Goal: Task Accomplishment & Management: Manage account settings

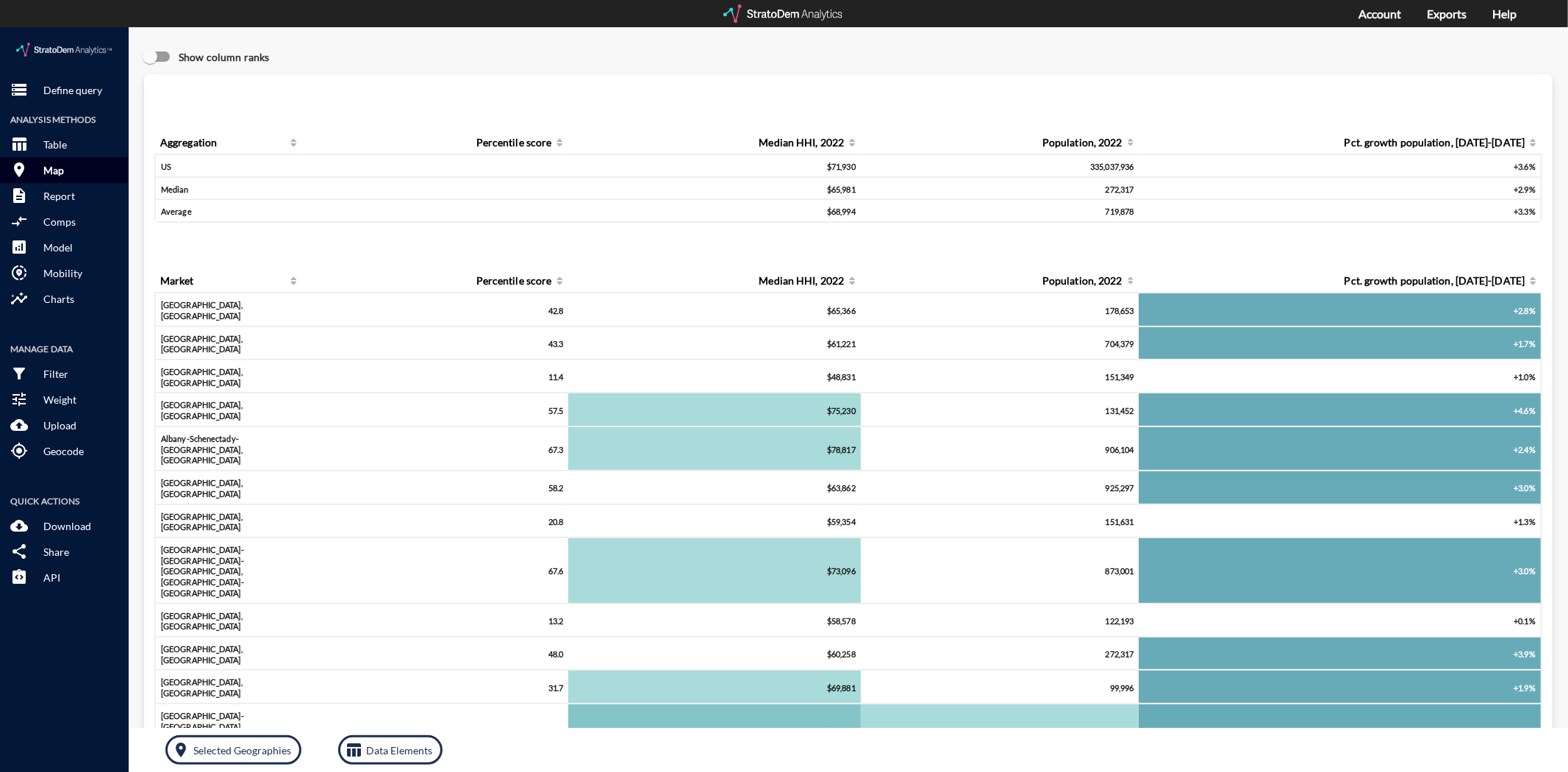
click button "room Map"
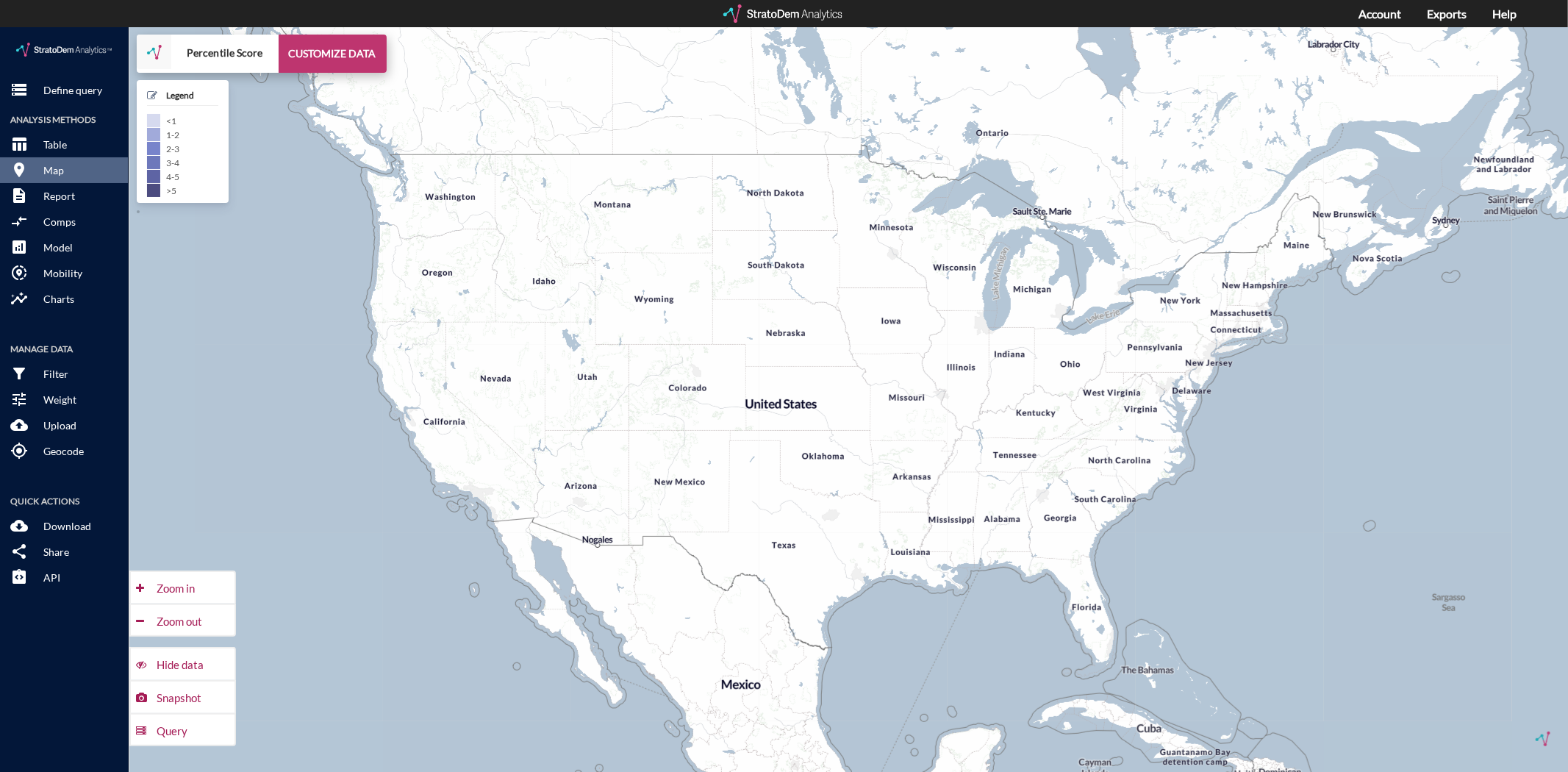
click button "CUSTOMIZE DATA"
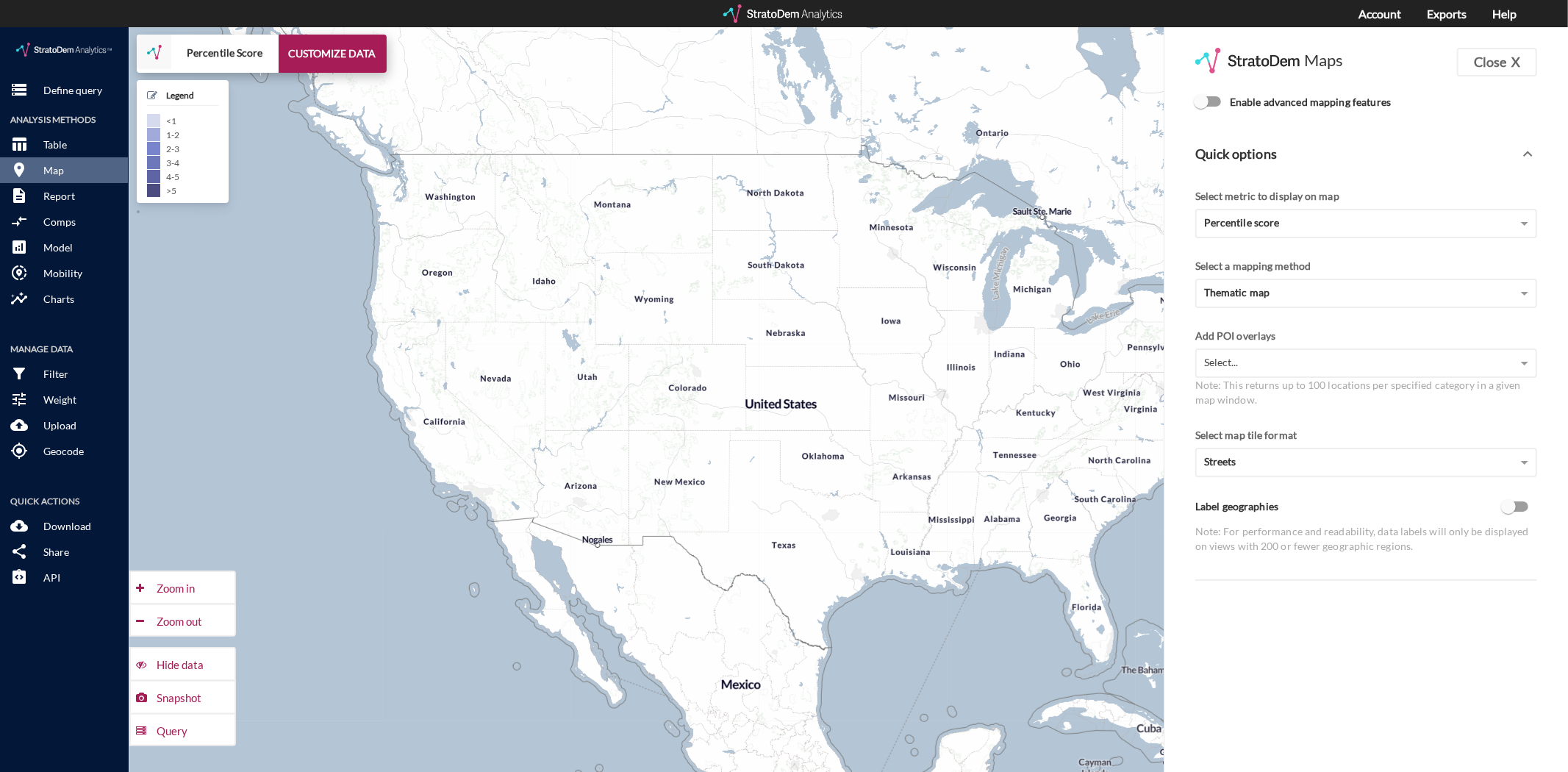
click input "Enable advanced mapping features"
checkbox input "true"
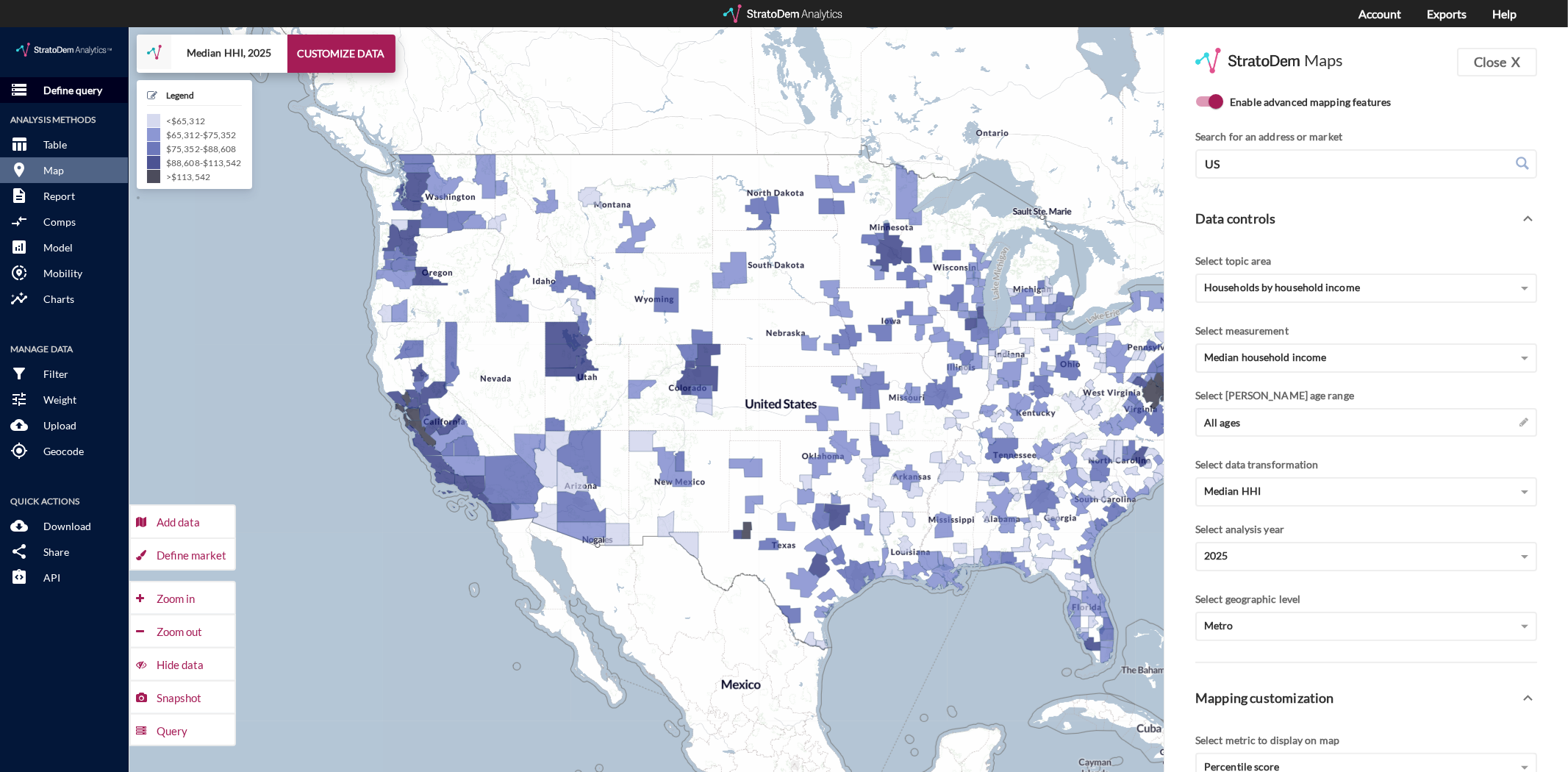
click p "Define query"
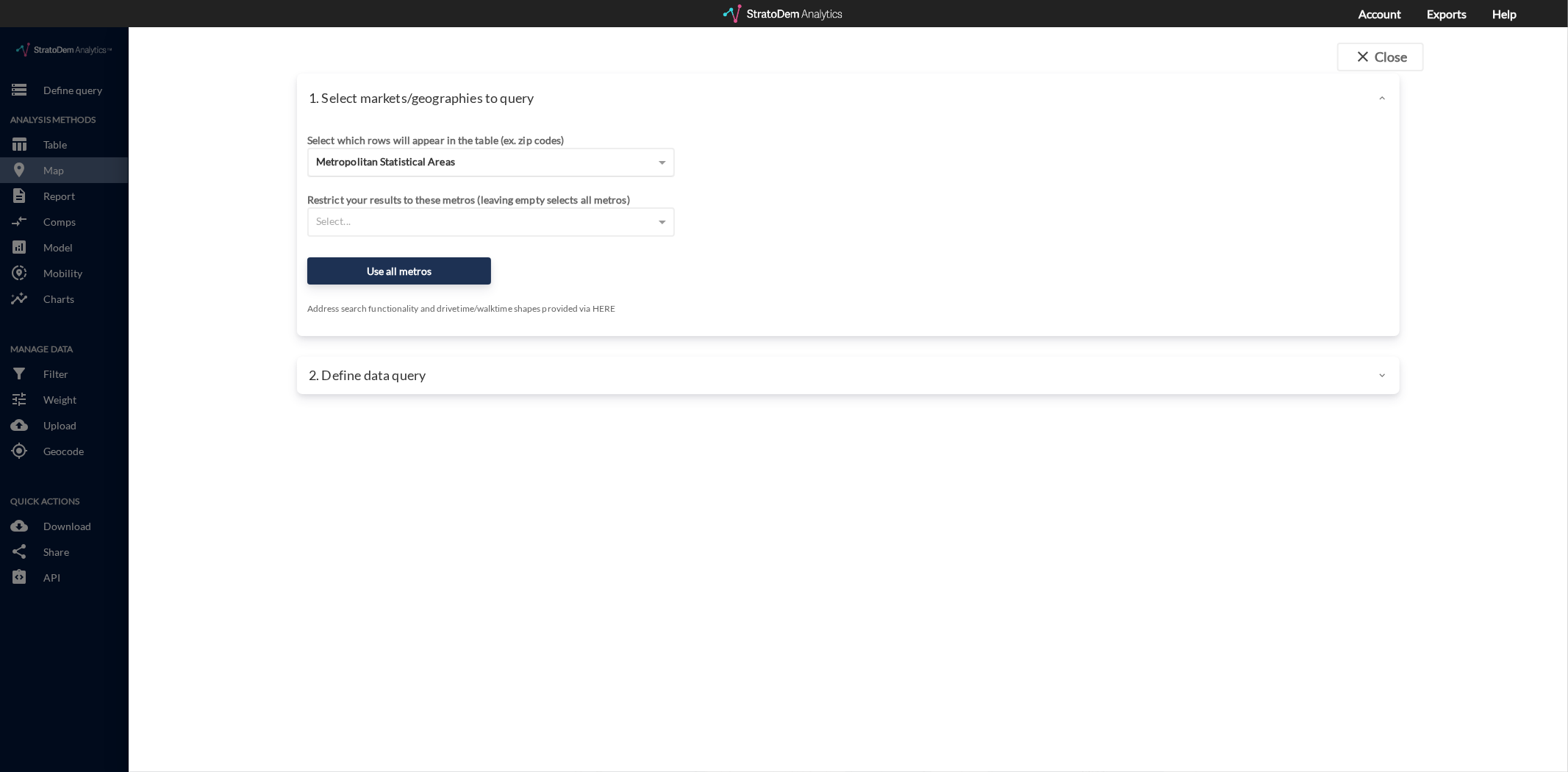
click div "Metropolitan Statistical Areas"
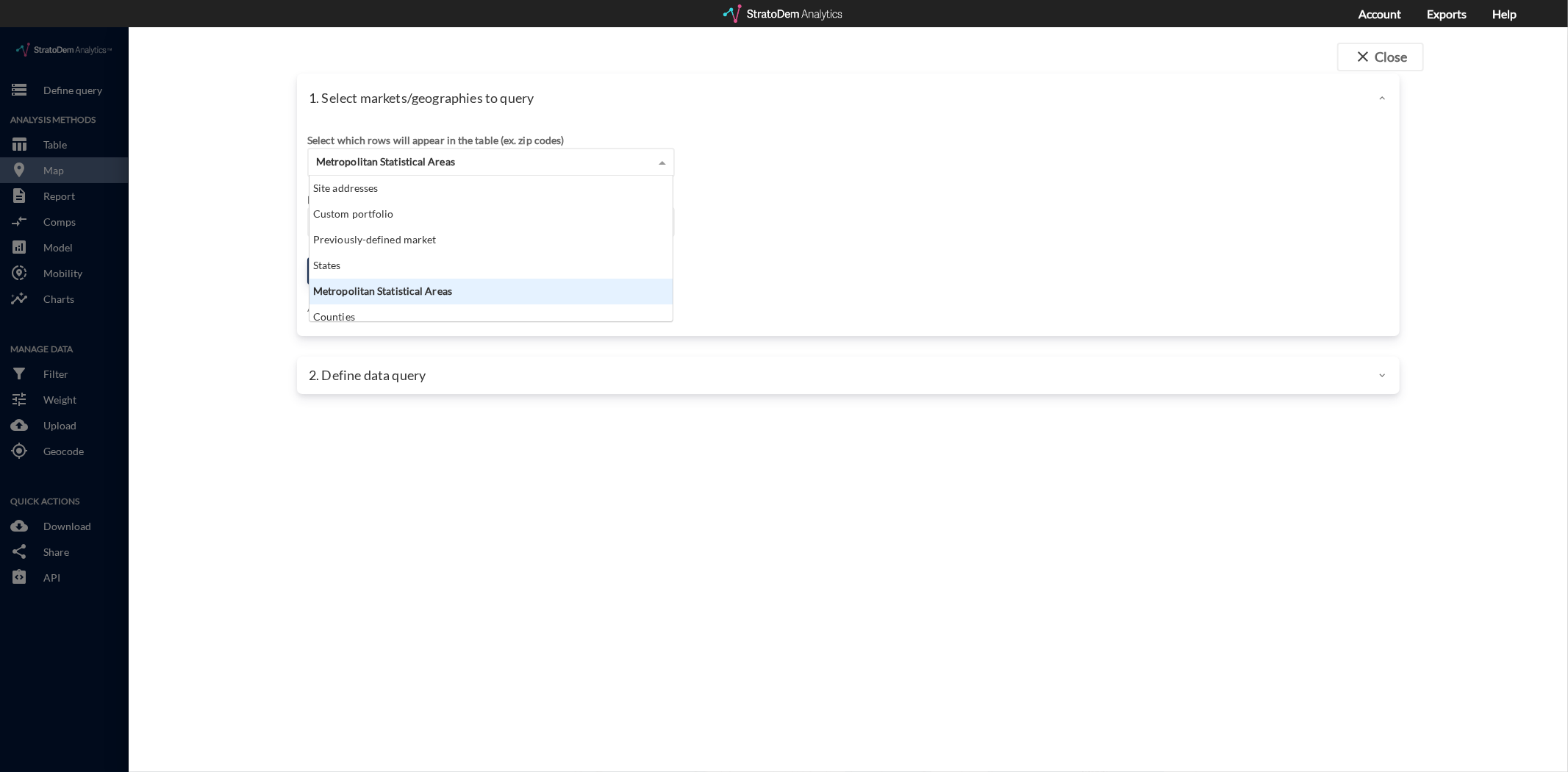
scroll to position [133, 356]
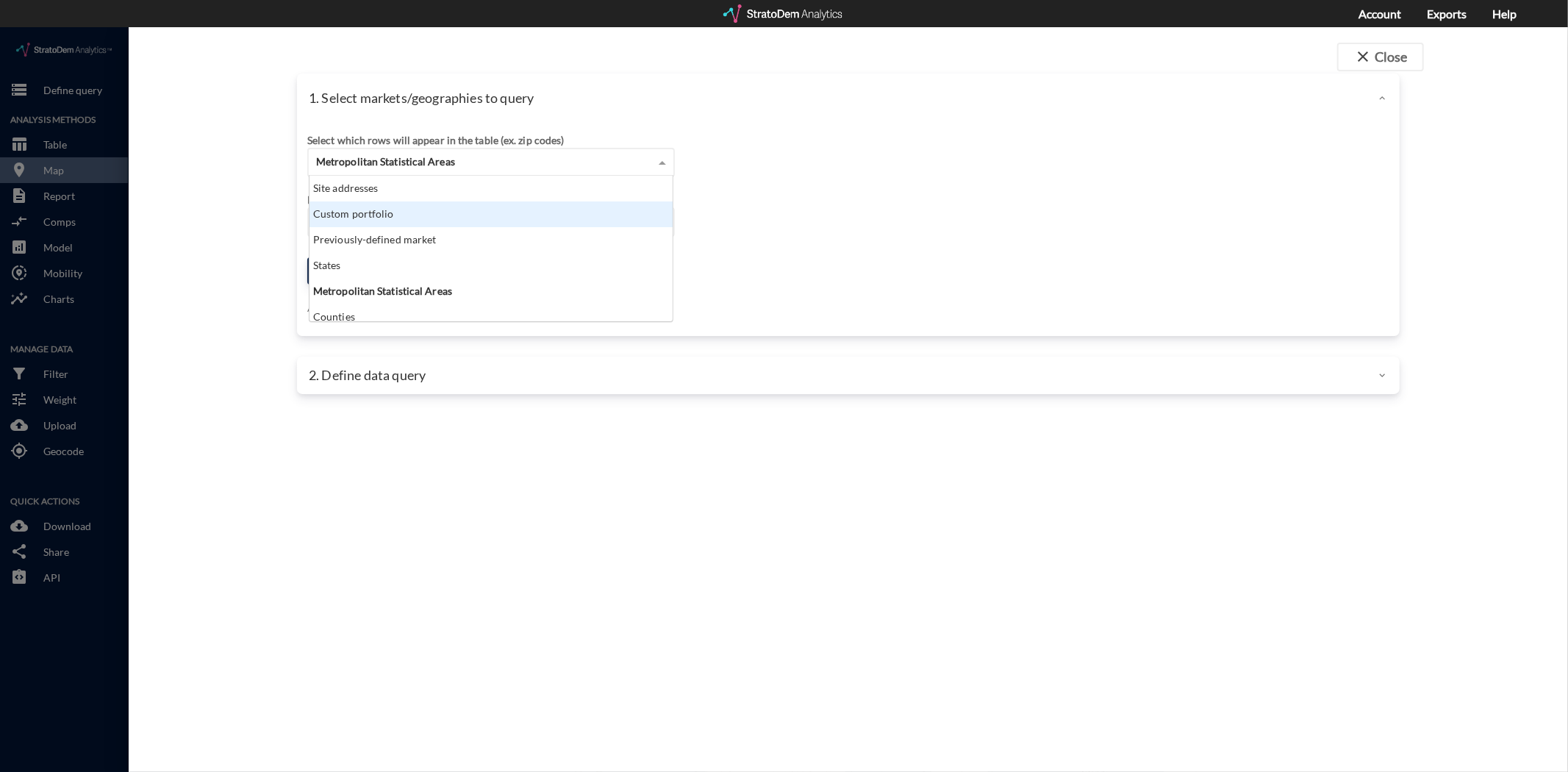
click div "Custom portfolio"
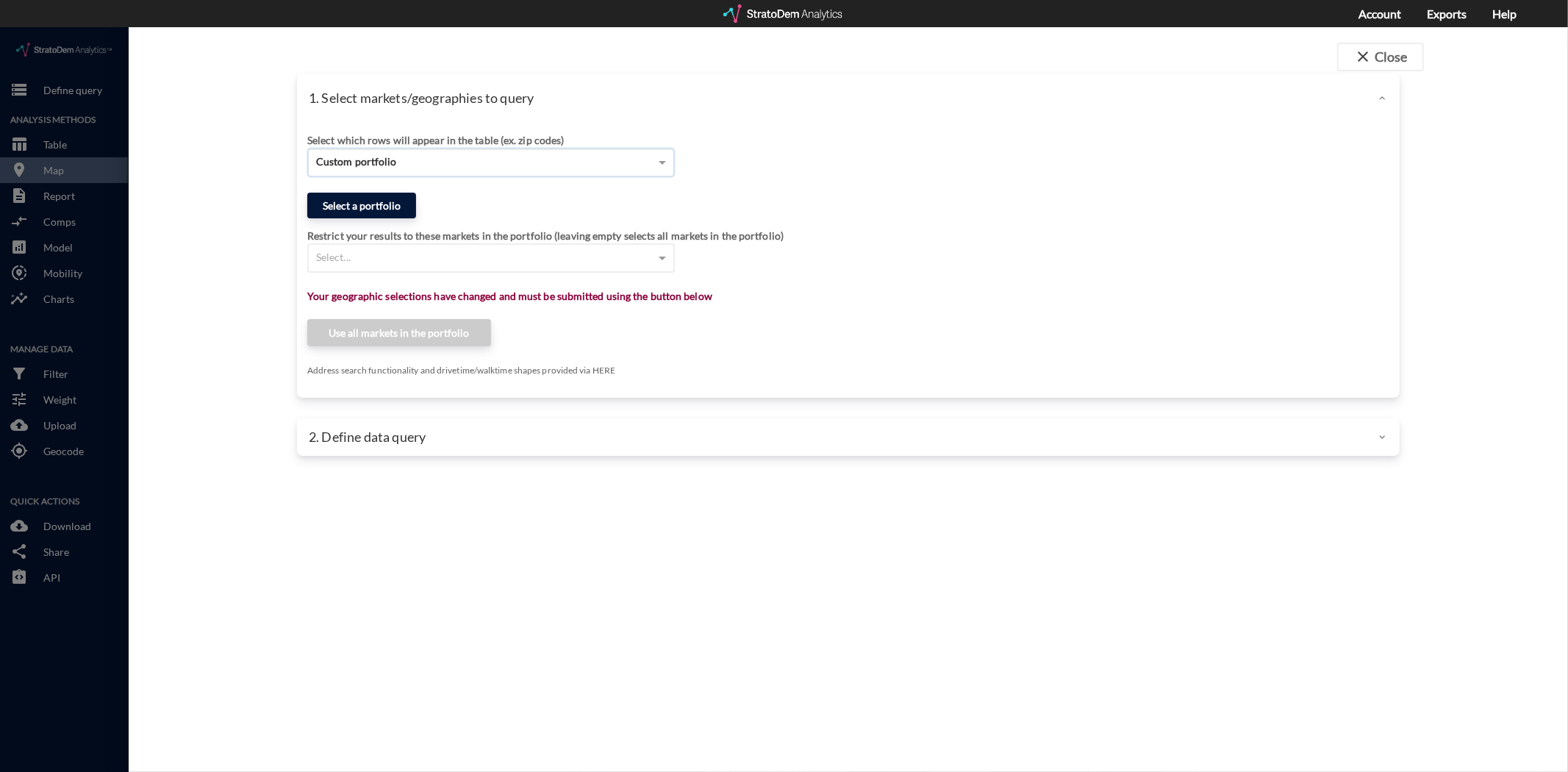
click button "Select a portfolio"
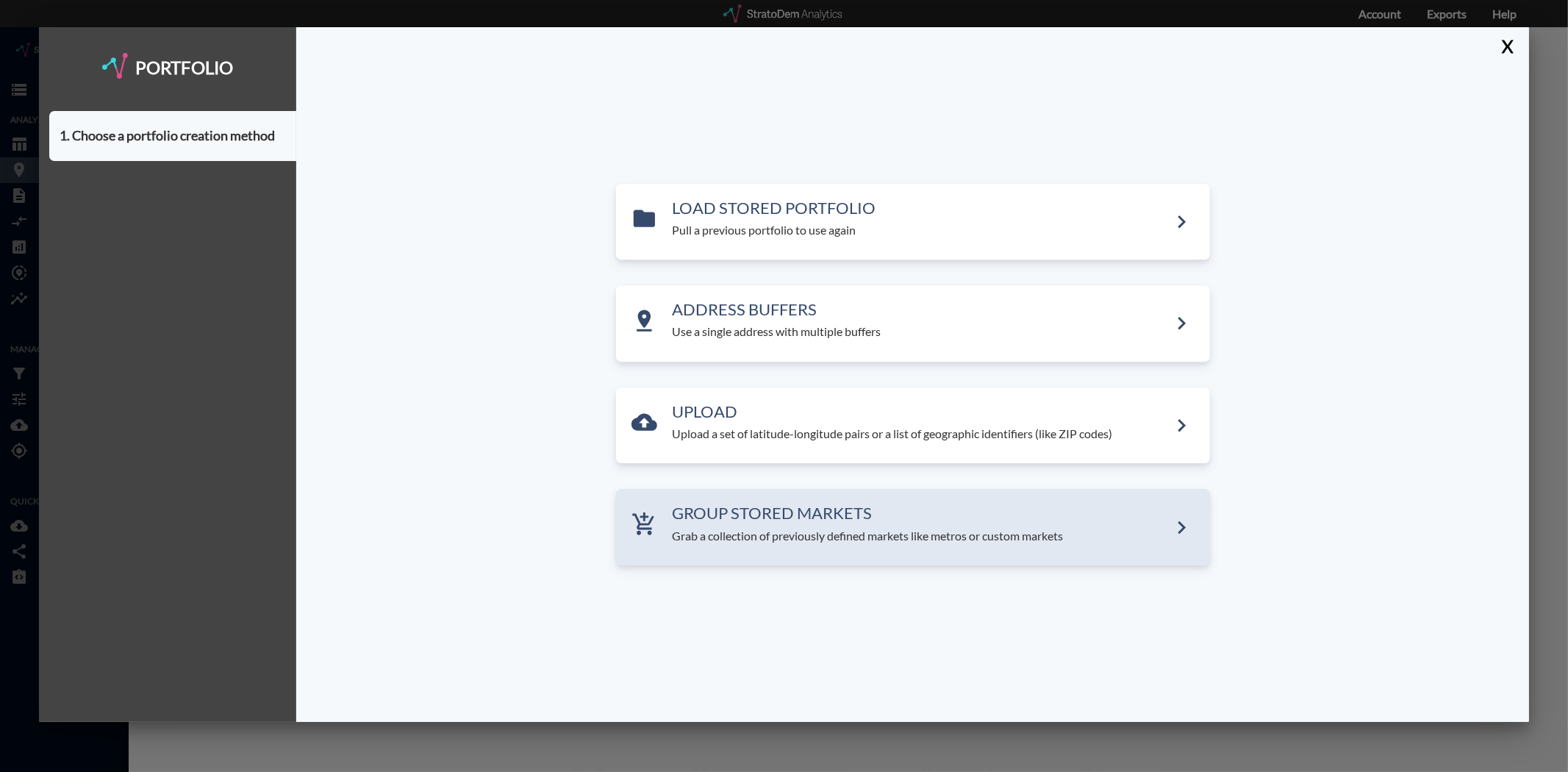
click at [823, 534] on p "Grab a collection of previously defined markets like metros or custom markets" at bounding box center [921, 536] width 497 height 16
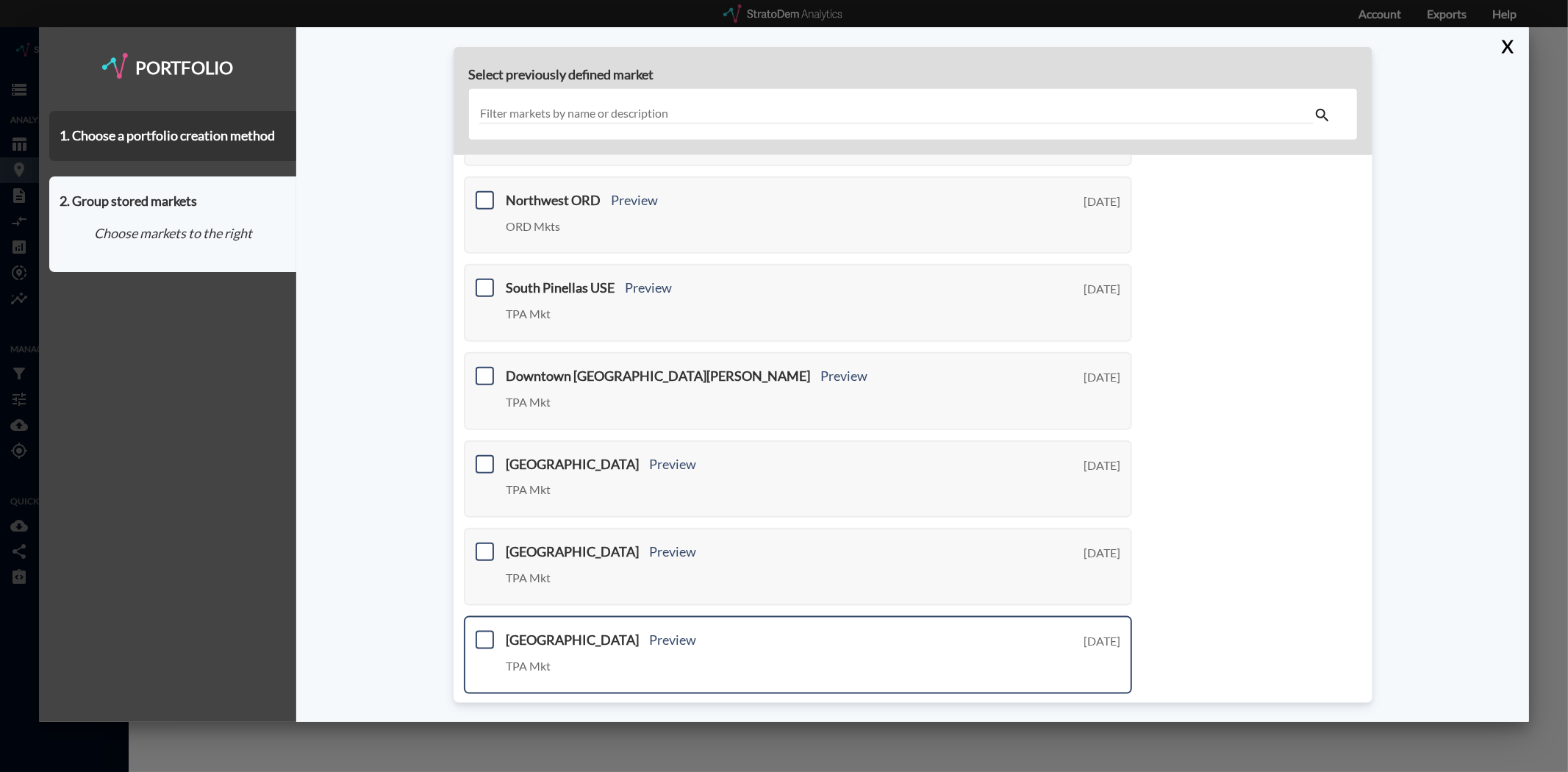
scroll to position [420, 0]
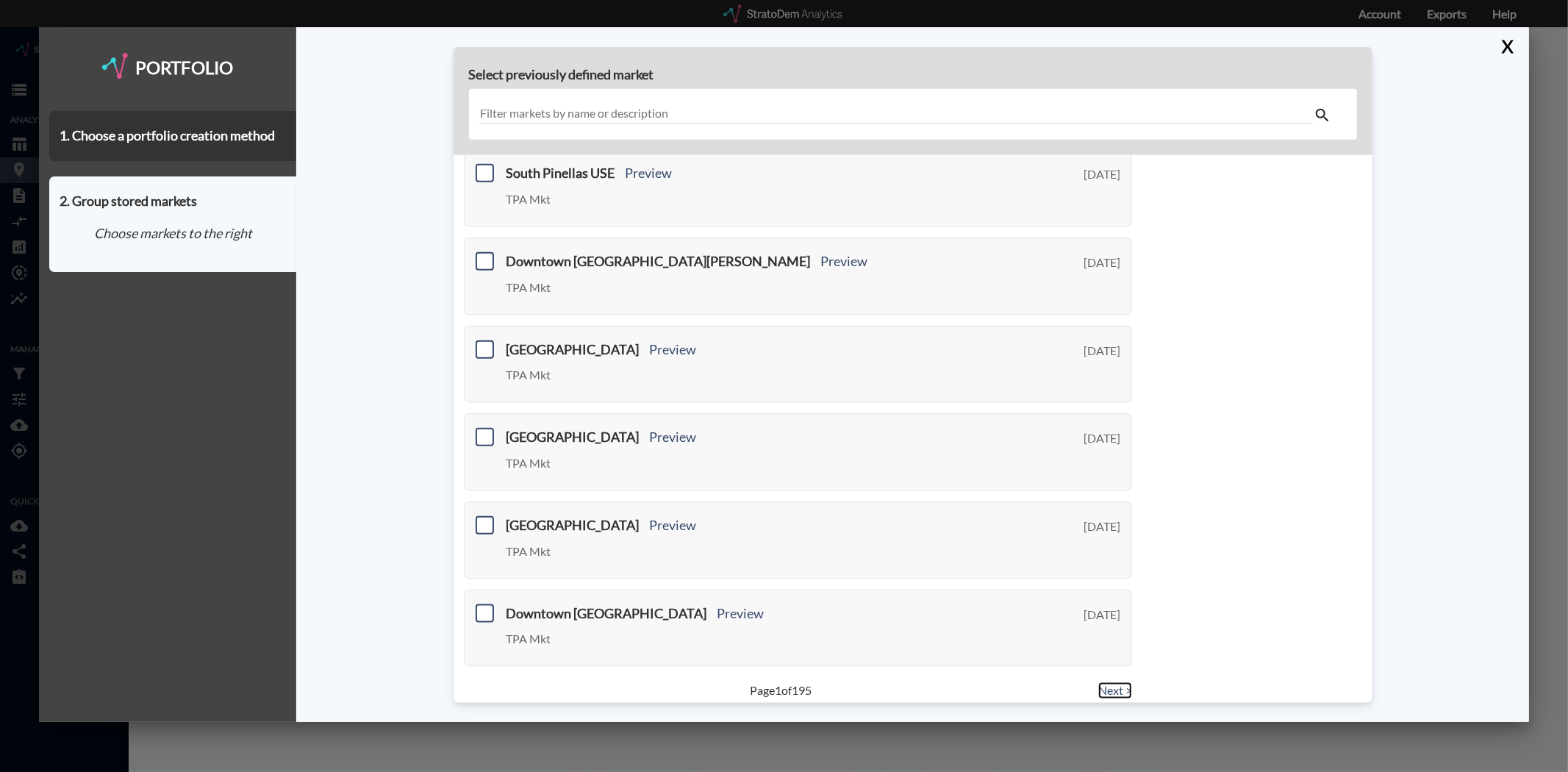
click at [1098, 682] on link "Next >" at bounding box center [1114, 690] width 34 height 16
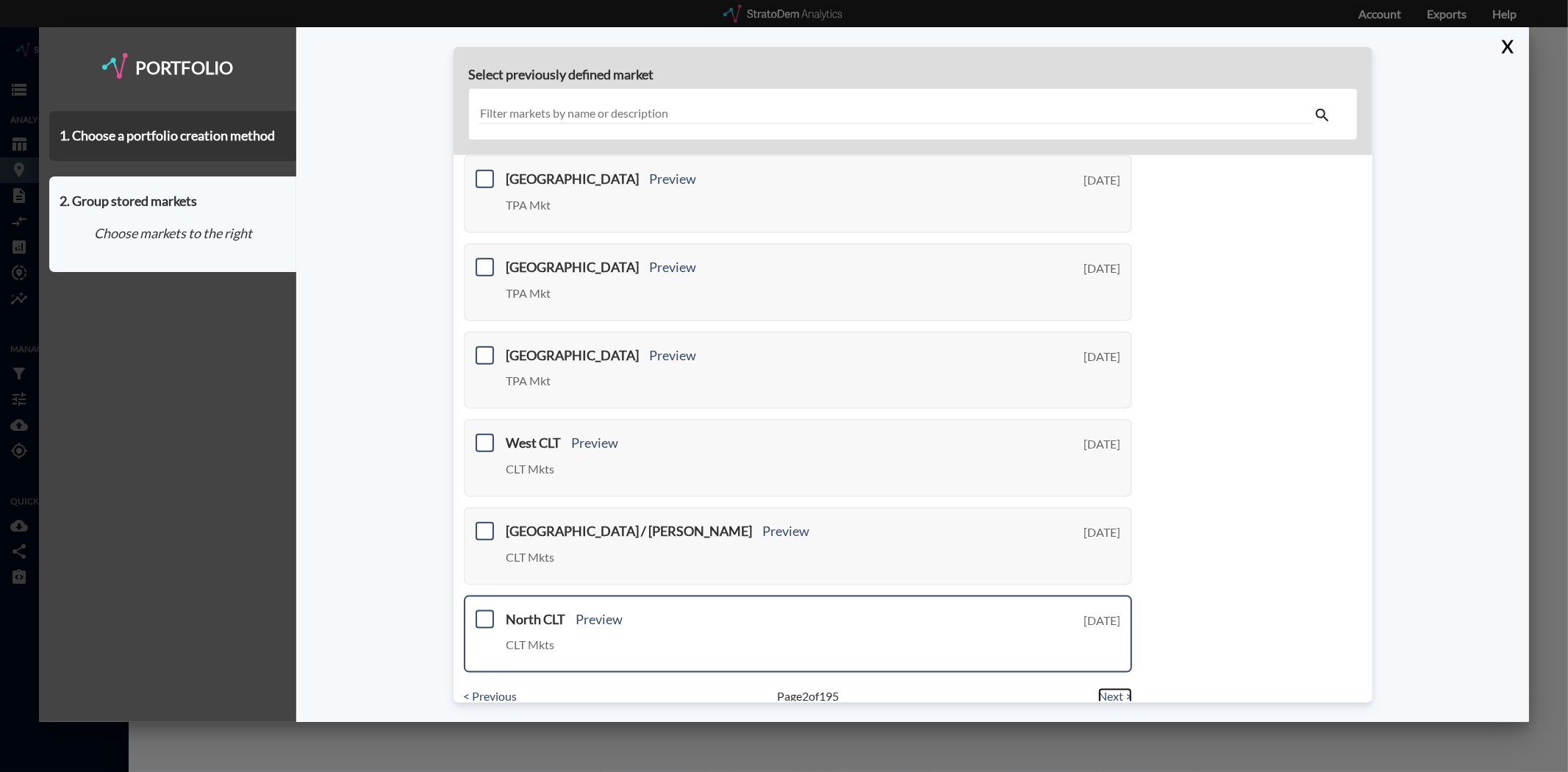
scroll to position [420, 0]
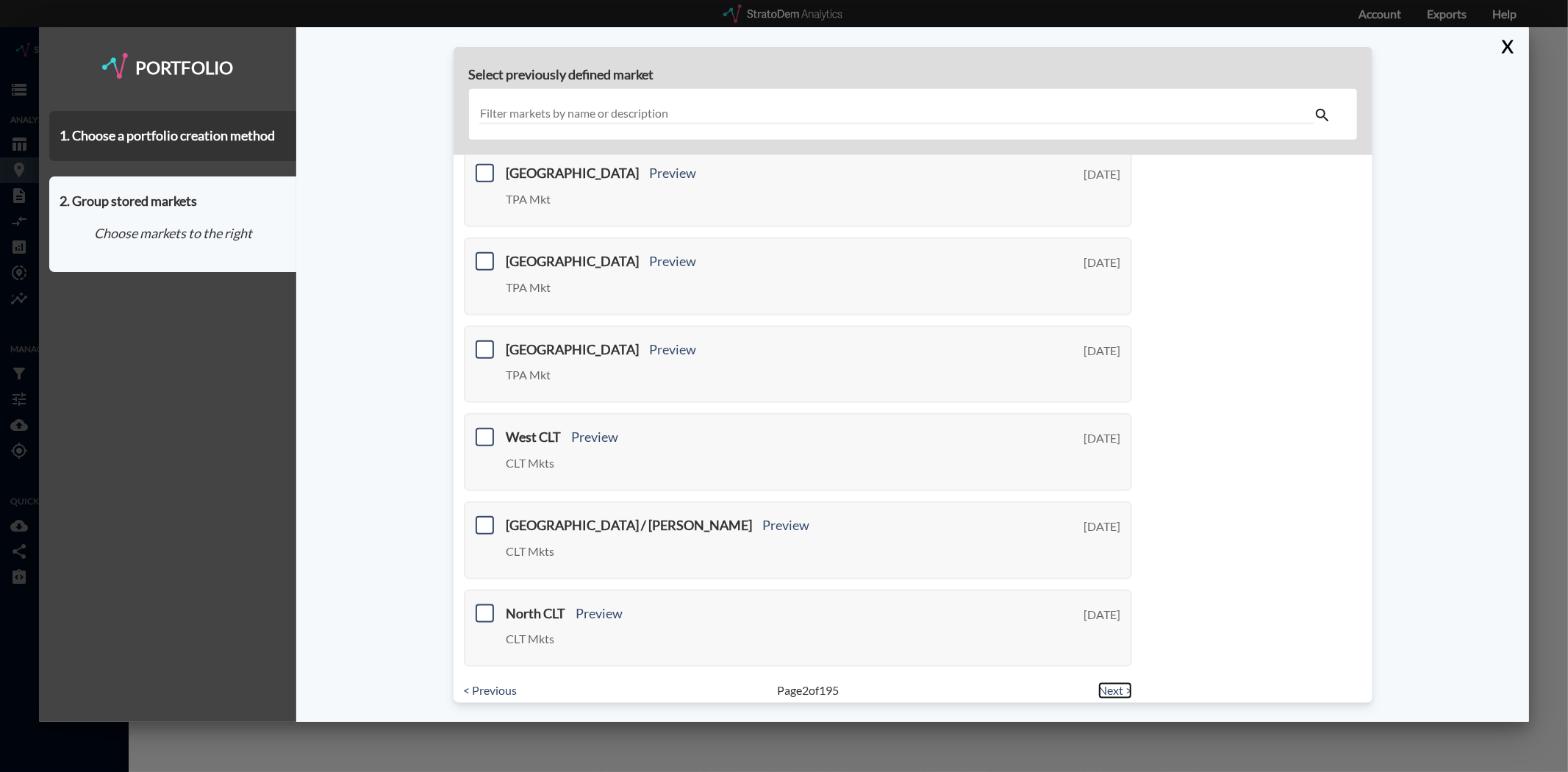
click at [1108, 682] on link "Next >" at bounding box center [1114, 690] width 34 height 16
click at [1118, 682] on link "Next >" at bounding box center [1114, 690] width 34 height 16
click at [1112, 682] on link "Next >" at bounding box center [1114, 690] width 34 height 16
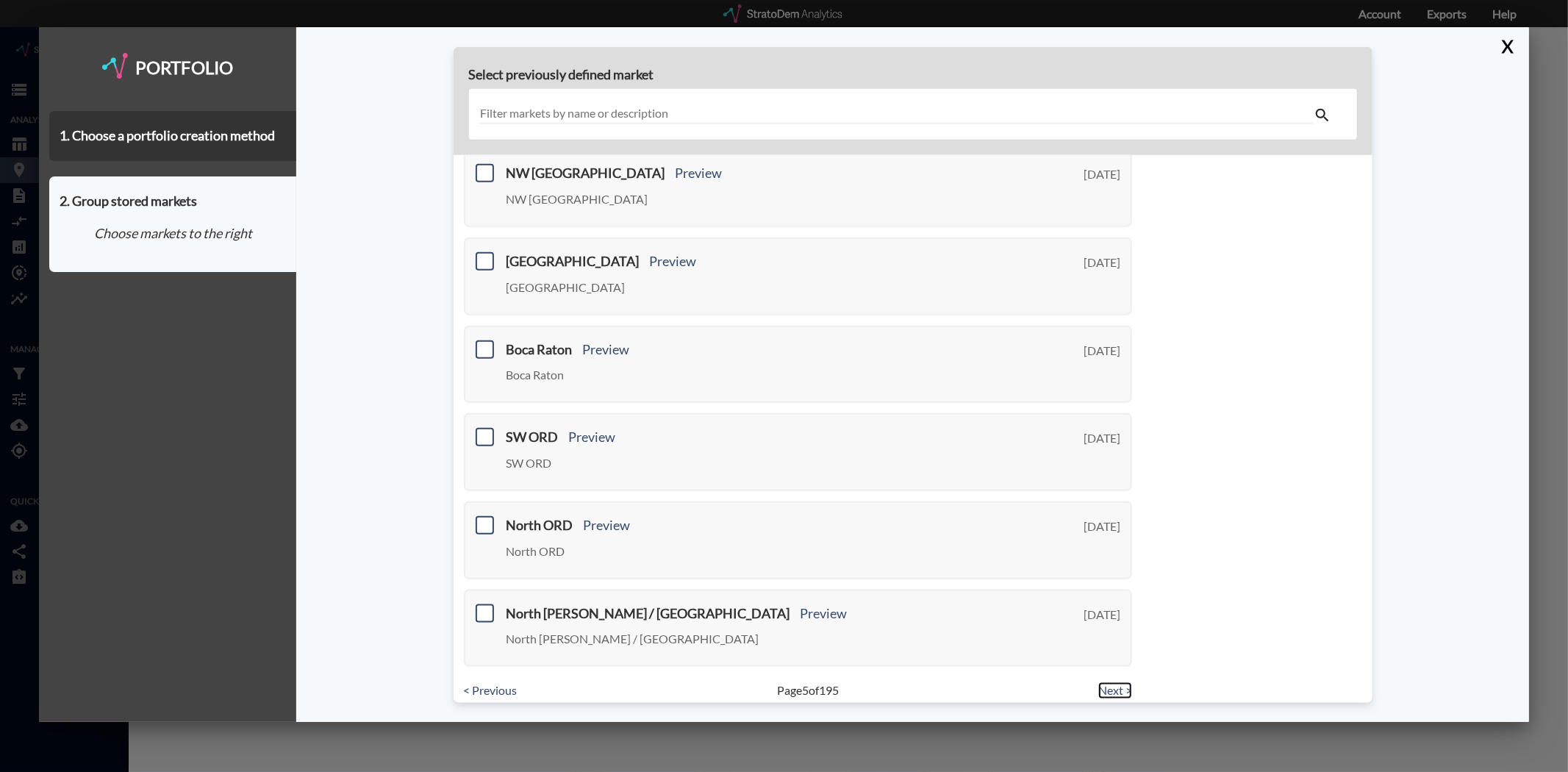
click at [1108, 682] on link "Next >" at bounding box center [1114, 690] width 34 height 16
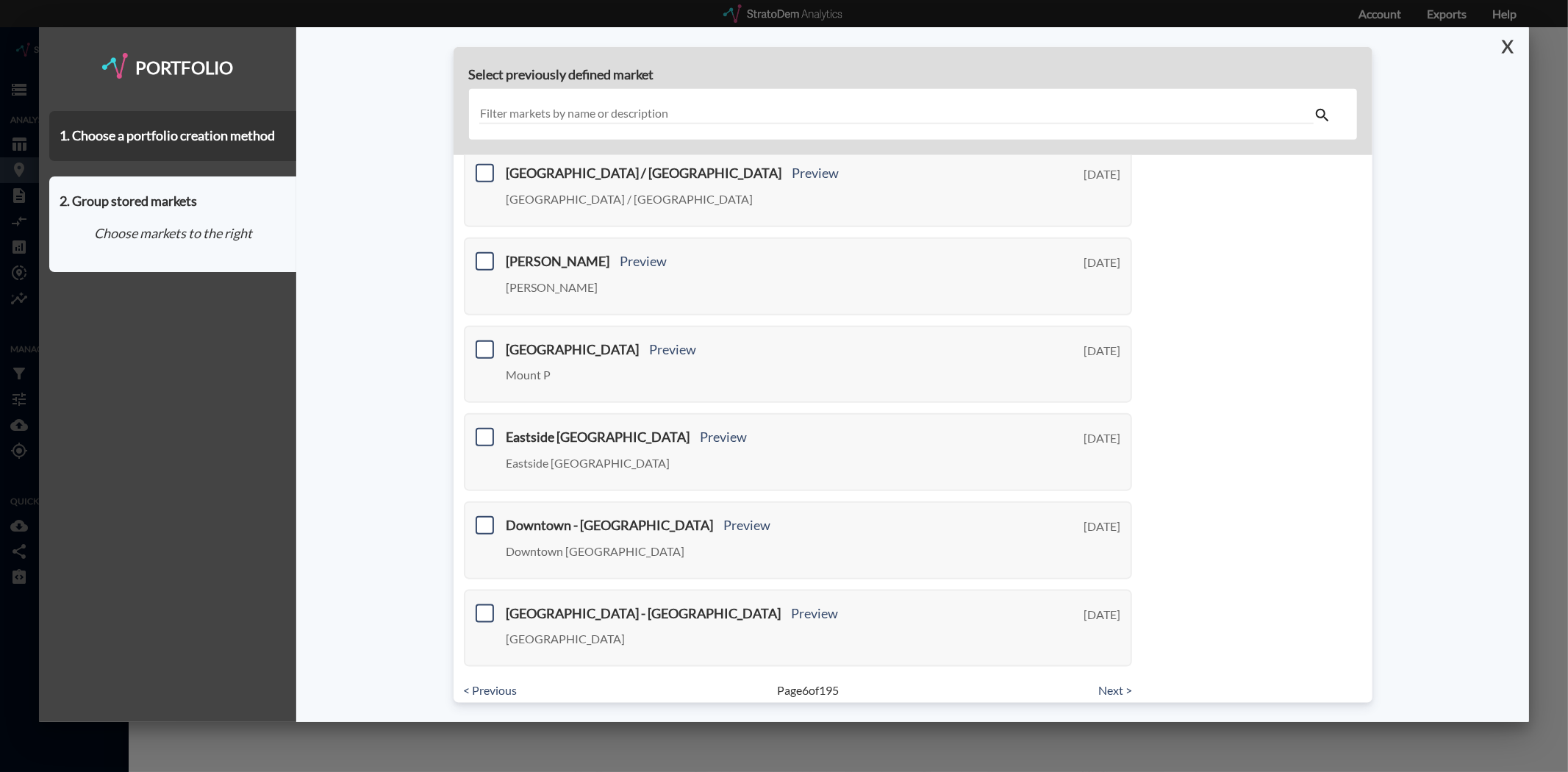
click at [1509, 45] on button "X" at bounding box center [1504, 46] width 26 height 38
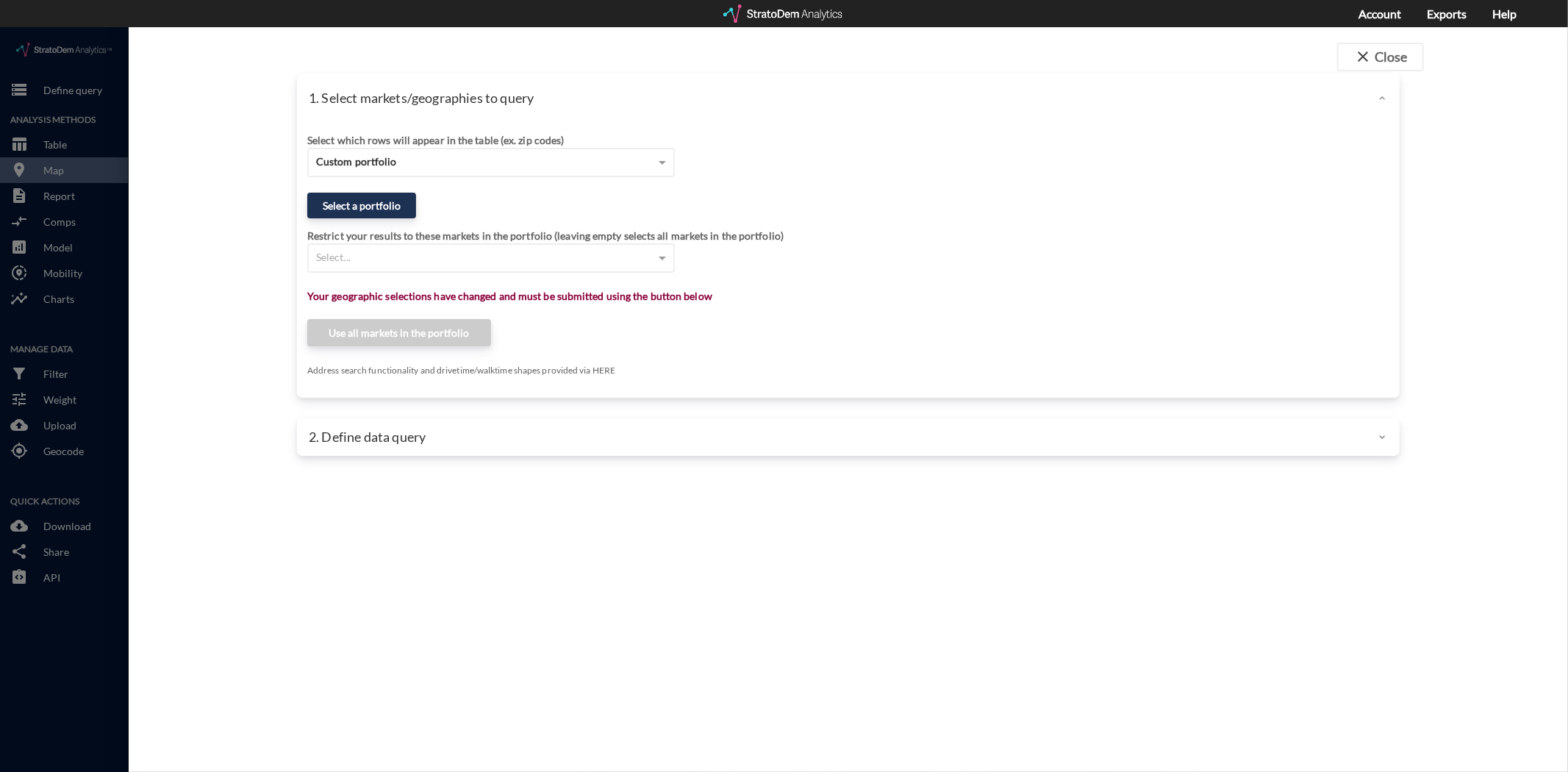
click div "1. Select markets/geographies to query Select which rows will appear in the tab…"
click button "close Close"
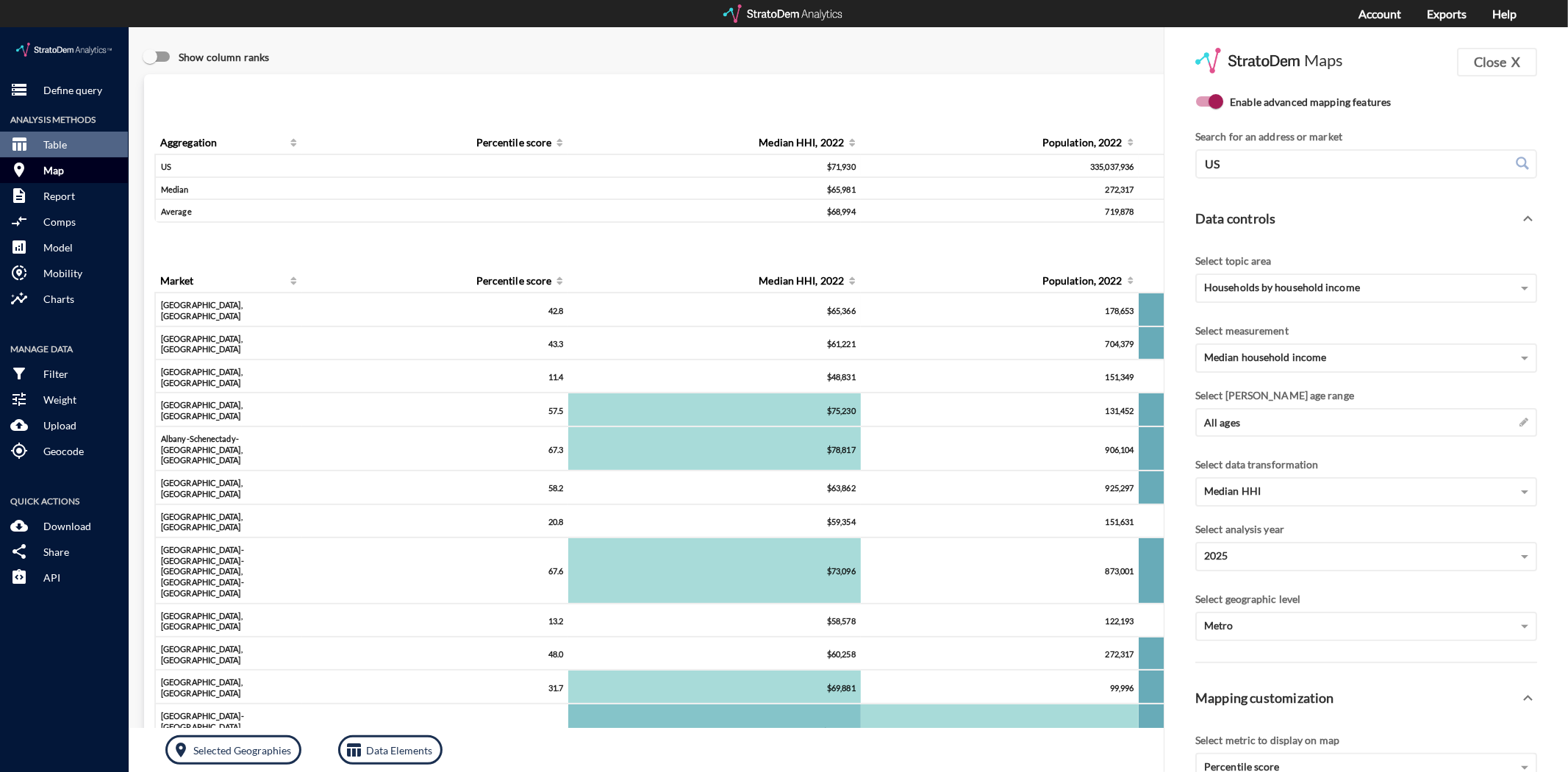
click button "room Map"
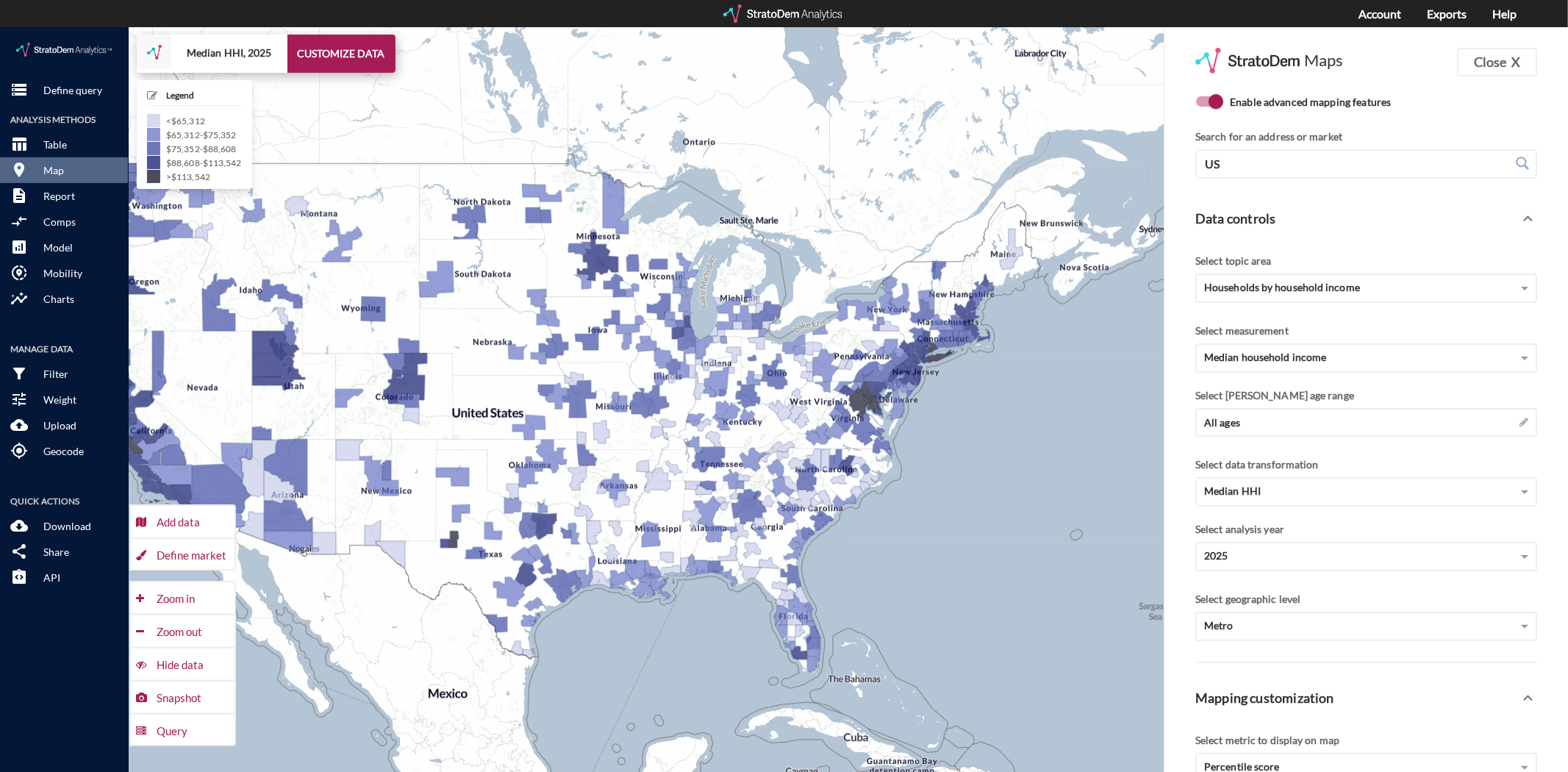
drag, startPoint x: 1019, startPoint y: 607, endPoint x: 709, endPoint y: 618, distance: 310.2
click div "+ − Median HHI, 2025 CUSTOMIZE DATA Legend < $65,312 $65,312 - $75,352 $75,352 …"
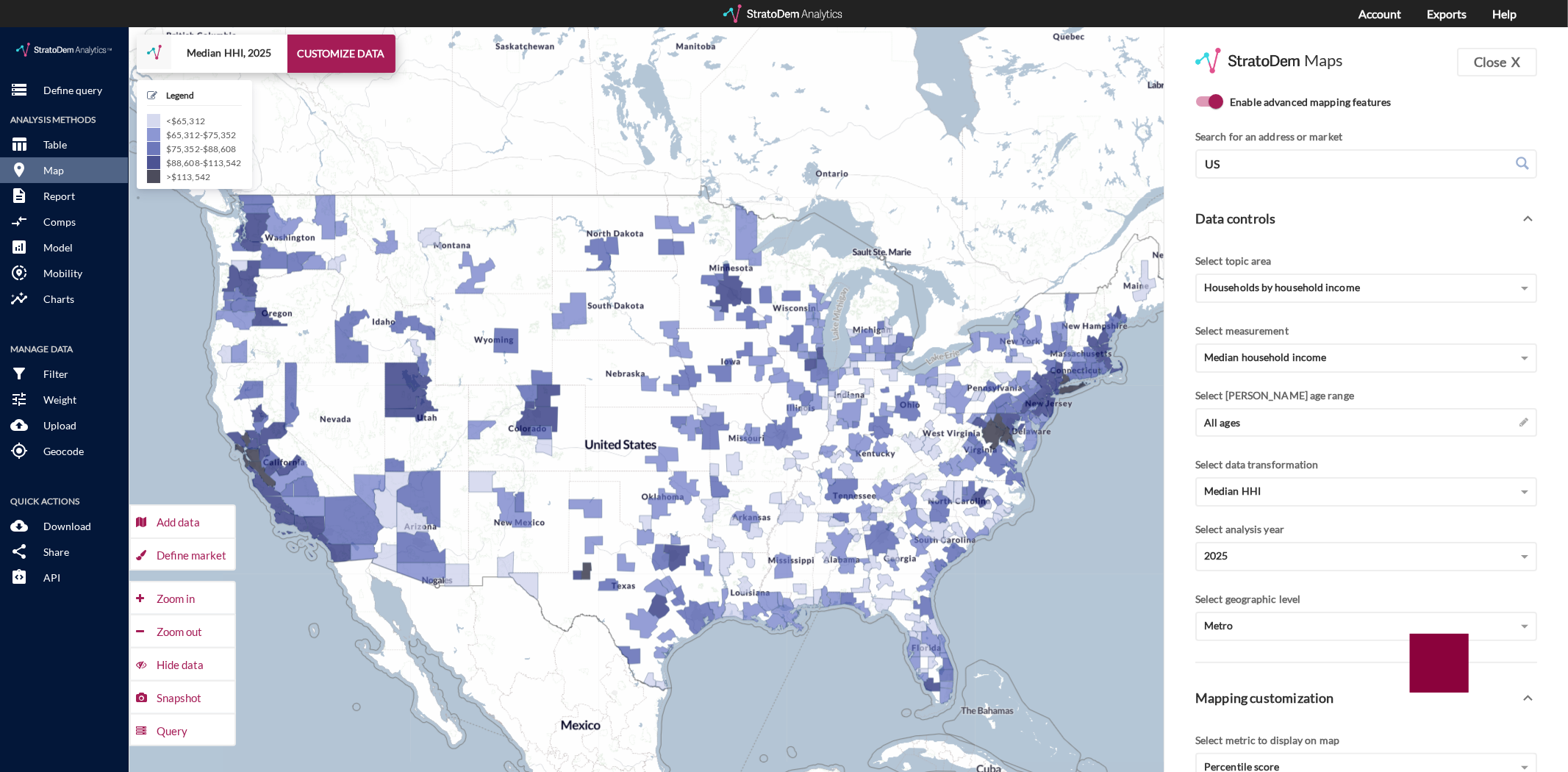
drag, startPoint x: 1105, startPoint y: 525, endPoint x: 960, endPoint y: 558, distance: 148.7
click div "+ − Median HHI, 2025 CUSTOMIZE DATA Legend < $65,312 $65,312 - $75,352 $75,352 …"
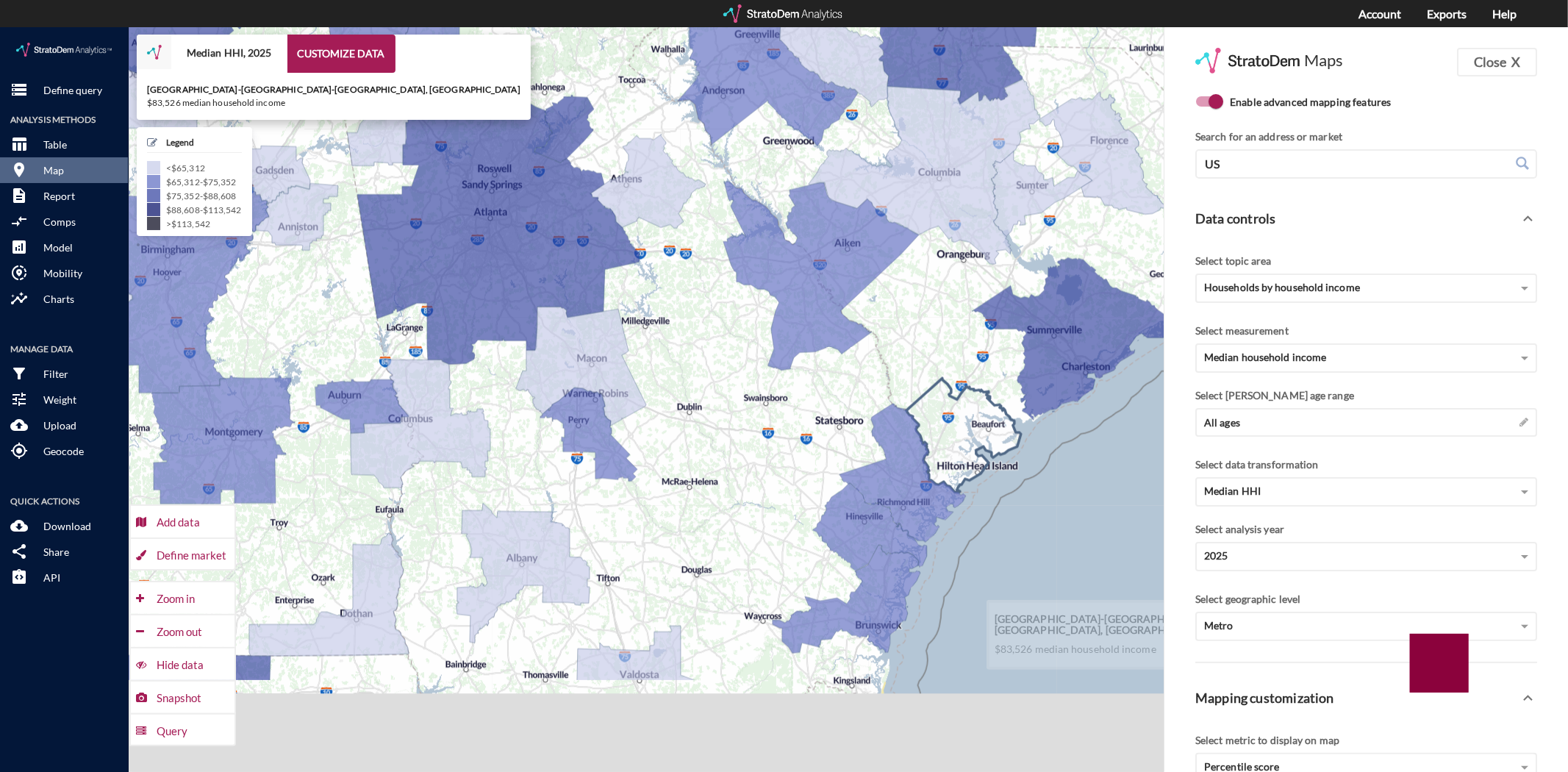
drag, startPoint x: 972, startPoint y: 618, endPoint x: 1001, endPoint y: 211, distance: 408.0
click div "+ − Median HHI, 2025 CUSTOMIZE DATA Hilton Head Island-Bluffton-Beaufort, SC $8…"
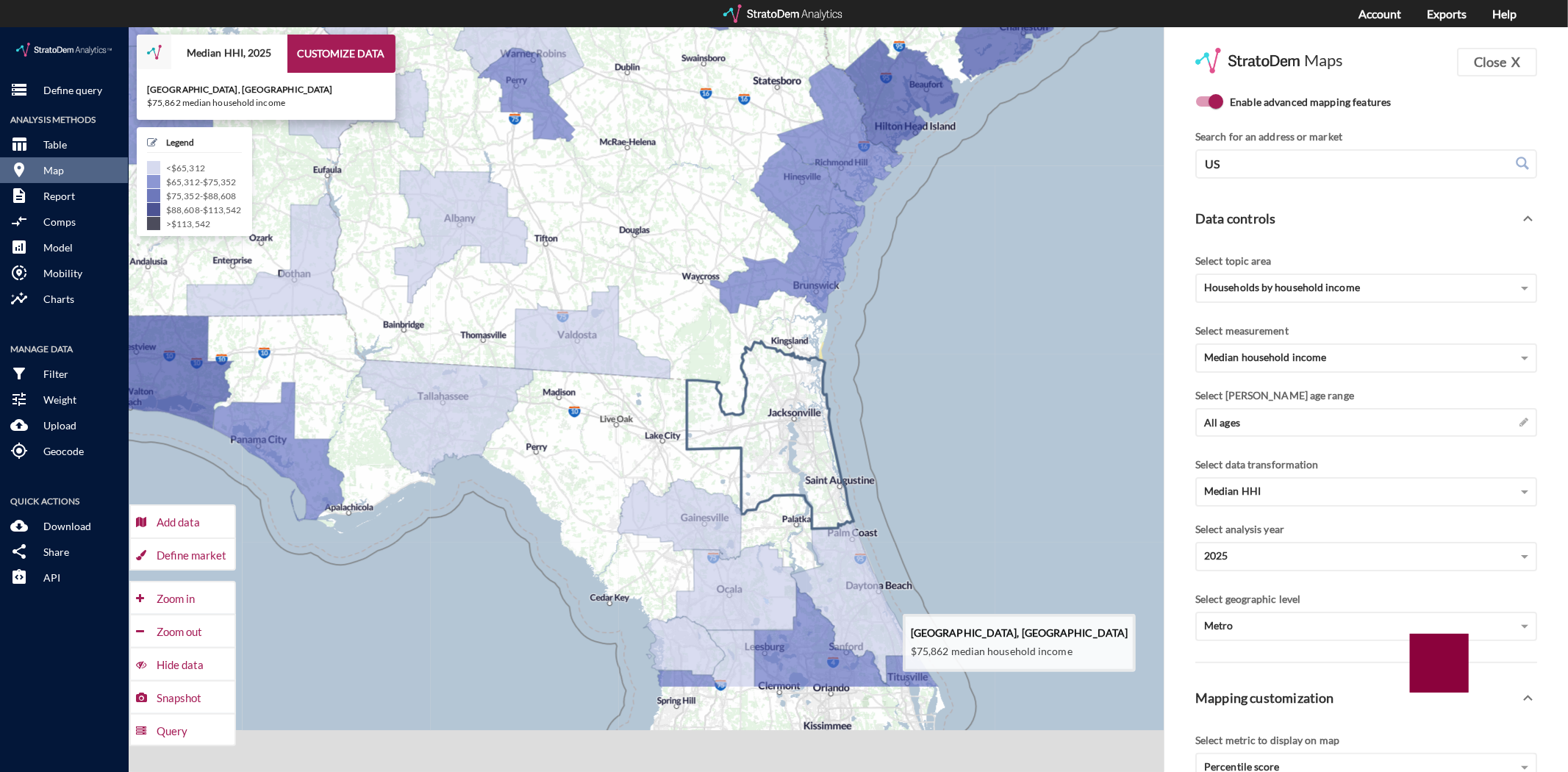
drag, startPoint x: 841, startPoint y: 452, endPoint x: 812, endPoint y: 358, distance: 98.4
click icon
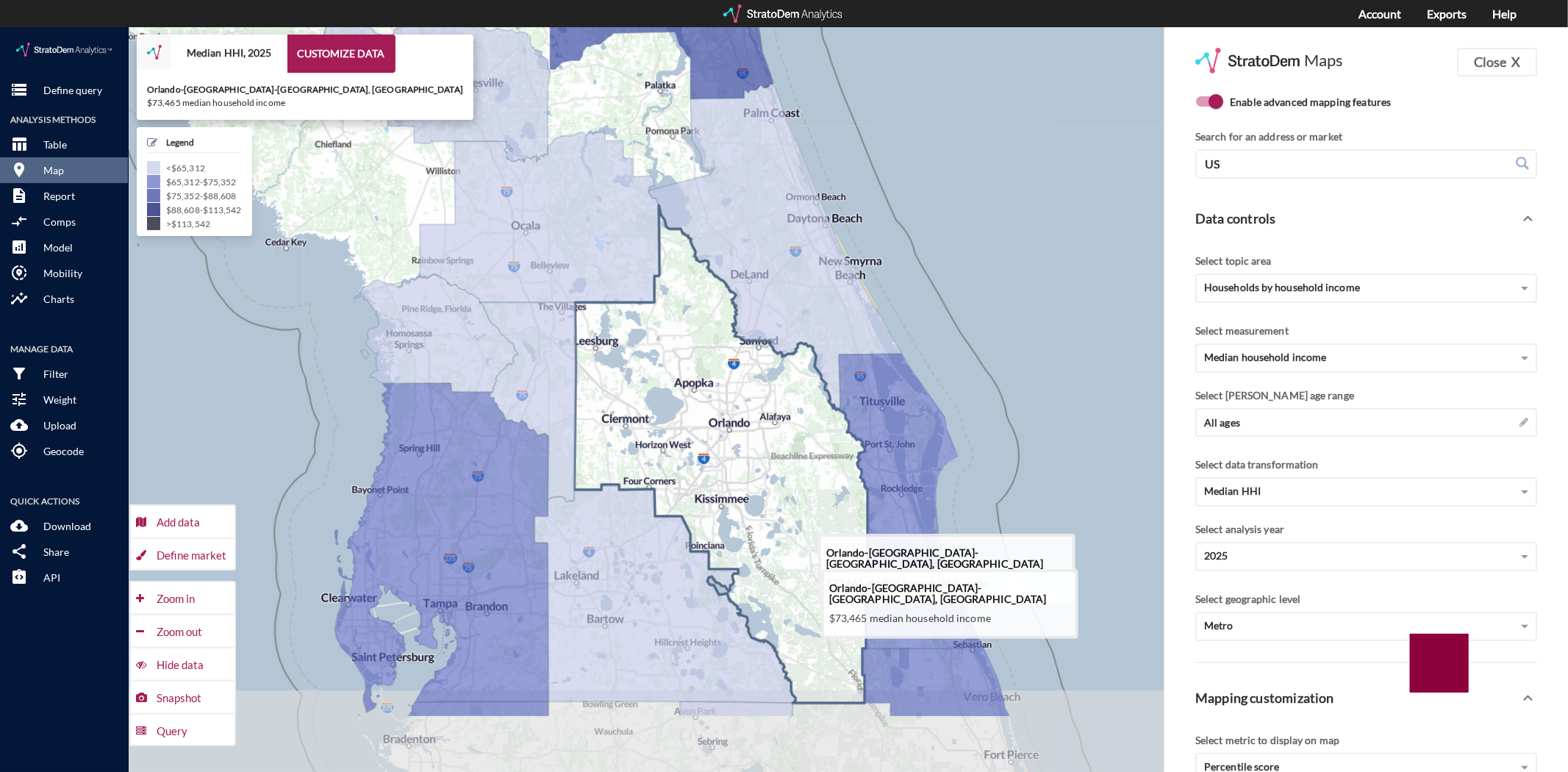
drag, startPoint x: 807, startPoint y: 581, endPoint x: 744, endPoint y: 443, distance: 151.7
click icon
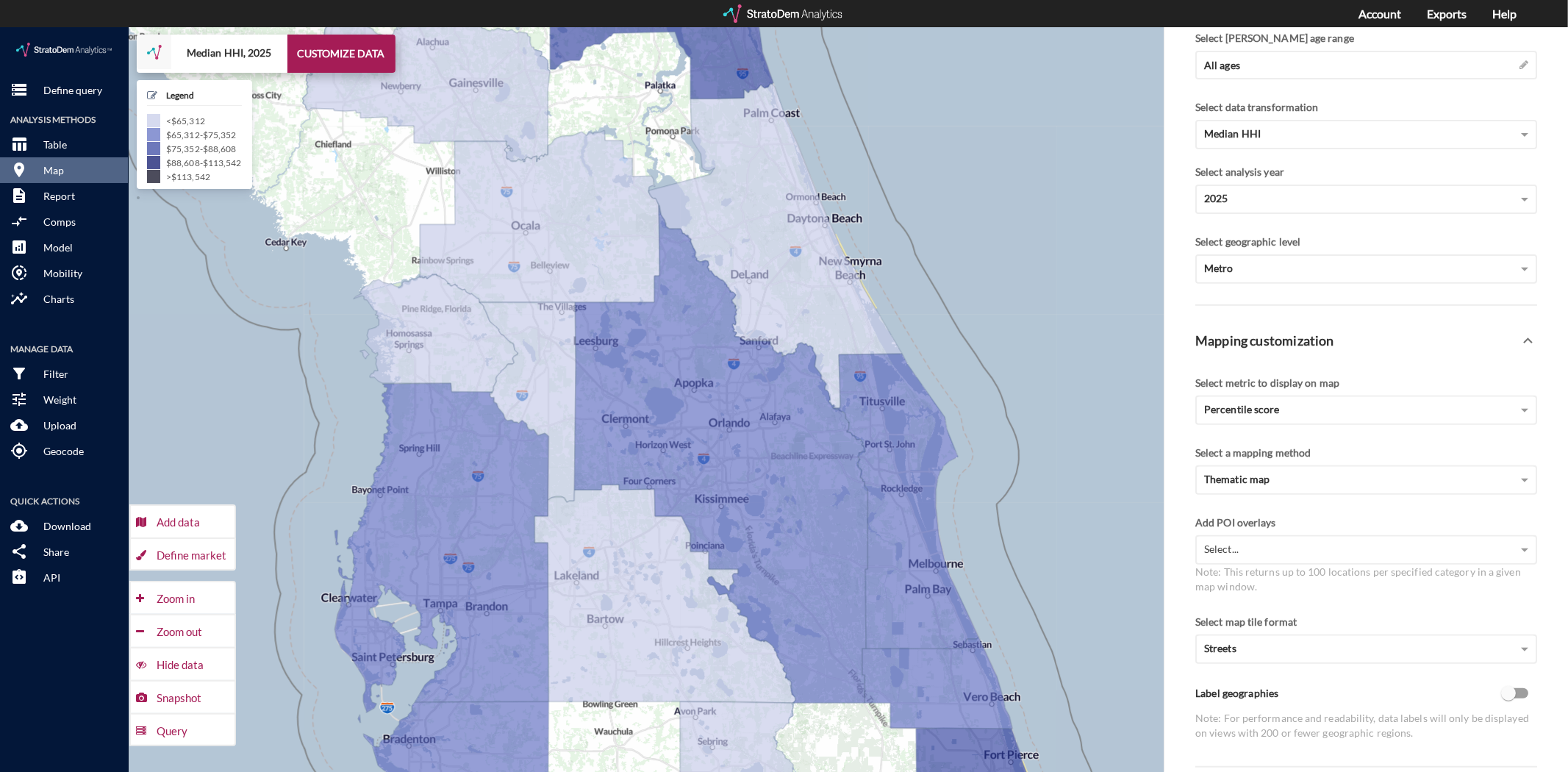
scroll to position [0, 0]
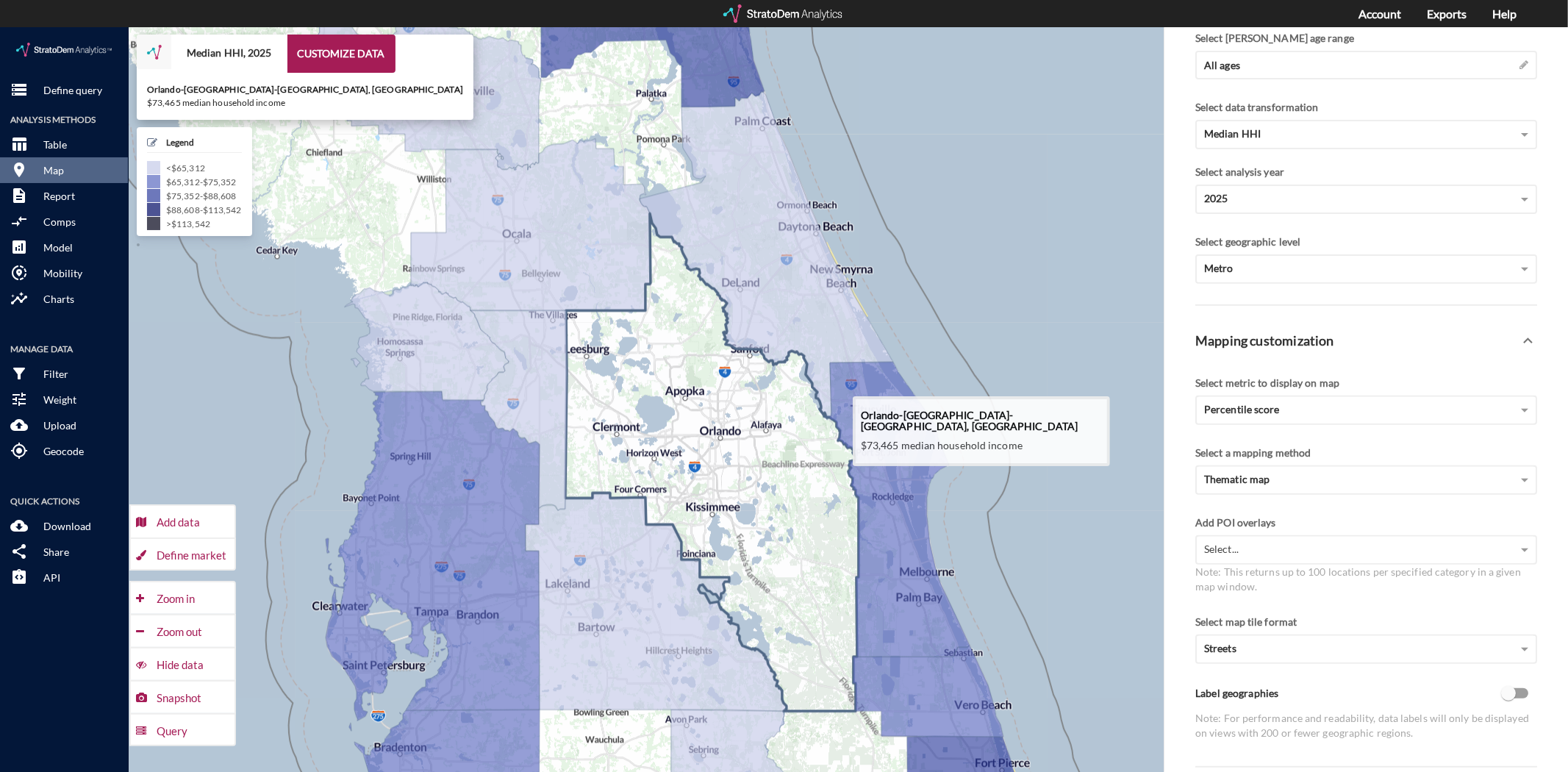
drag, startPoint x: 754, startPoint y: 394, endPoint x: 630, endPoint y: 443, distance: 133.3
click icon
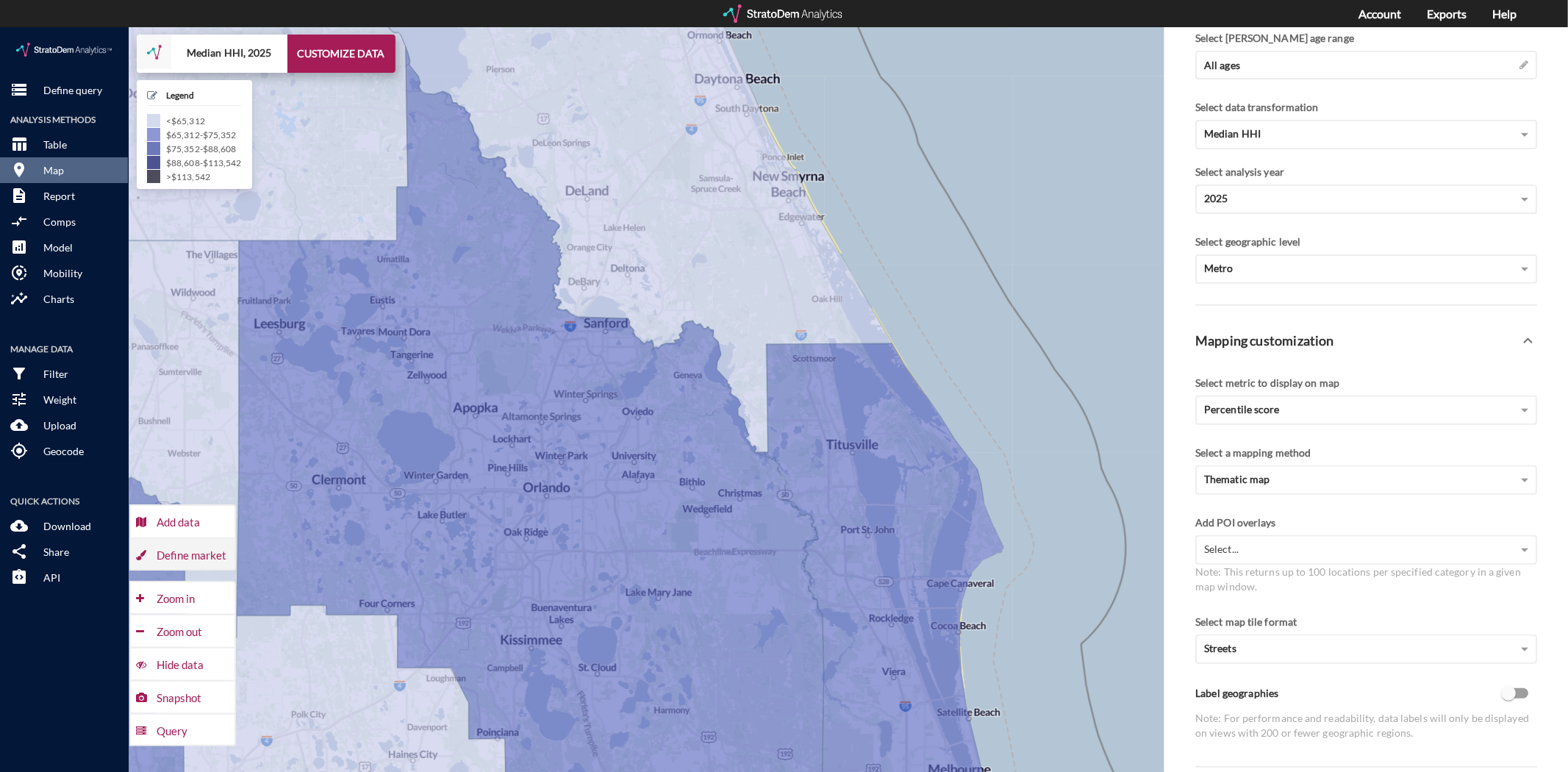
click div "Define market"
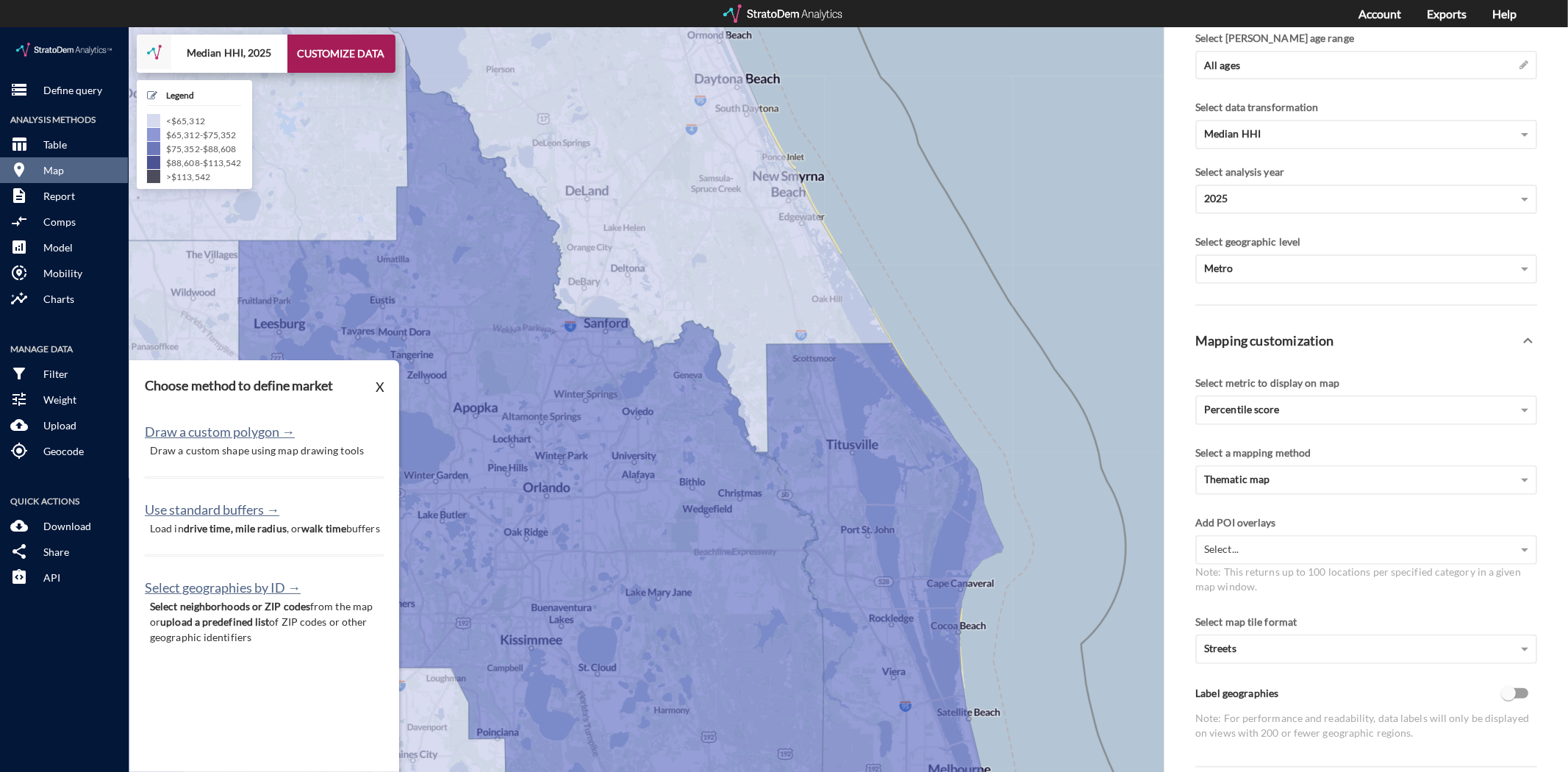
click p "Draw a custom shape using map drawing tools"
click button "Draw a custom polygon →"
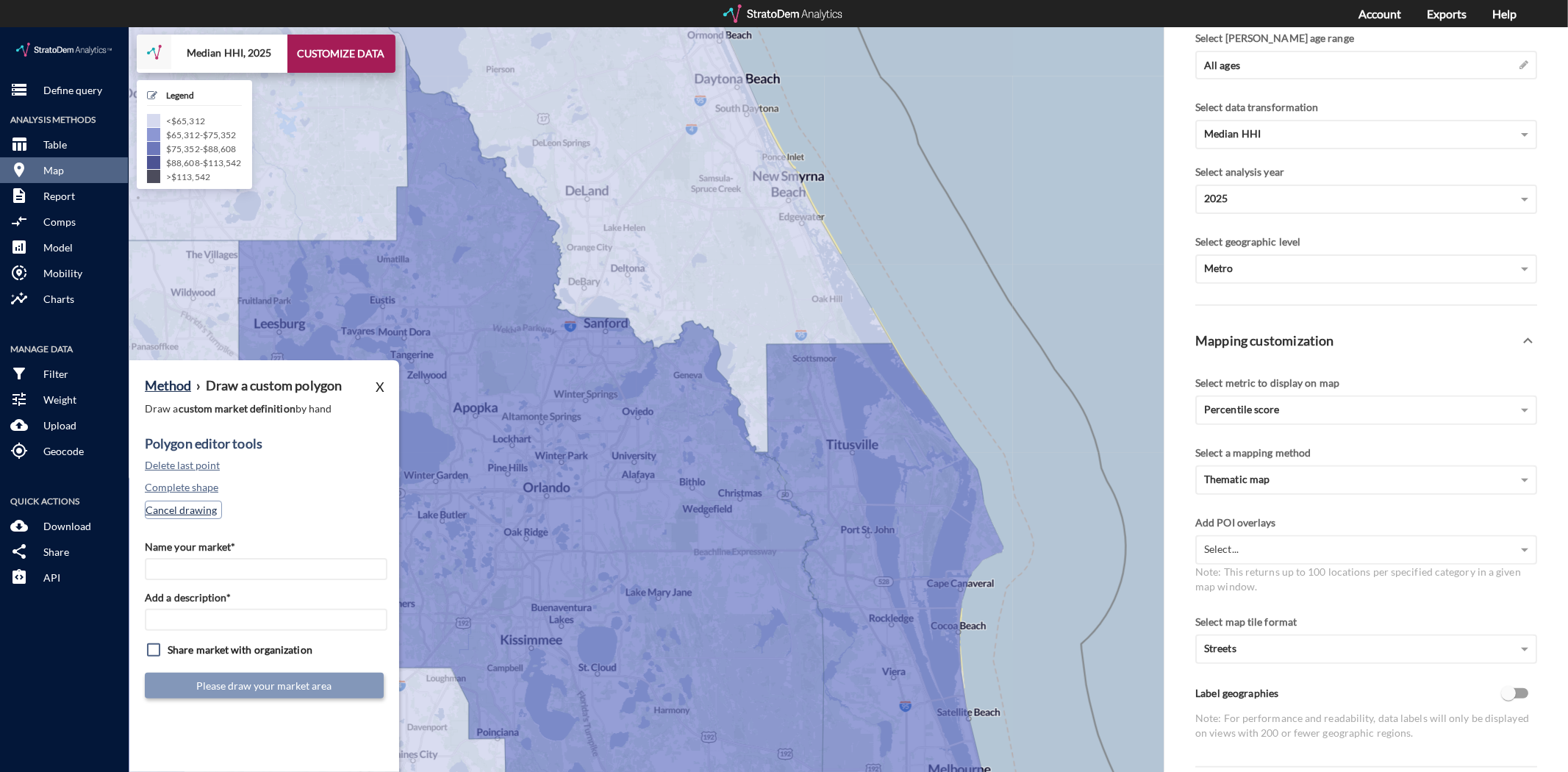
click button "Cancel drawing"
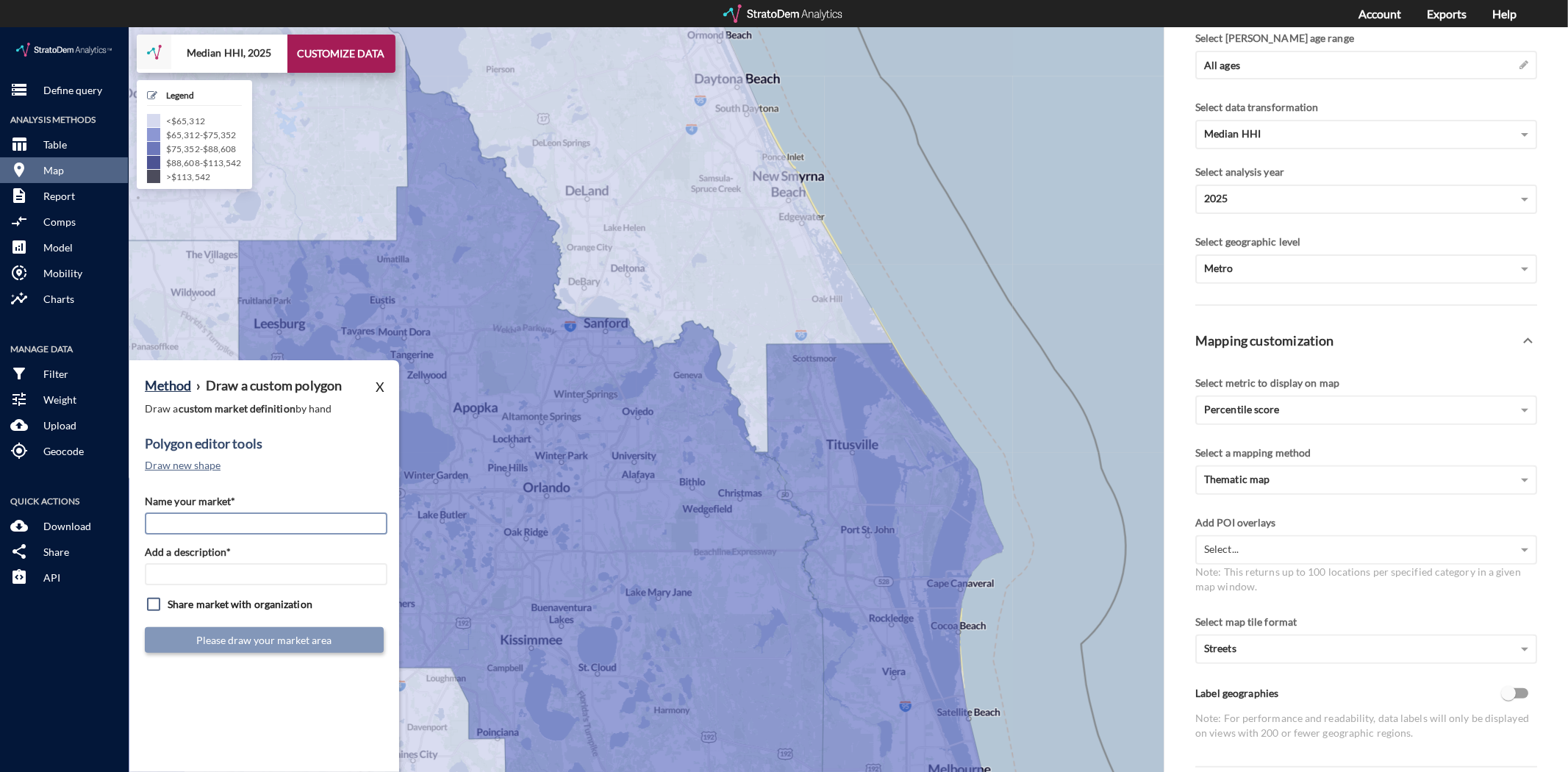
click input "Name your market*"
type input "East Outlying"
type input "ORD Mkts"
click button "Draw new shape"
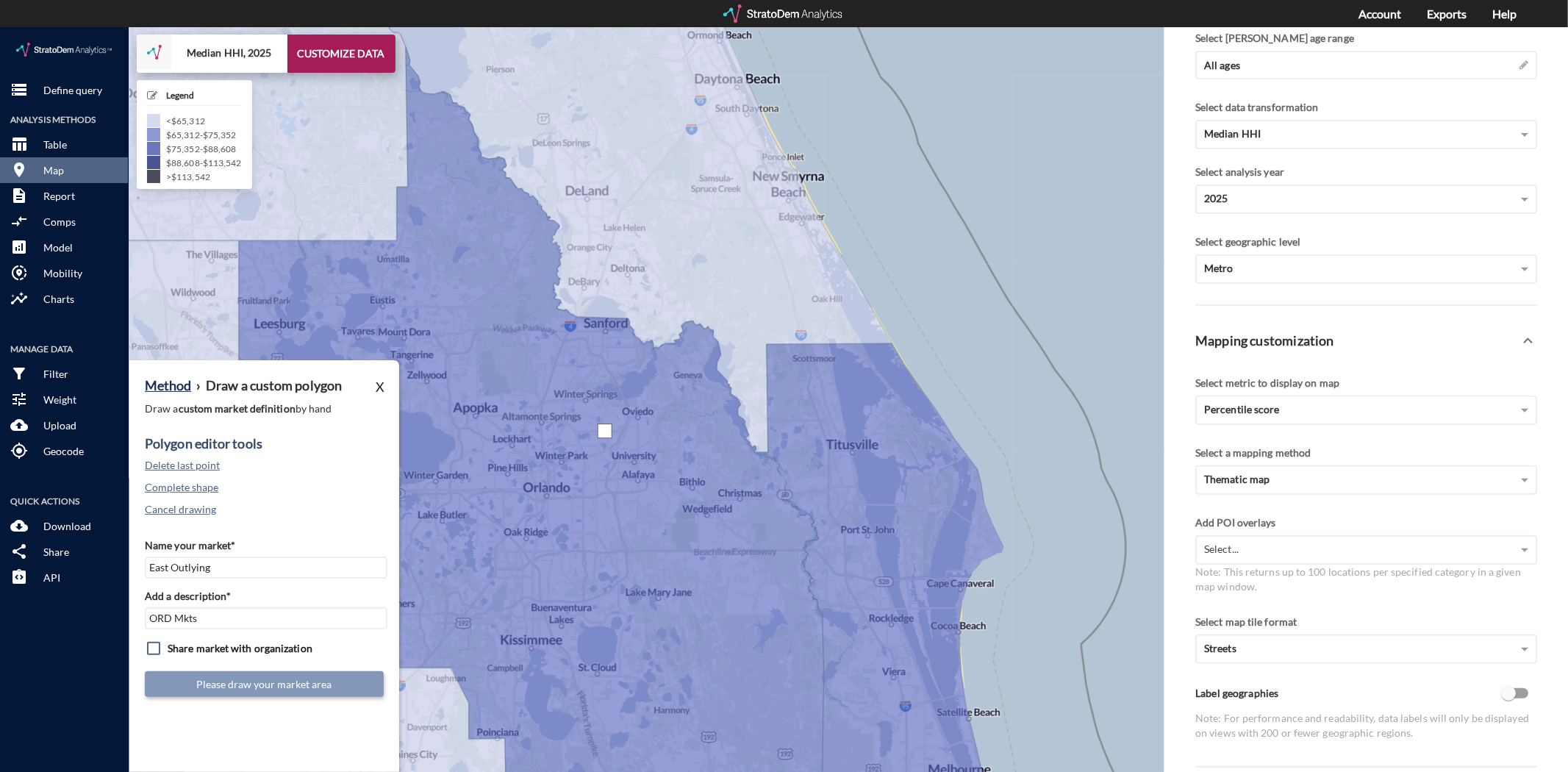
click div
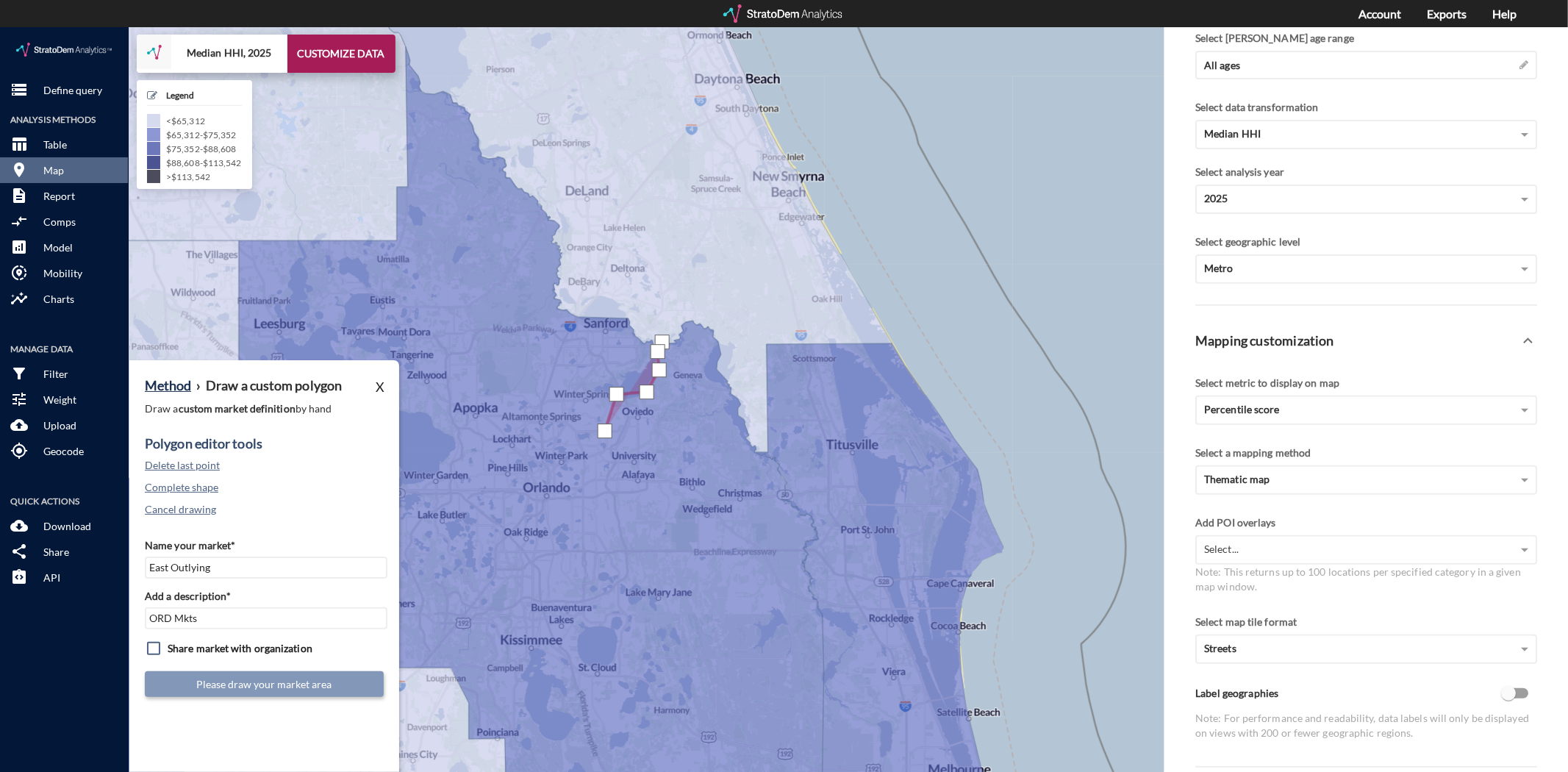
drag, startPoint x: 662, startPoint y: 314, endPoint x: 666, endPoint y: 308, distance: 7.2
click div
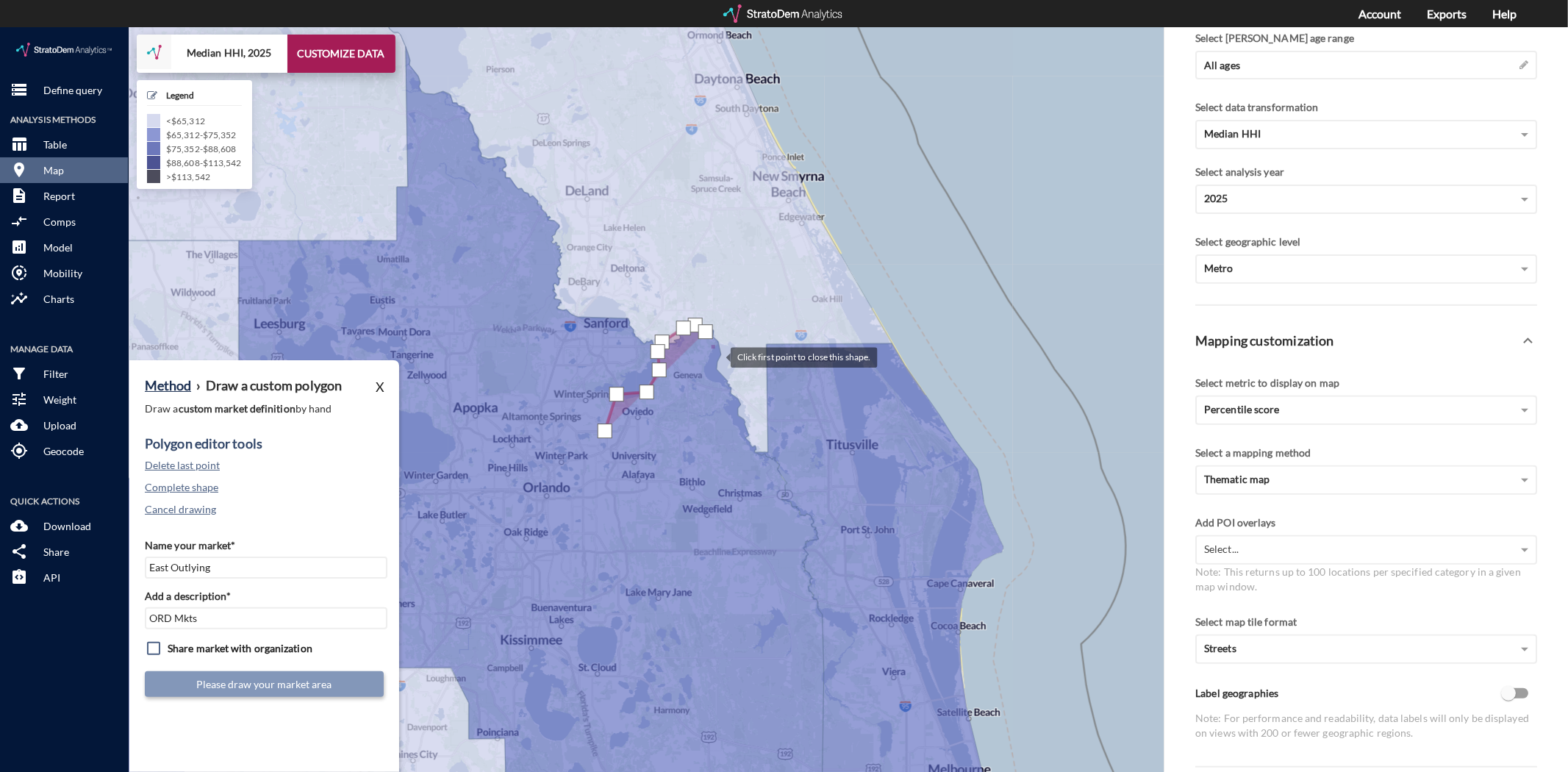
click div
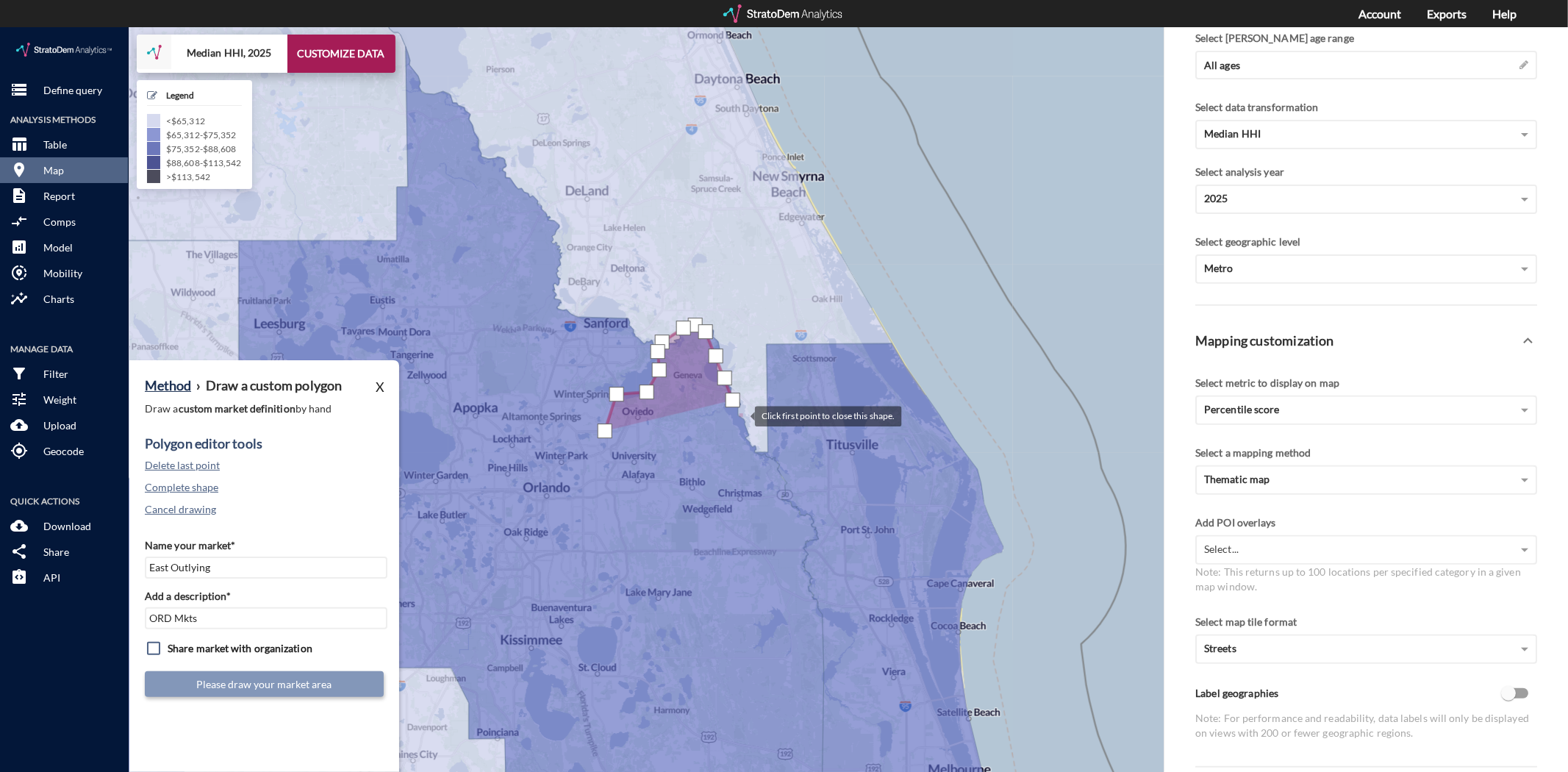
click div
drag, startPoint x: 769, startPoint y: 434, endPoint x: 772, endPoint y: 442, distance: 8.5
click div
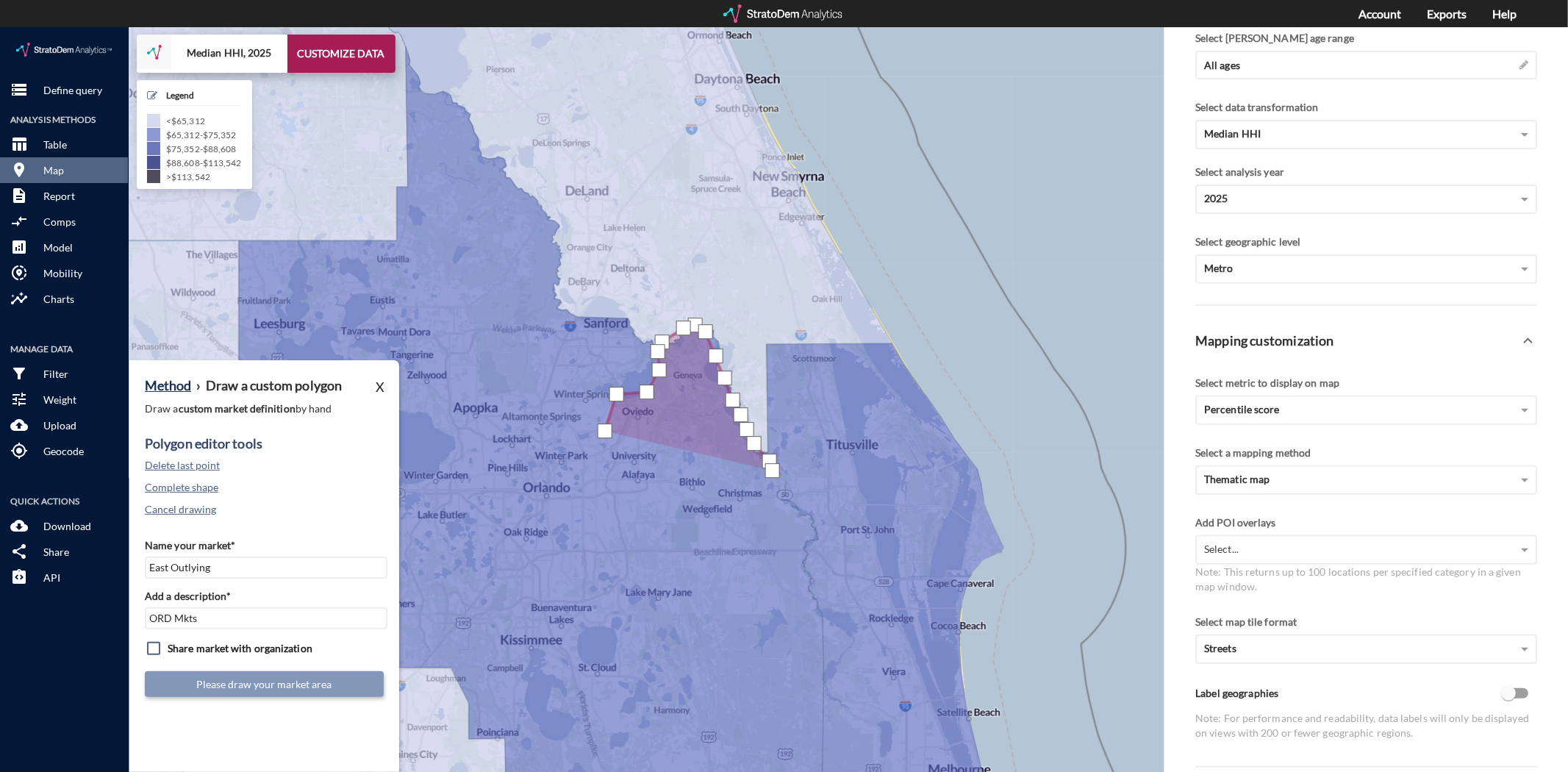
click div
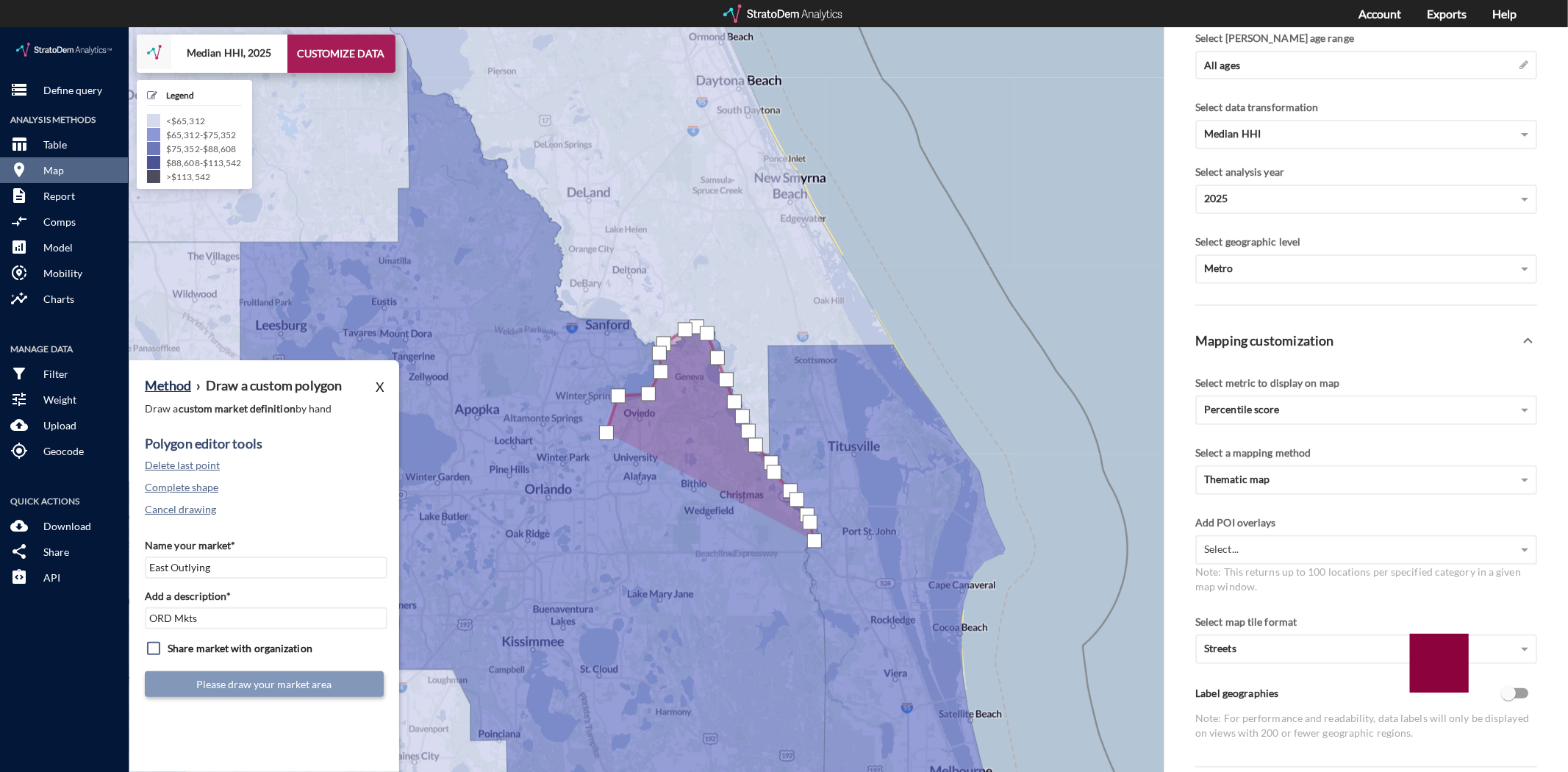
click div
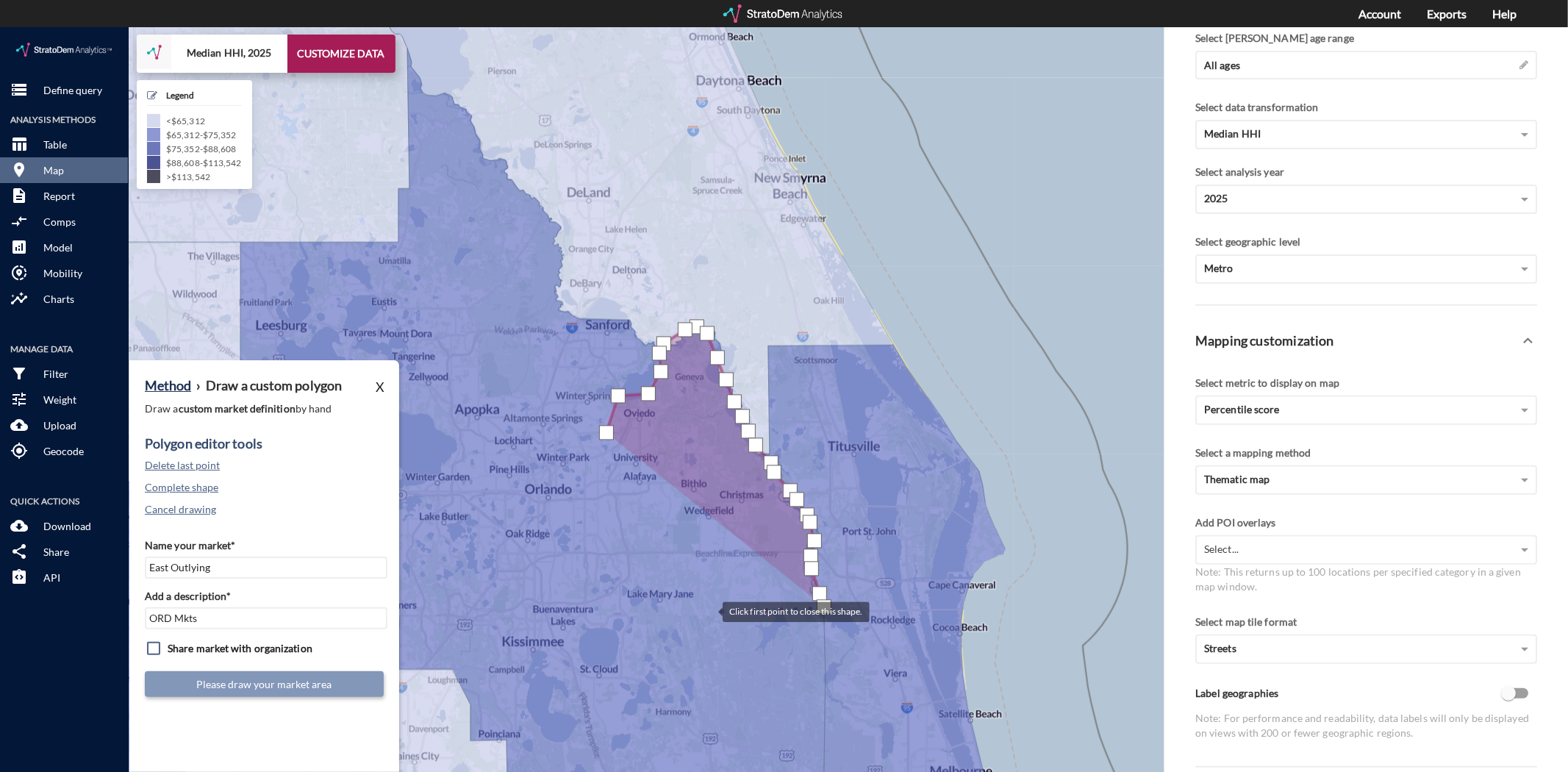
click div
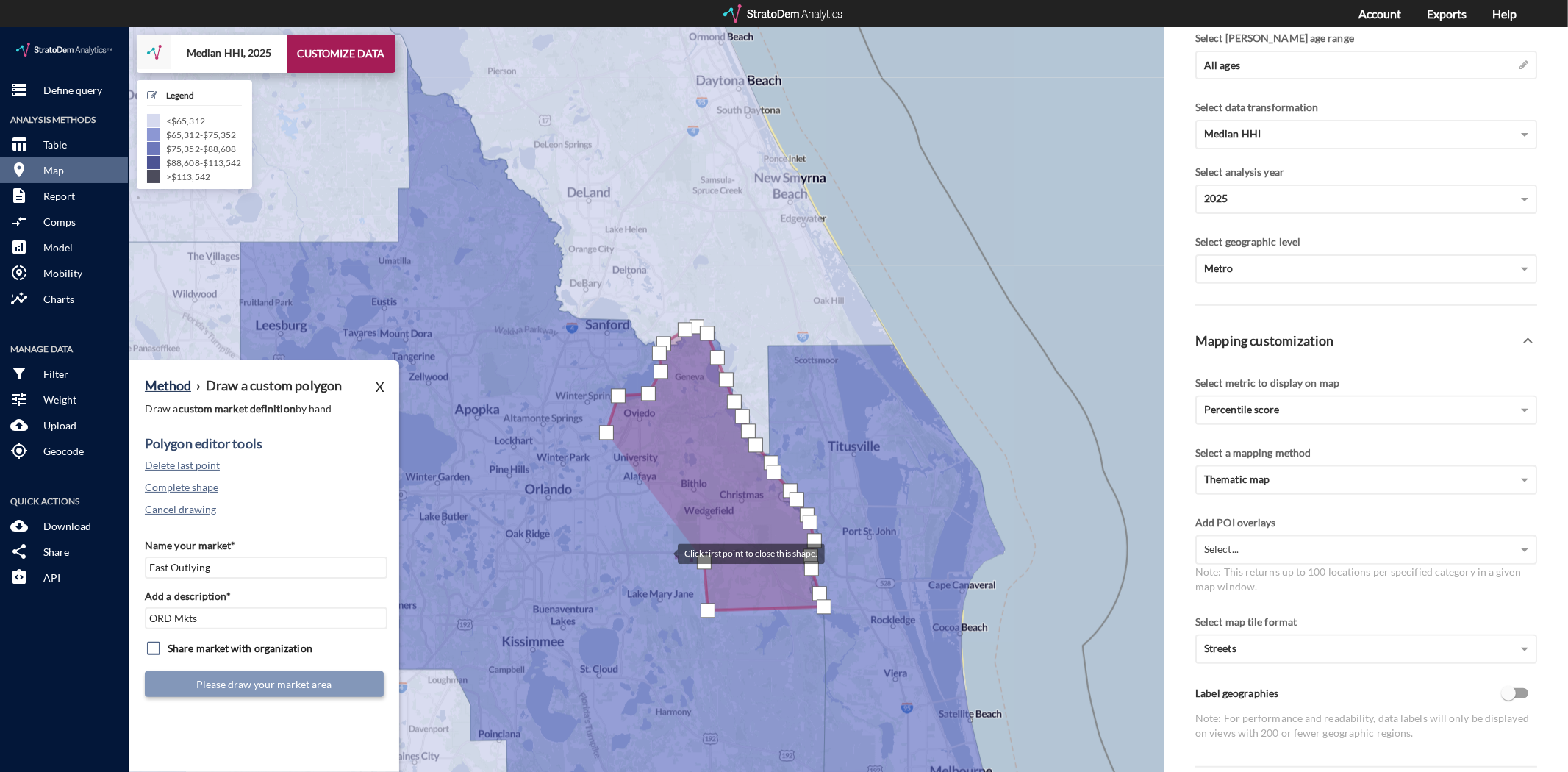
click div
drag, startPoint x: 672, startPoint y: 507, endPoint x: 713, endPoint y: 506, distance: 41.0
click div
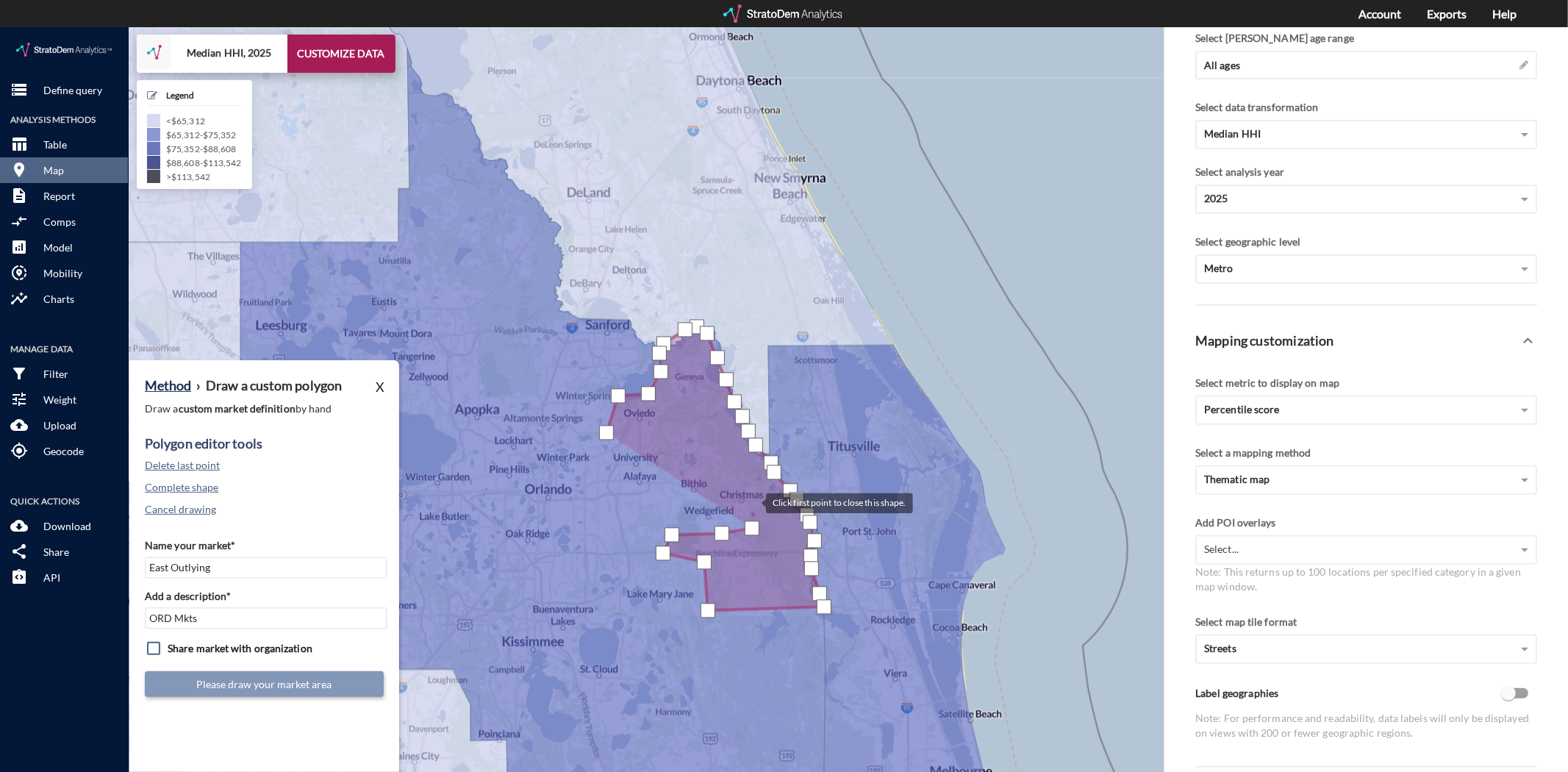
click div
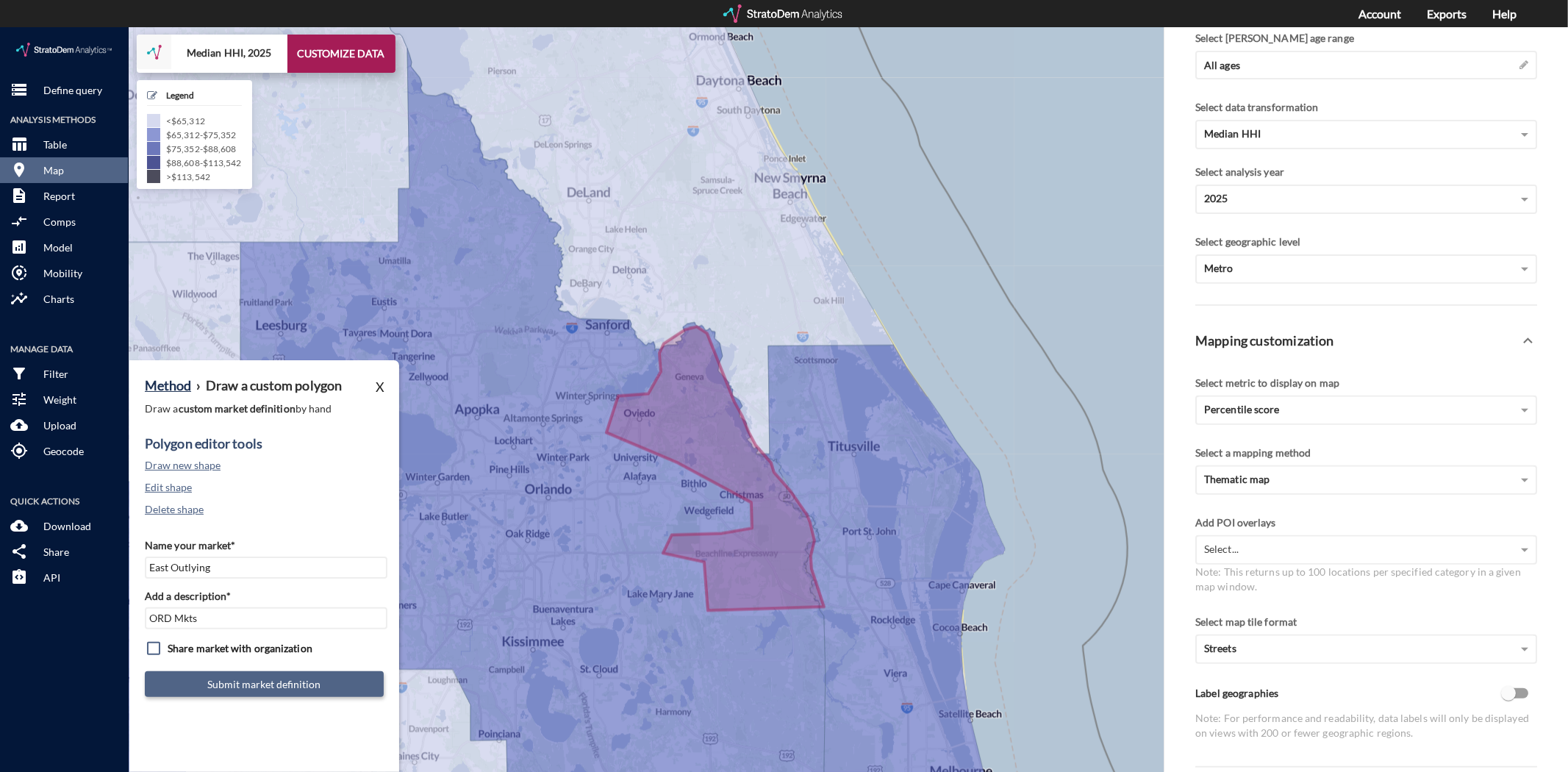
click button "Submit market definition"
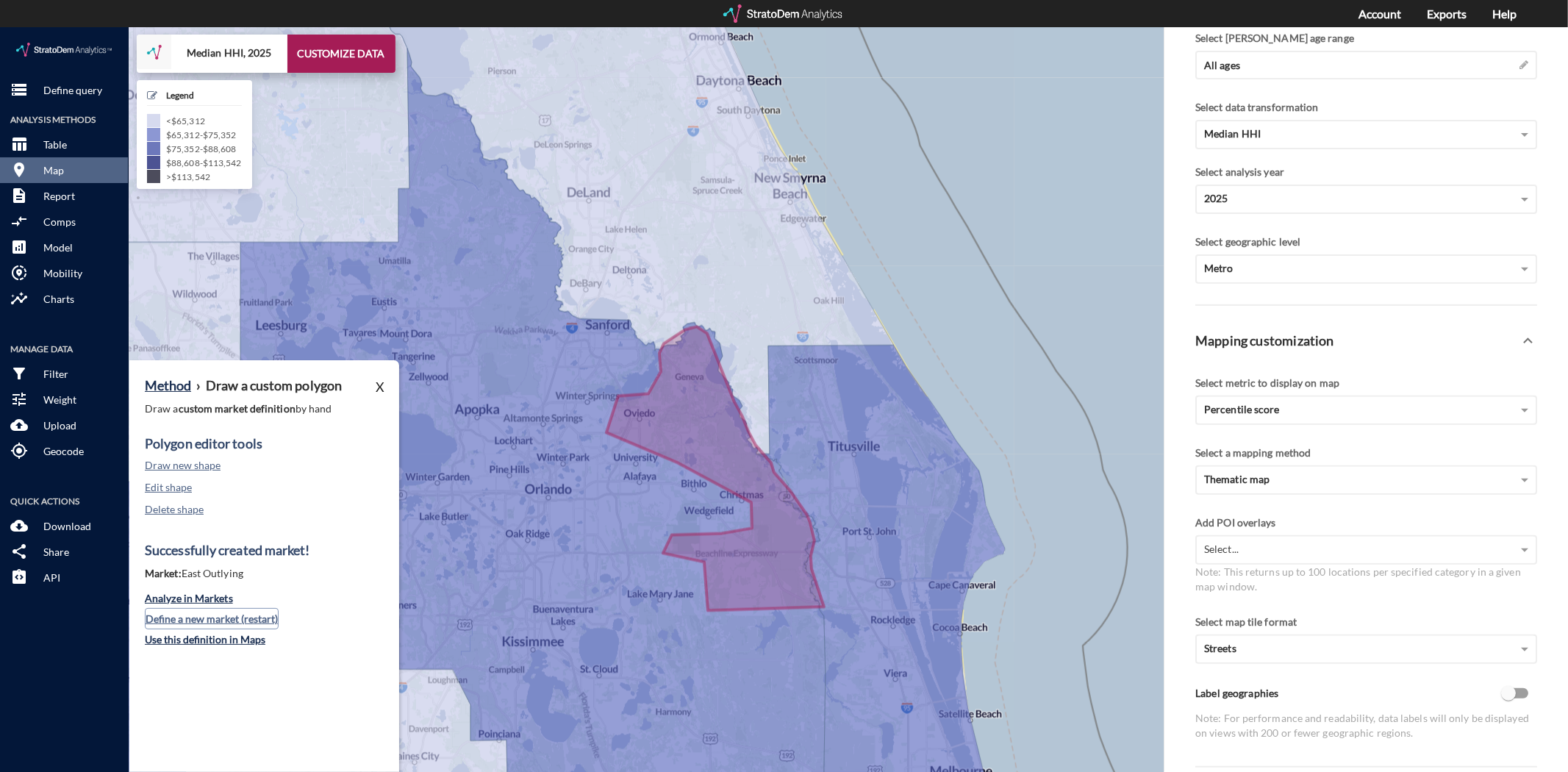
click button "Define a new market (restart)"
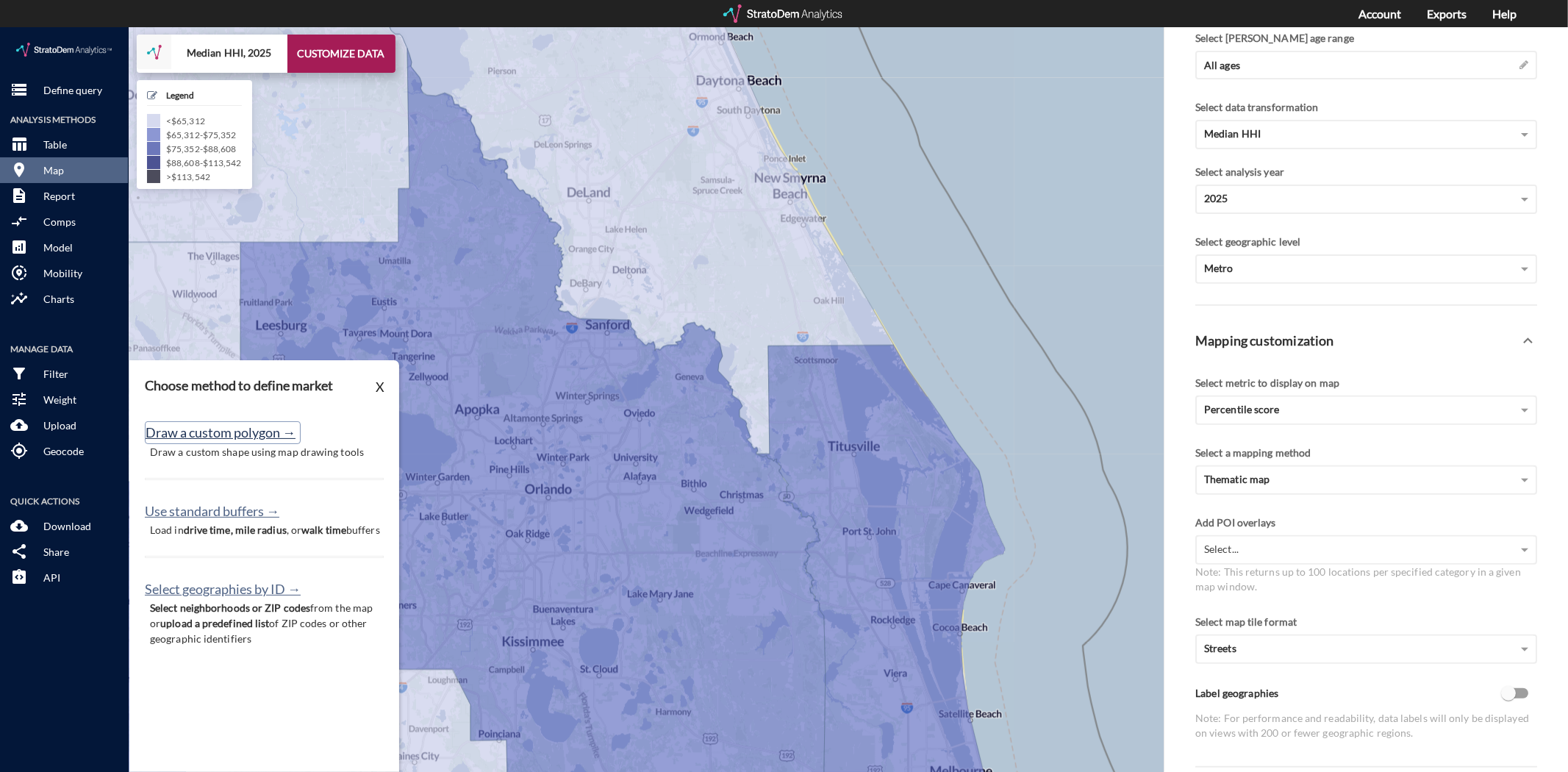
click button "Draw a custom polygon →"
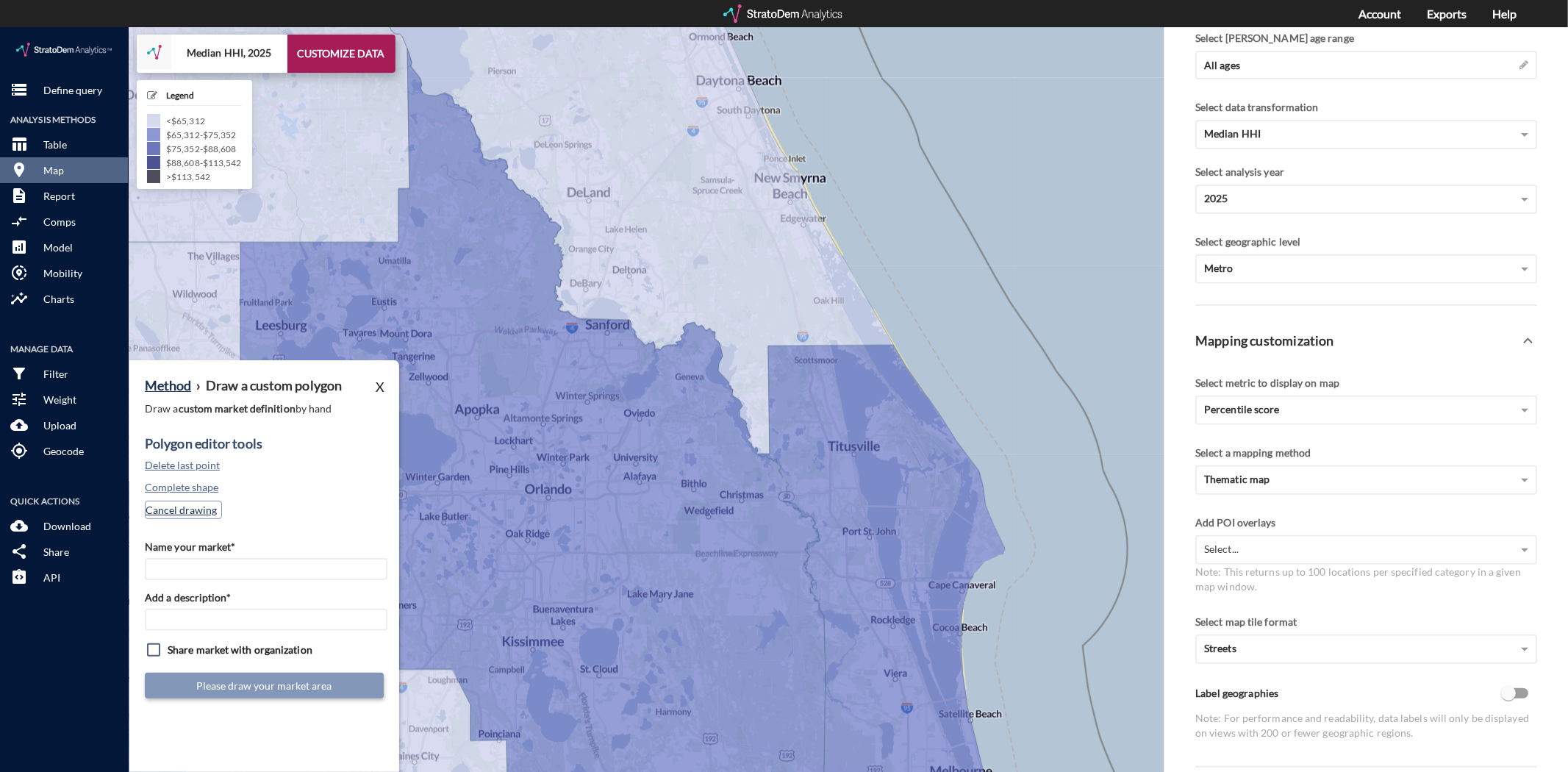
click button "Cancel drawing"
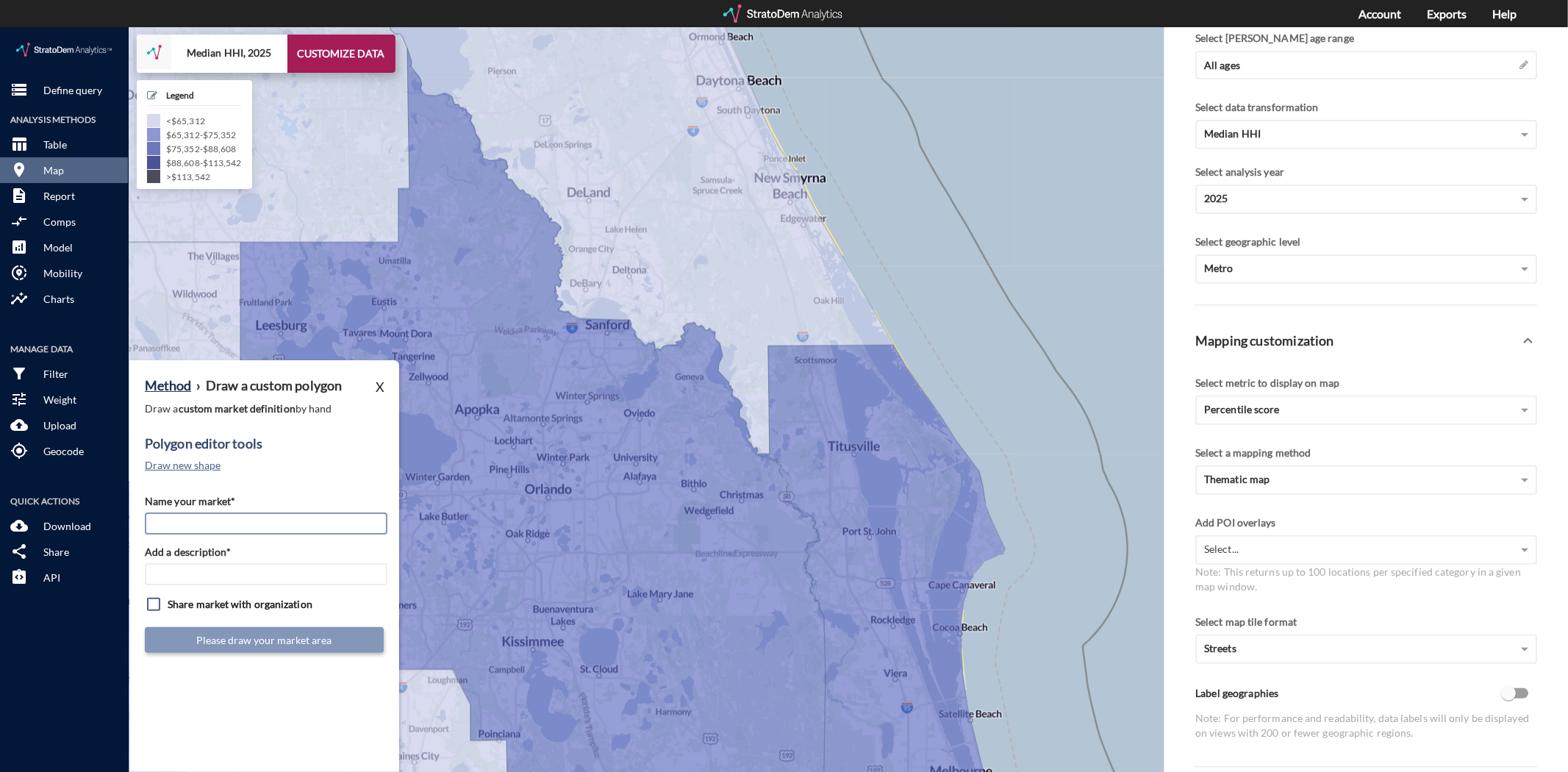
click input "Name your market*"
type input "East Orlando"
type input "ORD Mkts"
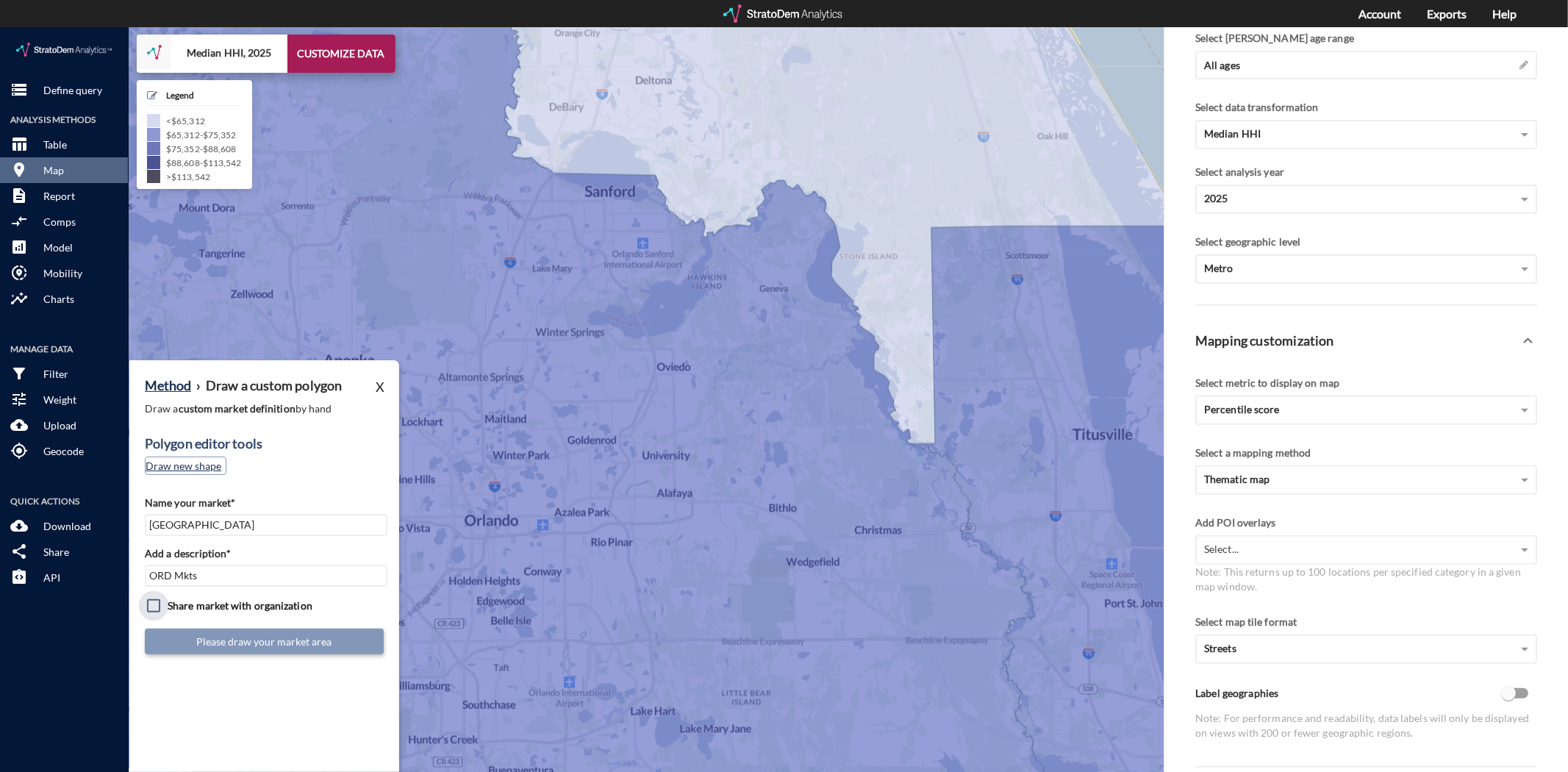
click button "Draw new shape"
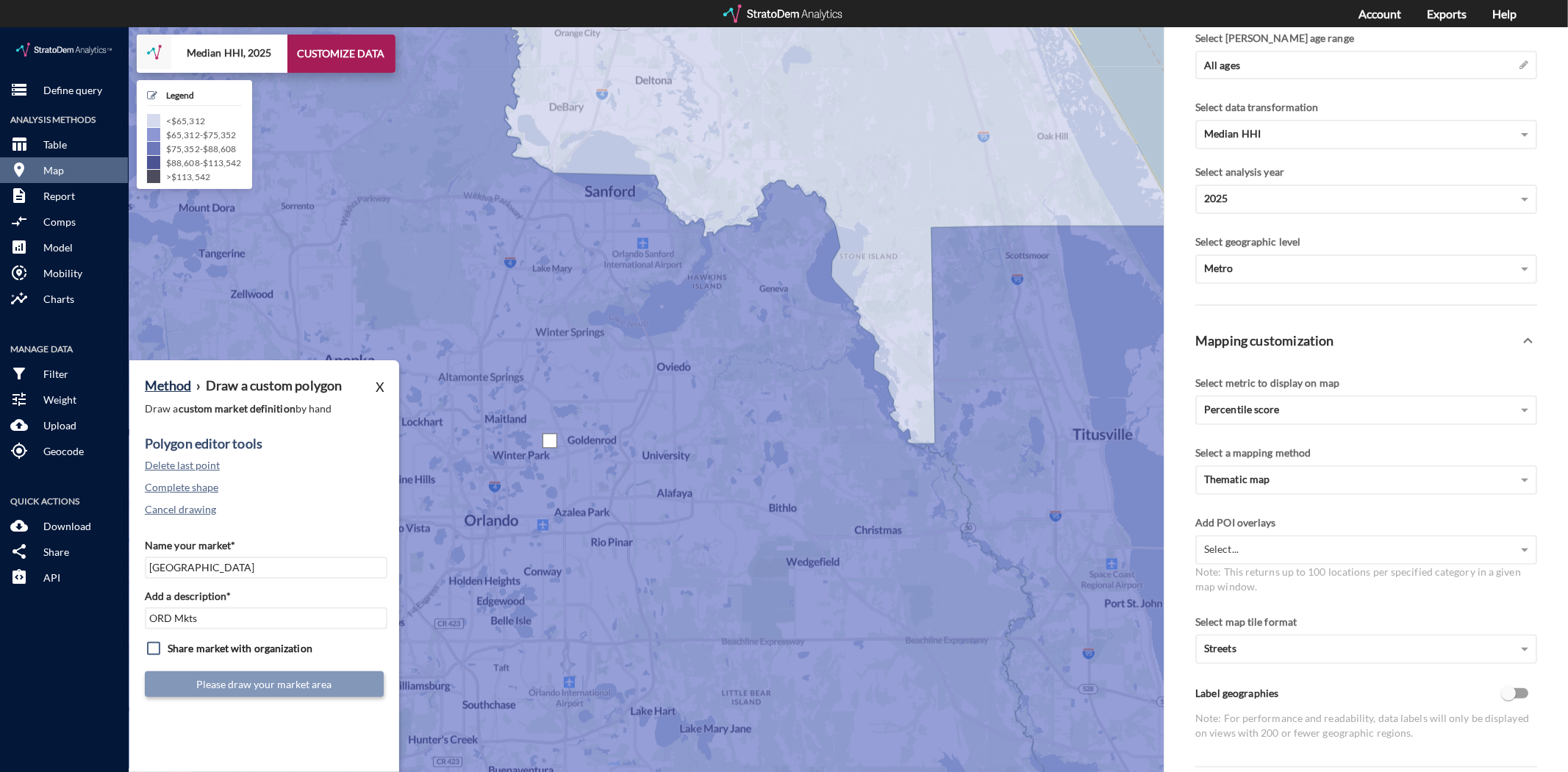
click div
click button "Cancel drawing"
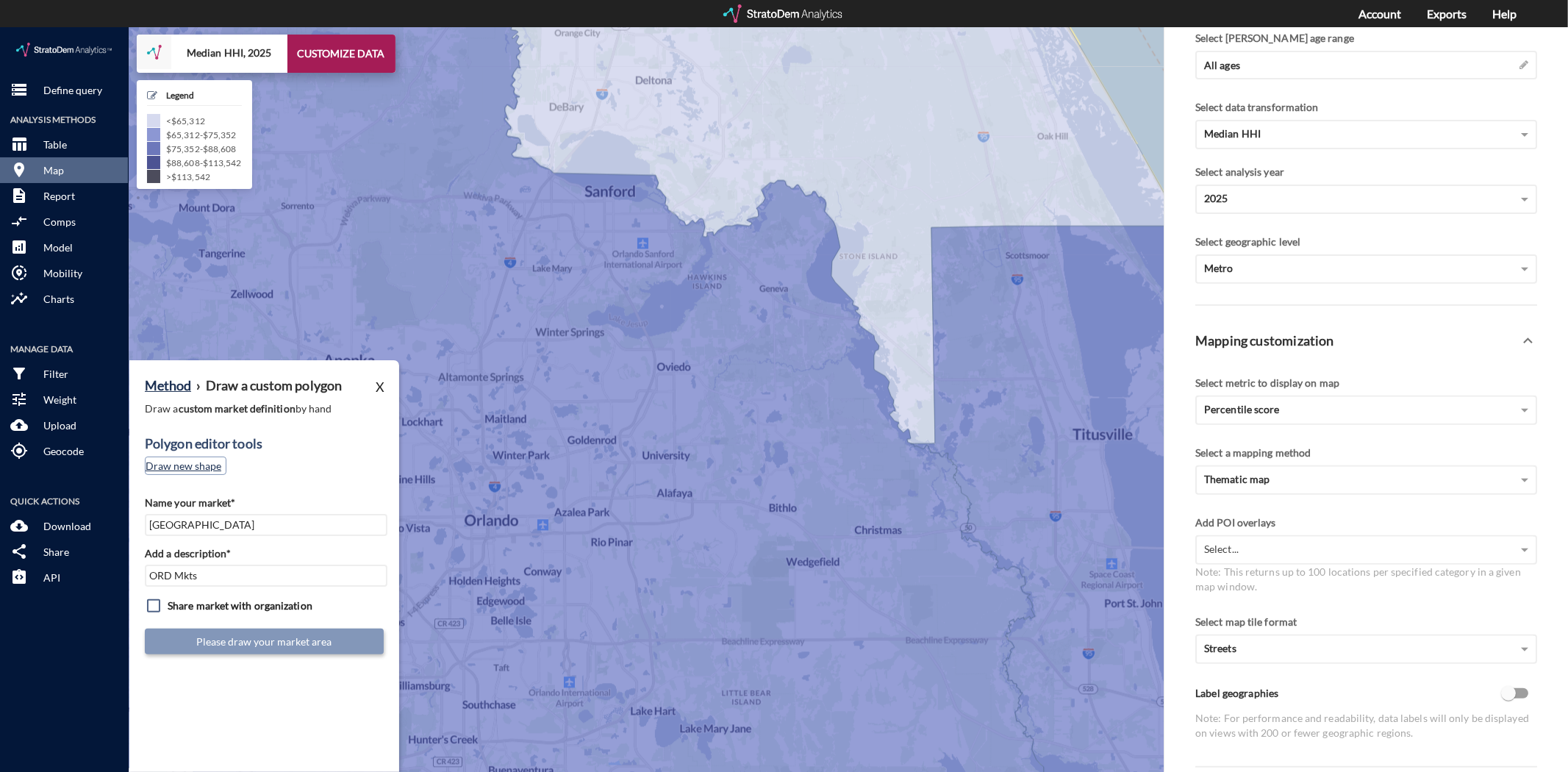
click button "Draw new shape"
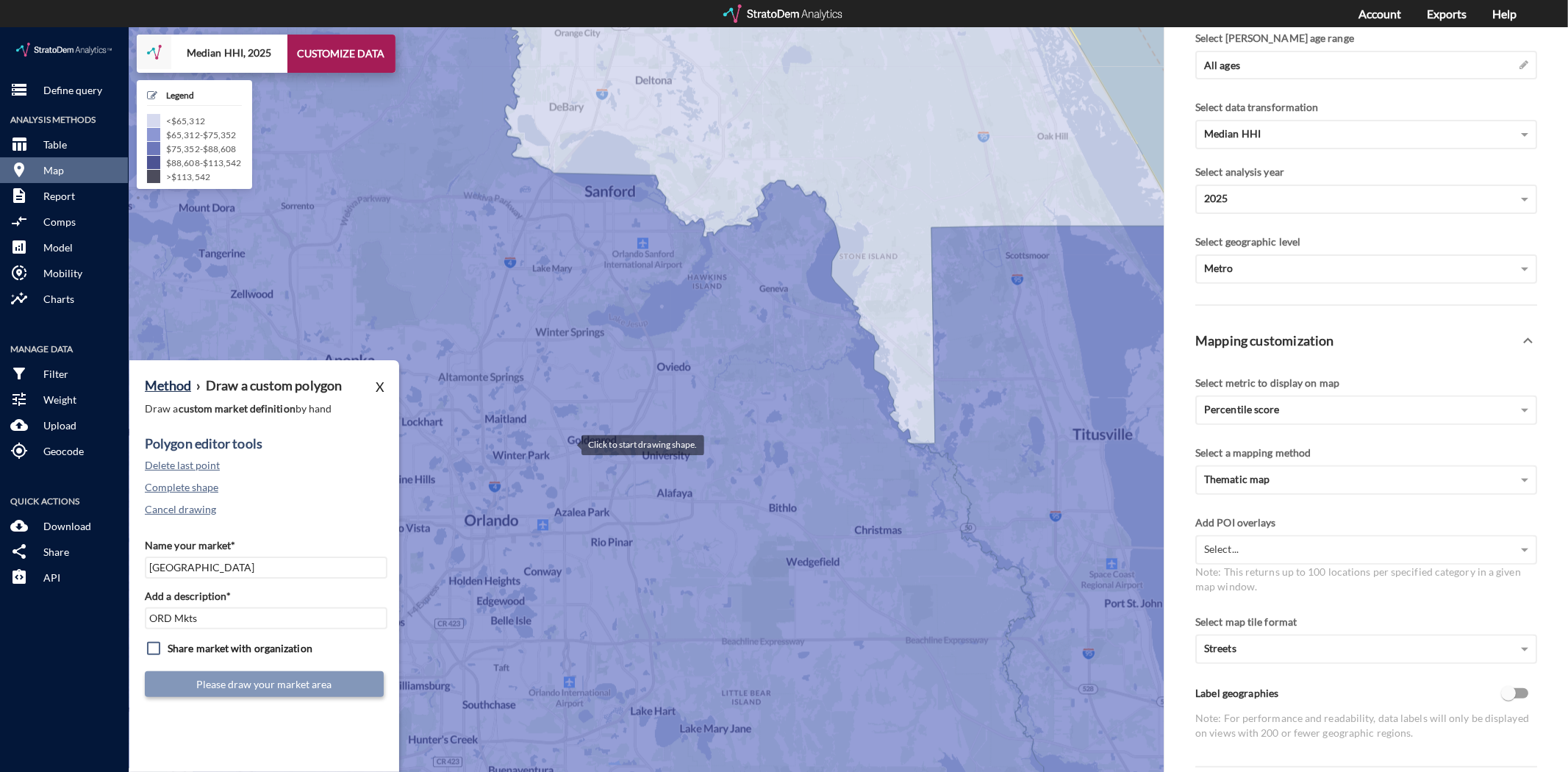
click div
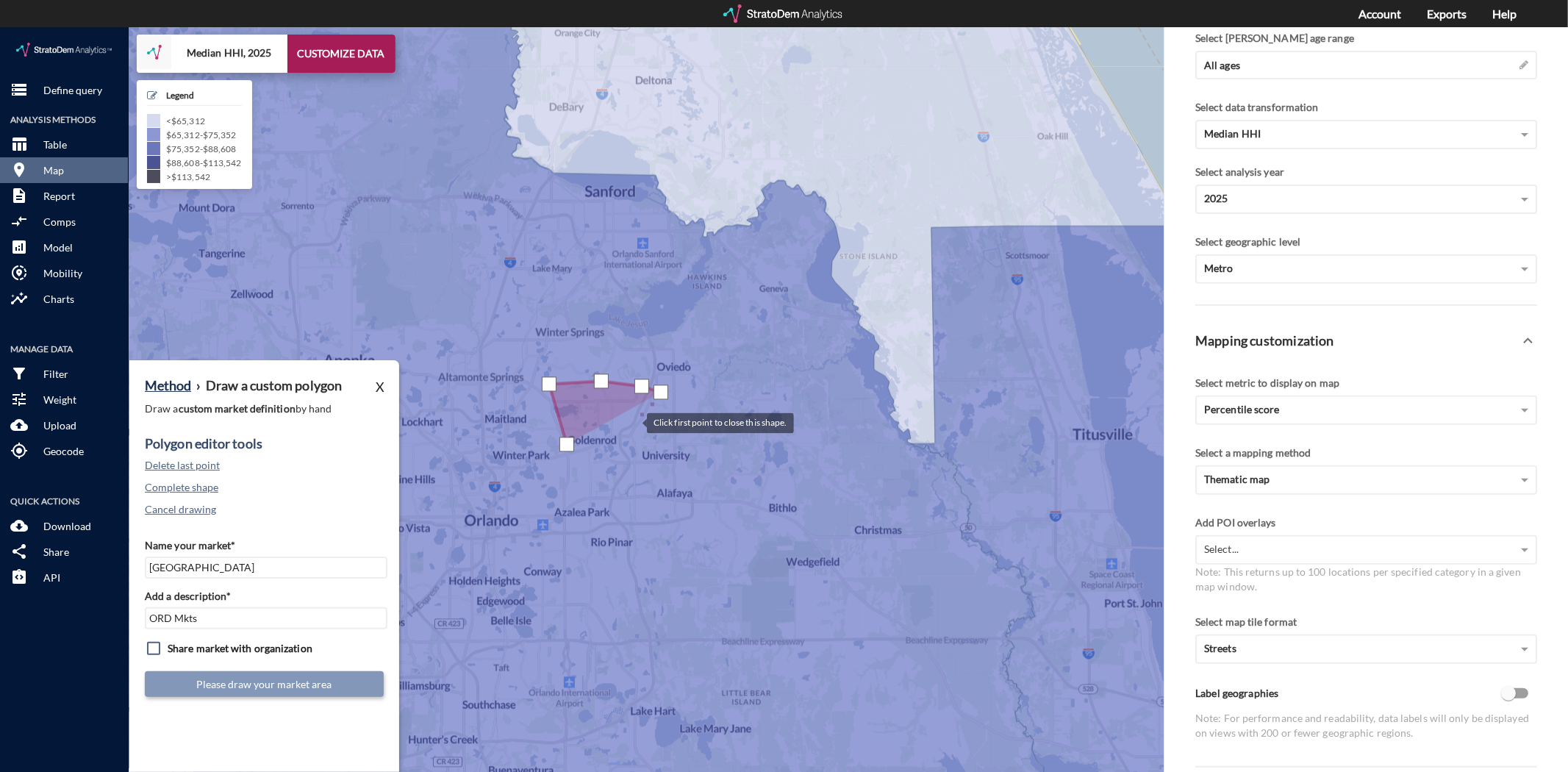
click div
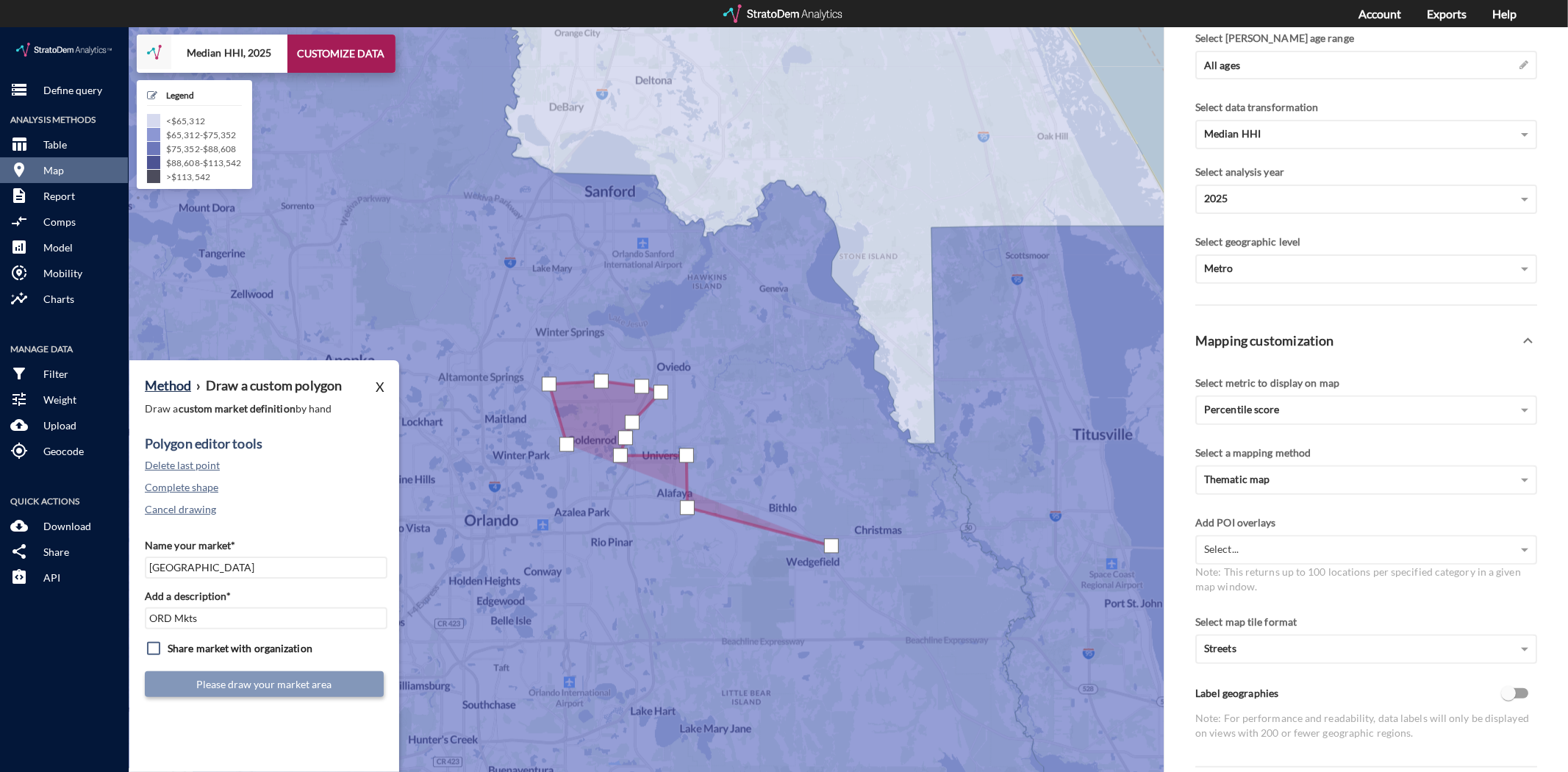
click div
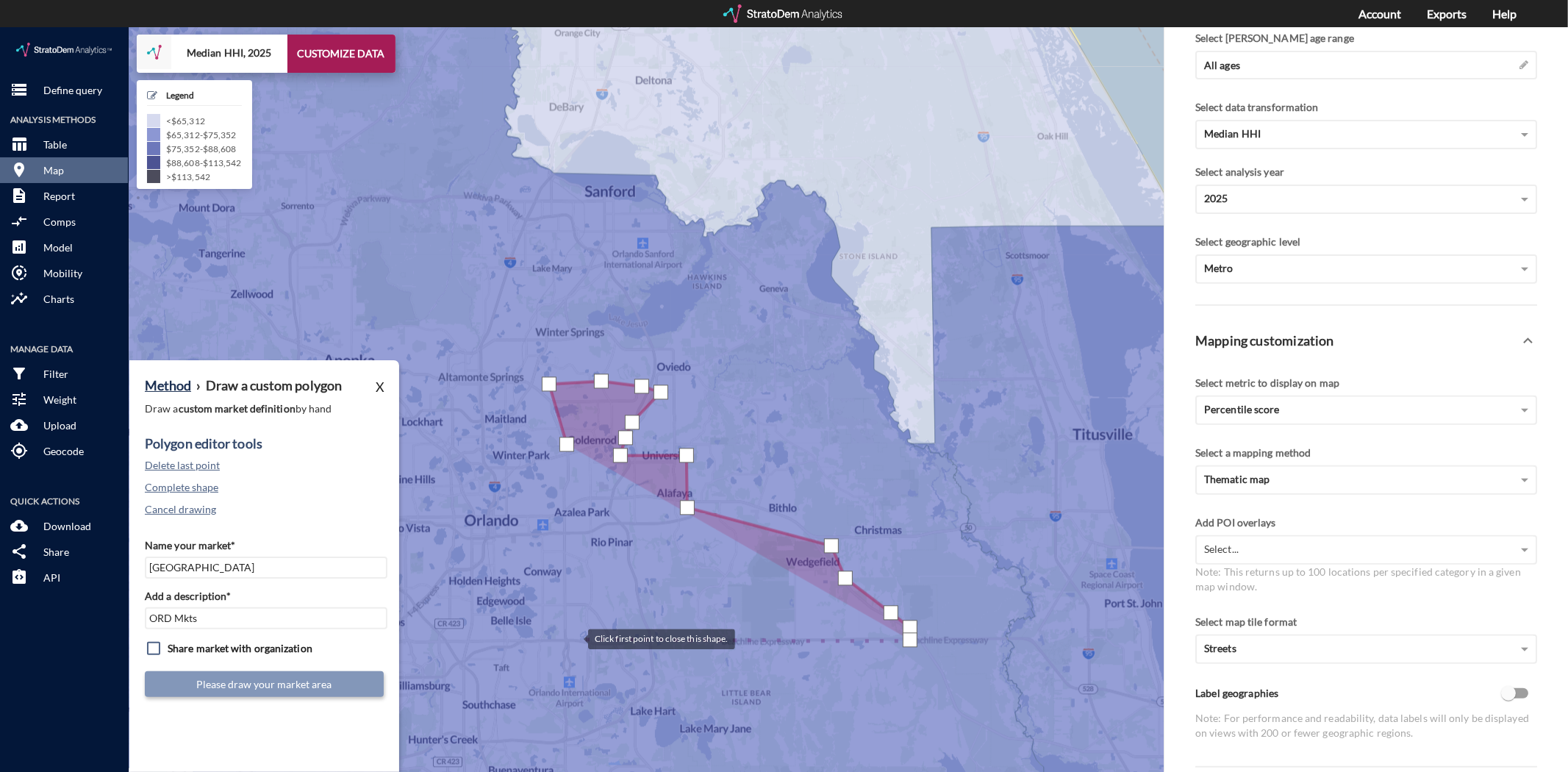
click div
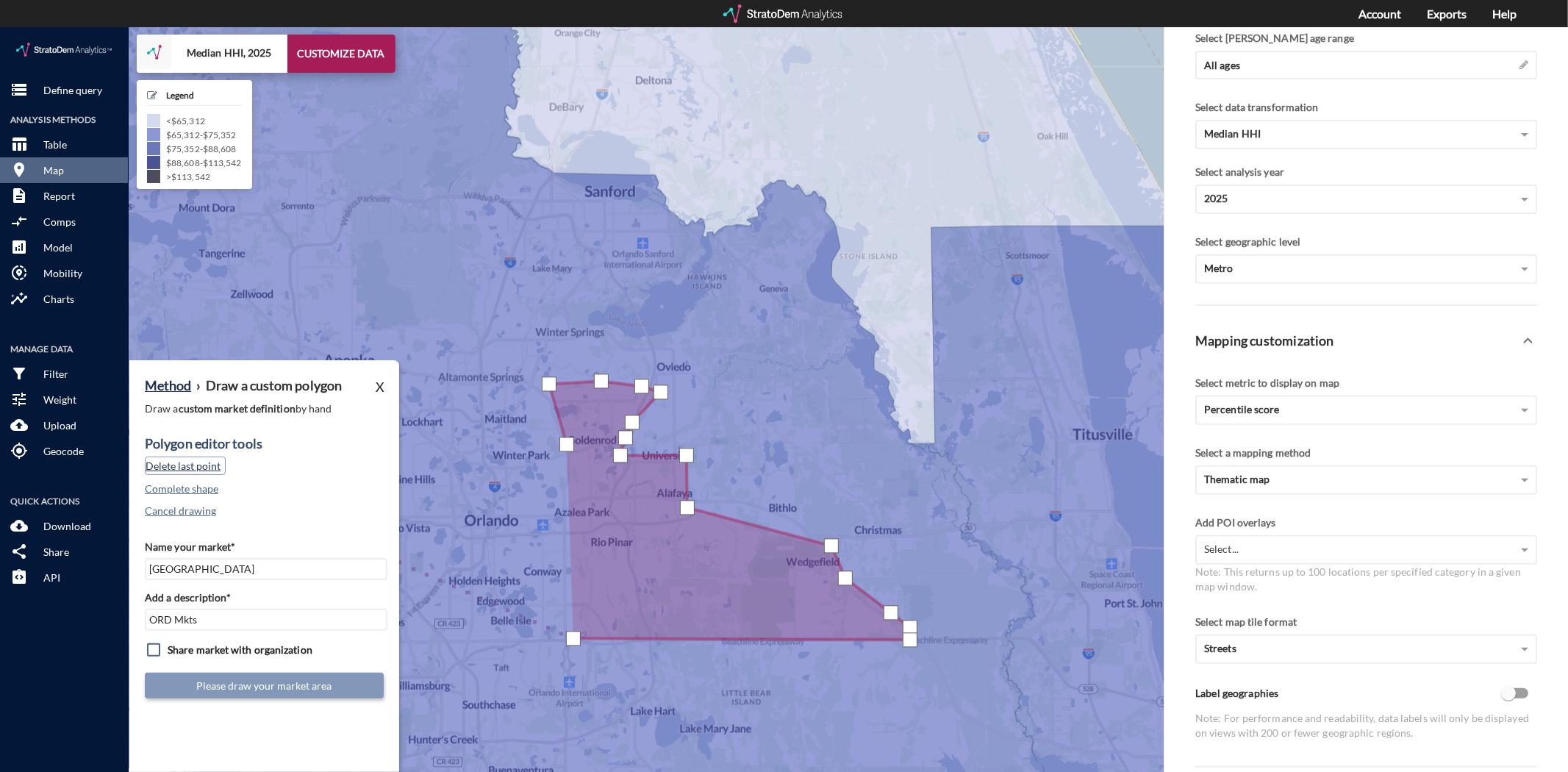
click button "Delete last point"
click div
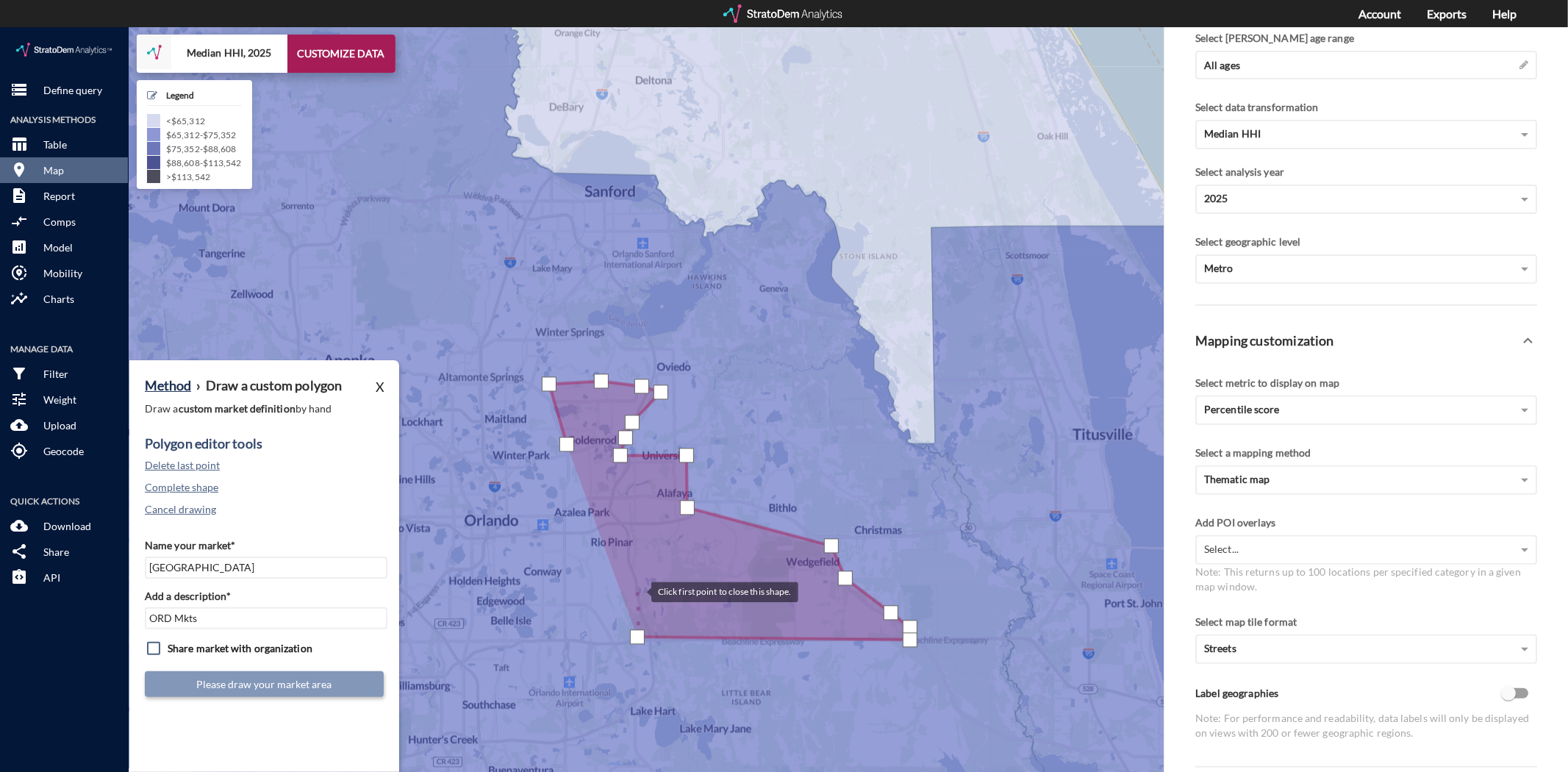
click div
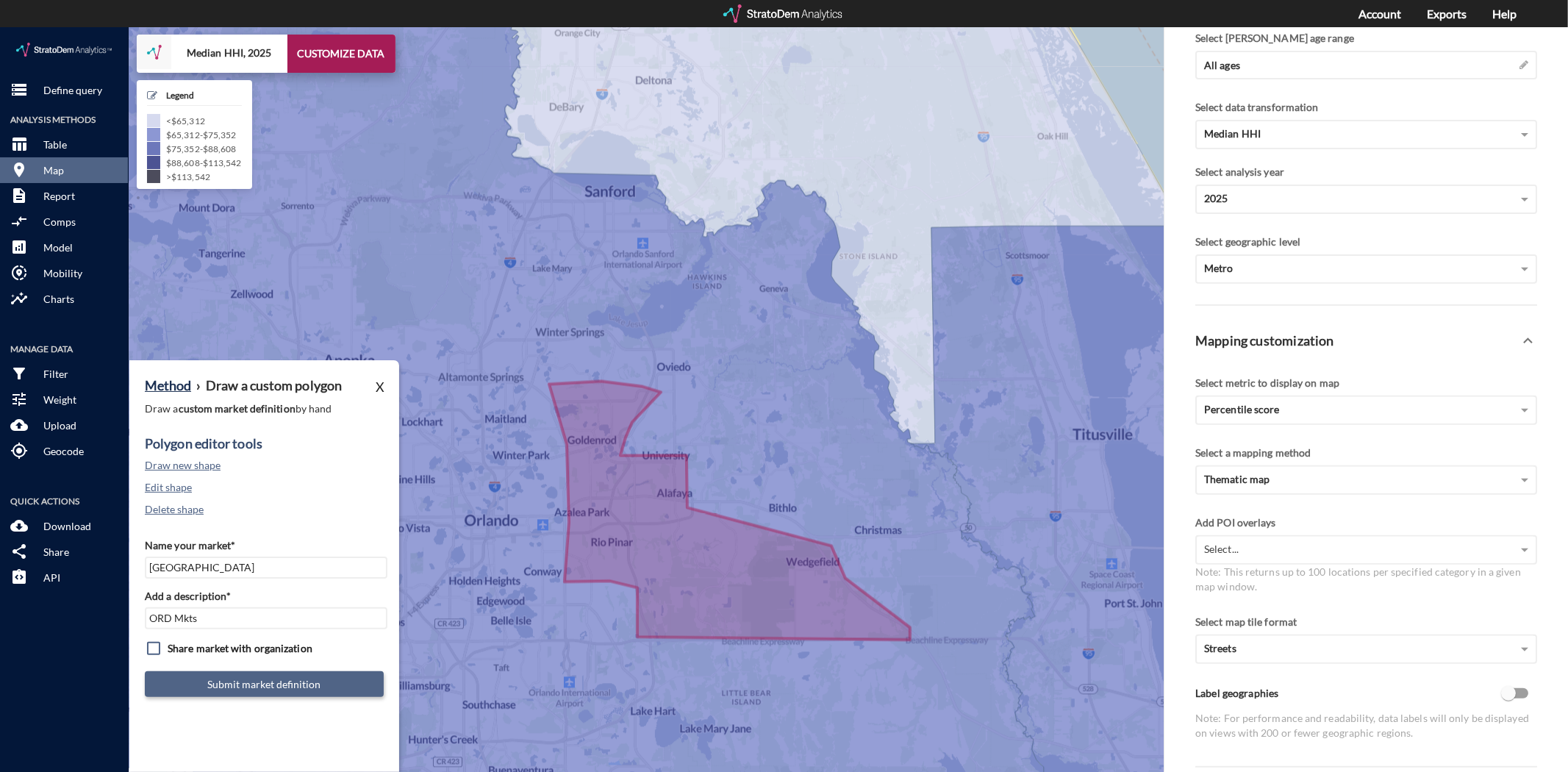
click button "Submit market definition"
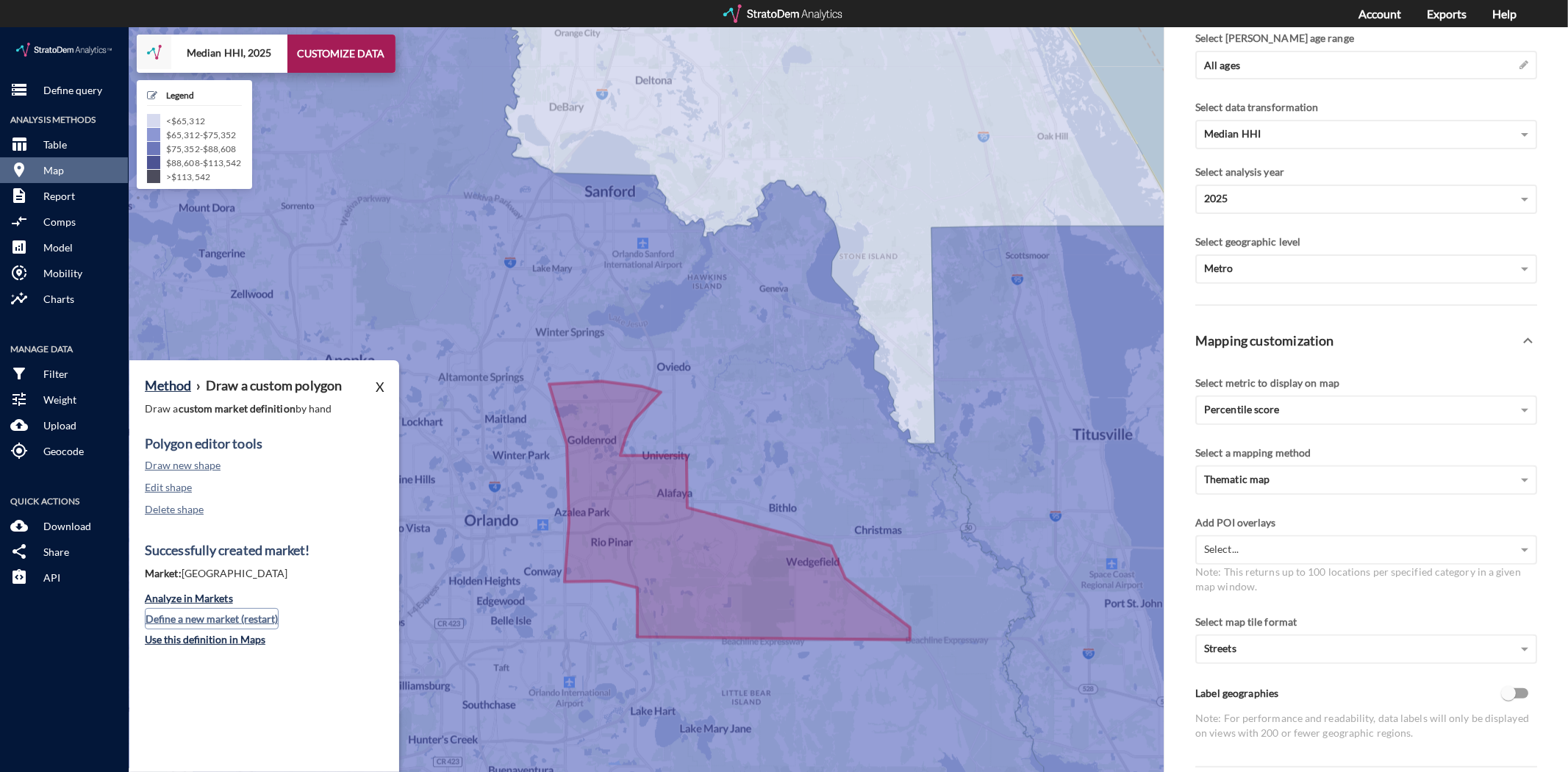
click button "Define a new market (restart)"
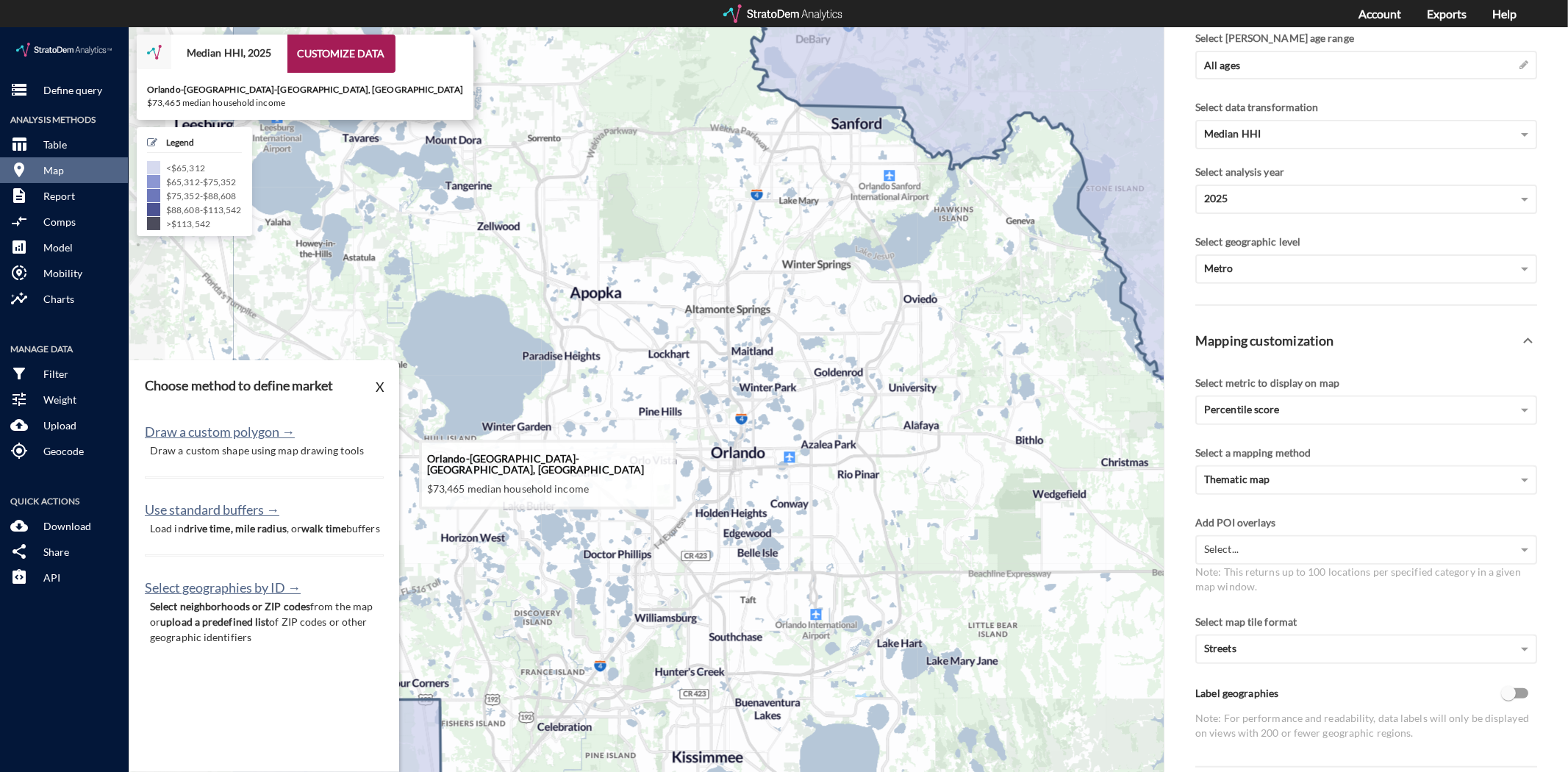
drag, startPoint x: 584, startPoint y: 454, endPoint x: 820, endPoint y: 383, distance: 246.4
click icon
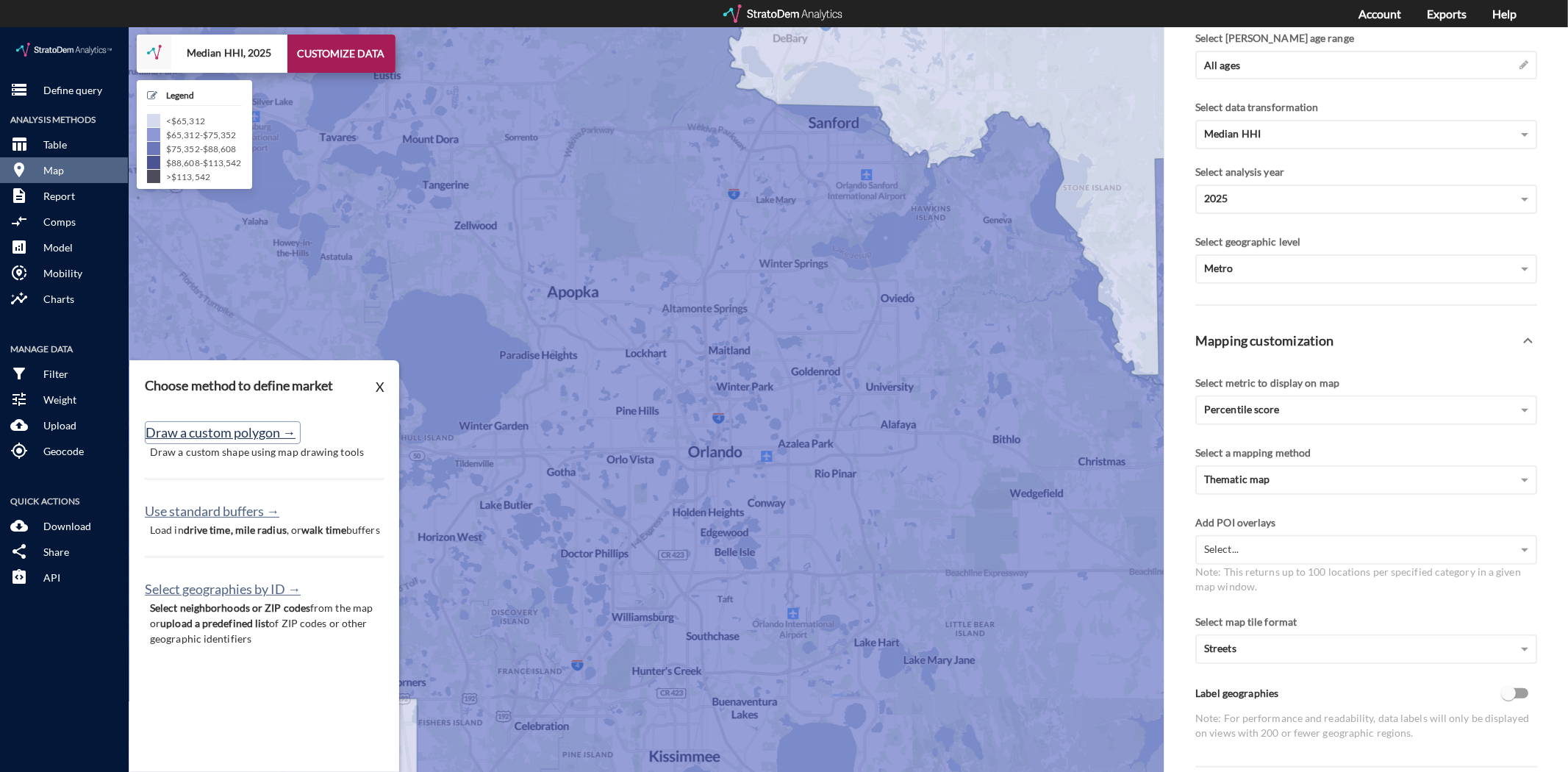
click button "Draw a custom polygon →"
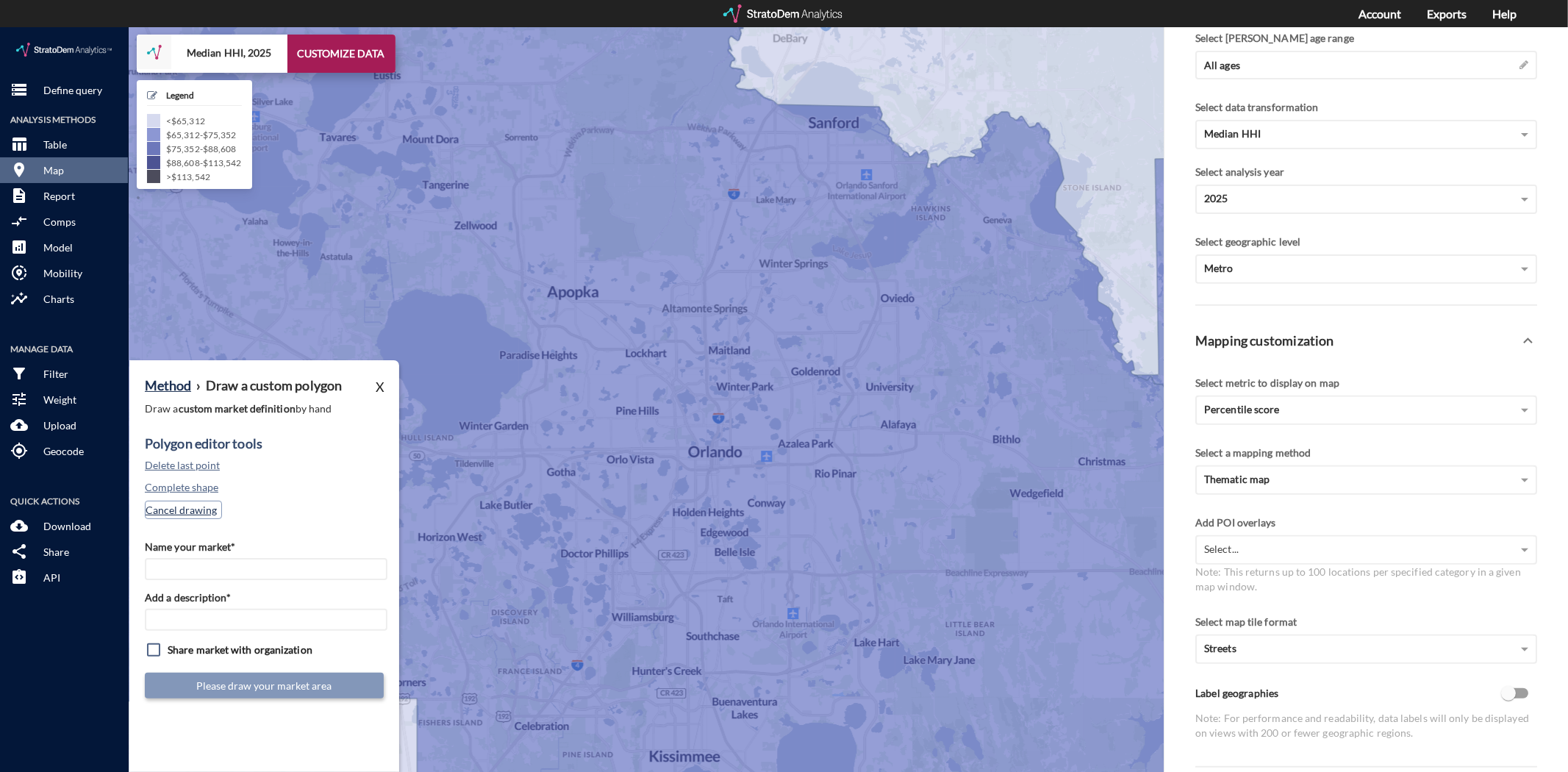
click button "Cancel drawing"
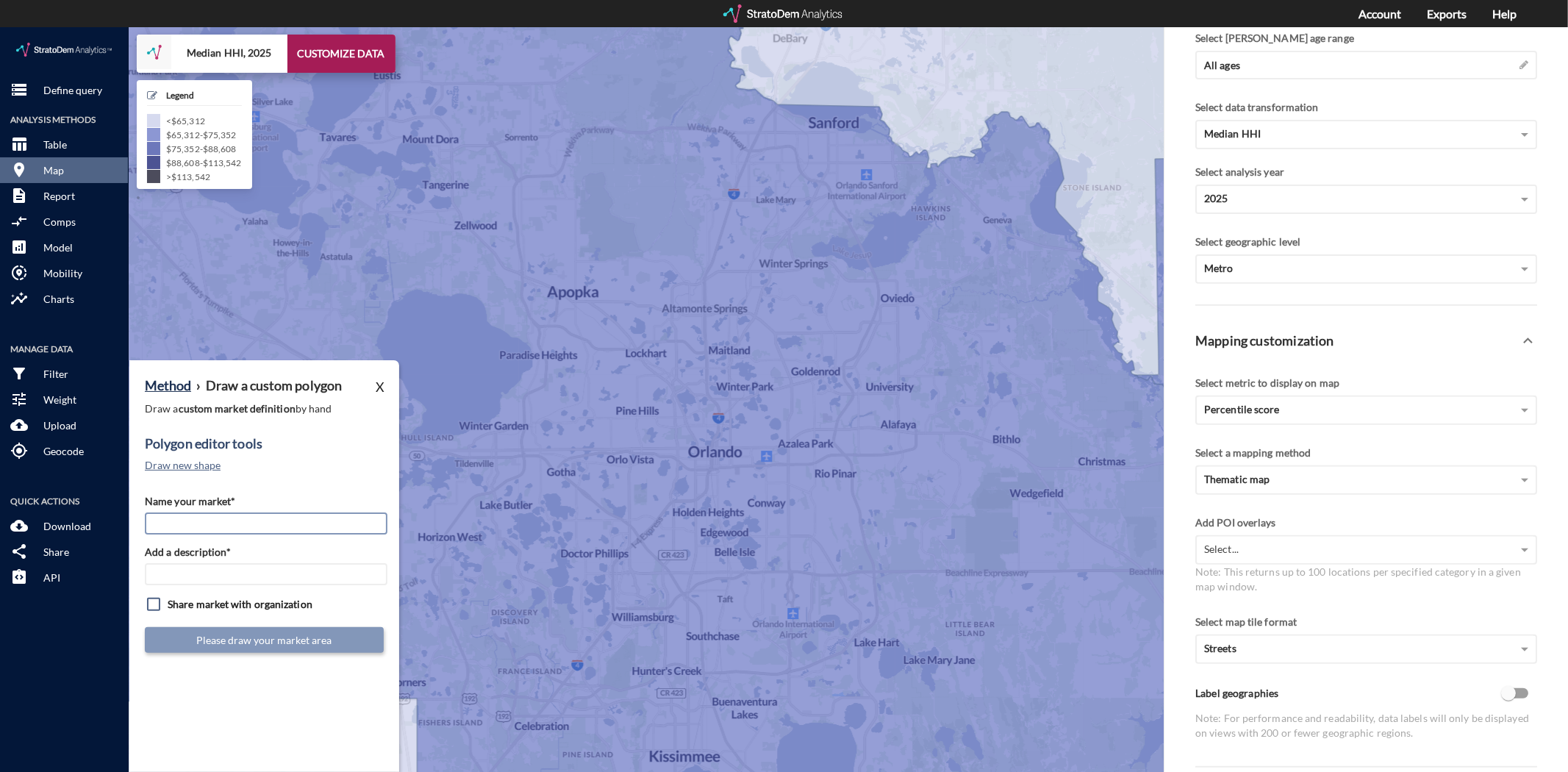
click input "Name your market*"
type input "South Orlando"
type input "ORD Mkts"
click div "Method › Draw a custom polygon X Draw a custom market definition by hand Polygo…"
click button "Draw new shape"
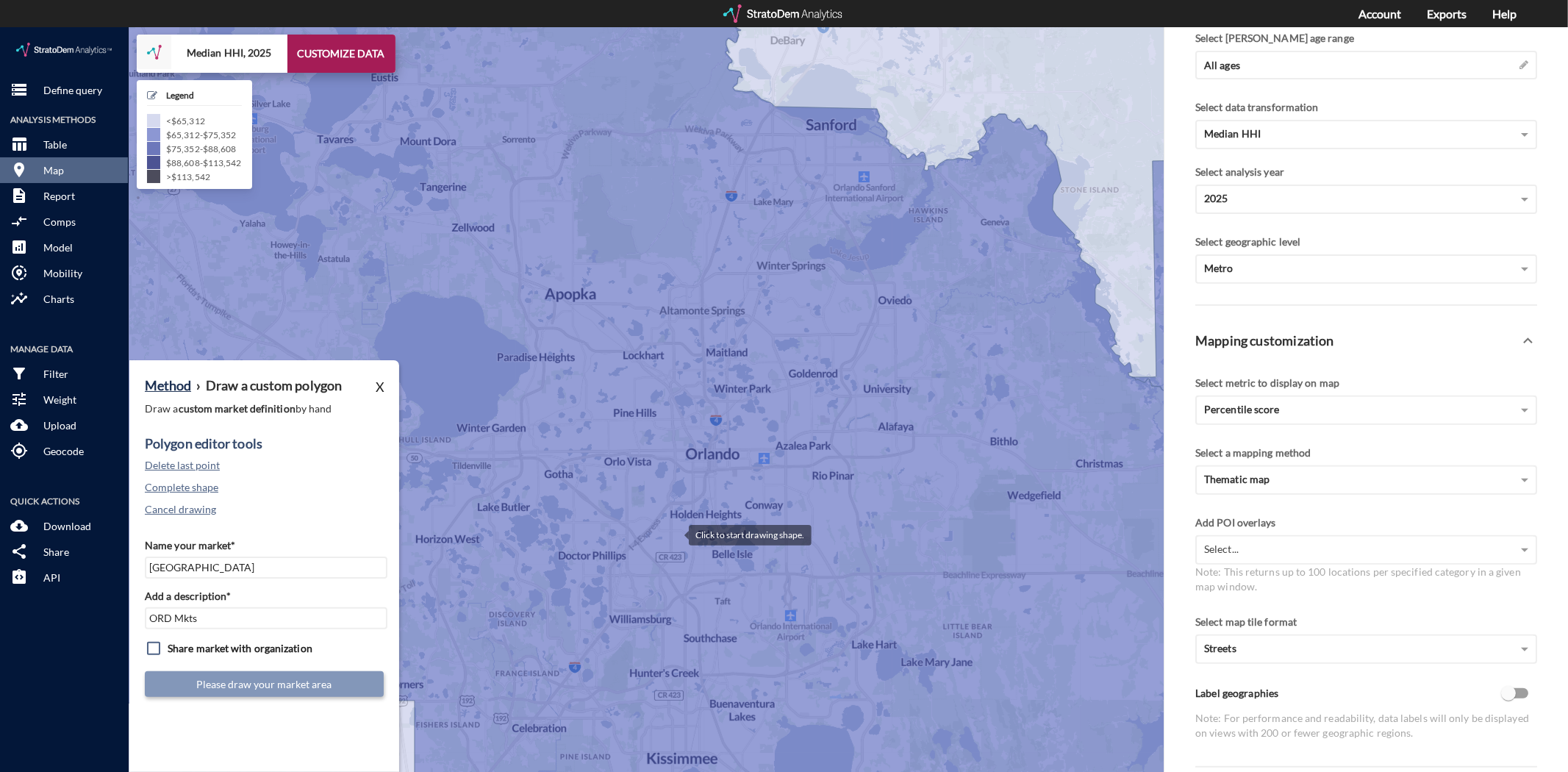
click div
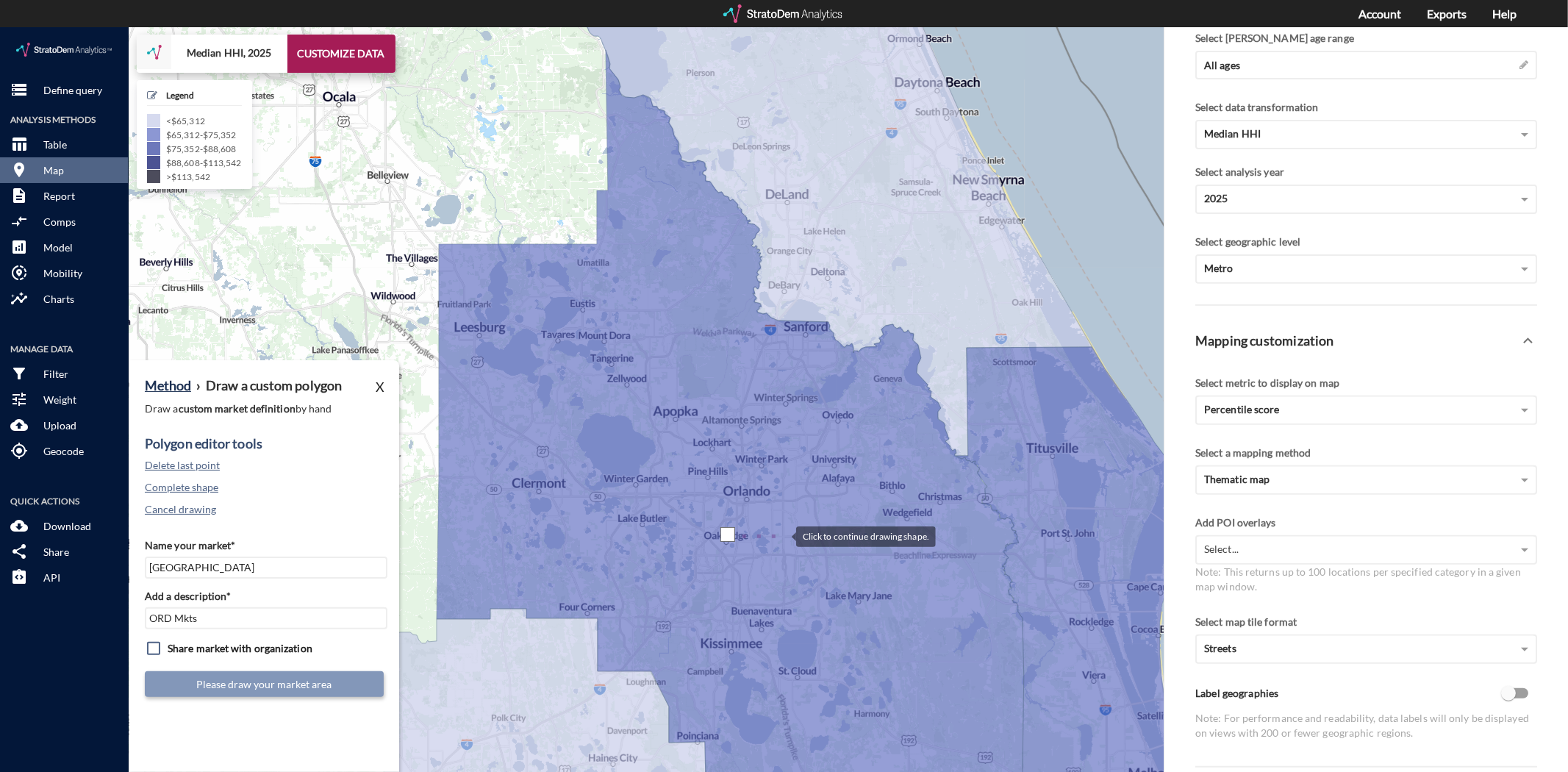
click div
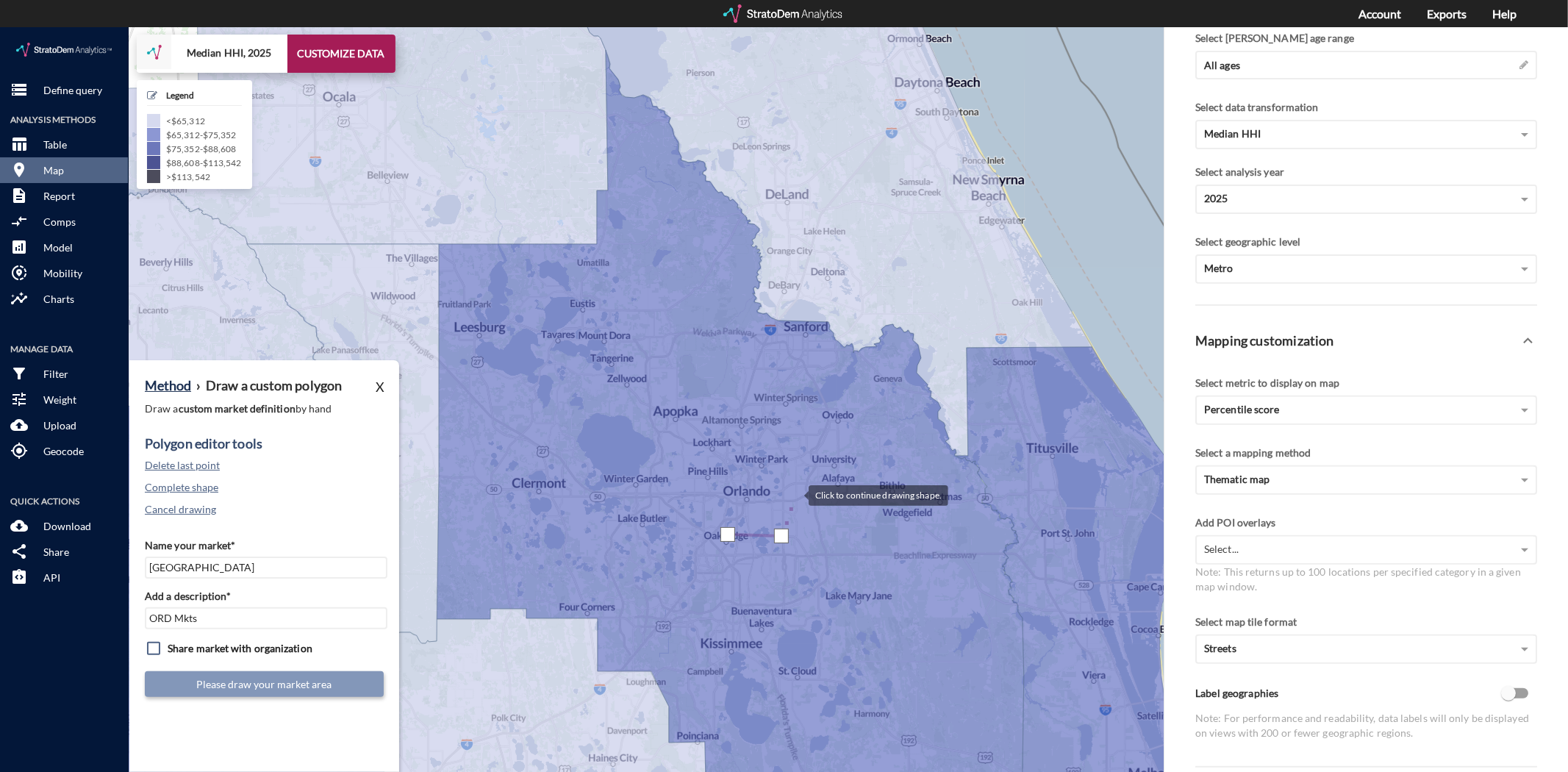
click div
drag, startPoint x: 821, startPoint y: 462, endPoint x: 828, endPoint y: 464, distance: 7.3
click div
drag, startPoint x: 841, startPoint y: 473, endPoint x: 841, endPoint y: 490, distance: 17.0
click div
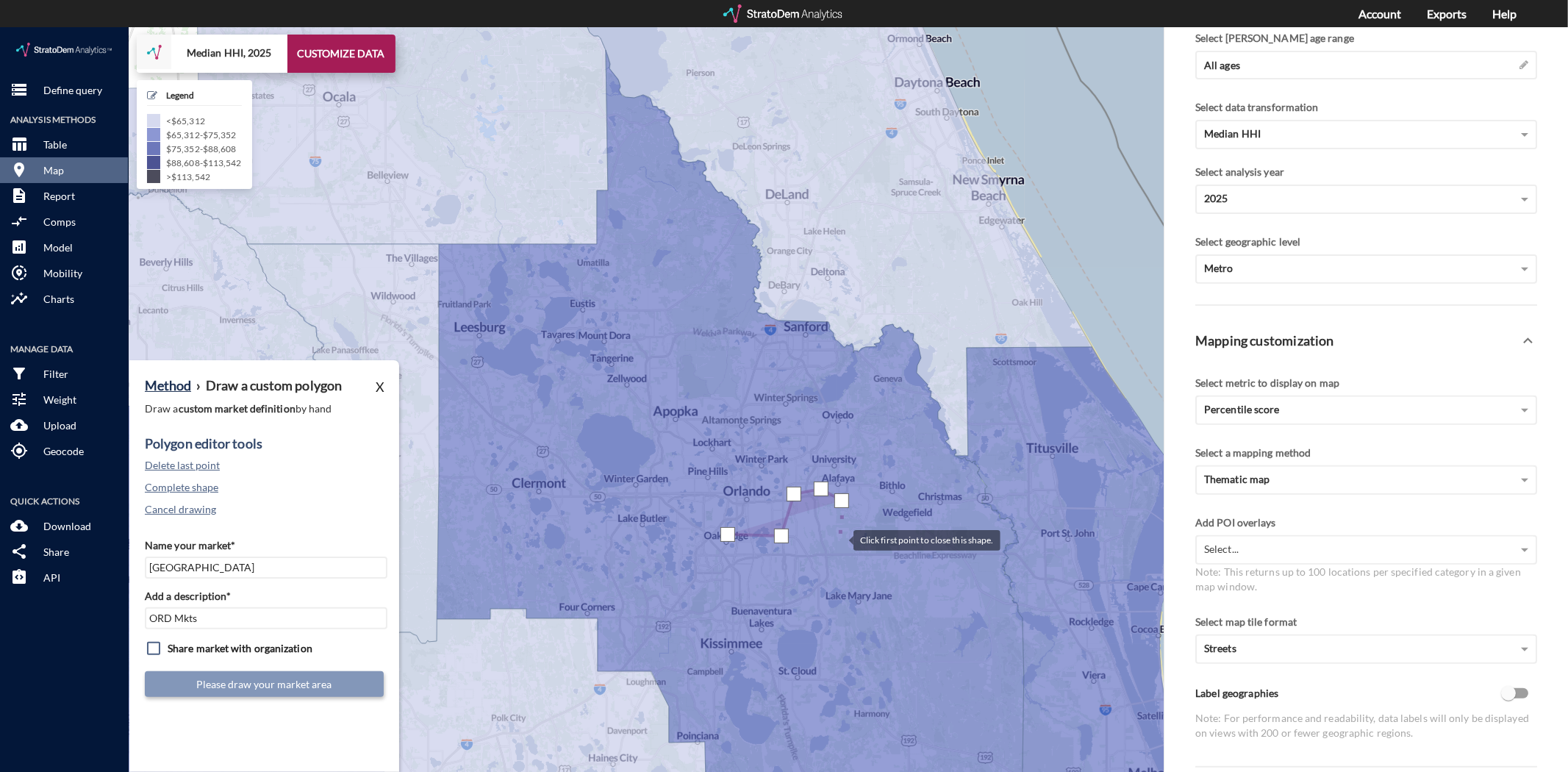
click div
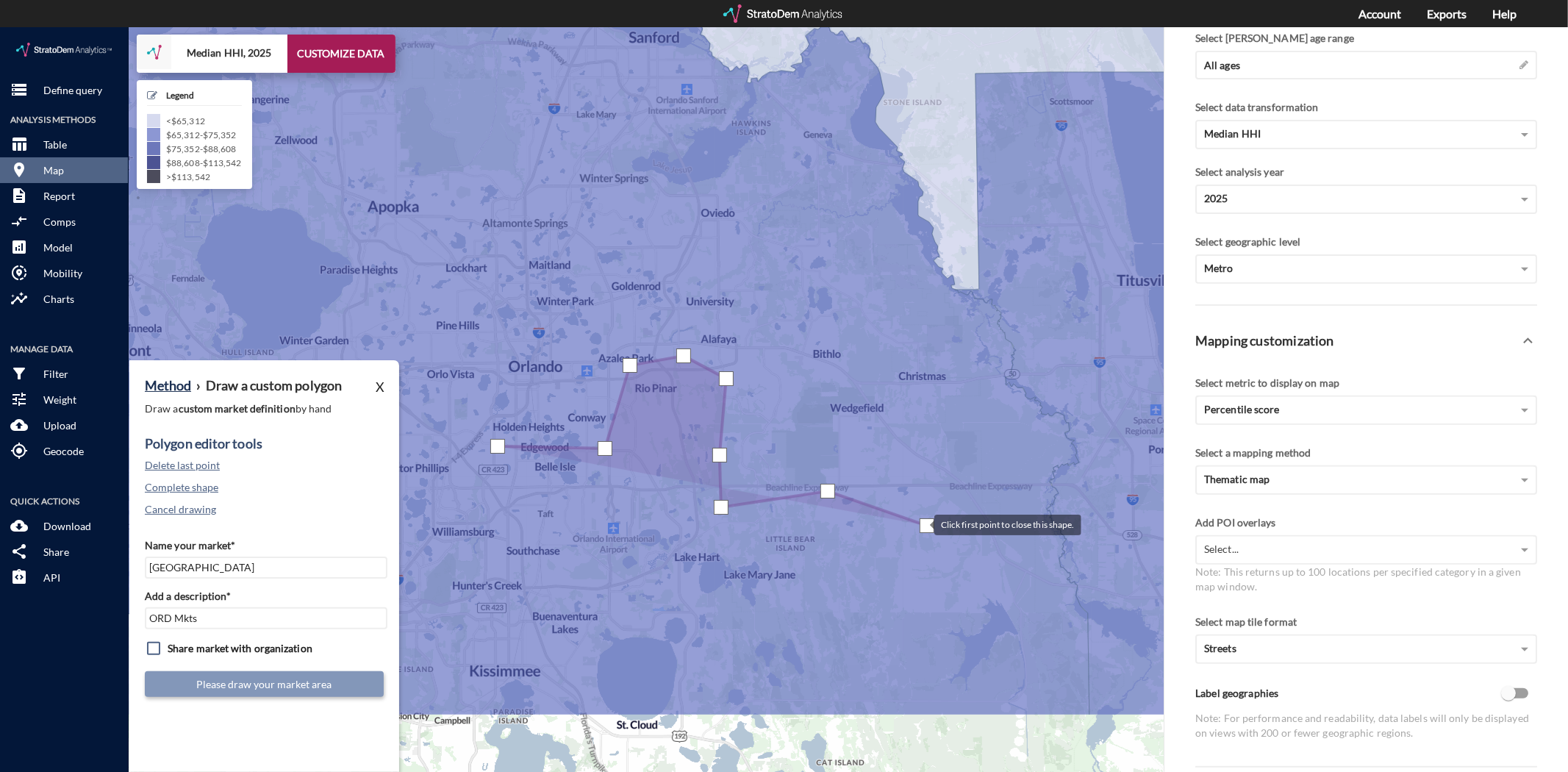
drag, startPoint x: 1067, startPoint y: 631, endPoint x: 921, endPoint y: 498, distance: 197.5
click div
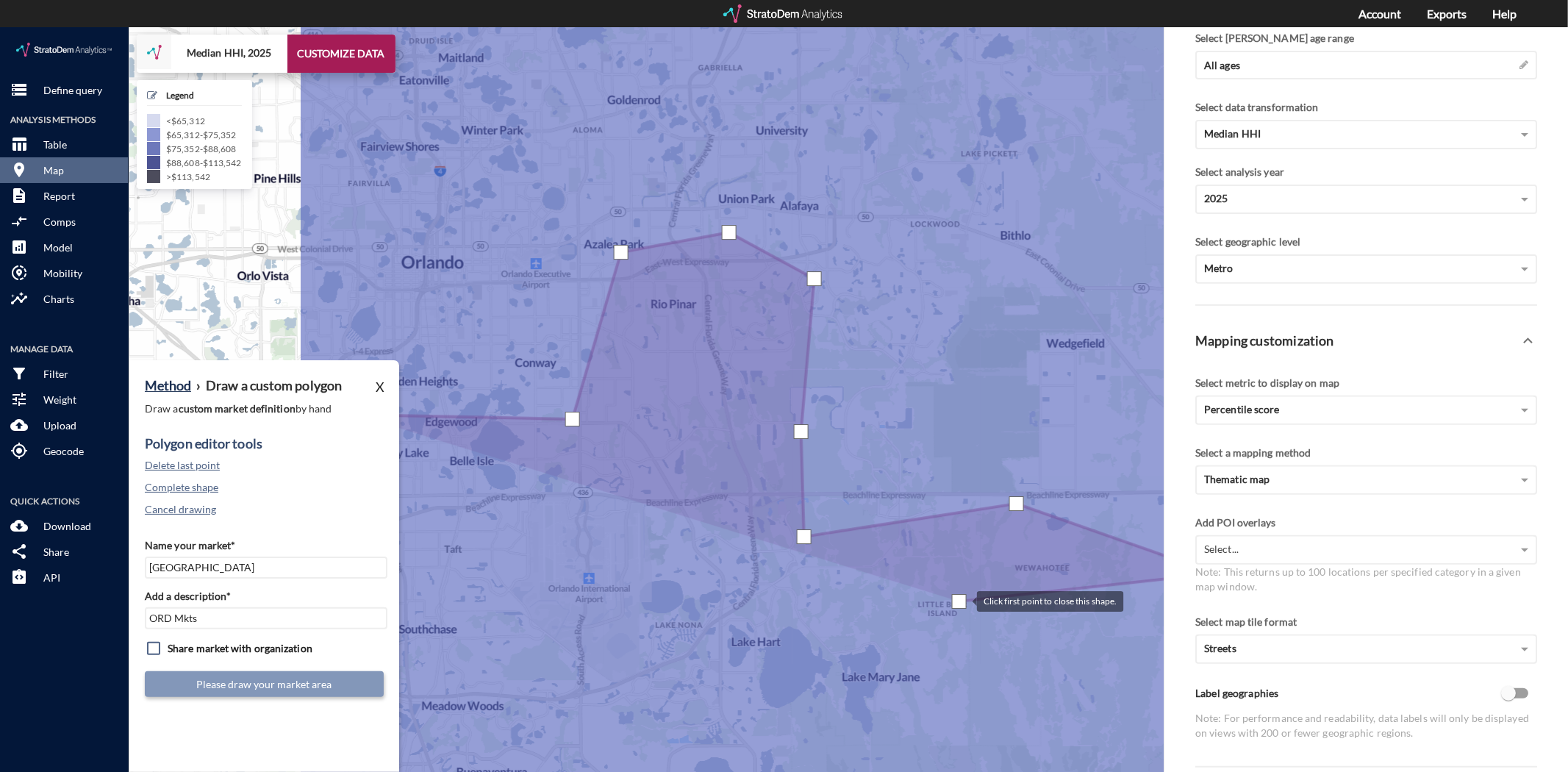
drag, startPoint x: 644, startPoint y: 558, endPoint x: 960, endPoint y: 573, distance: 316.4
click div
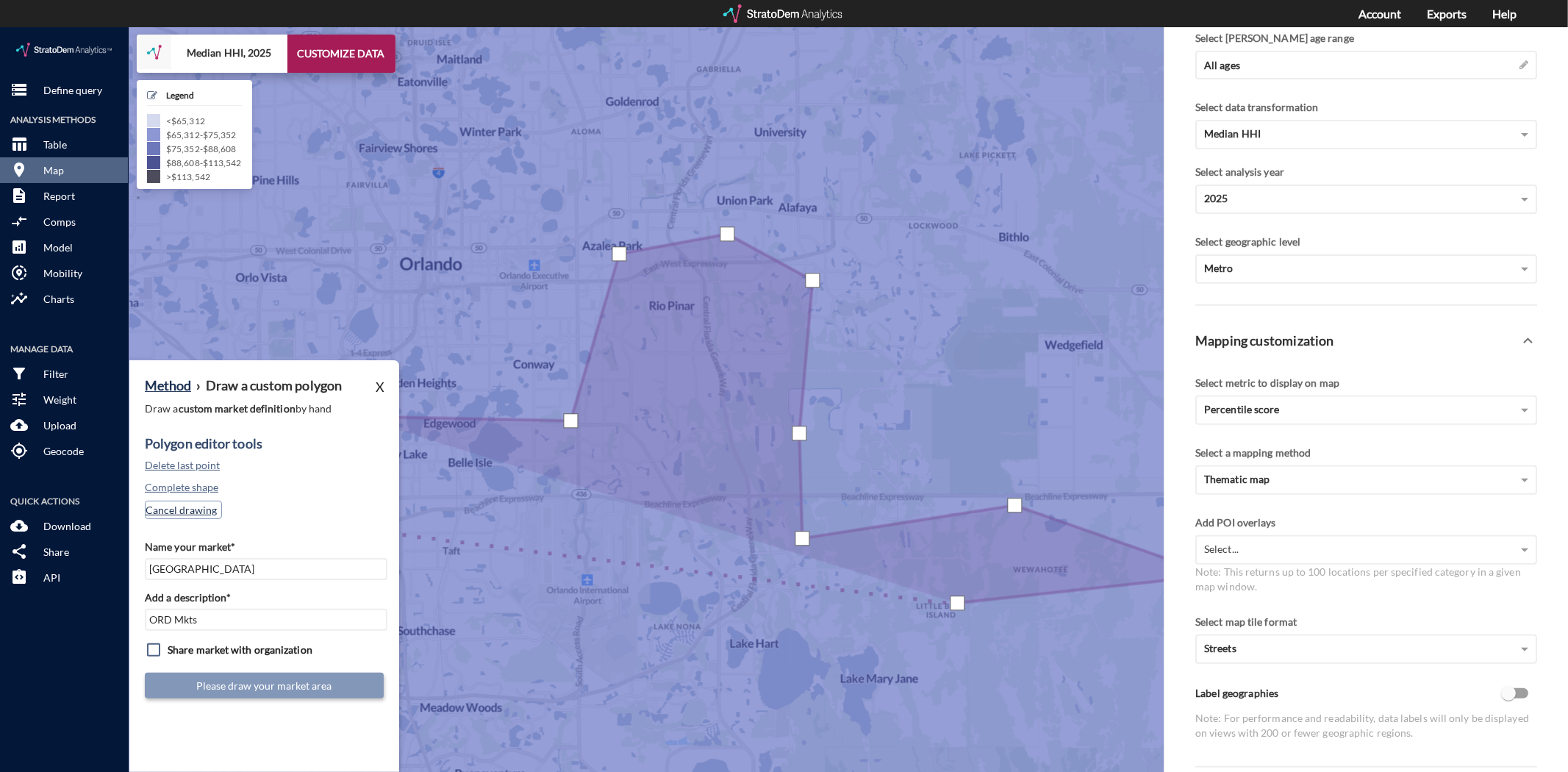
click button "Cancel drawing"
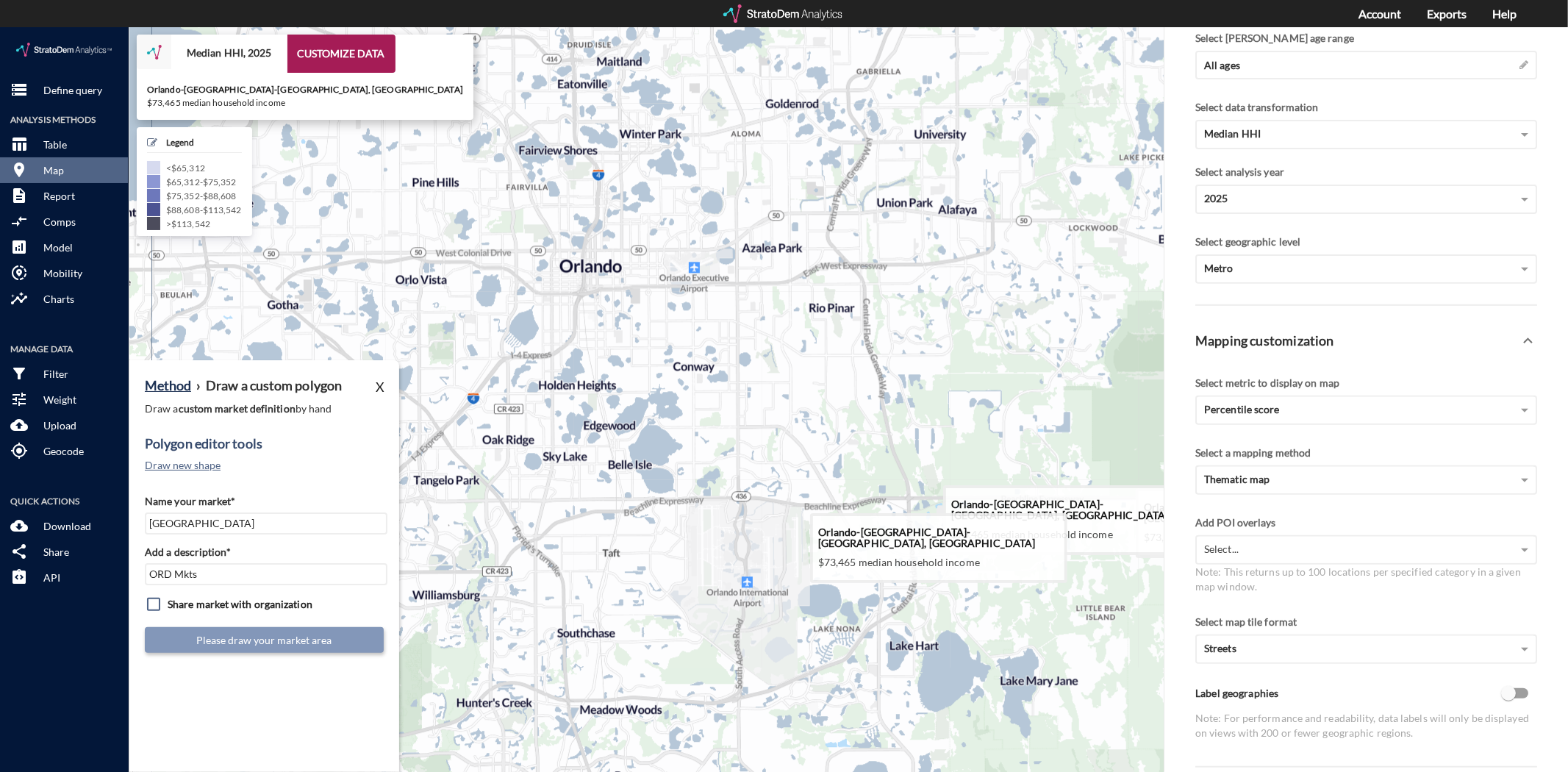
drag, startPoint x: 760, startPoint y: 440, endPoint x: 927, endPoint y: 436, distance: 167.0
click icon
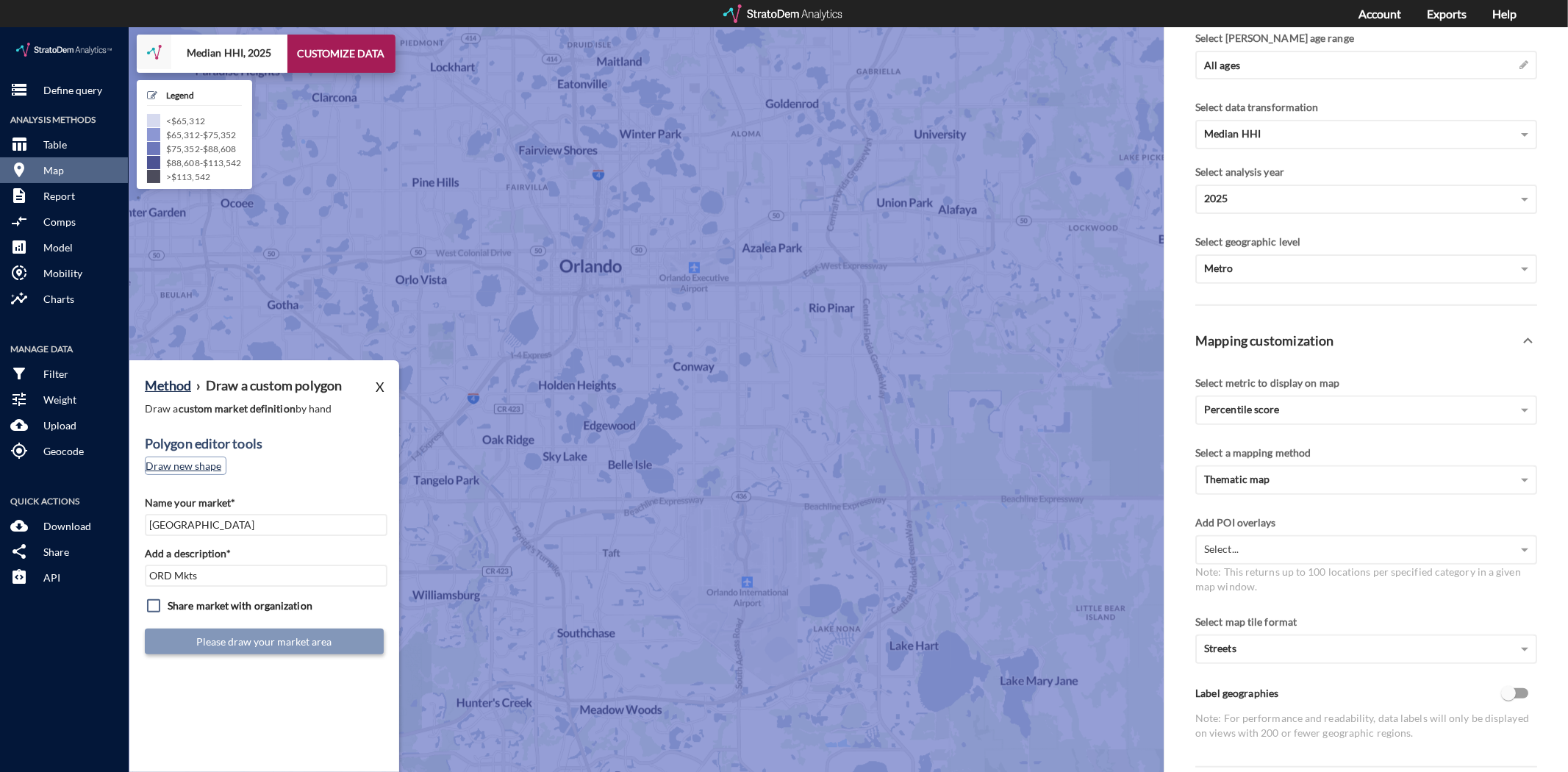
click button "Draw new shape"
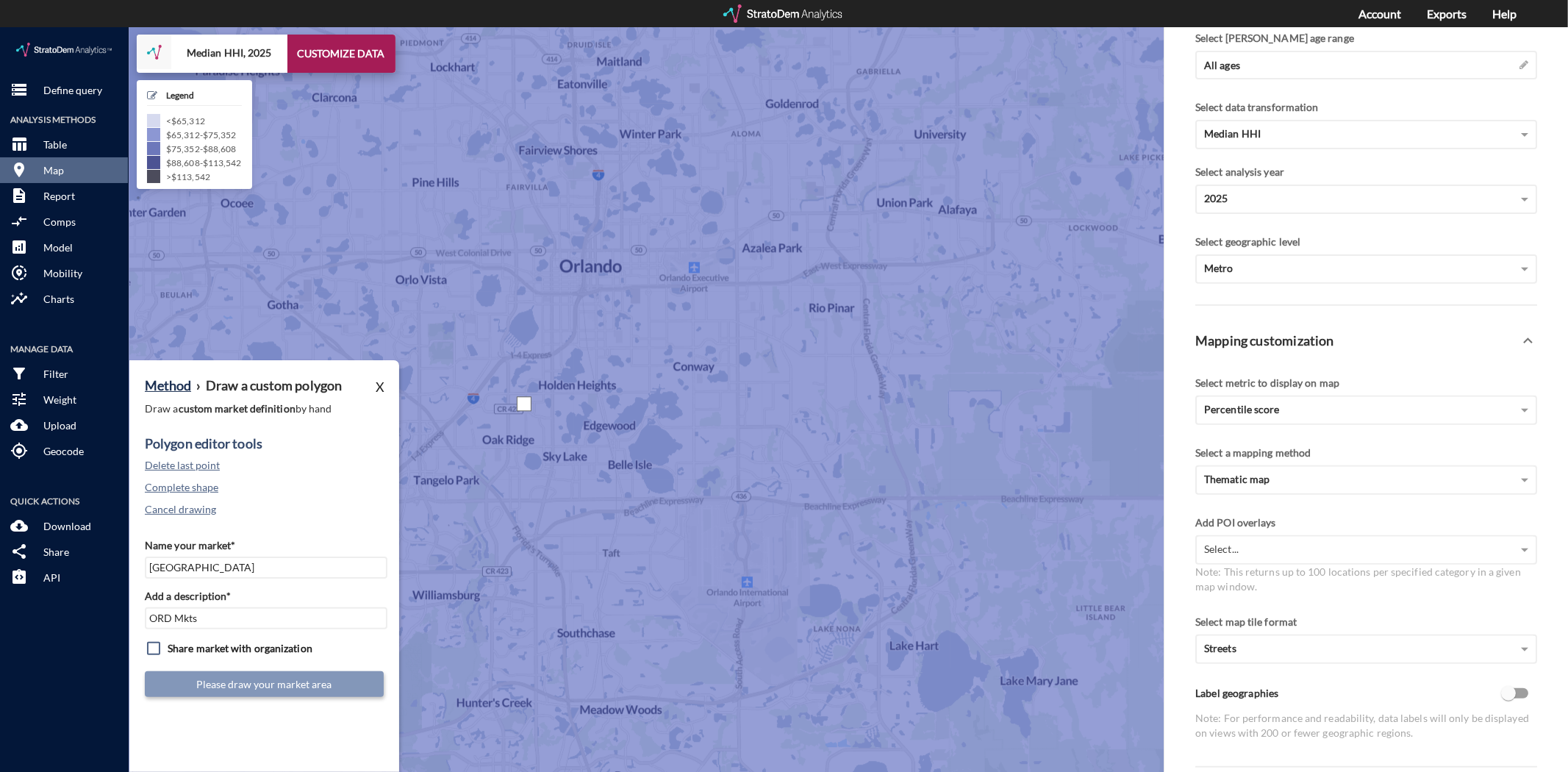
click div
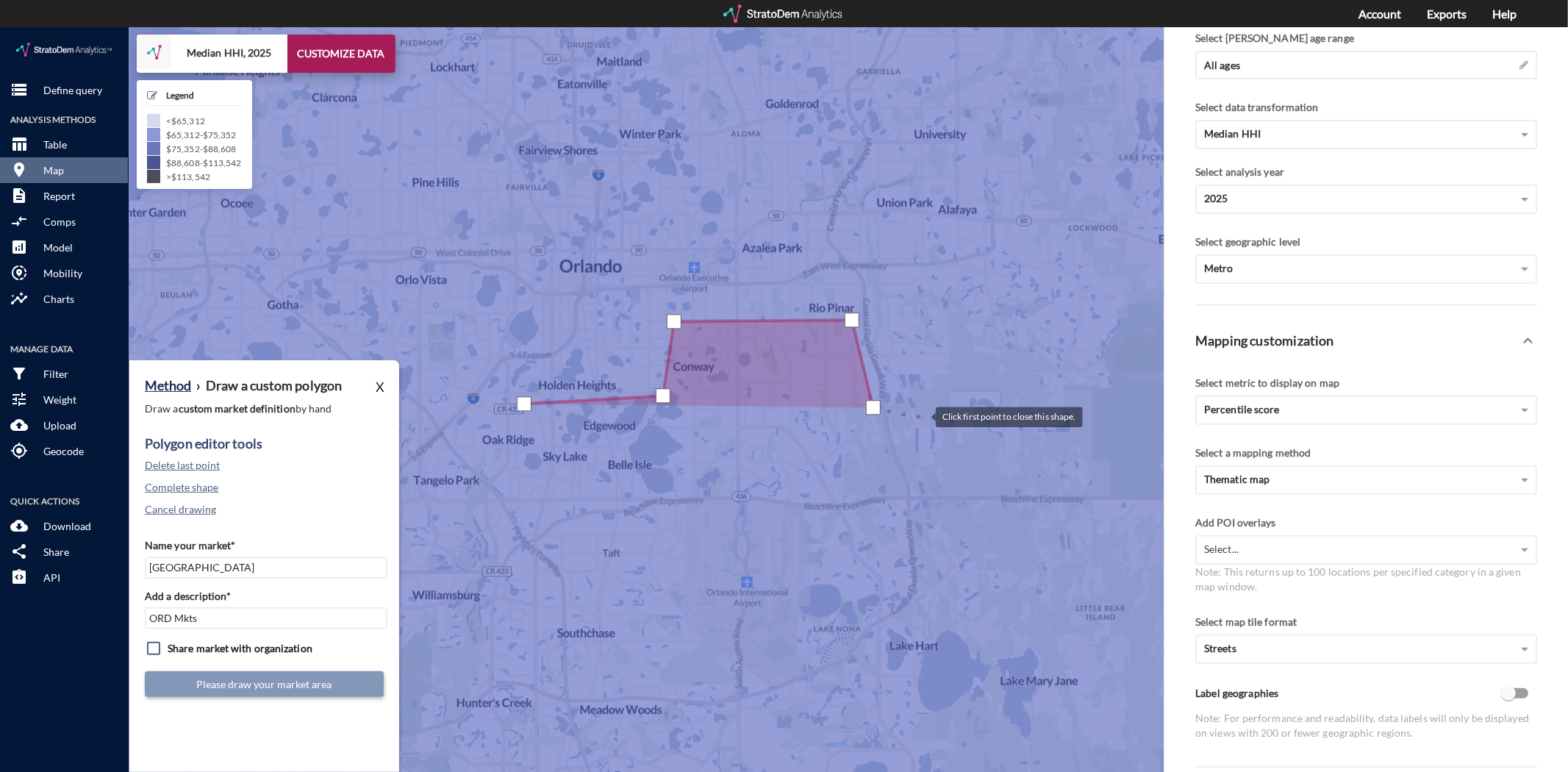
click div
drag, startPoint x: 986, startPoint y: 350, endPoint x: 989, endPoint y: 373, distance: 23.2
click div
drag, startPoint x: 983, startPoint y: 395, endPoint x: 978, endPoint y: 416, distance: 21.6
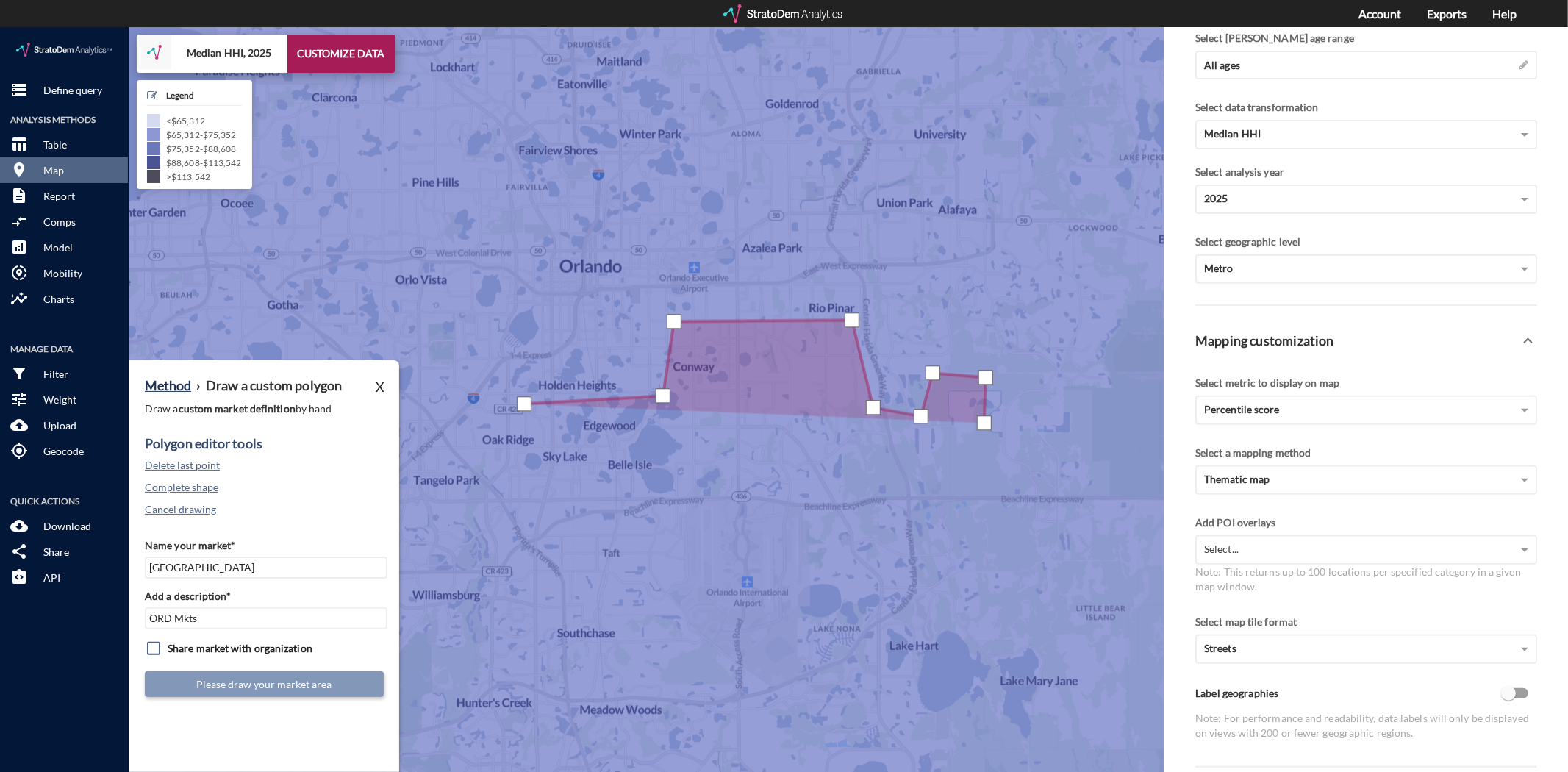
click div
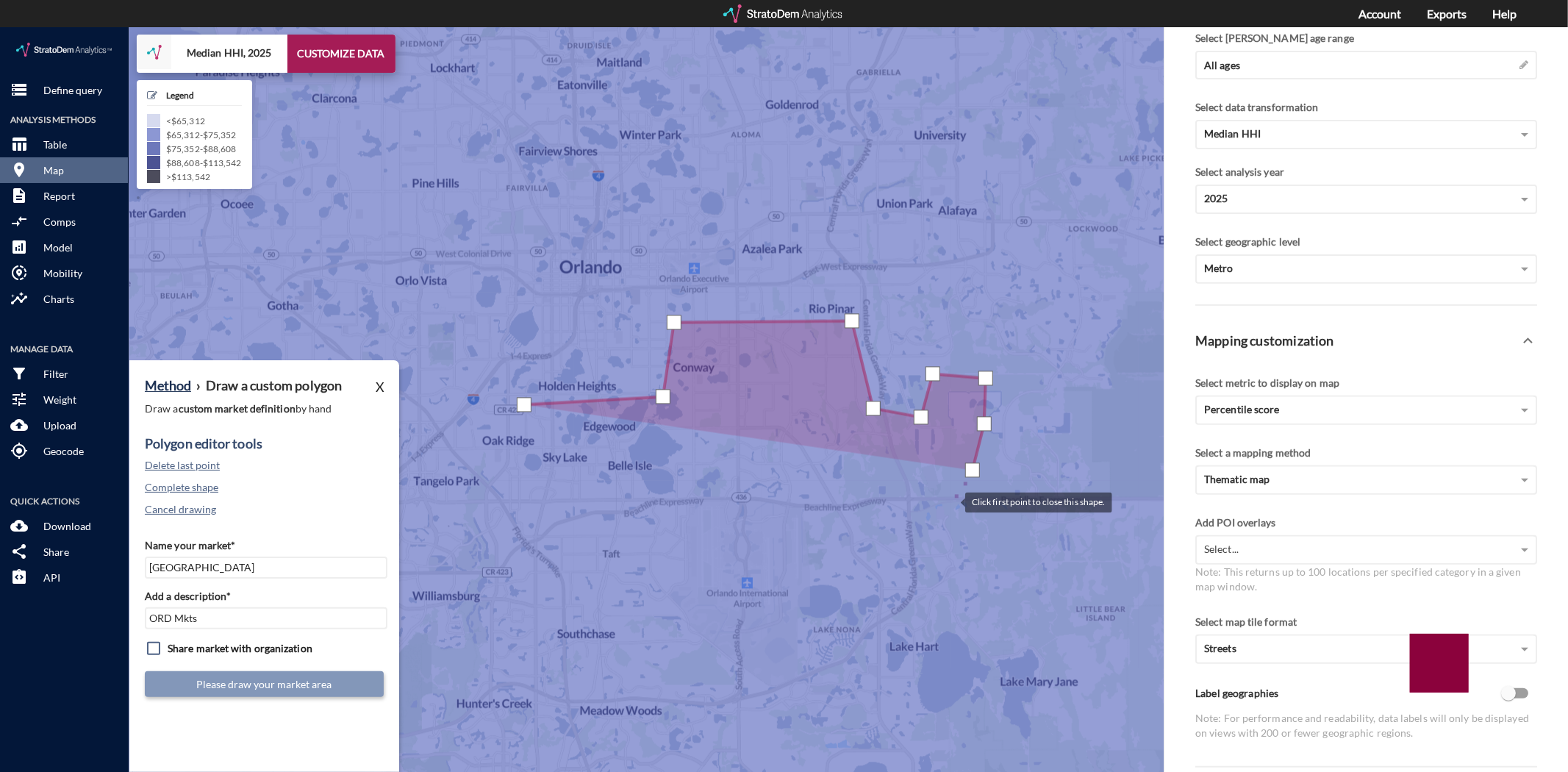
click div
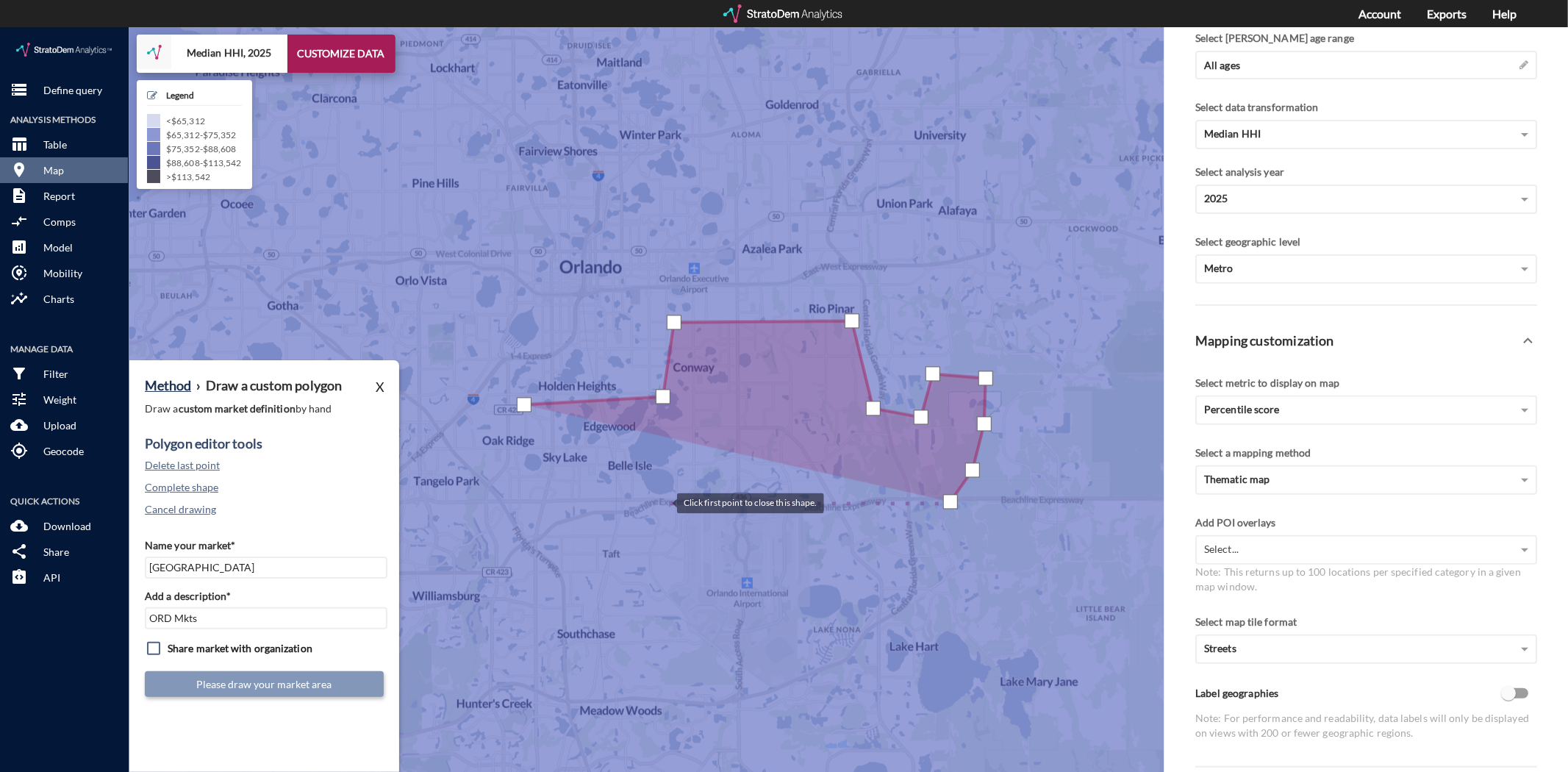
click div
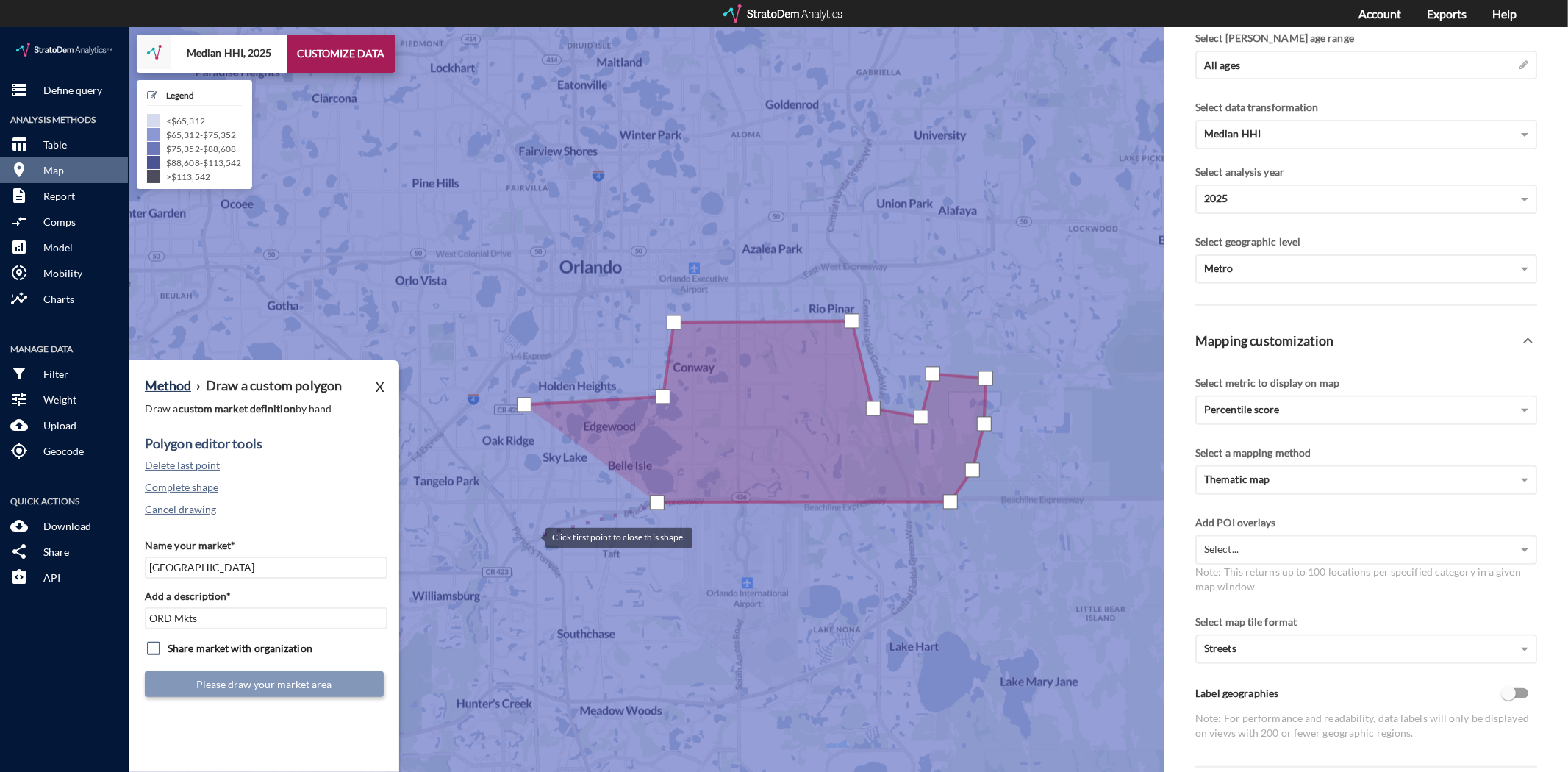
click div
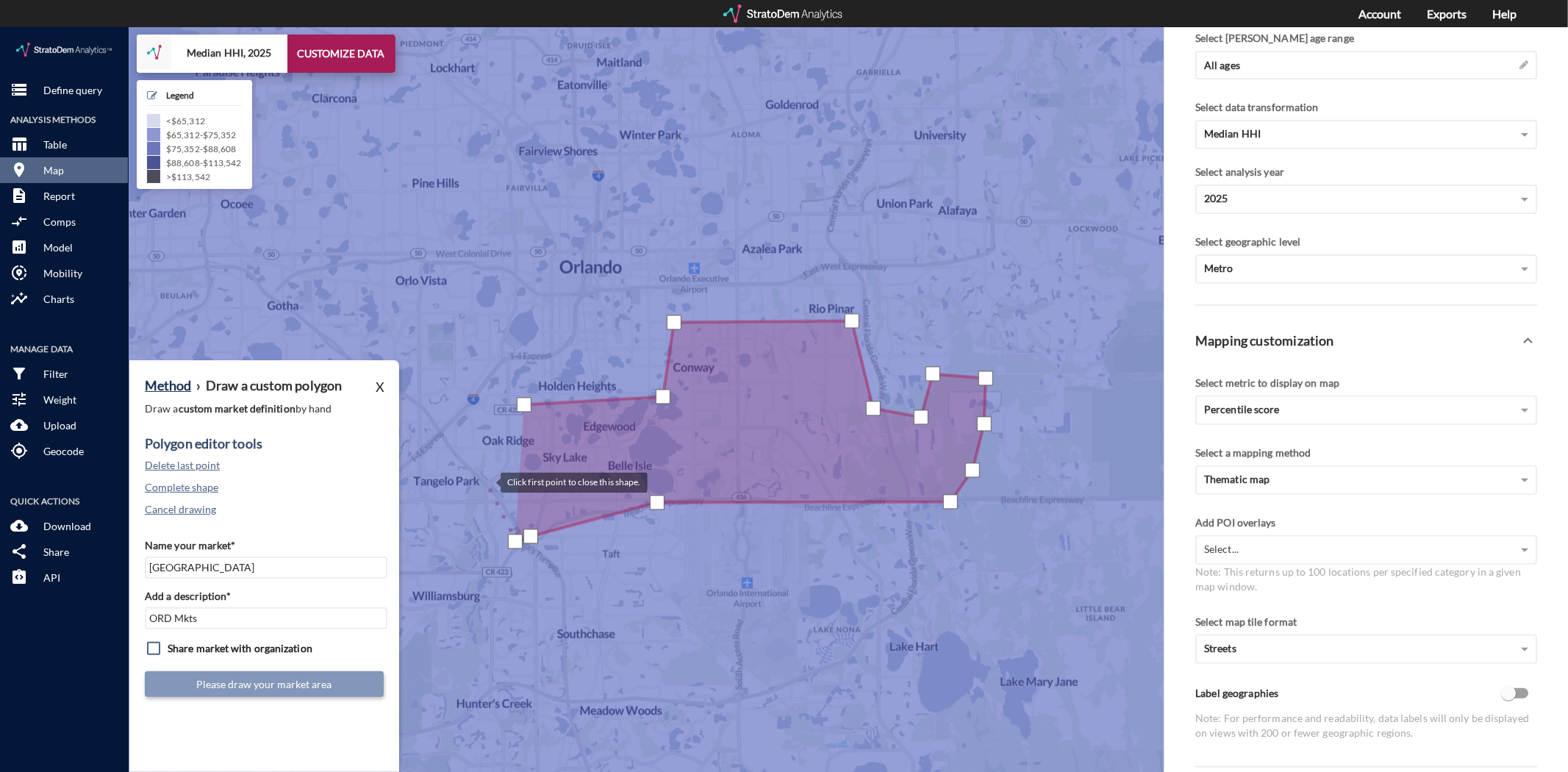
click div
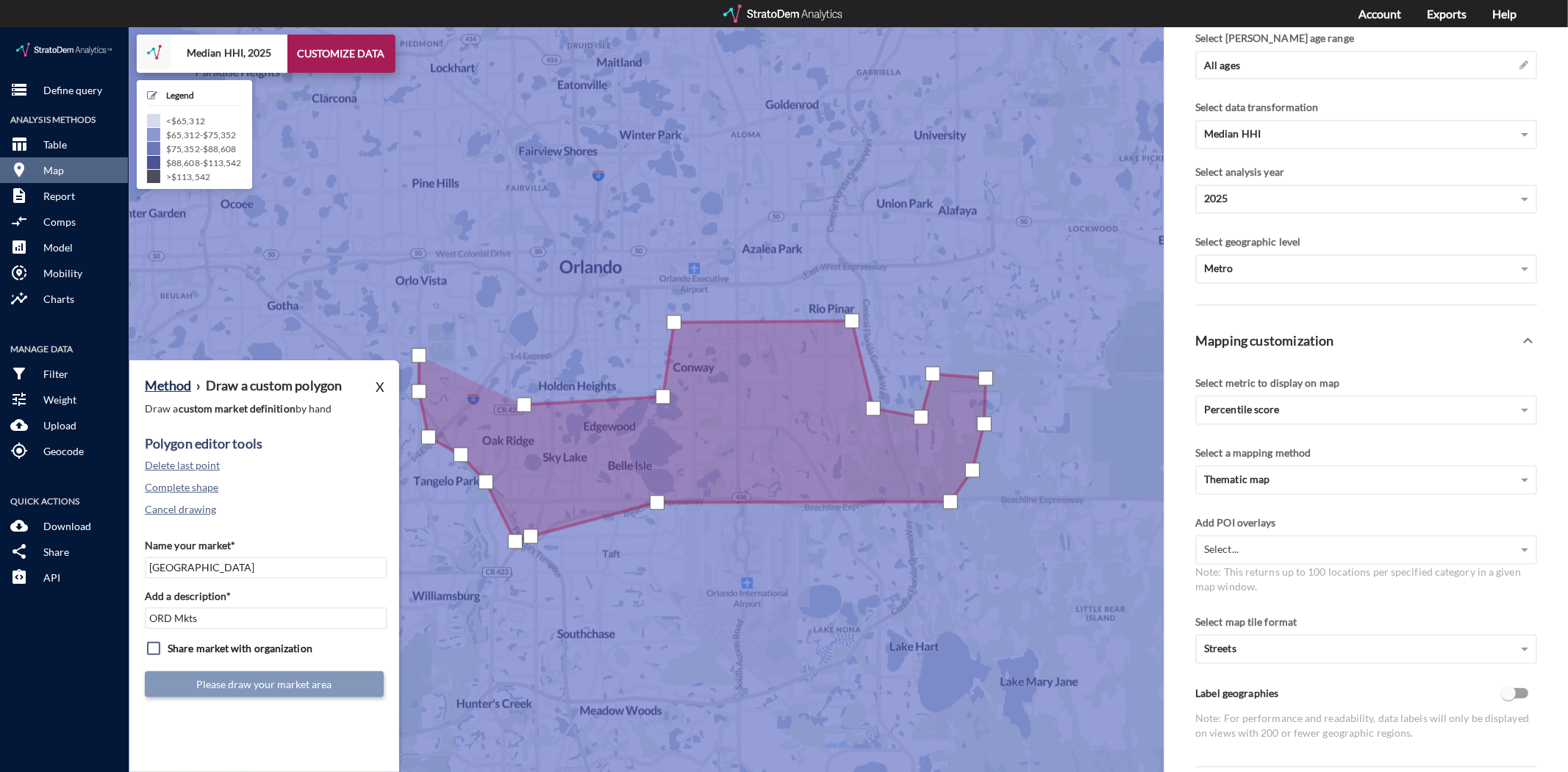
click div
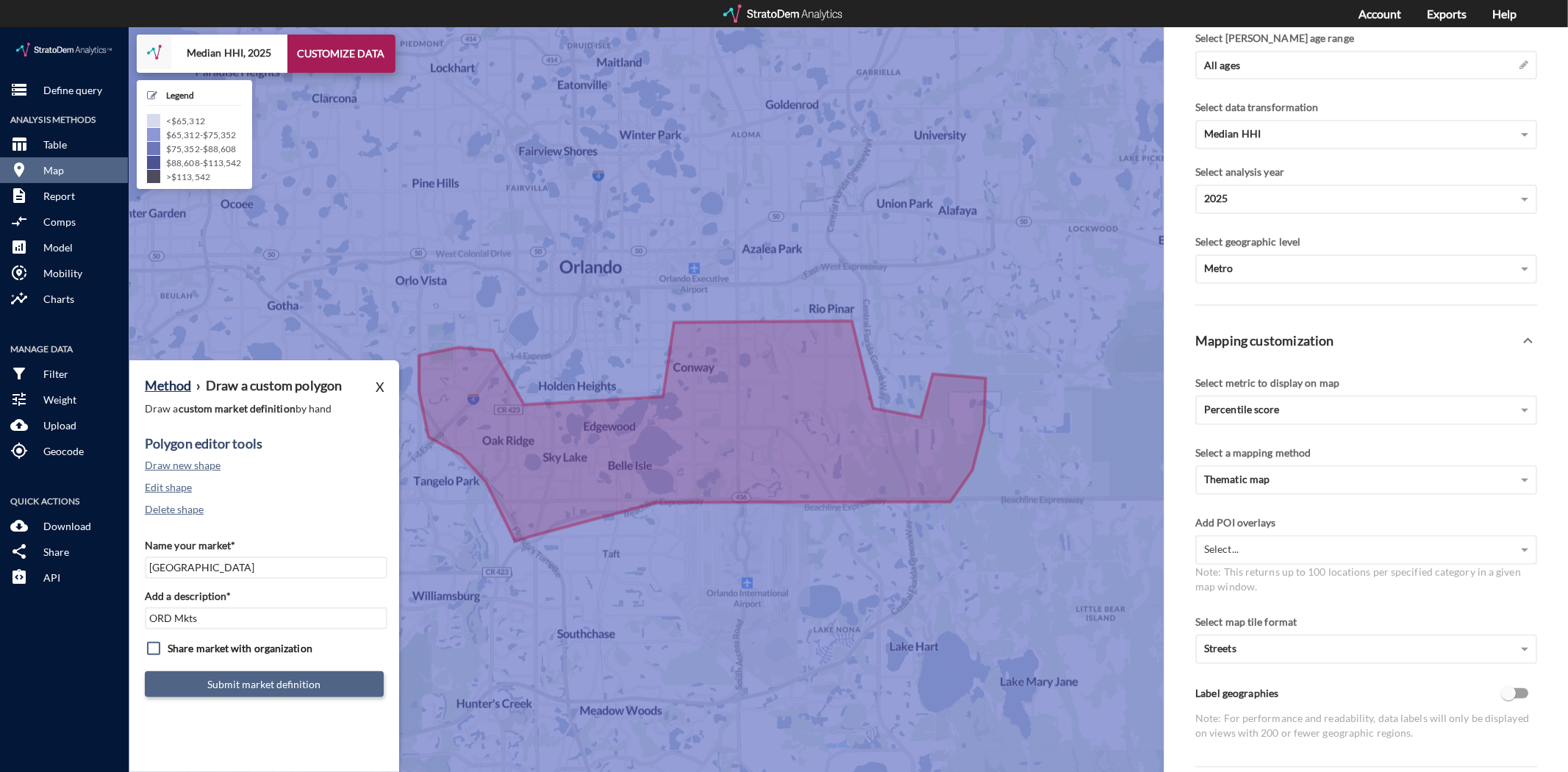
click button "Submit market definition"
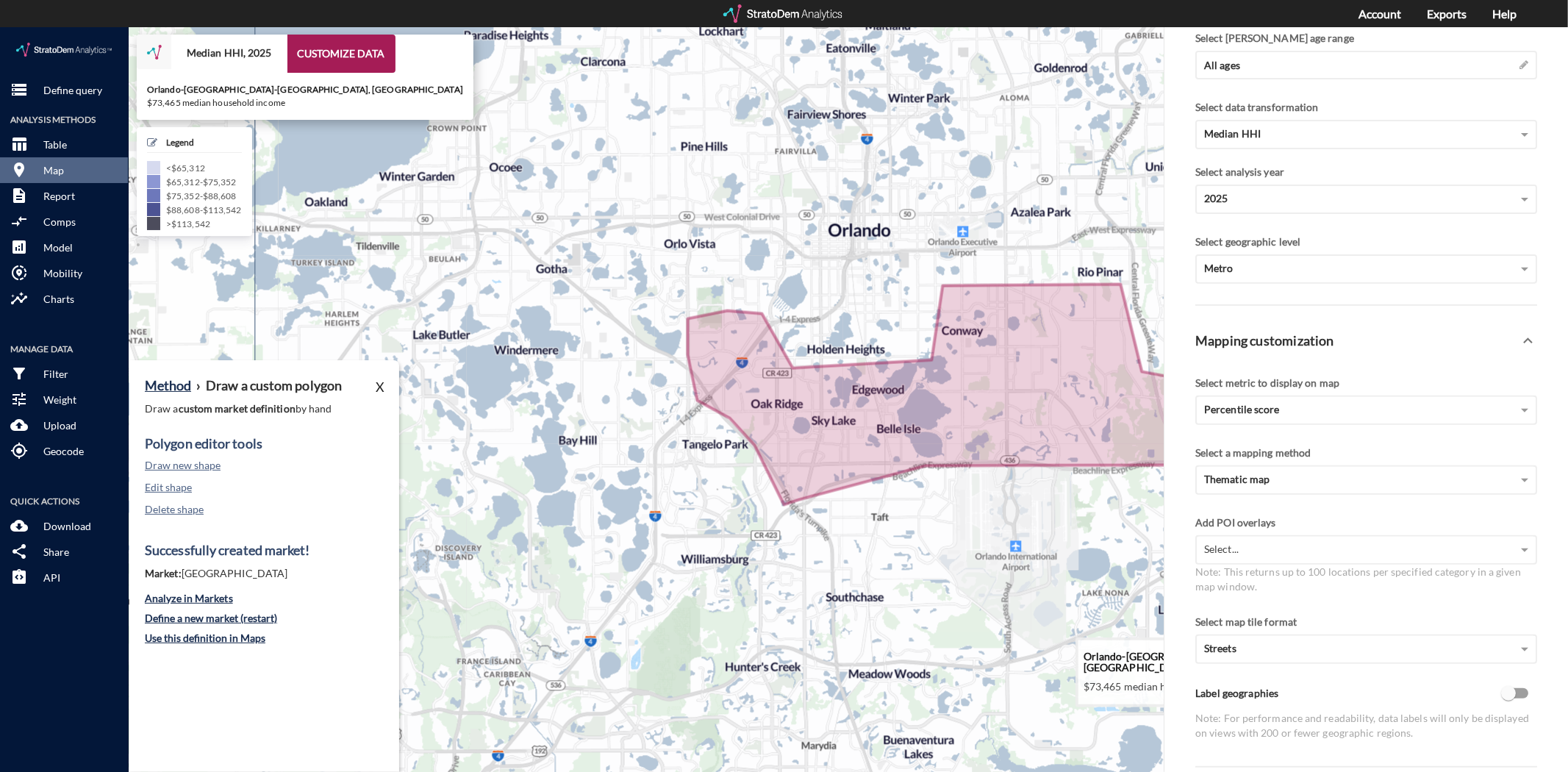
drag, startPoint x: 740, startPoint y: 615, endPoint x: 1009, endPoint y: 578, distance: 271.5
click icon
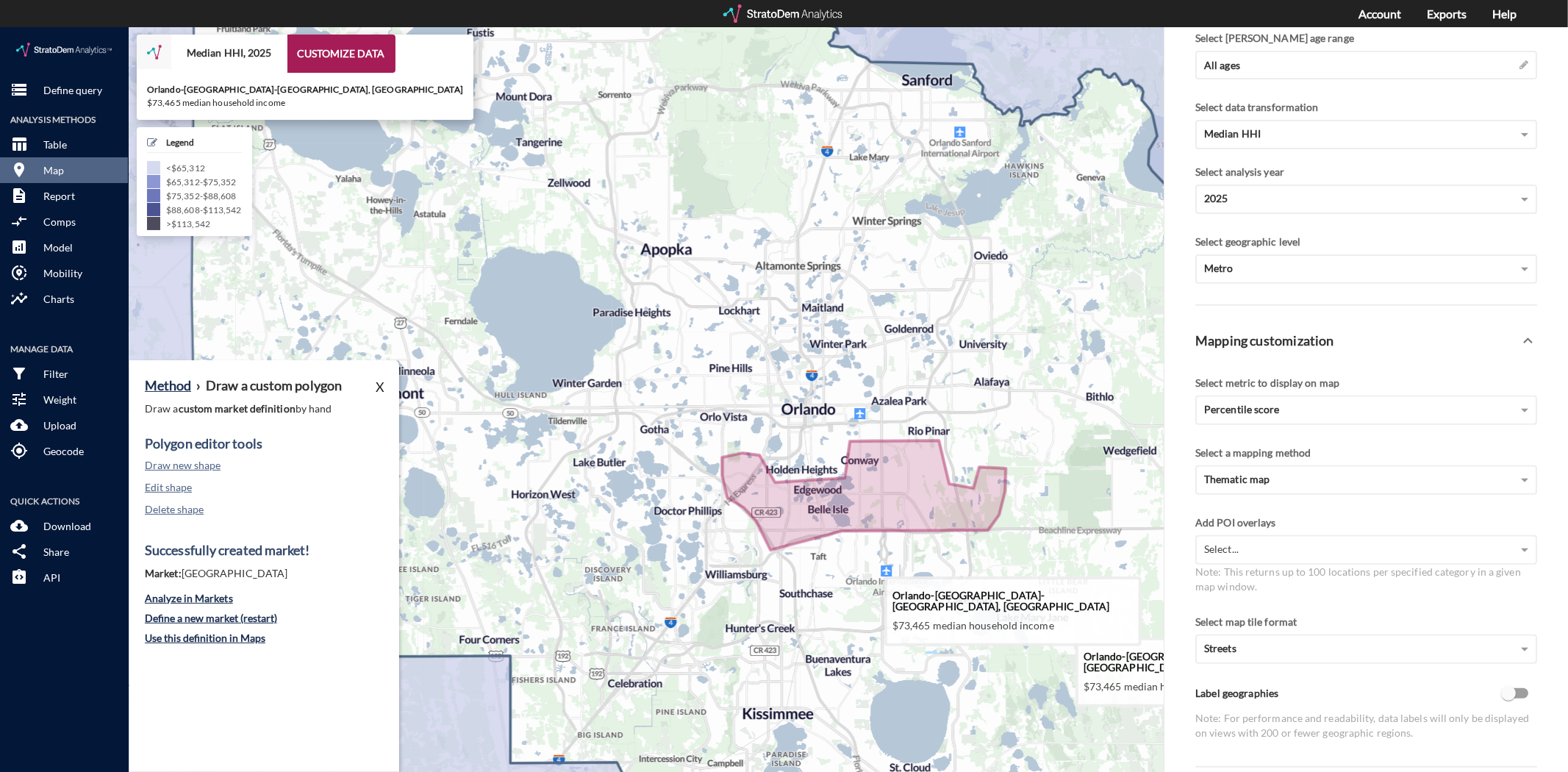
drag, startPoint x: 988, startPoint y: 577, endPoint x: 861, endPoint y: 565, distance: 127.6
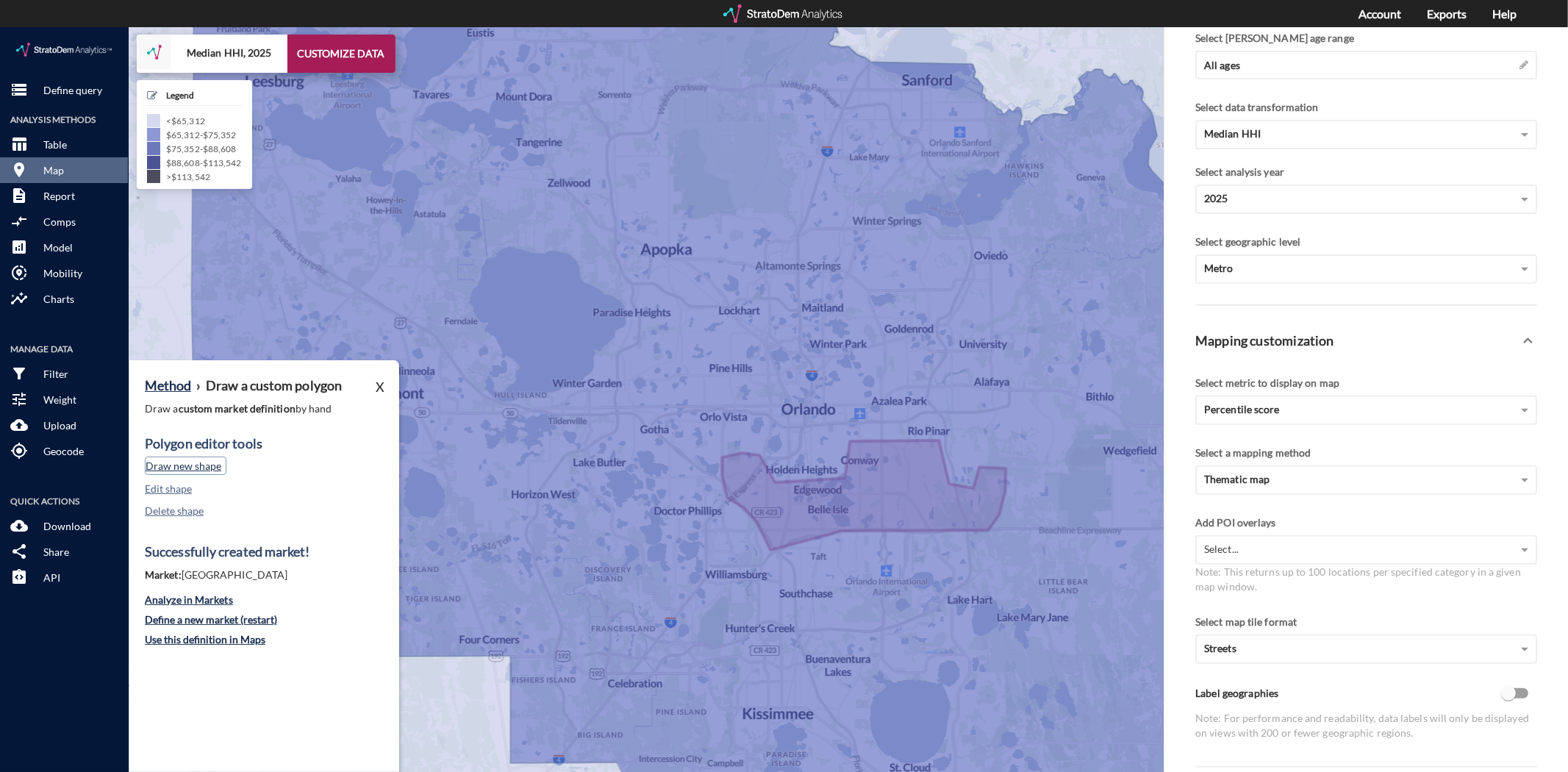
click button "Draw new shape"
click button "Define a new market (restart)"
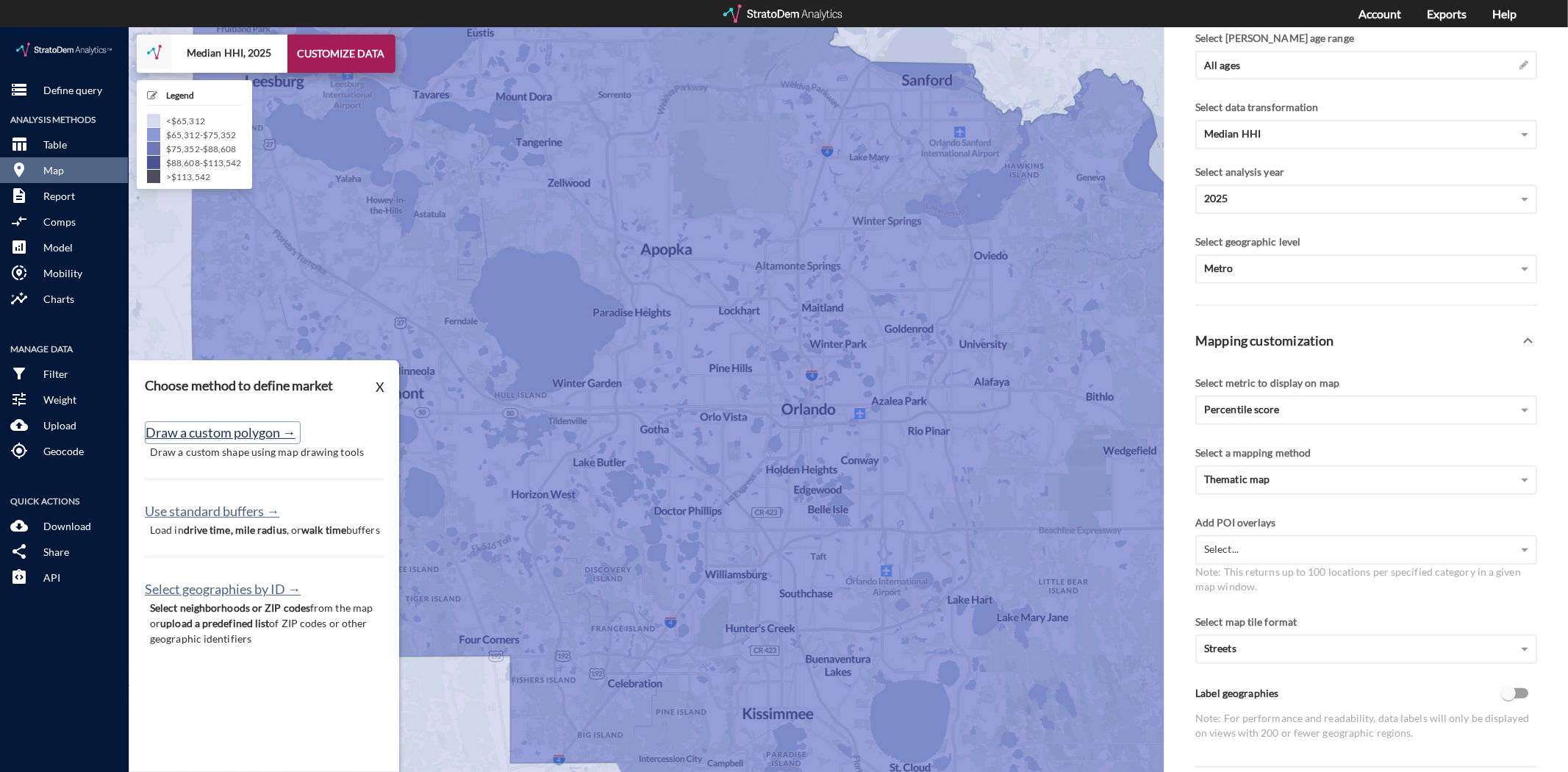
click button "Draw a custom polygon →"
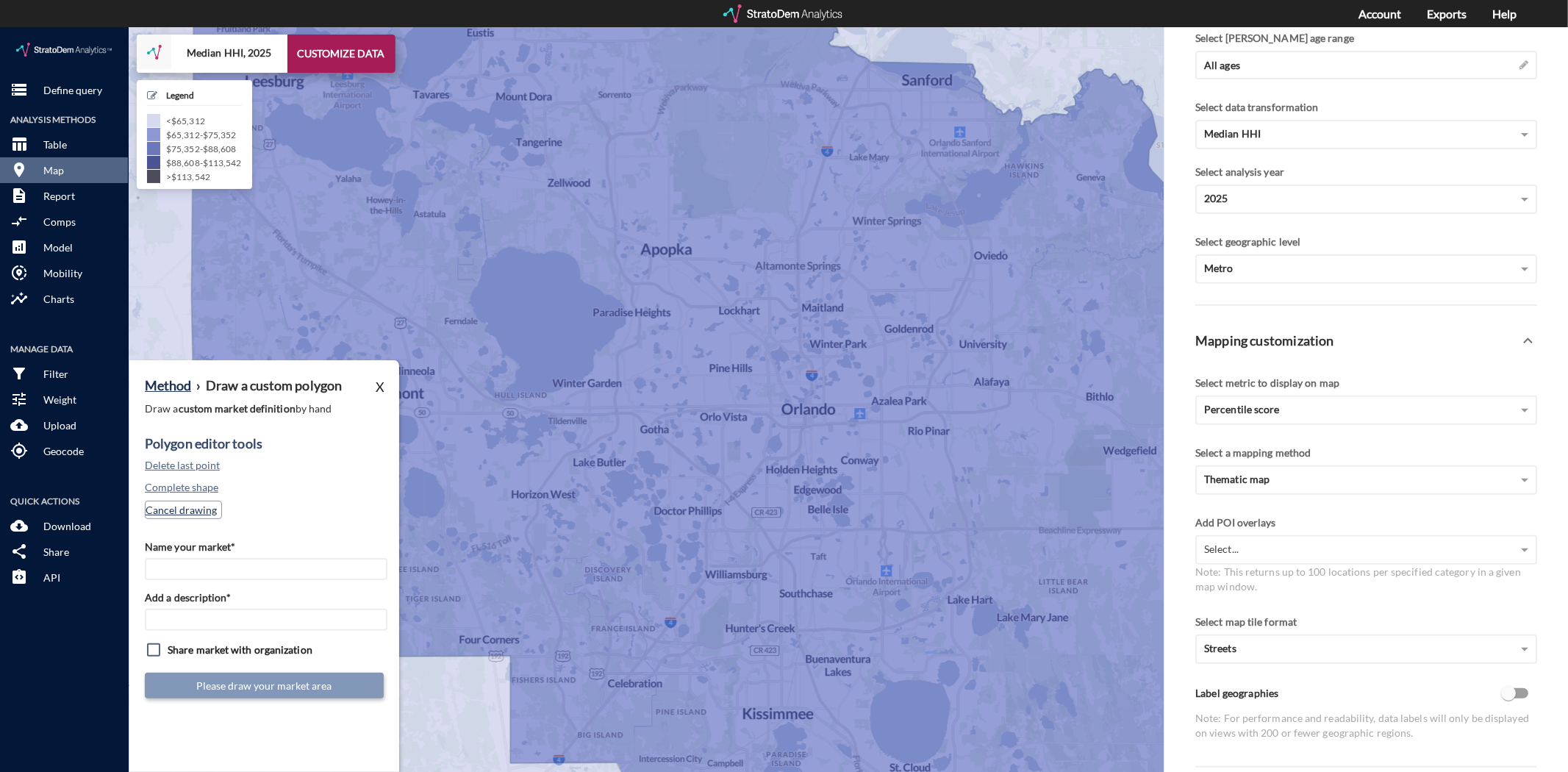
click button "Cancel drawing"
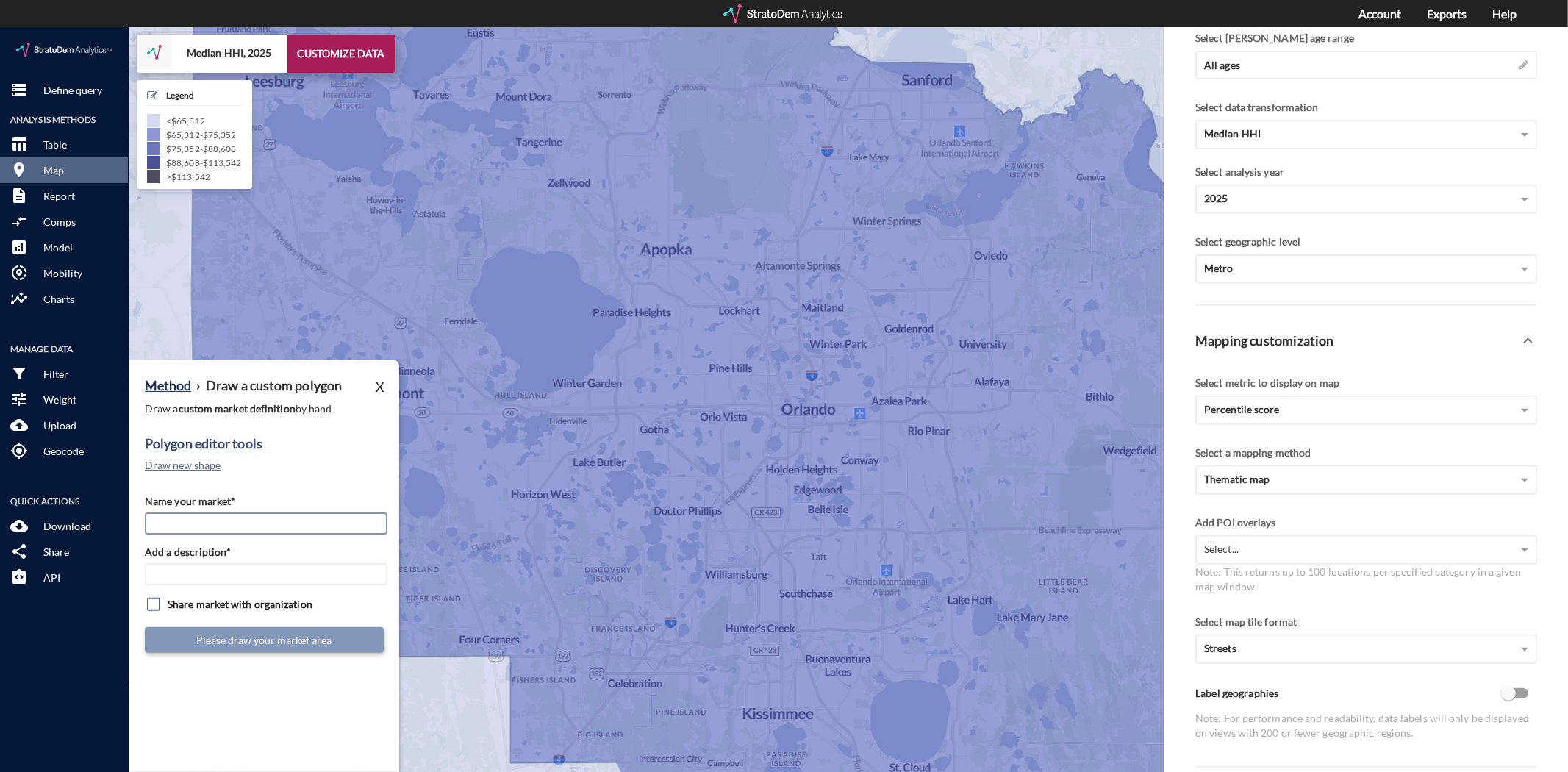
click input "Name your market*"
type input "Lake Nona"
type input "ORD Mkts"
click button "Draw new shape"
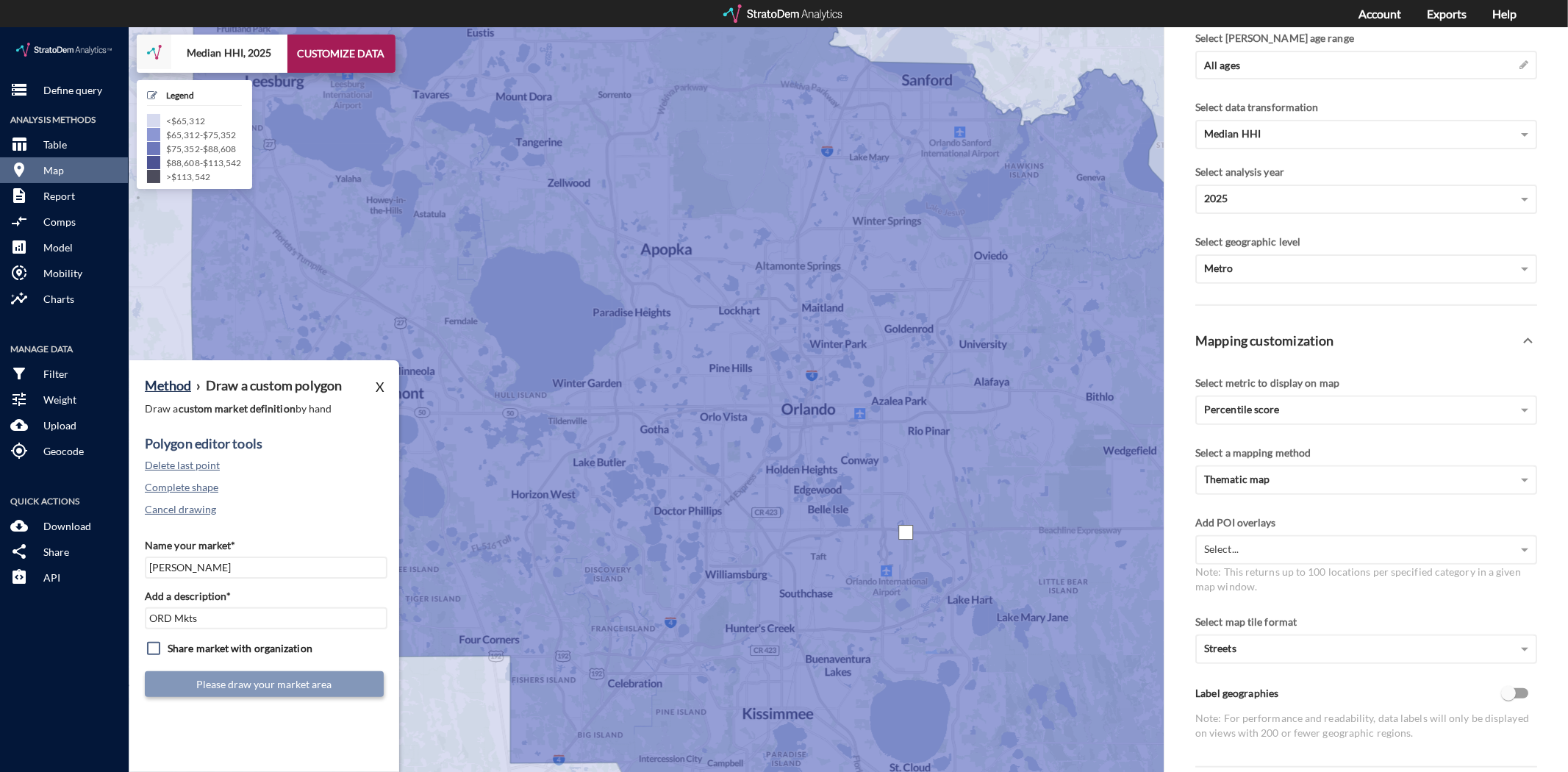
drag, startPoint x: 906, startPoint y: 505, endPoint x: 858, endPoint y: 506, distance: 48.0
click div
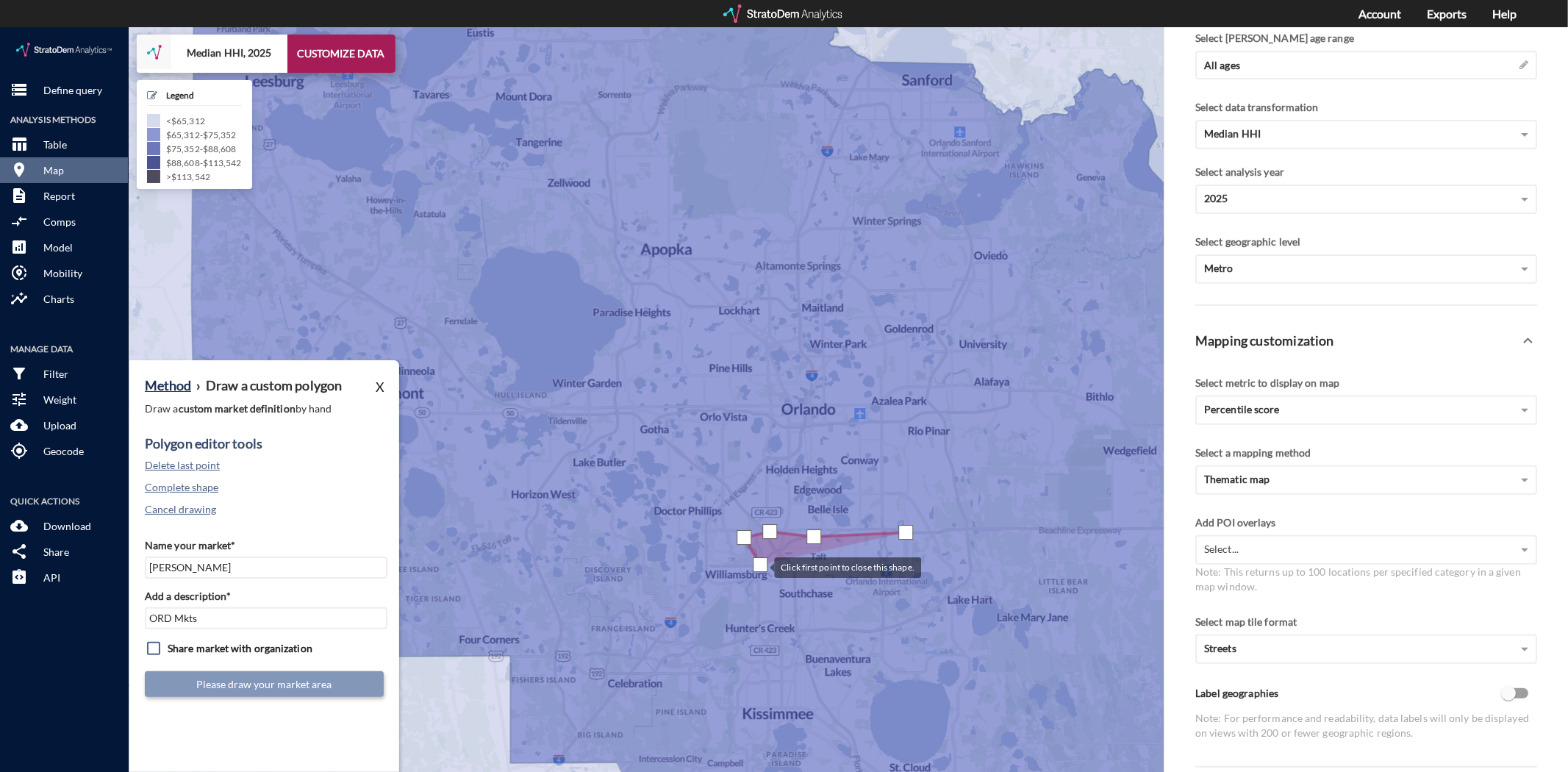
drag, startPoint x: 760, startPoint y: 537, endPoint x: 775, endPoint y: 561, distance: 28.3
click div
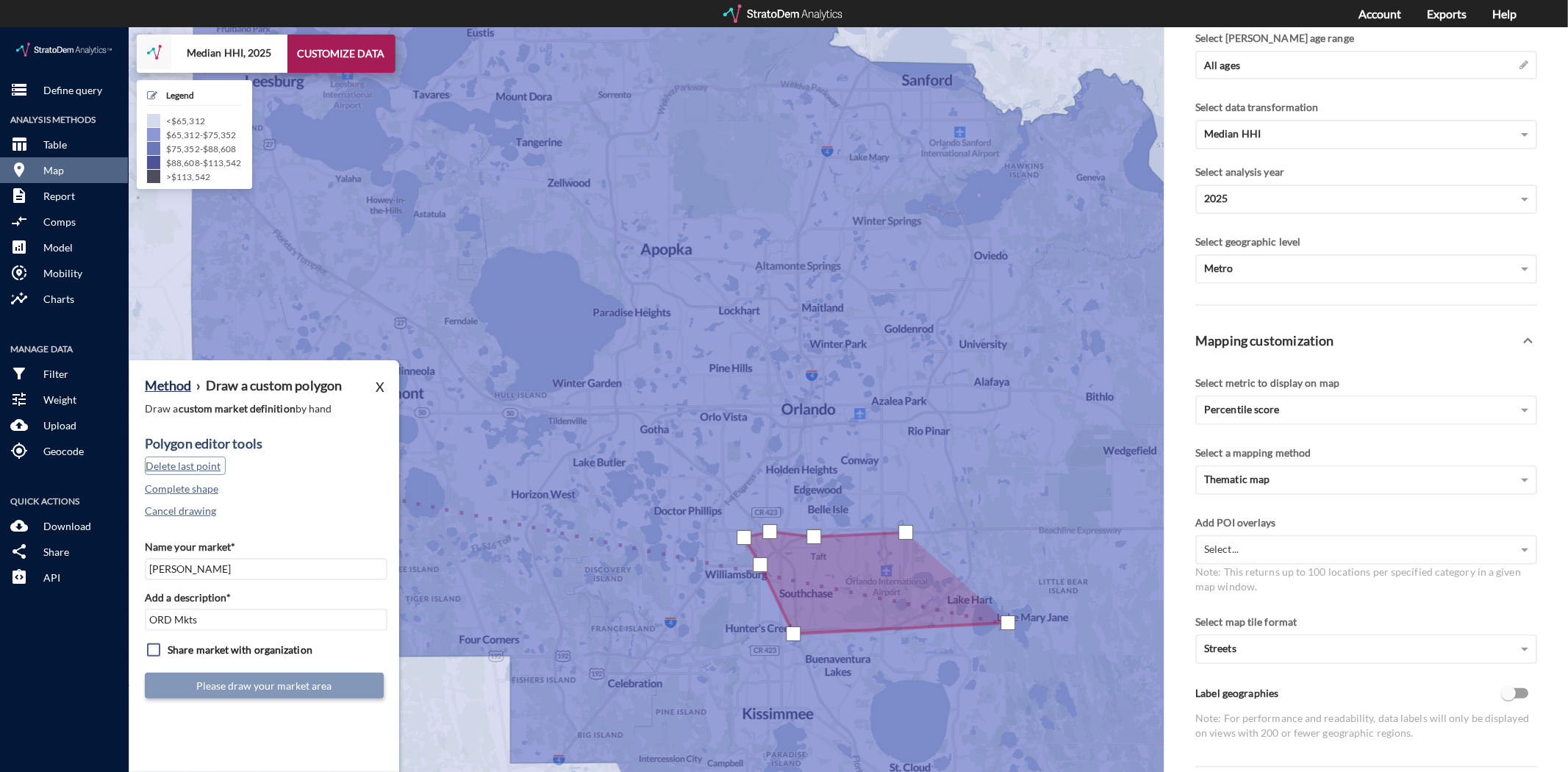
drag, startPoint x: 202, startPoint y: 432, endPoint x: 263, endPoint y: 440, distance: 61.5
click button "Delete last point"
click div
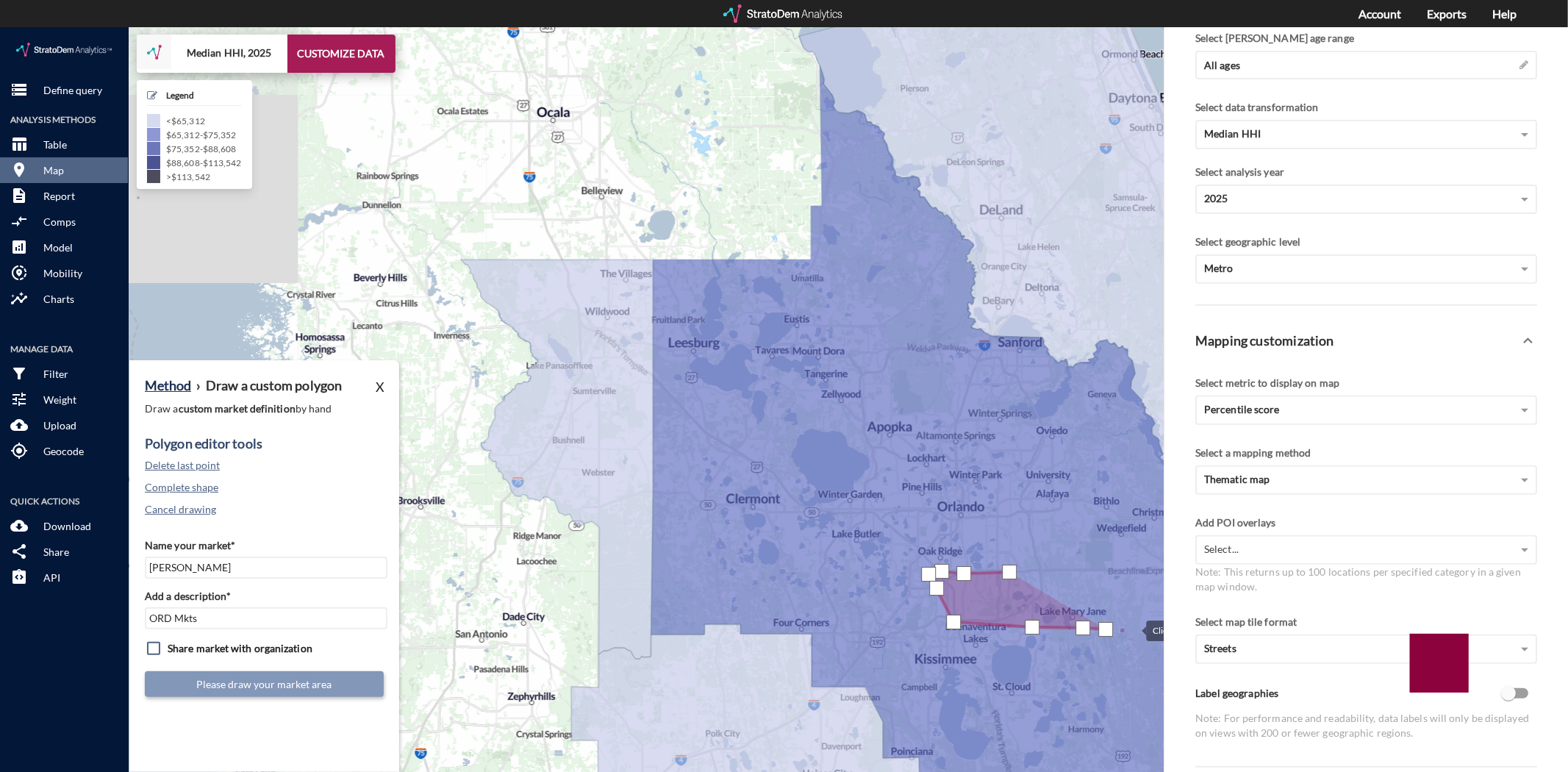
click div
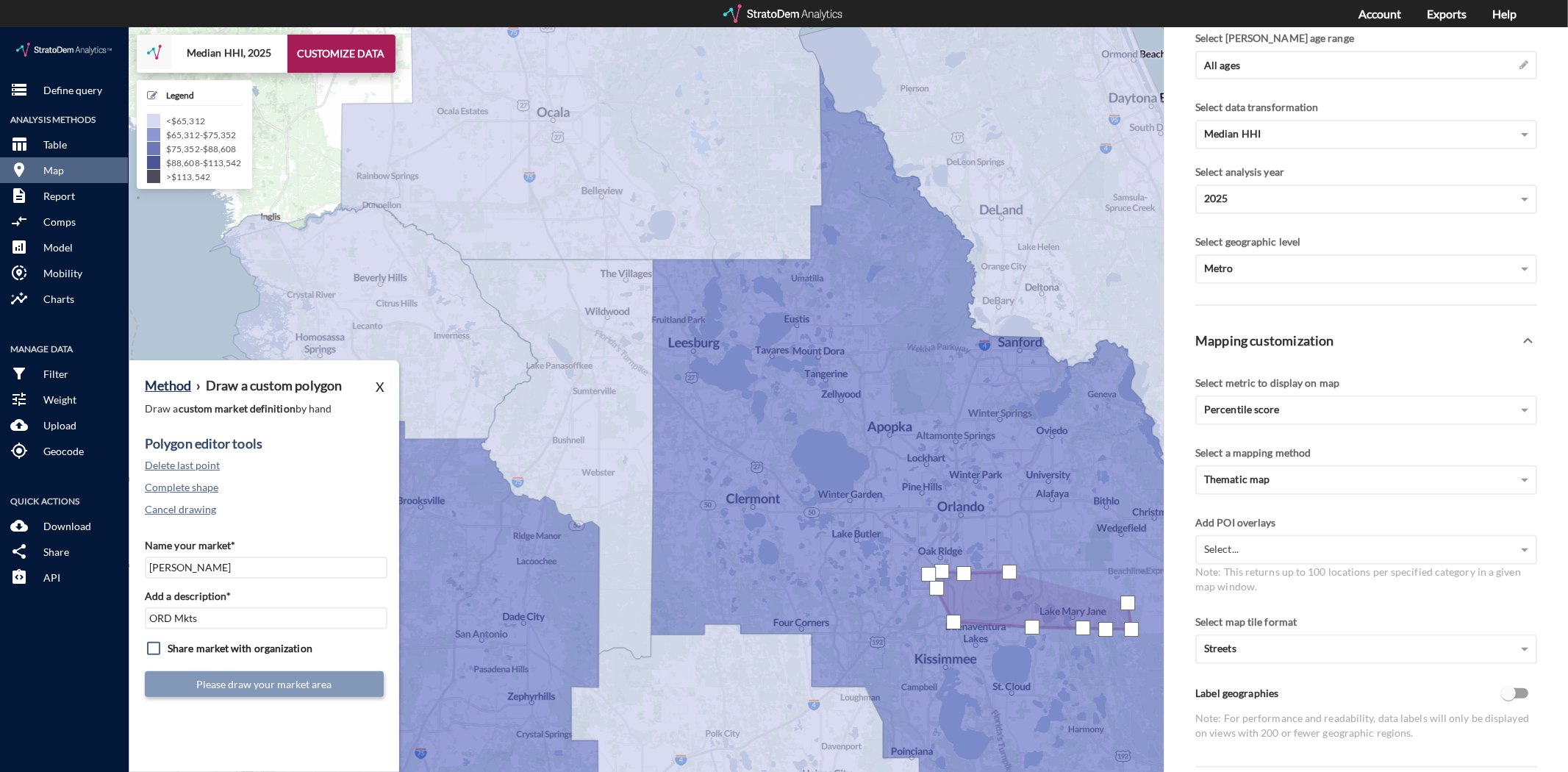
click div
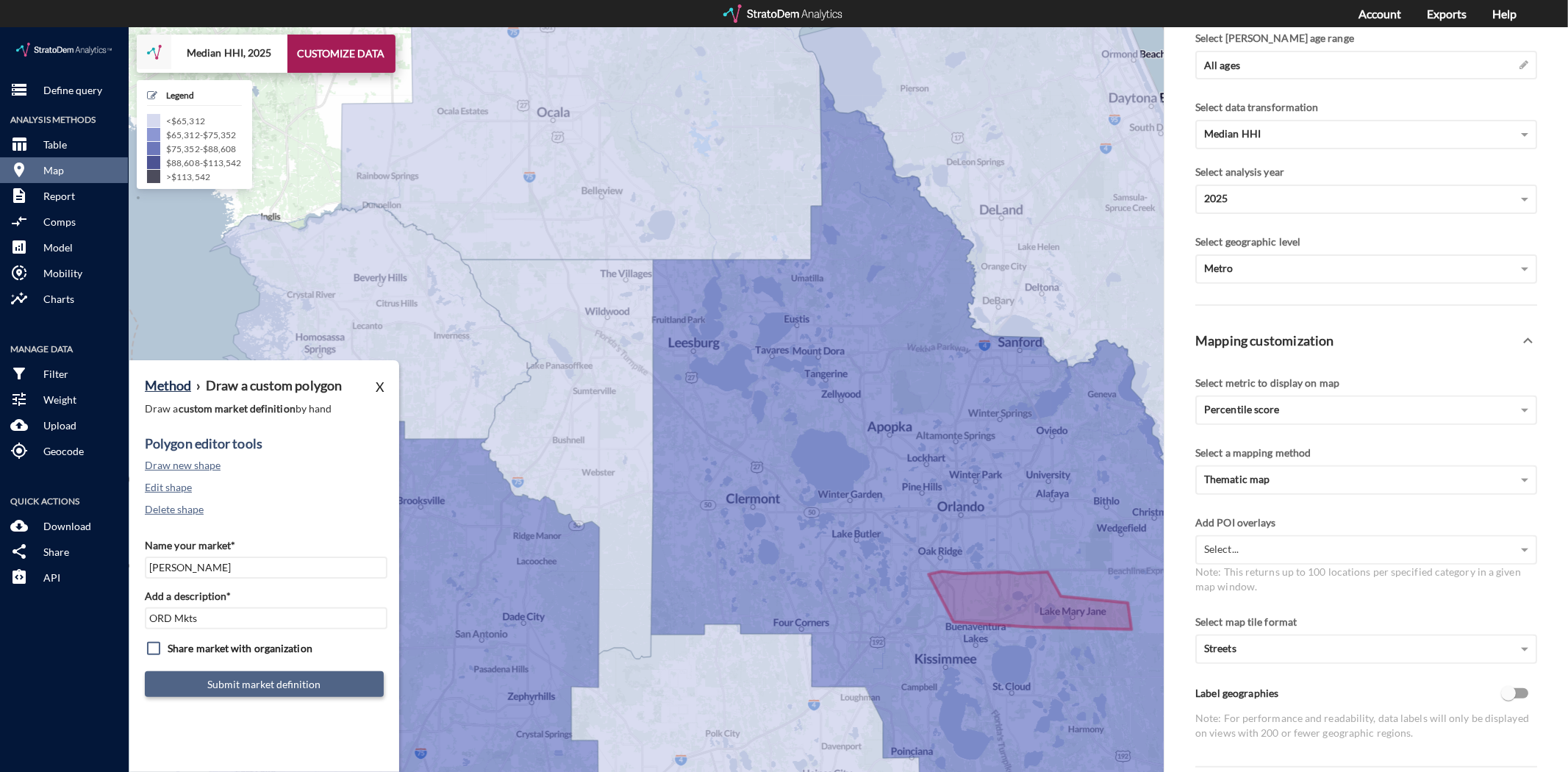
click button "Submit market definition"
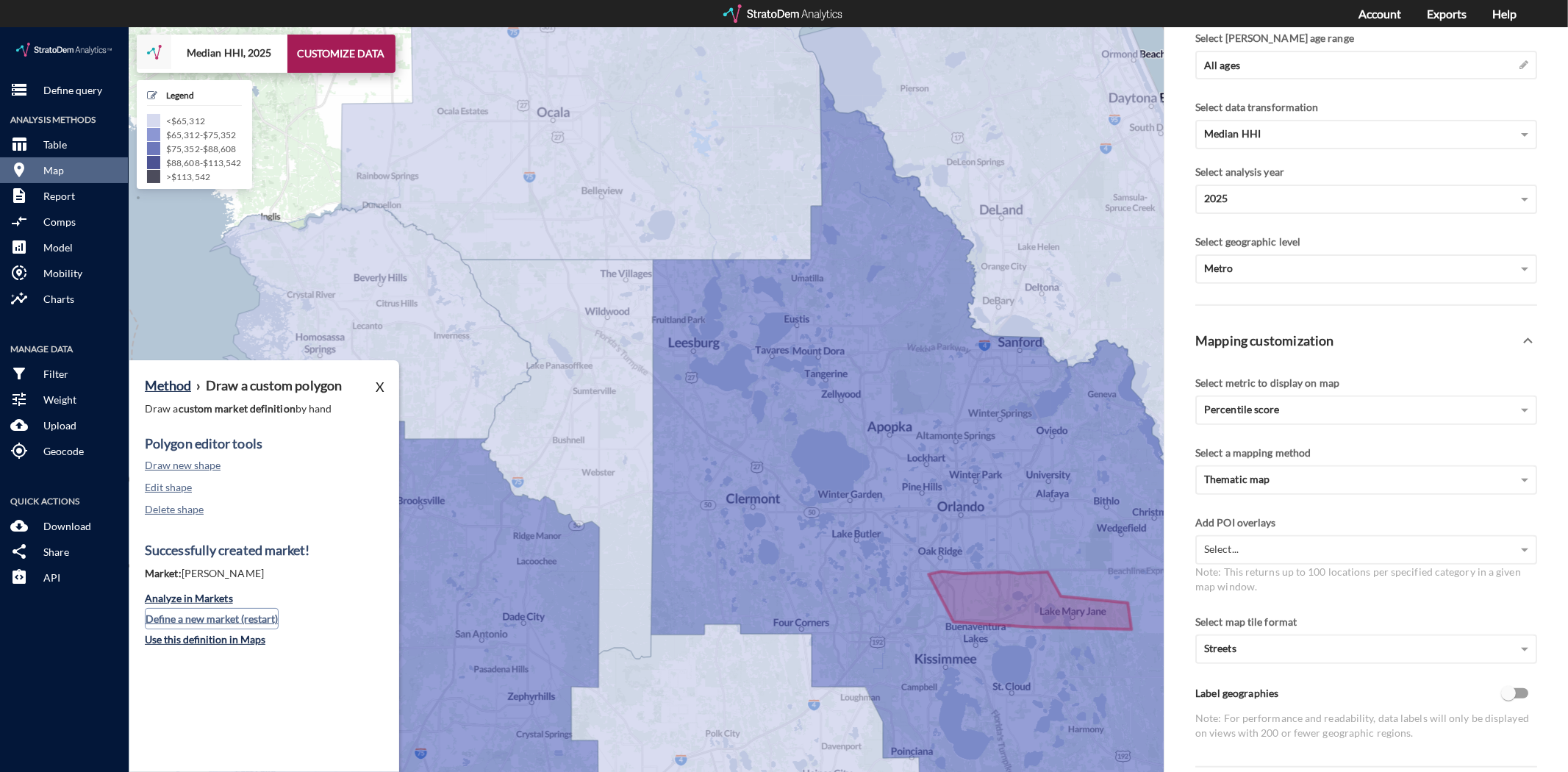
click button "Define a new market (restart)"
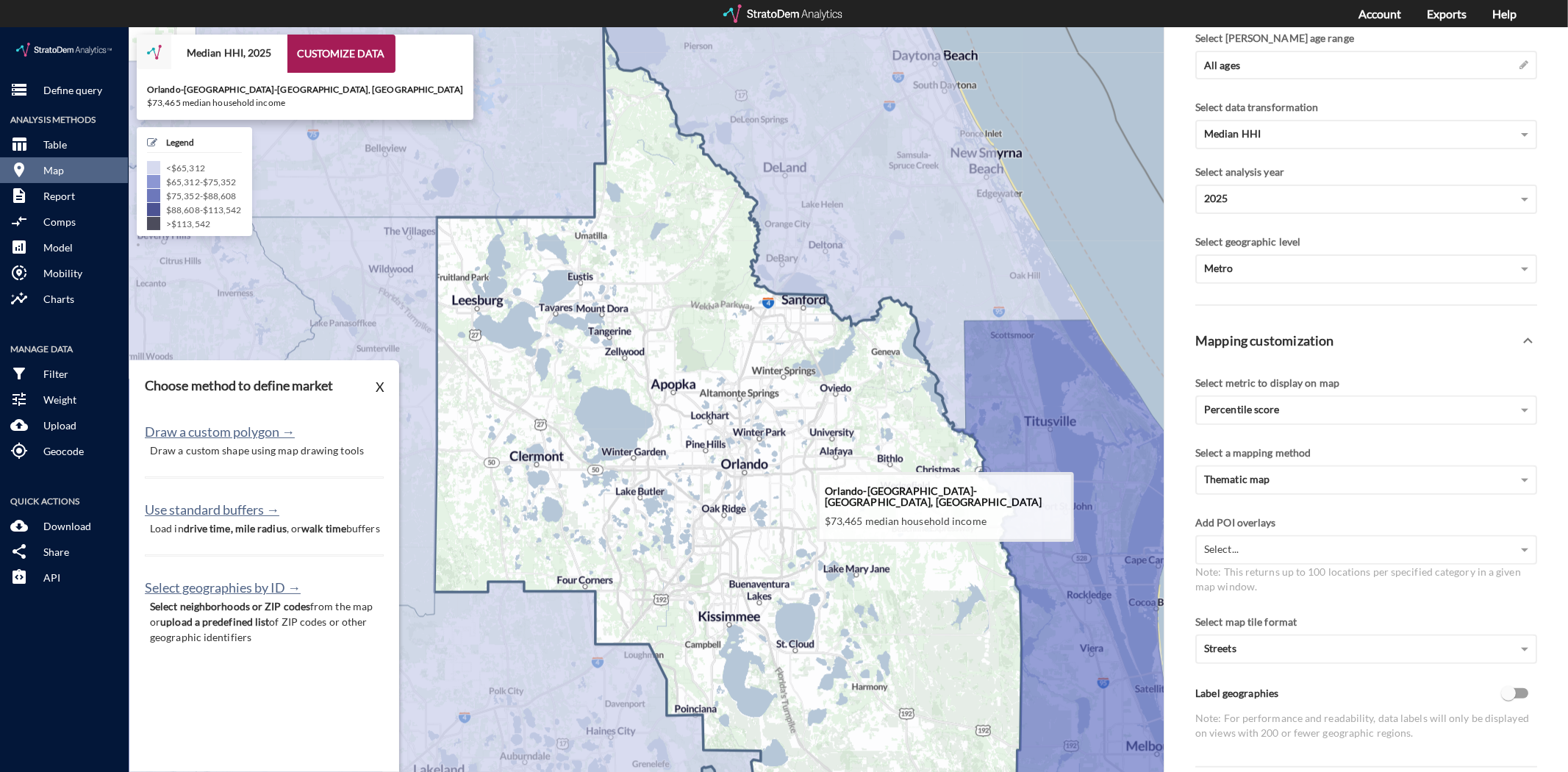
drag, startPoint x: 908, startPoint y: 475, endPoint x: 692, endPoint y: 432, distance: 220.2
click icon
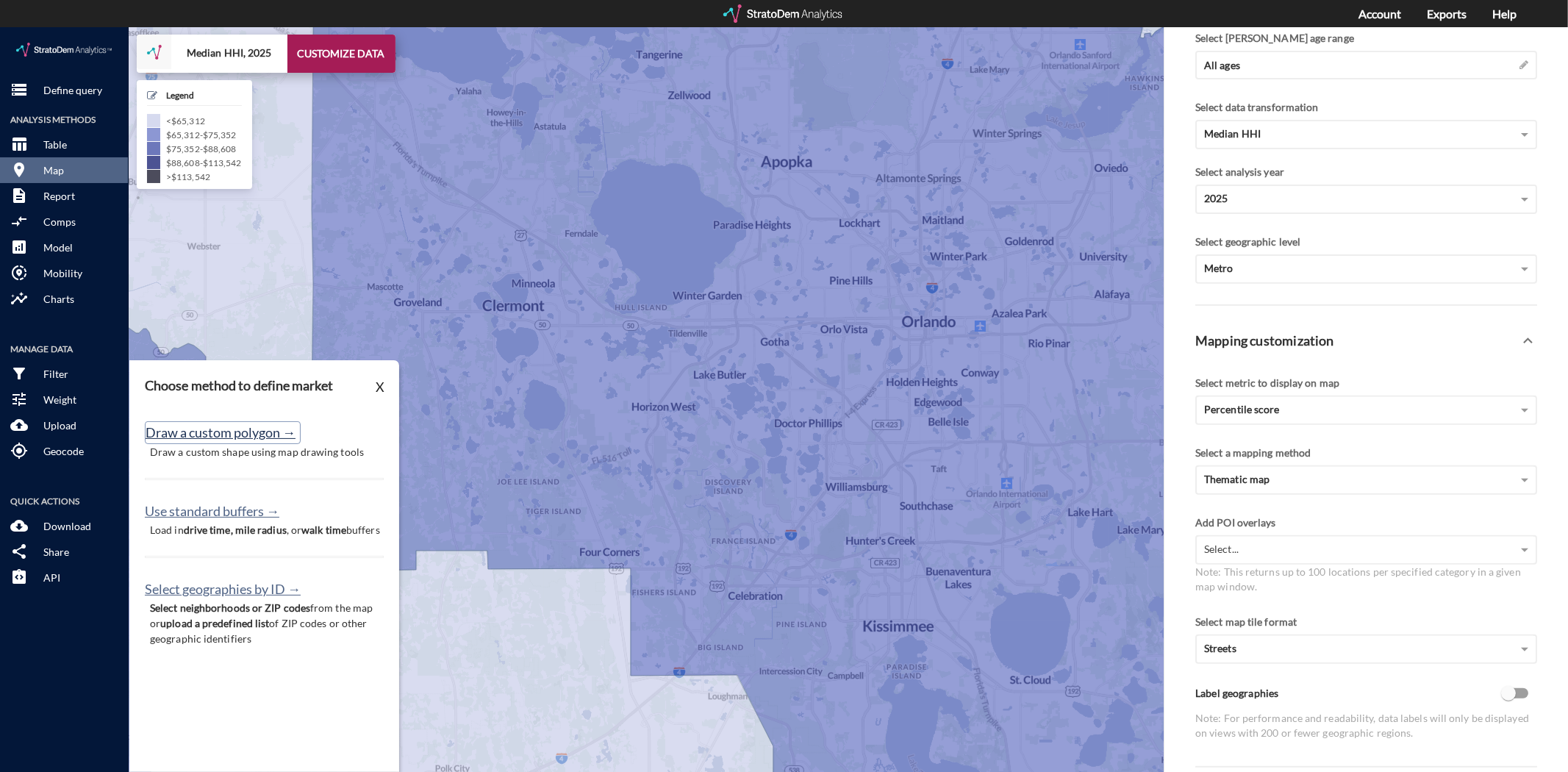
click button "Draw a custom polygon →"
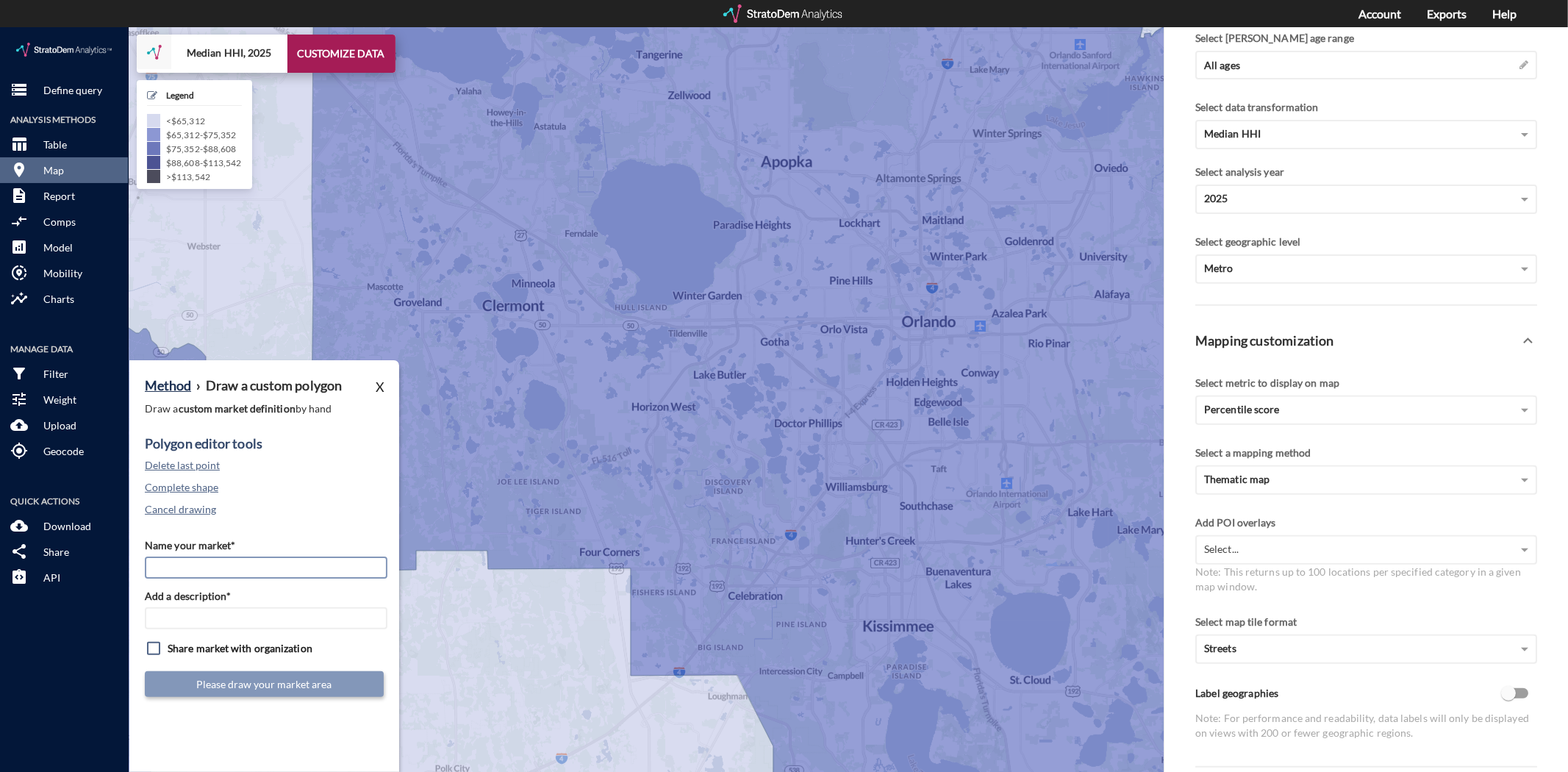
click input "Name your market*"
type input "I Drive"
type input "ORD Mkts"
click button "Delete last point"
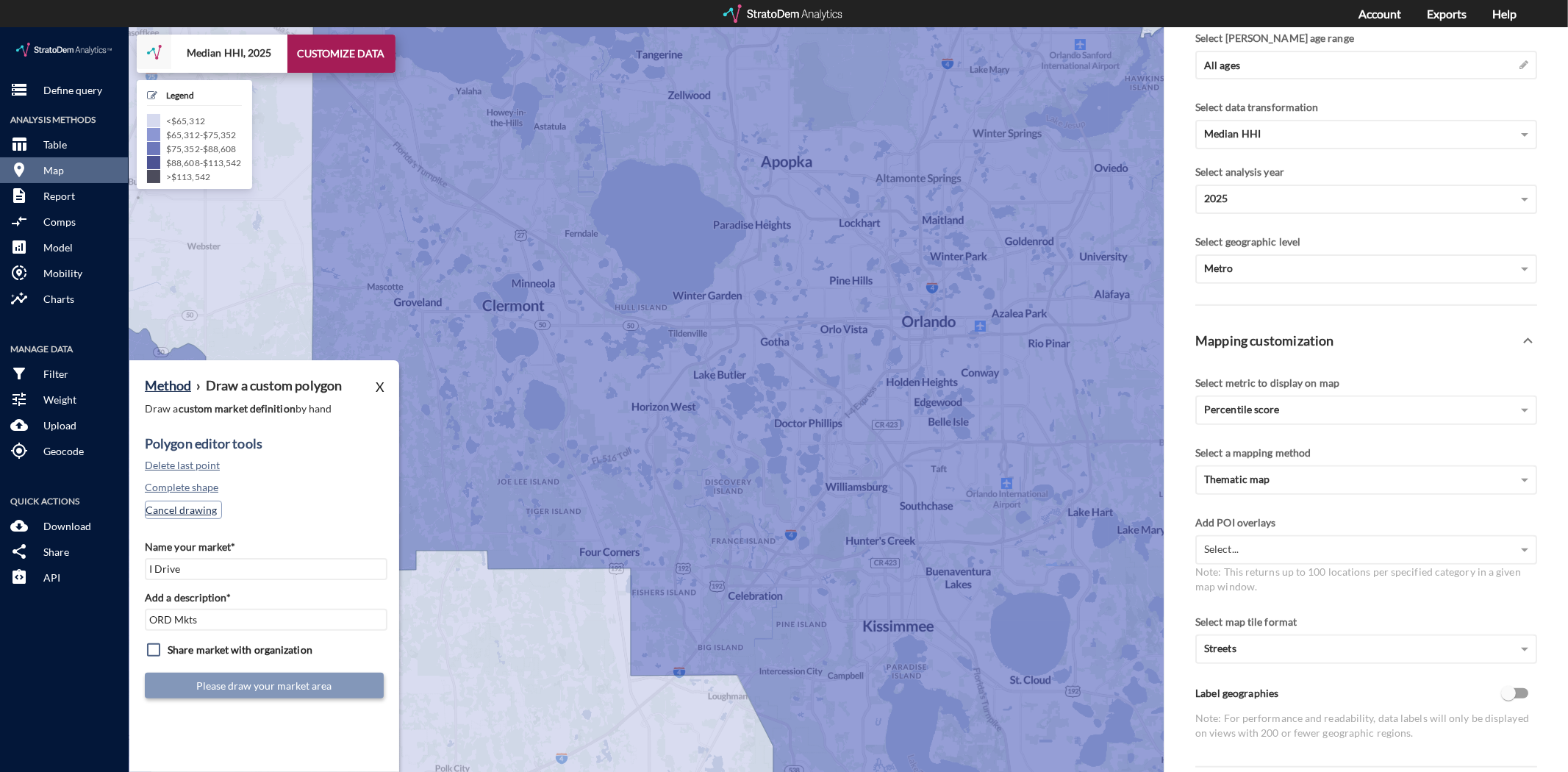
click button "Cancel drawing"
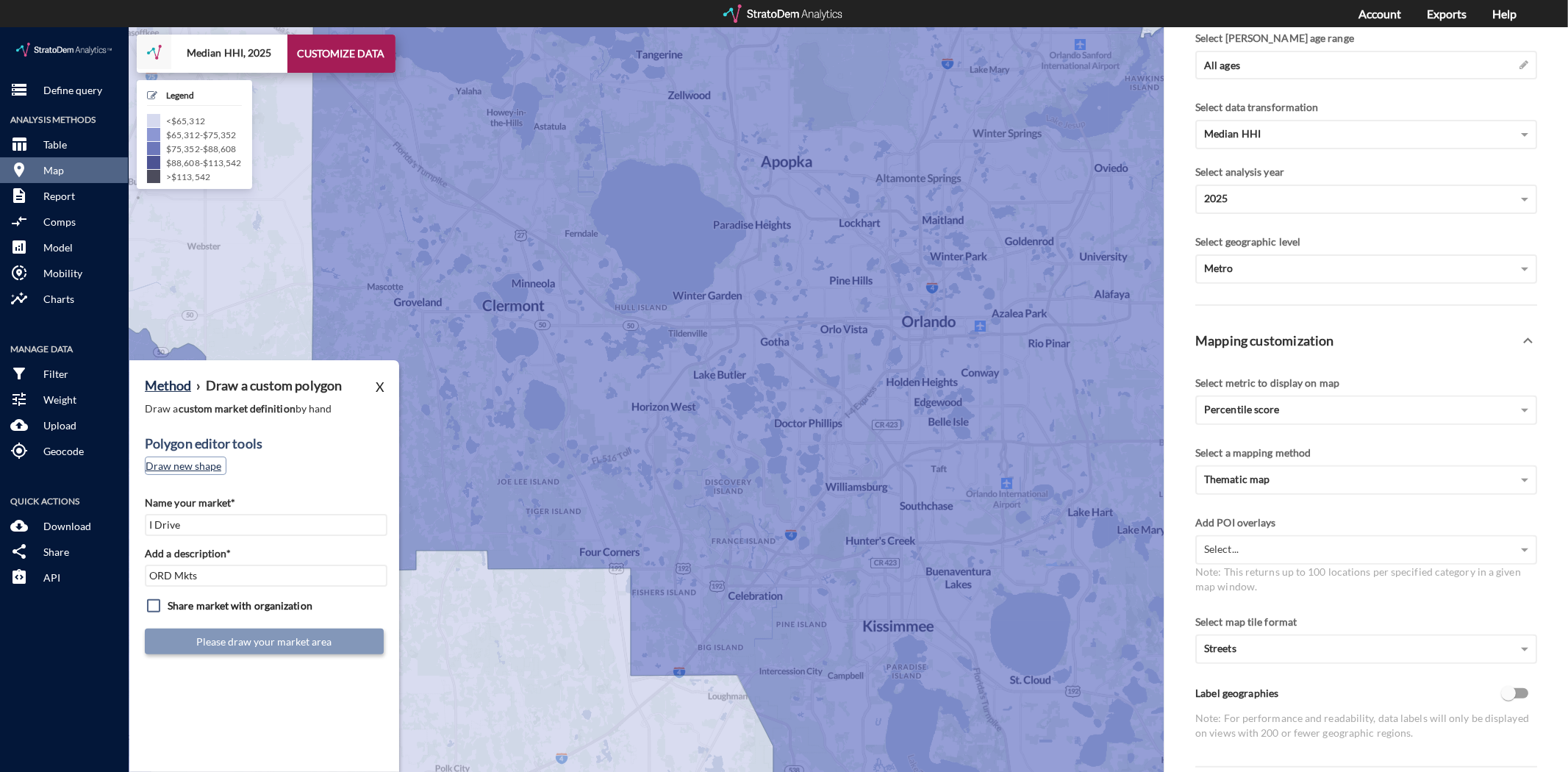
click button "Draw new shape"
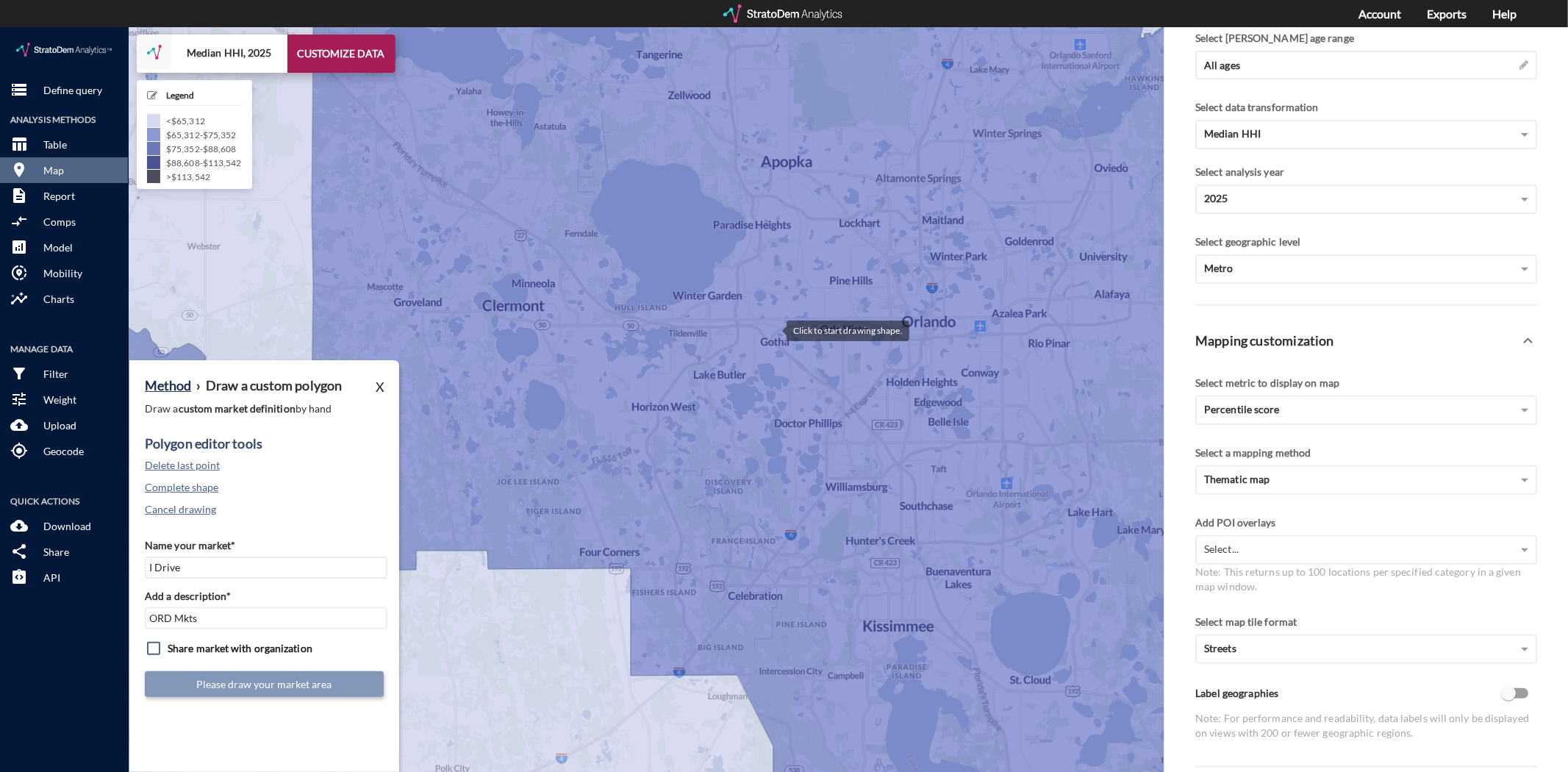
click div
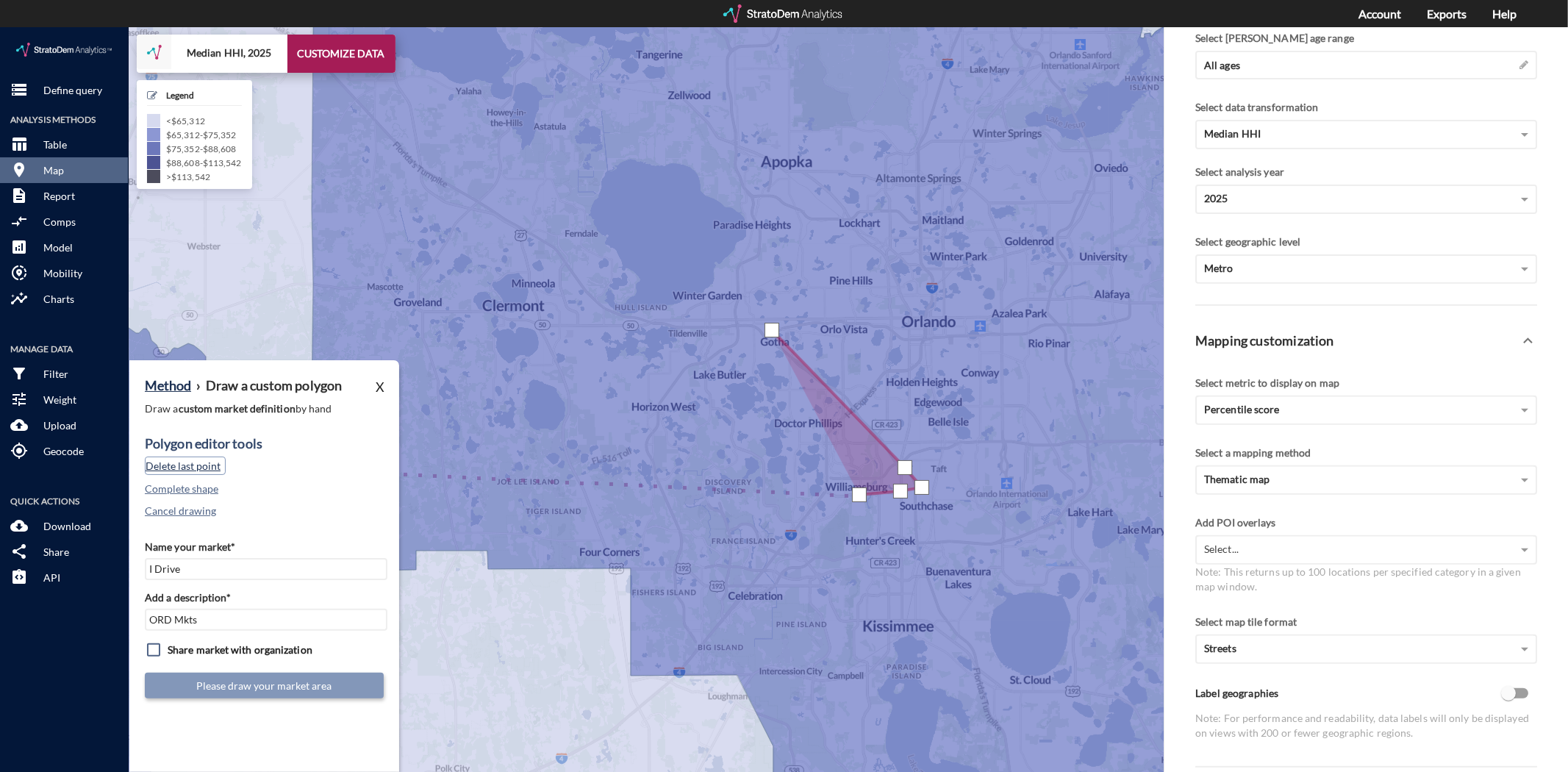
click button "Delete last point"
click div
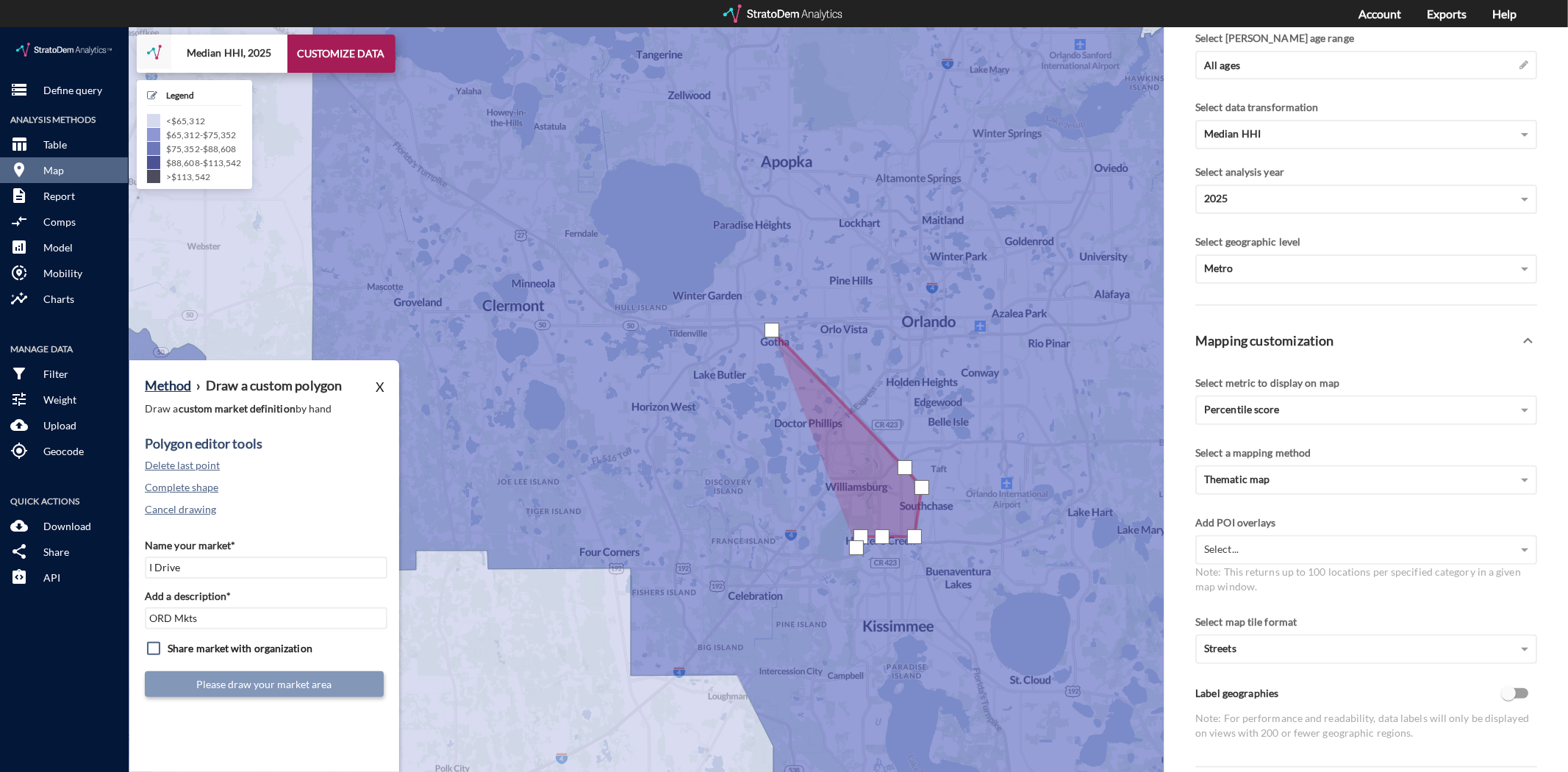
click div
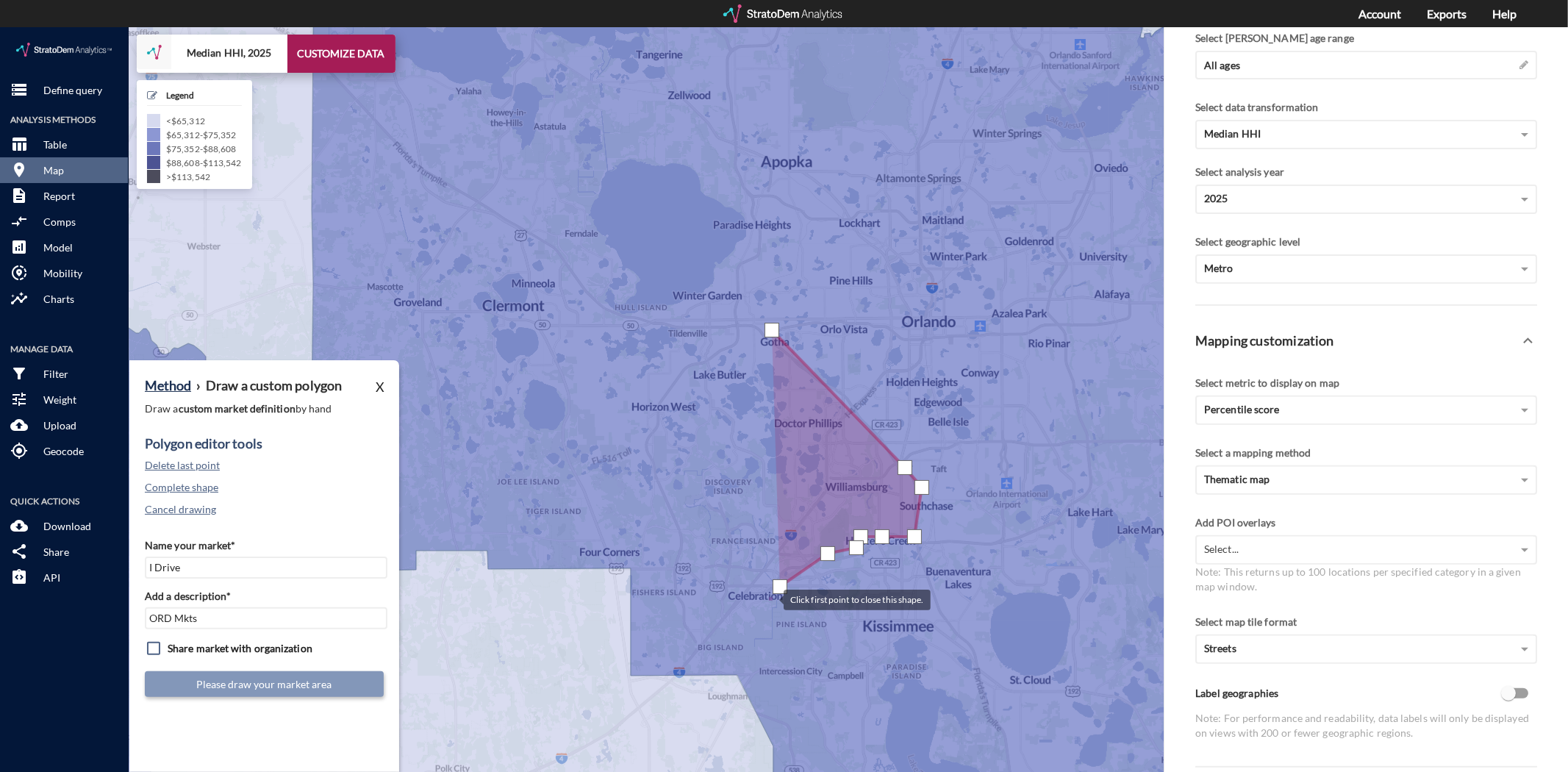
click div
drag, startPoint x: 737, startPoint y: 628, endPoint x: 732, endPoint y: 643, distance: 15.8
click div
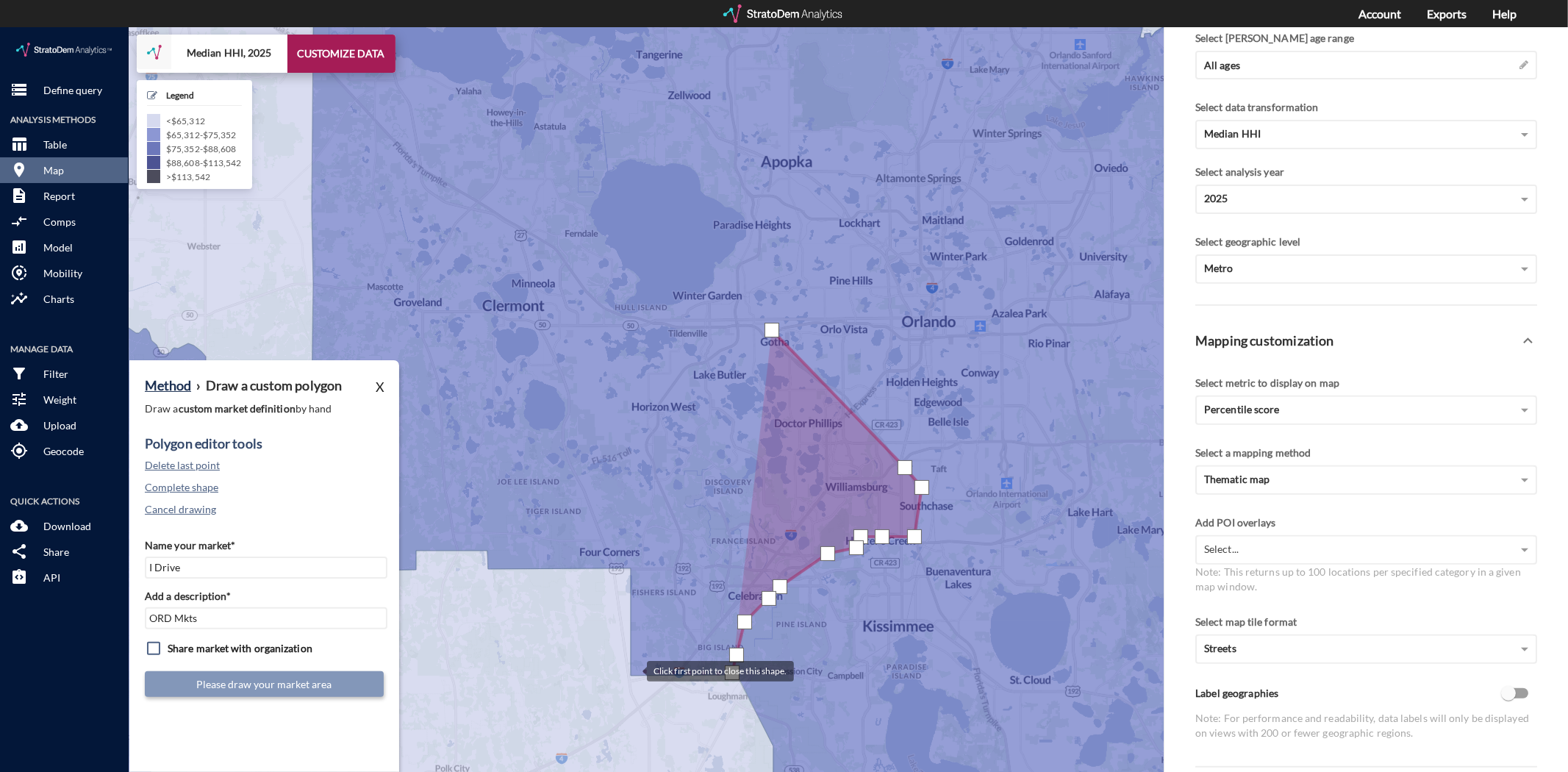
click div
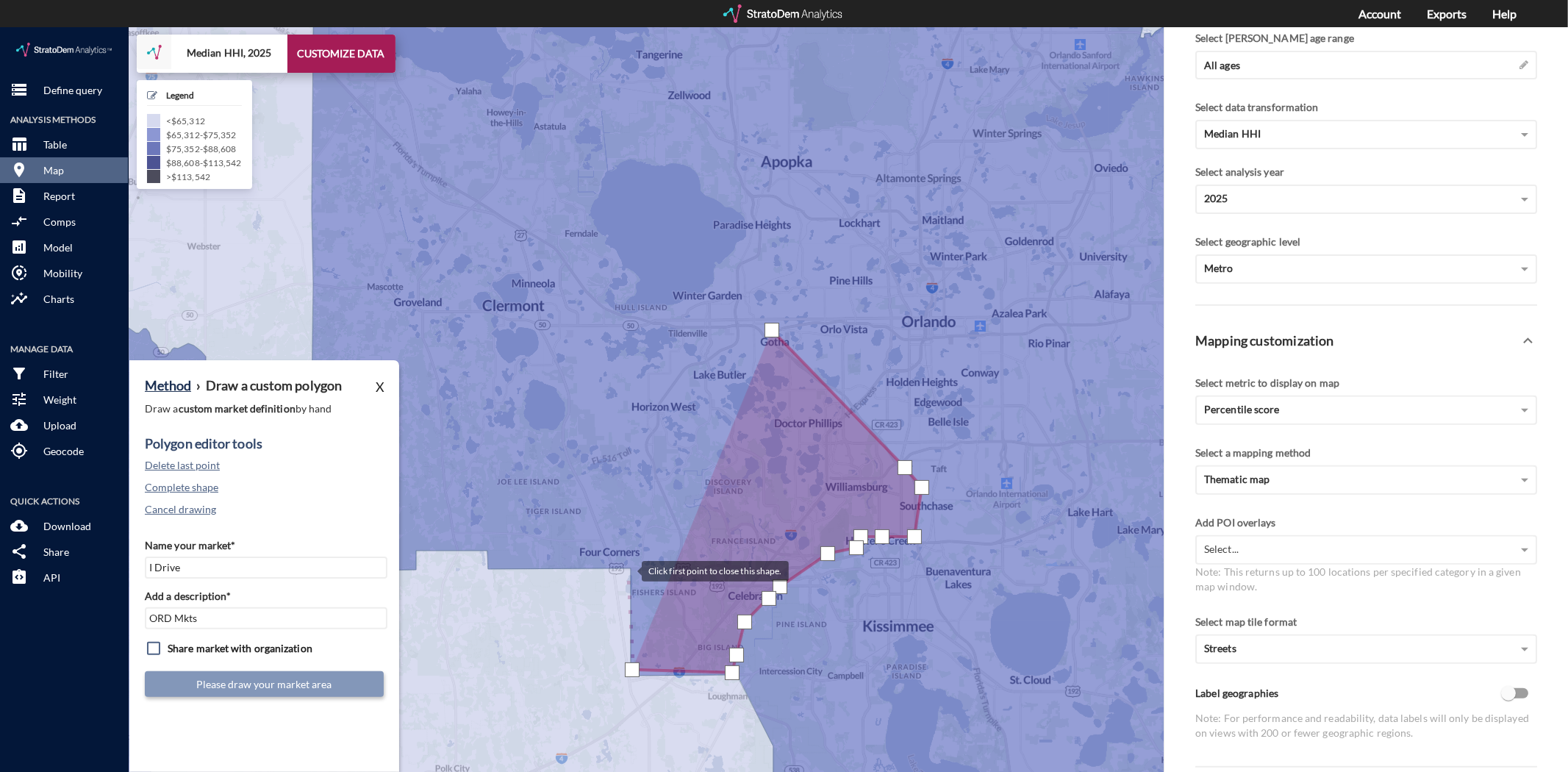
click div
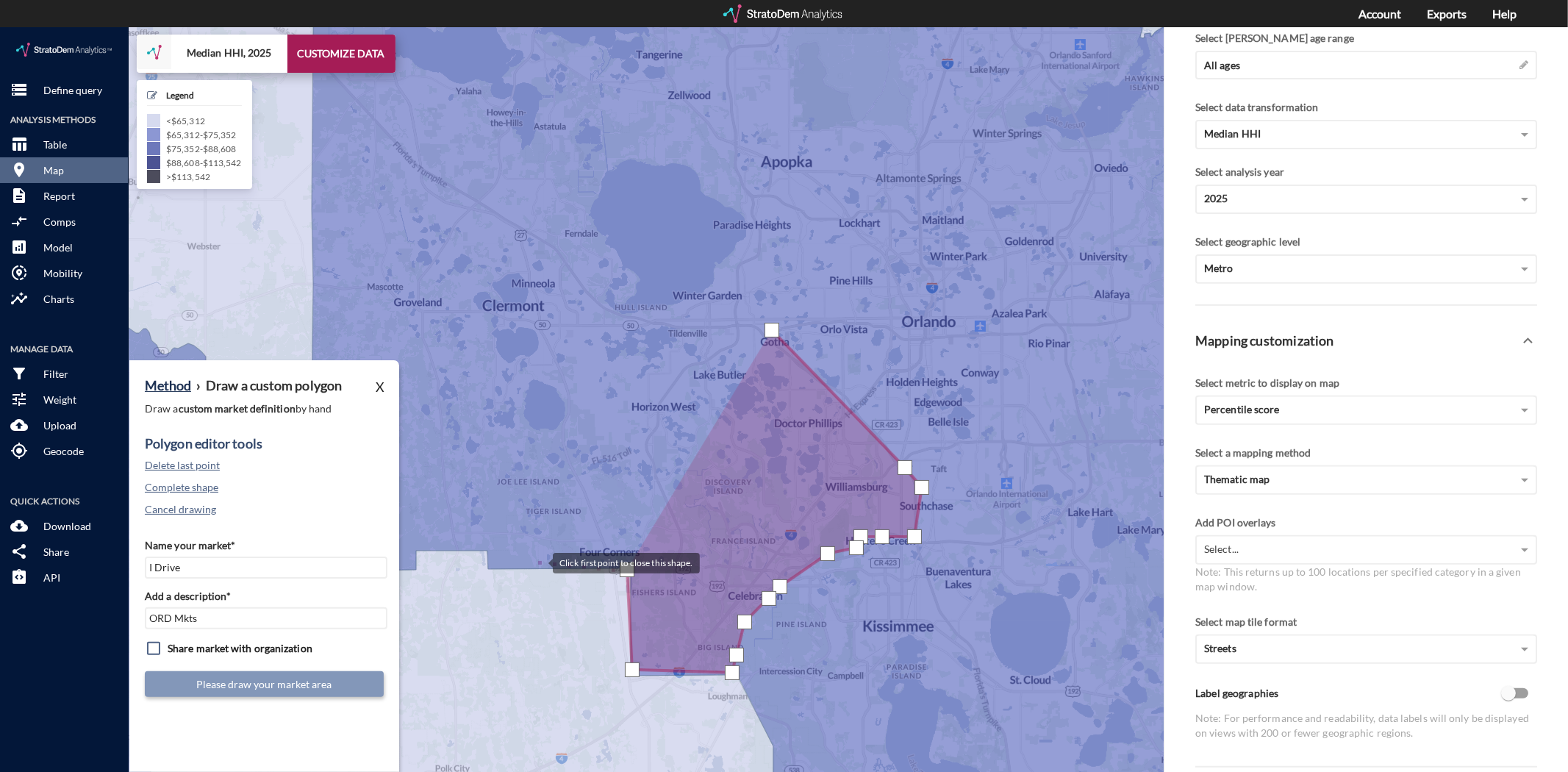
click div
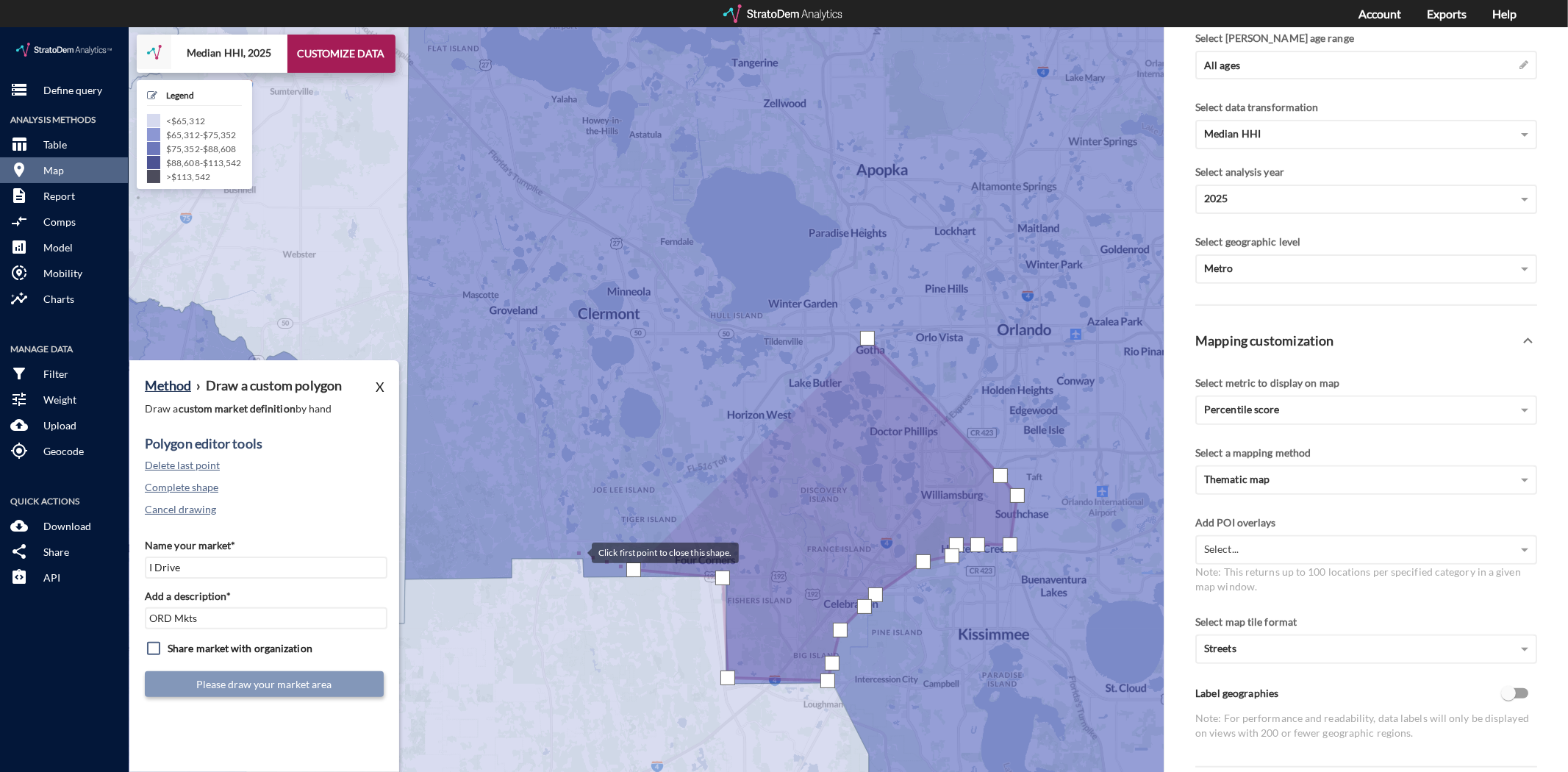
click div
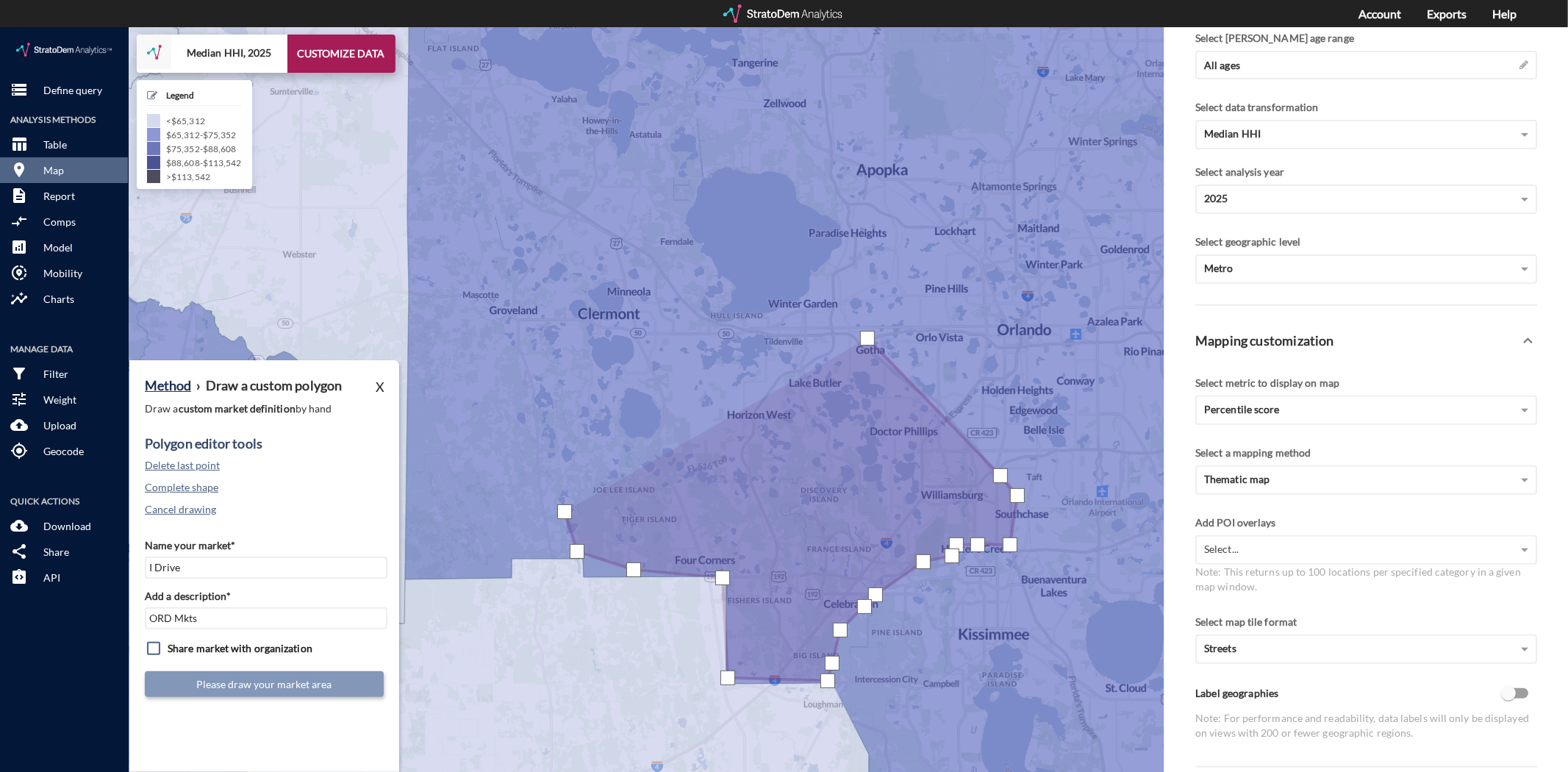
click div
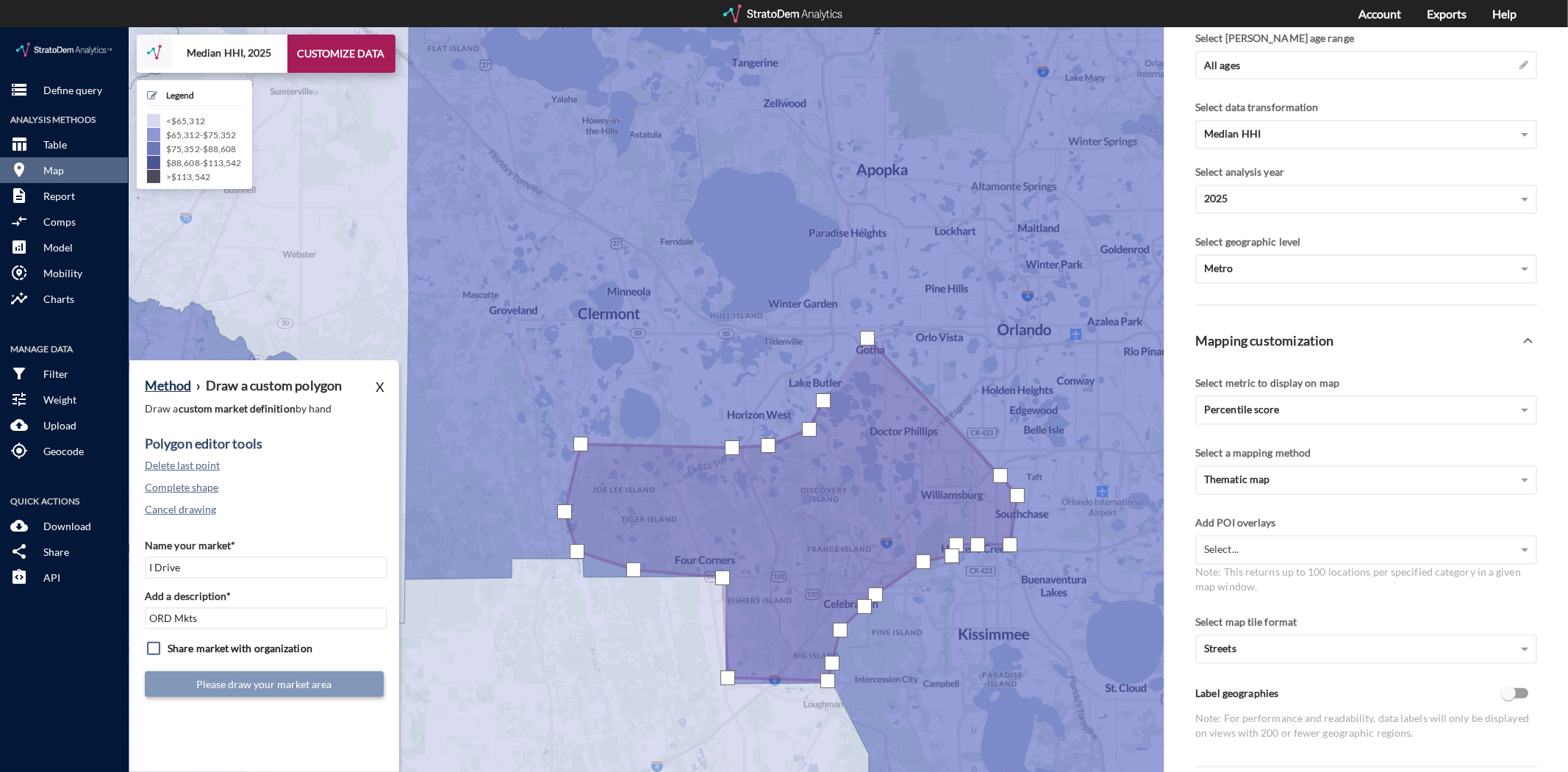
drag, startPoint x: 823, startPoint y: 374, endPoint x: 836, endPoint y: 351, distance: 26.4
click div
drag, startPoint x: 856, startPoint y: 327, endPoint x: 864, endPoint y: 317, distance: 12.8
click div
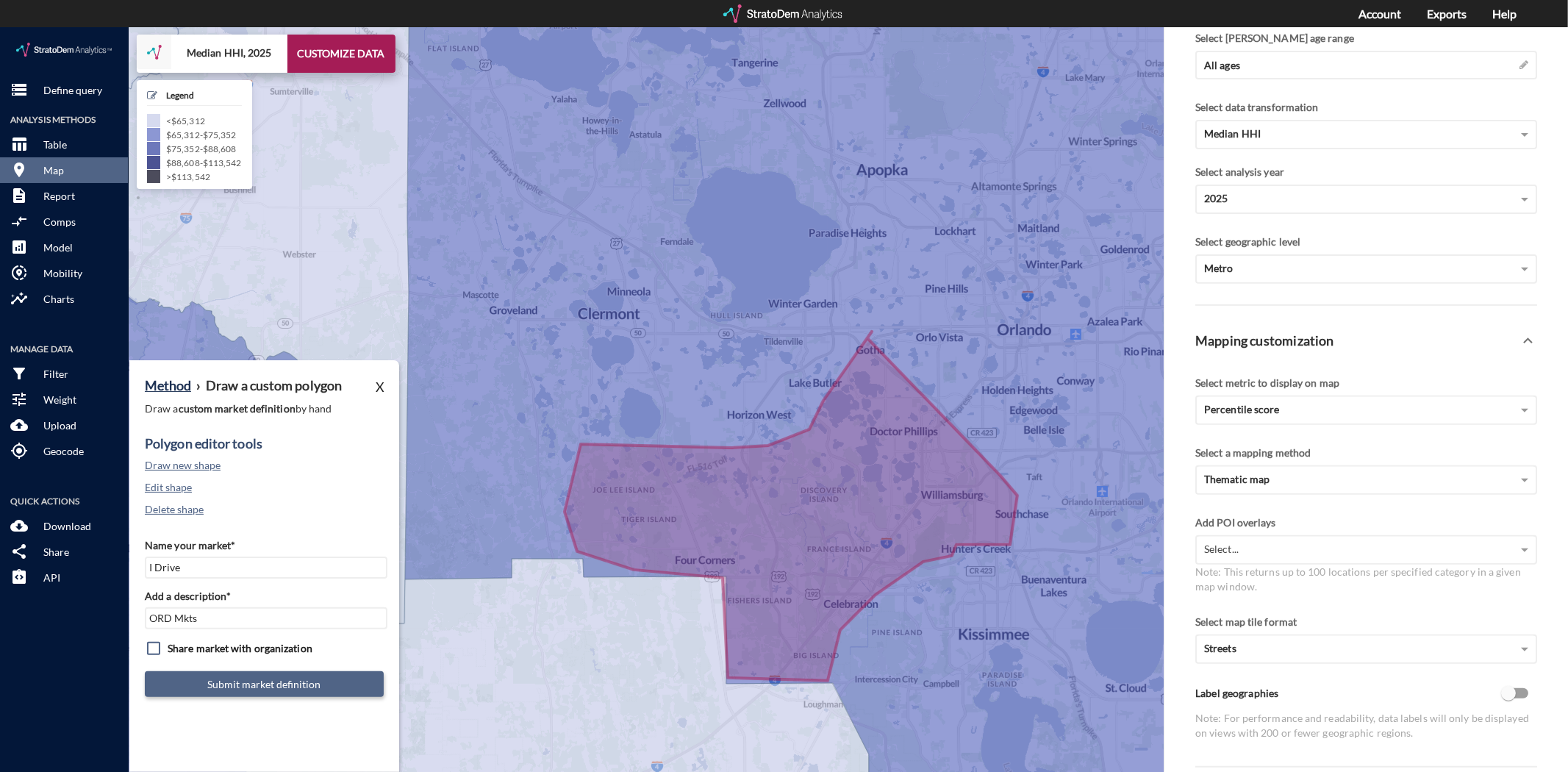
click button "Submit market definition"
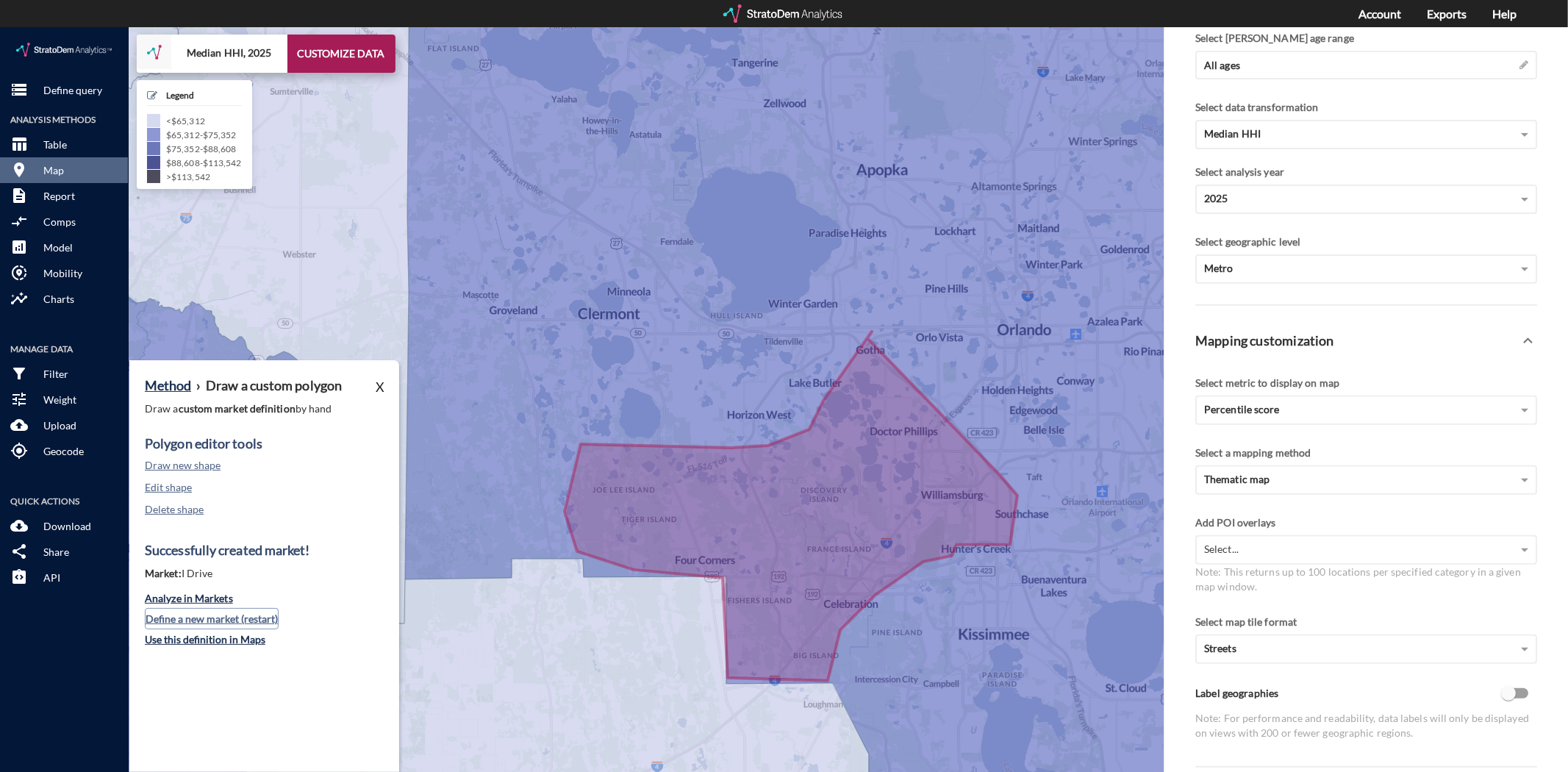
click button "Define a new market (restart)"
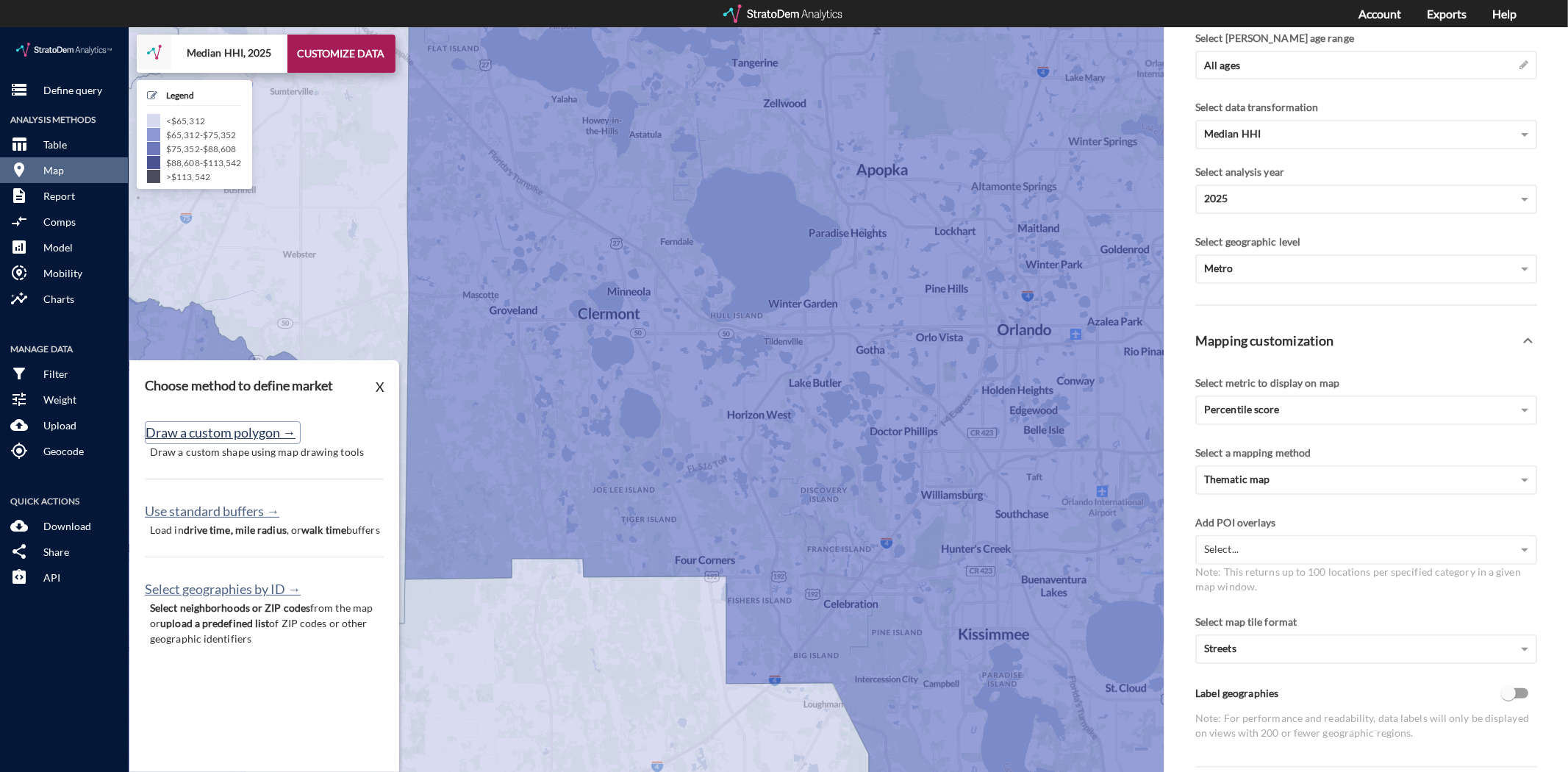
click button "Draw a custom polygon →"
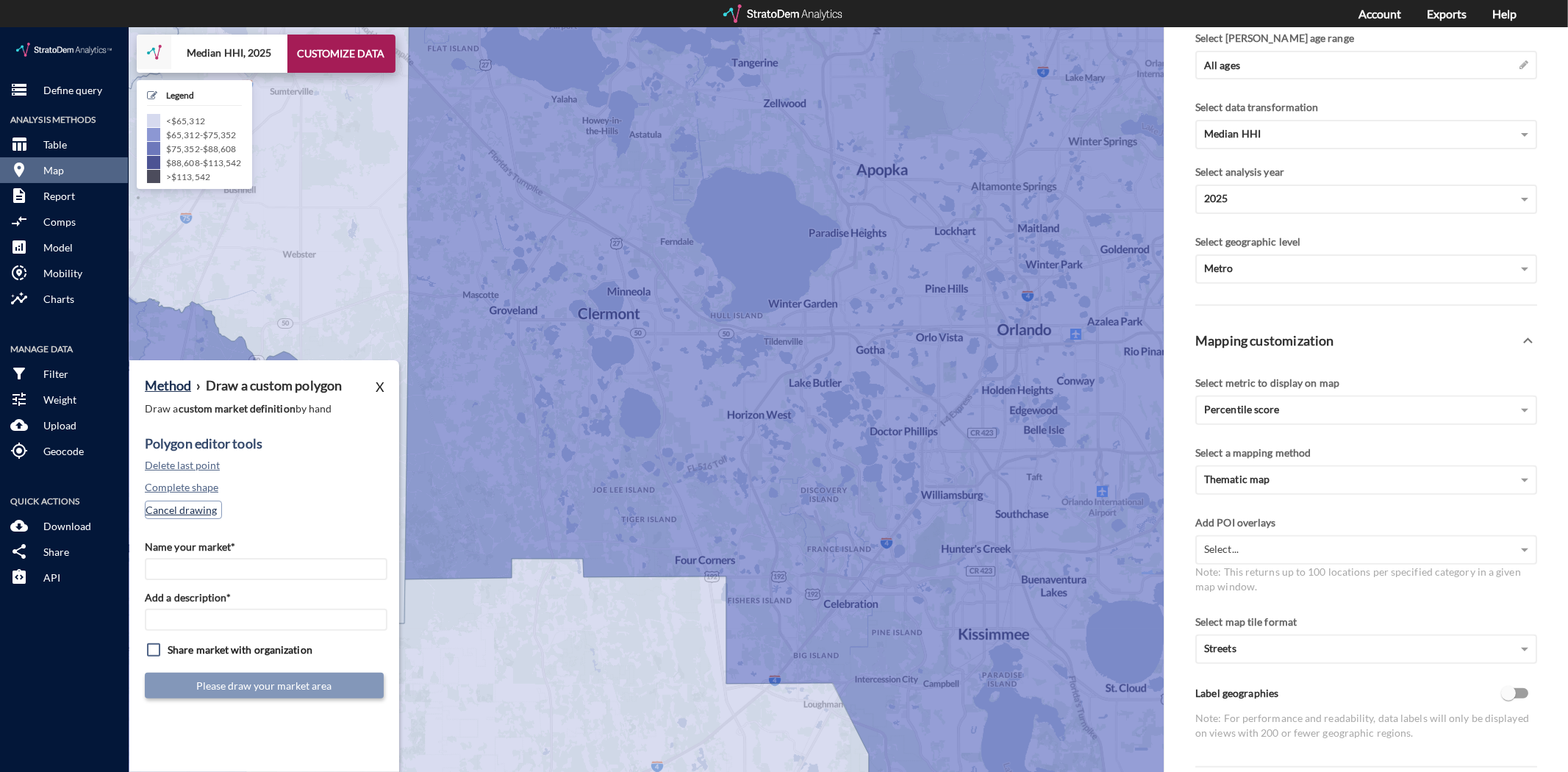
click button "Cancel drawing"
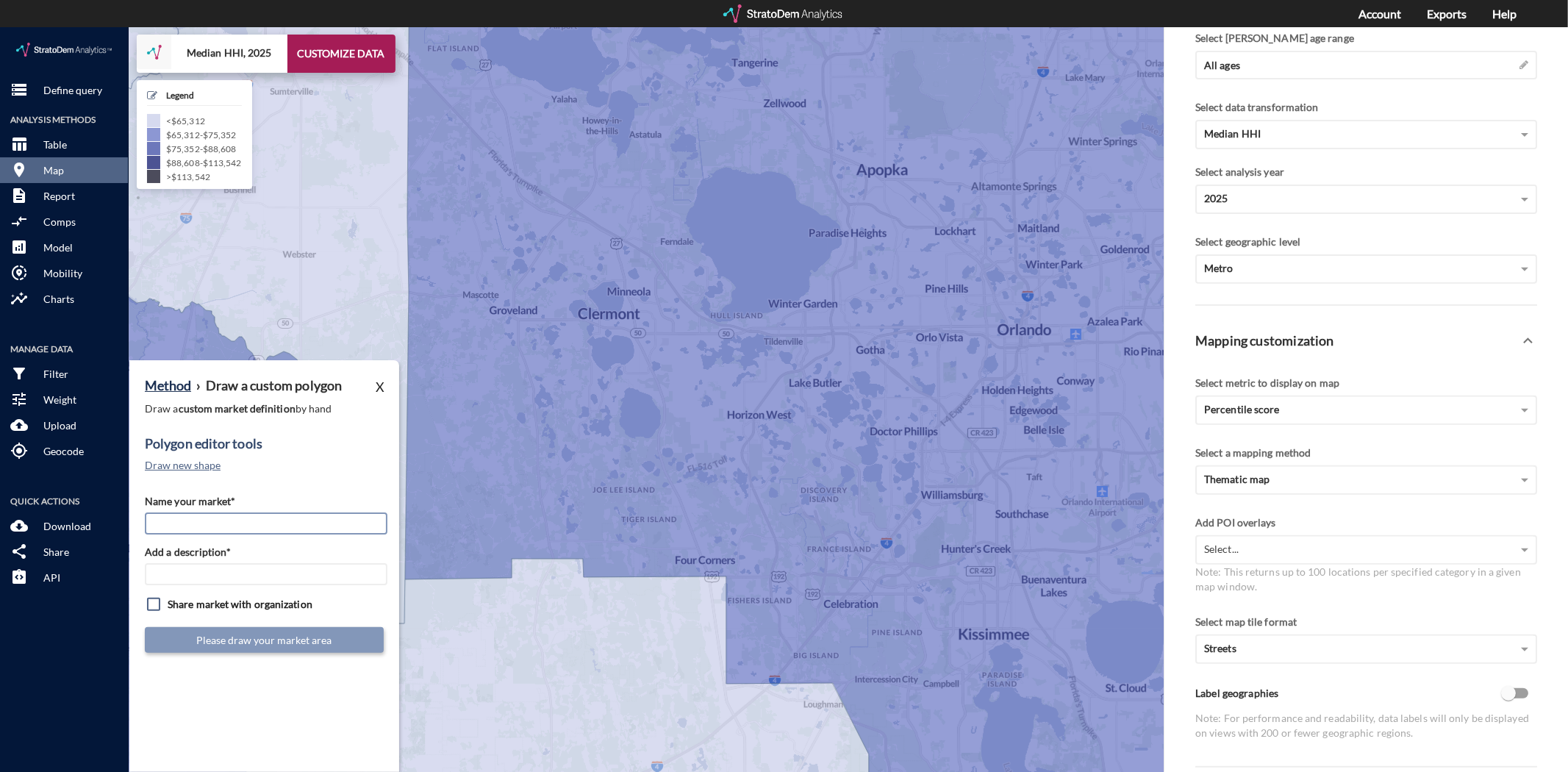
click input "Name your market*"
type input "Windermere"
type input "ORD Mkts"
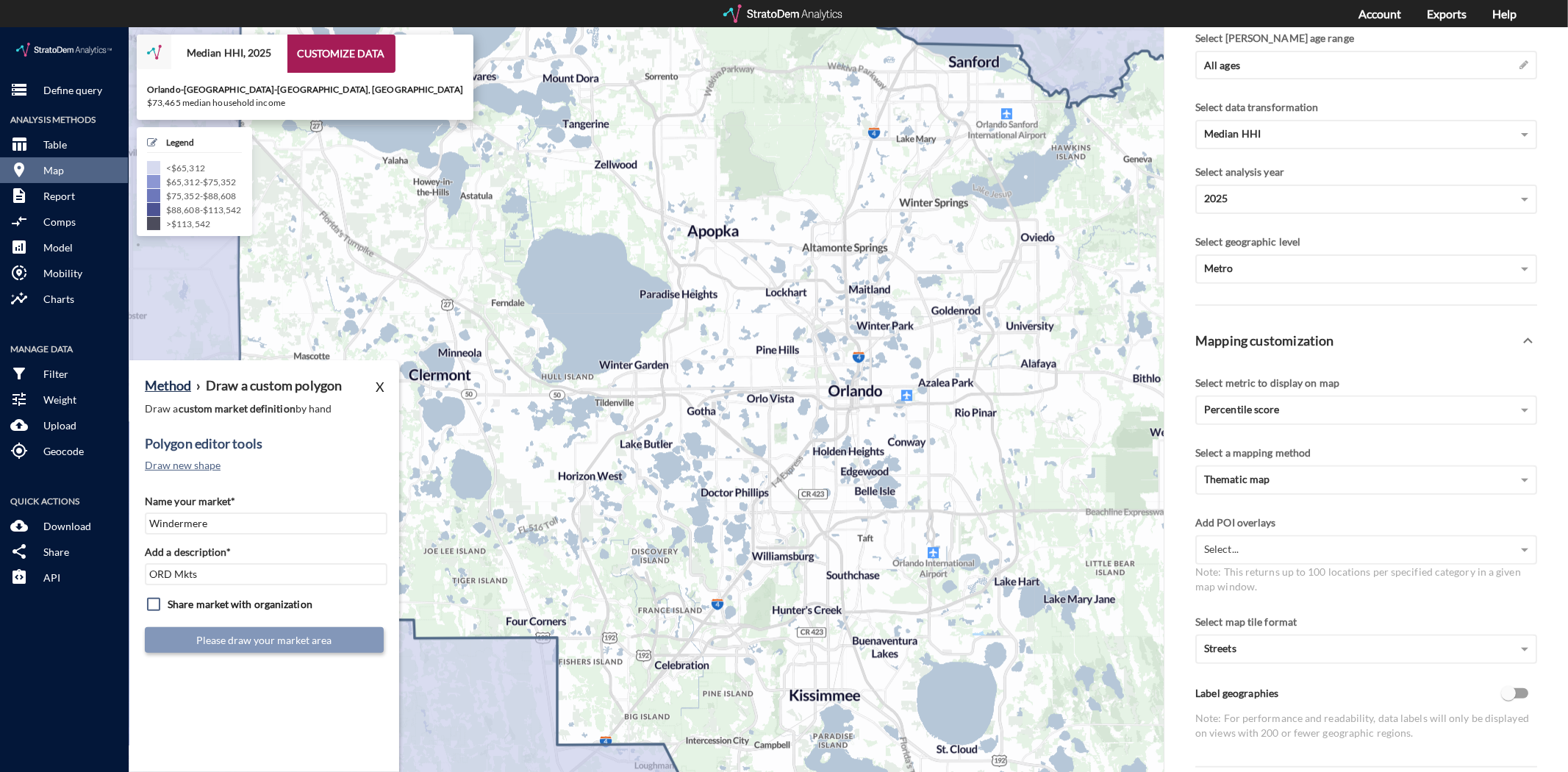
drag, startPoint x: 809, startPoint y: 396, endPoint x: 737, endPoint y: 468, distance: 101.8
click icon
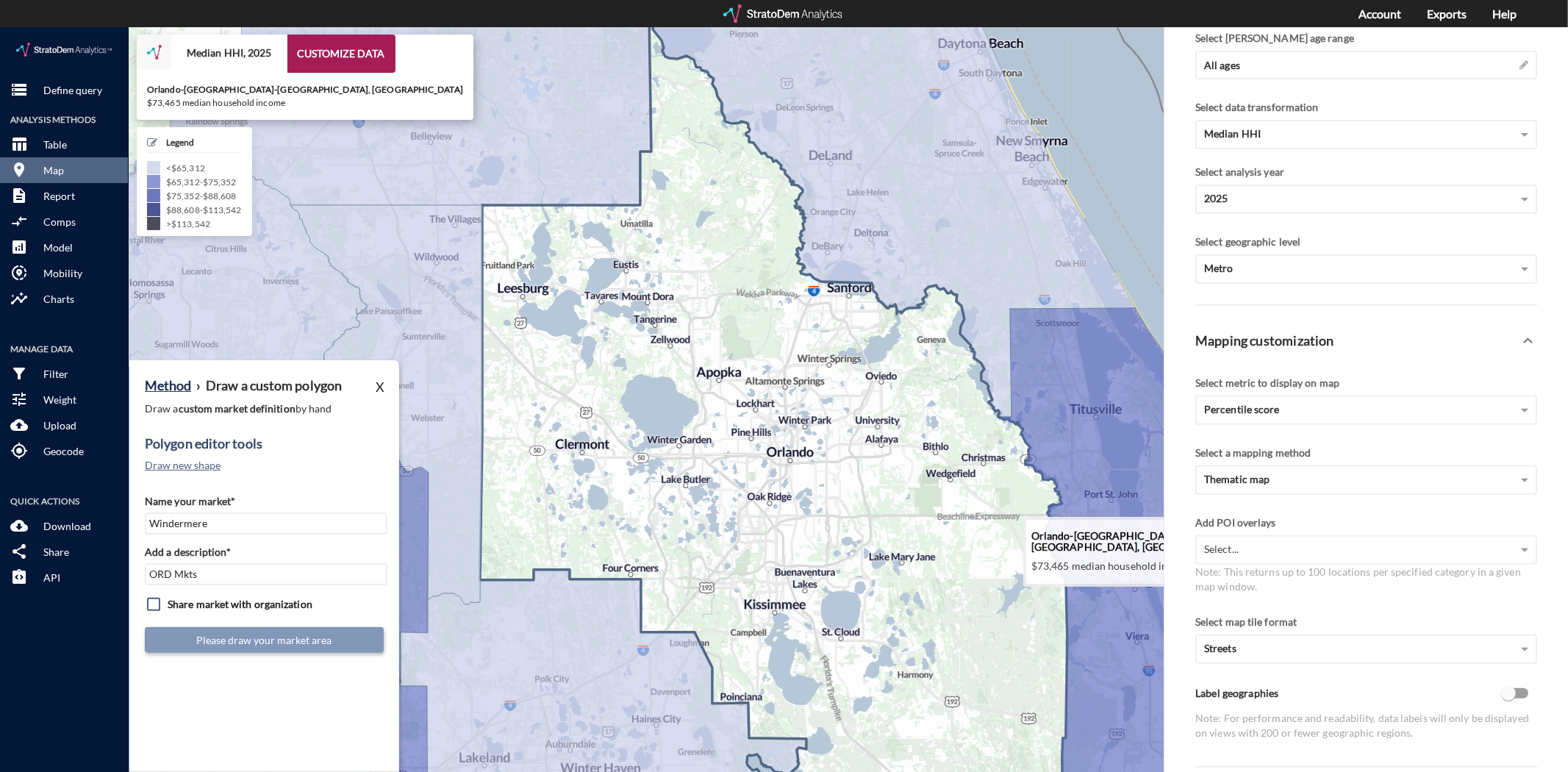
drag, startPoint x: 827, startPoint y: 478, endPoint x: 724, endPoint y: 496, distance: 104.6
click icon
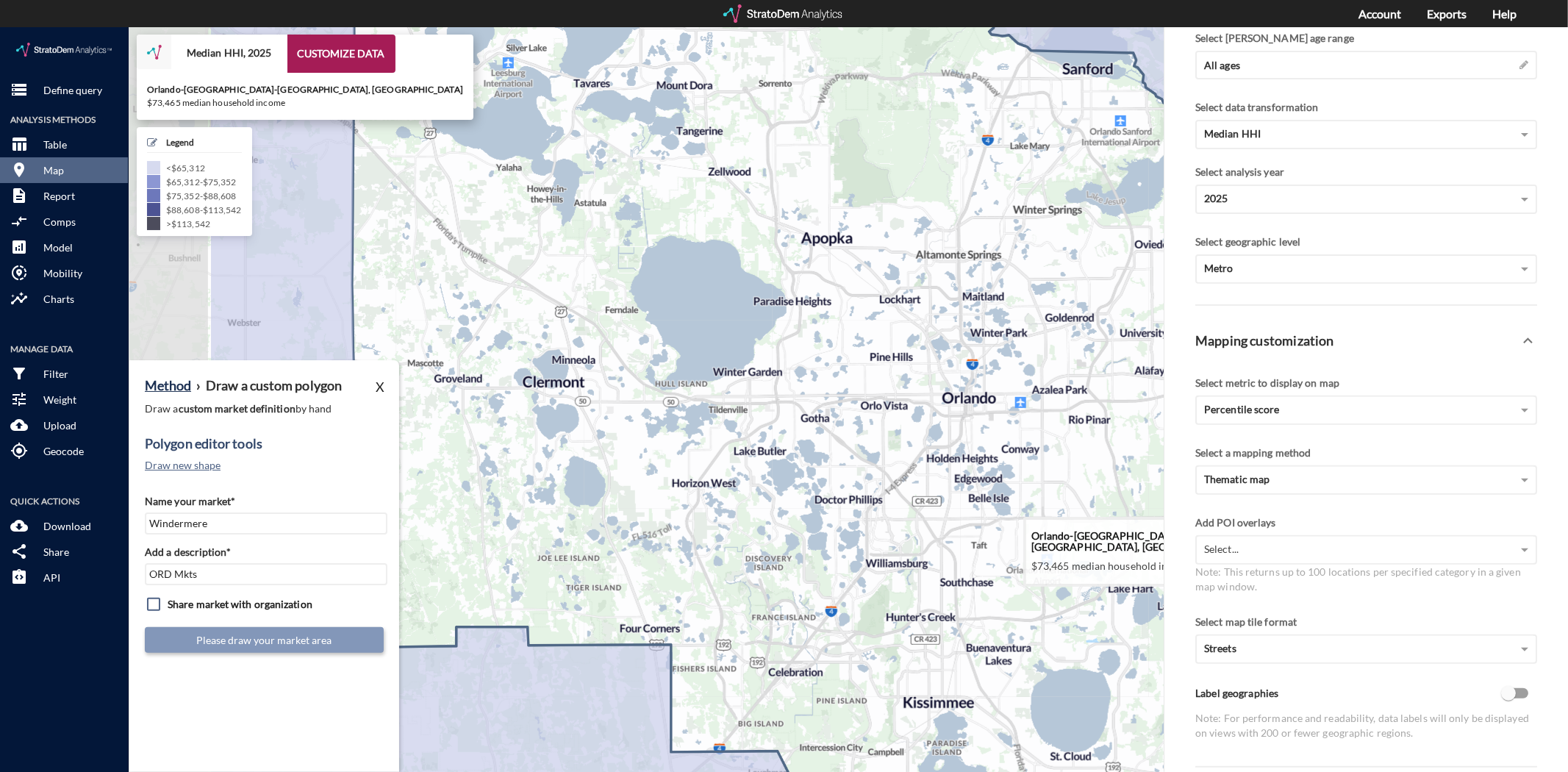
drag, startPoint x: 725, startPoint y: 491, endPoint x: 843, endPoint y: 471, distance: 119.7
click icon
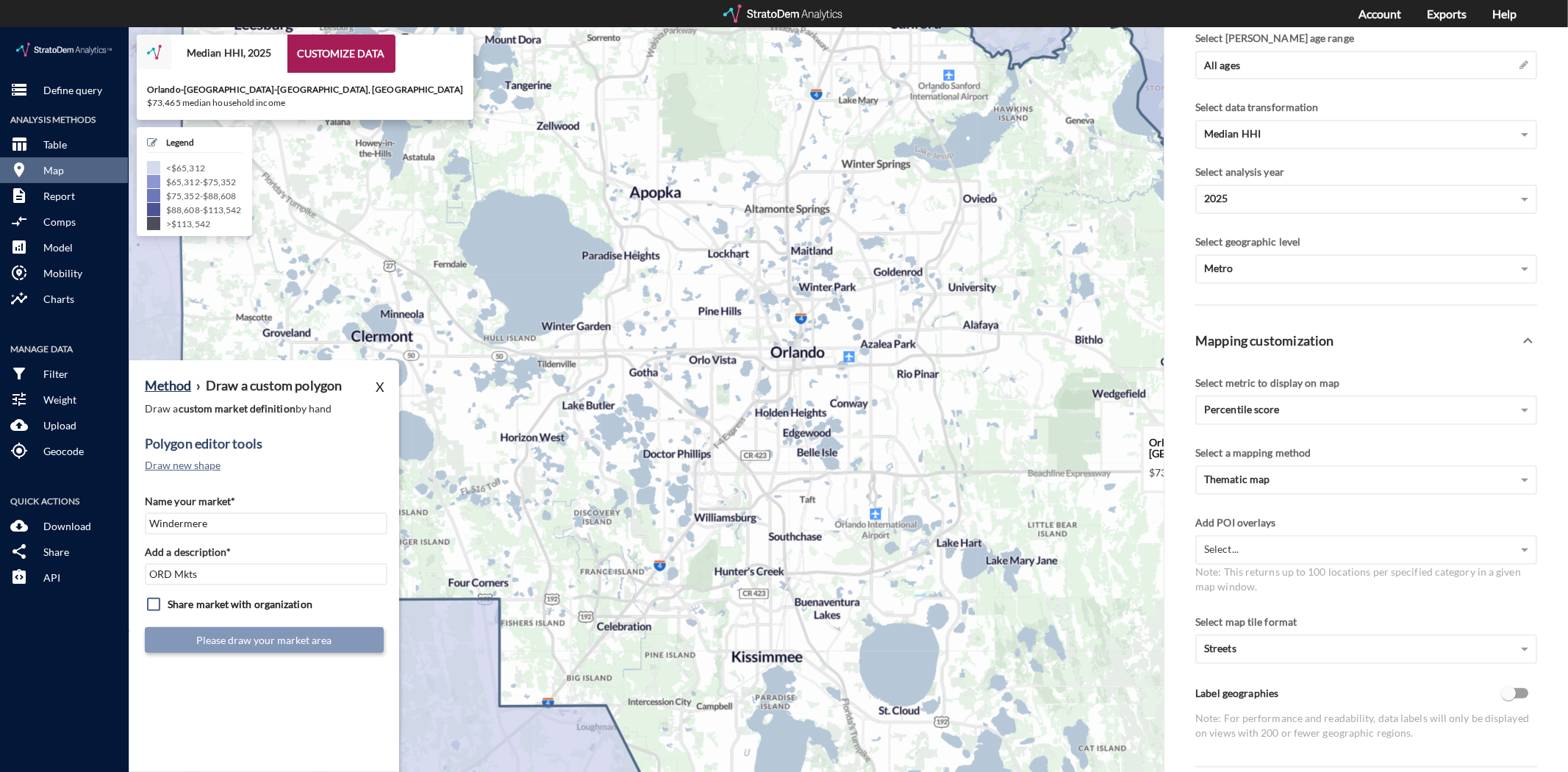
drag, startPoint x: 874, startPoint y: 422, endPoint x: 739, endPoint y: 379, distance: 141.7
click icon
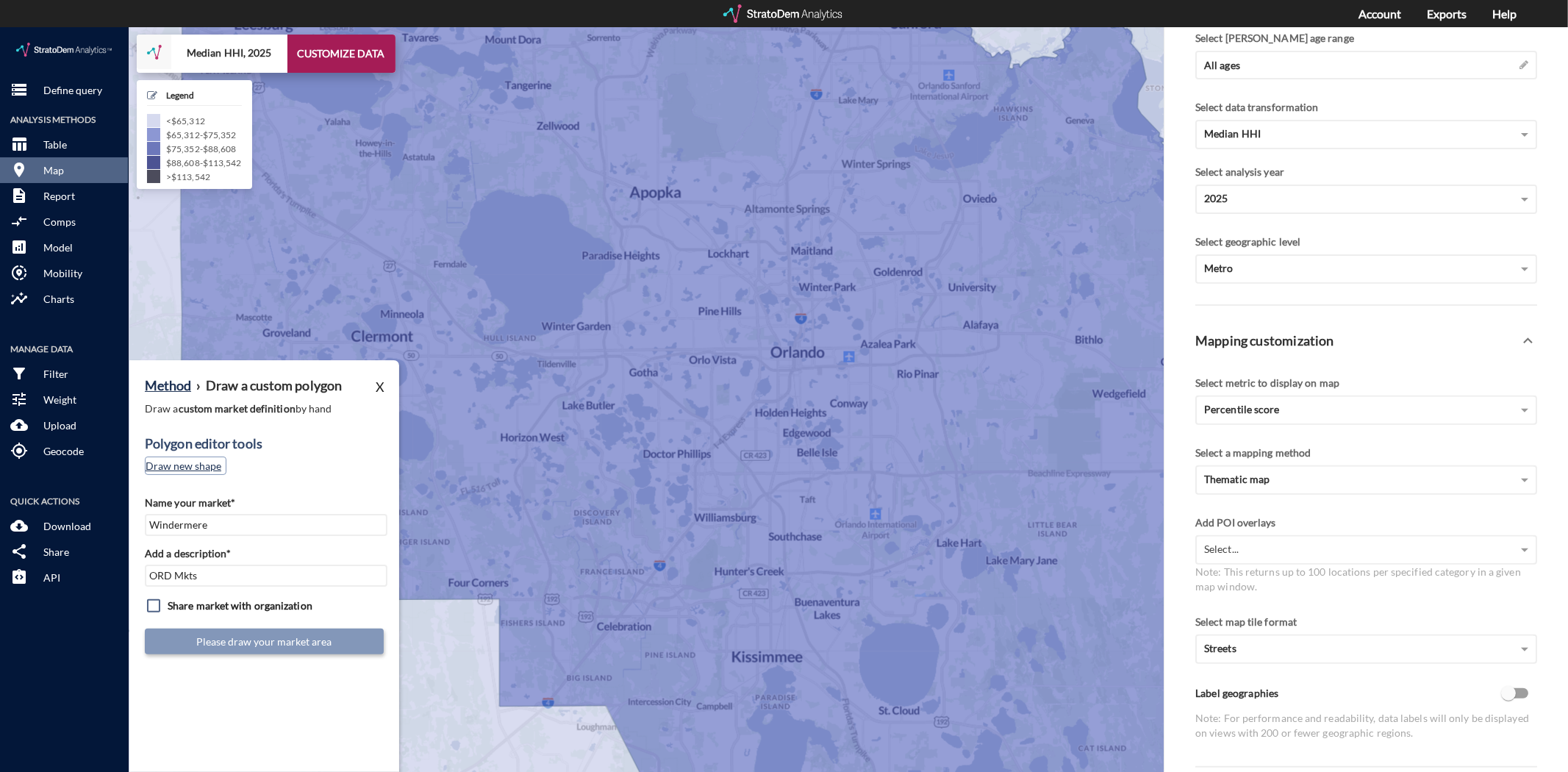
click button "Draw new shape"
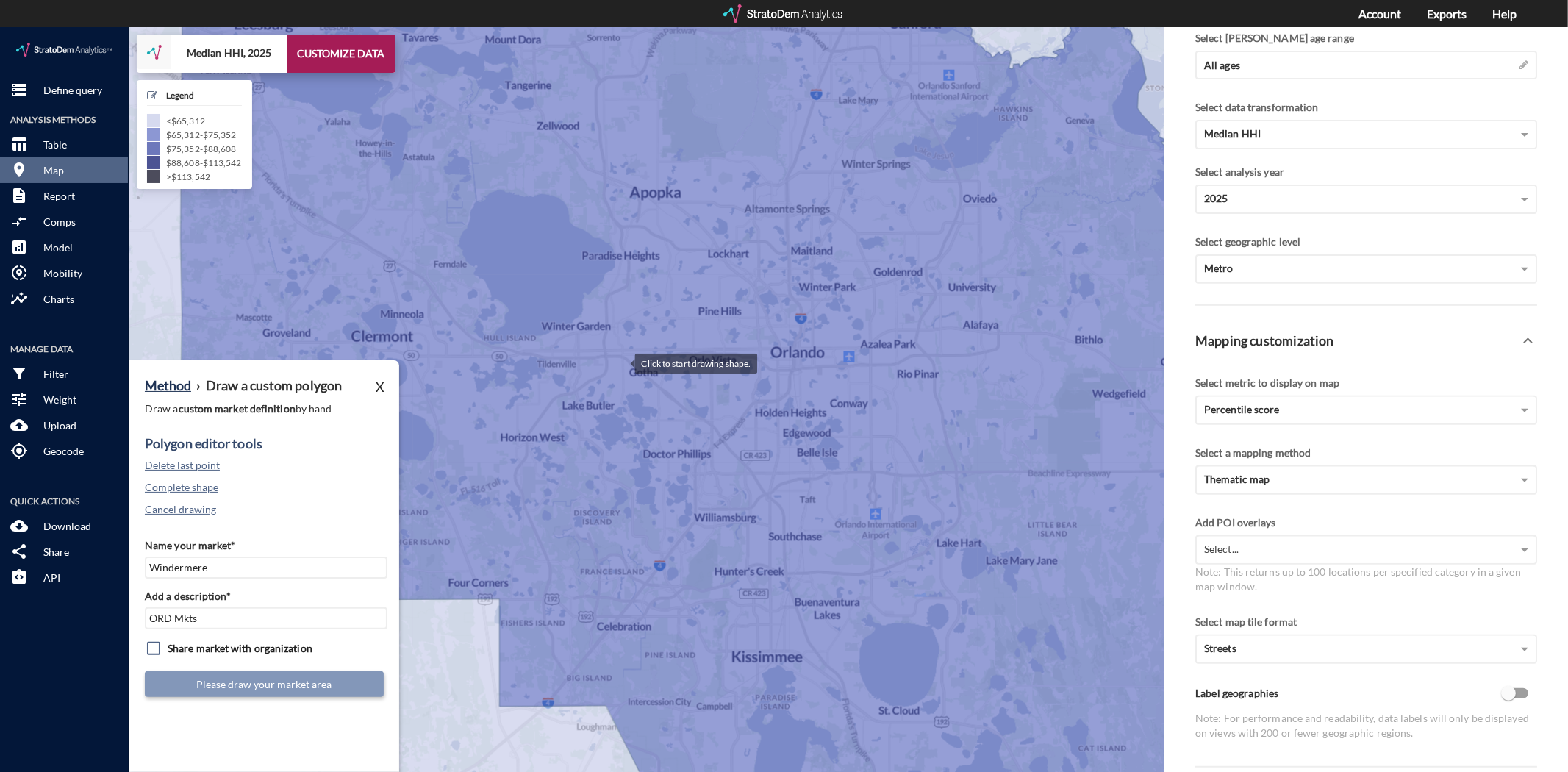
click div
drag, startPoint x: 665, startPoint y: 454, endPoint x: 666, endPoint y: 463, distance: 9.1
click div
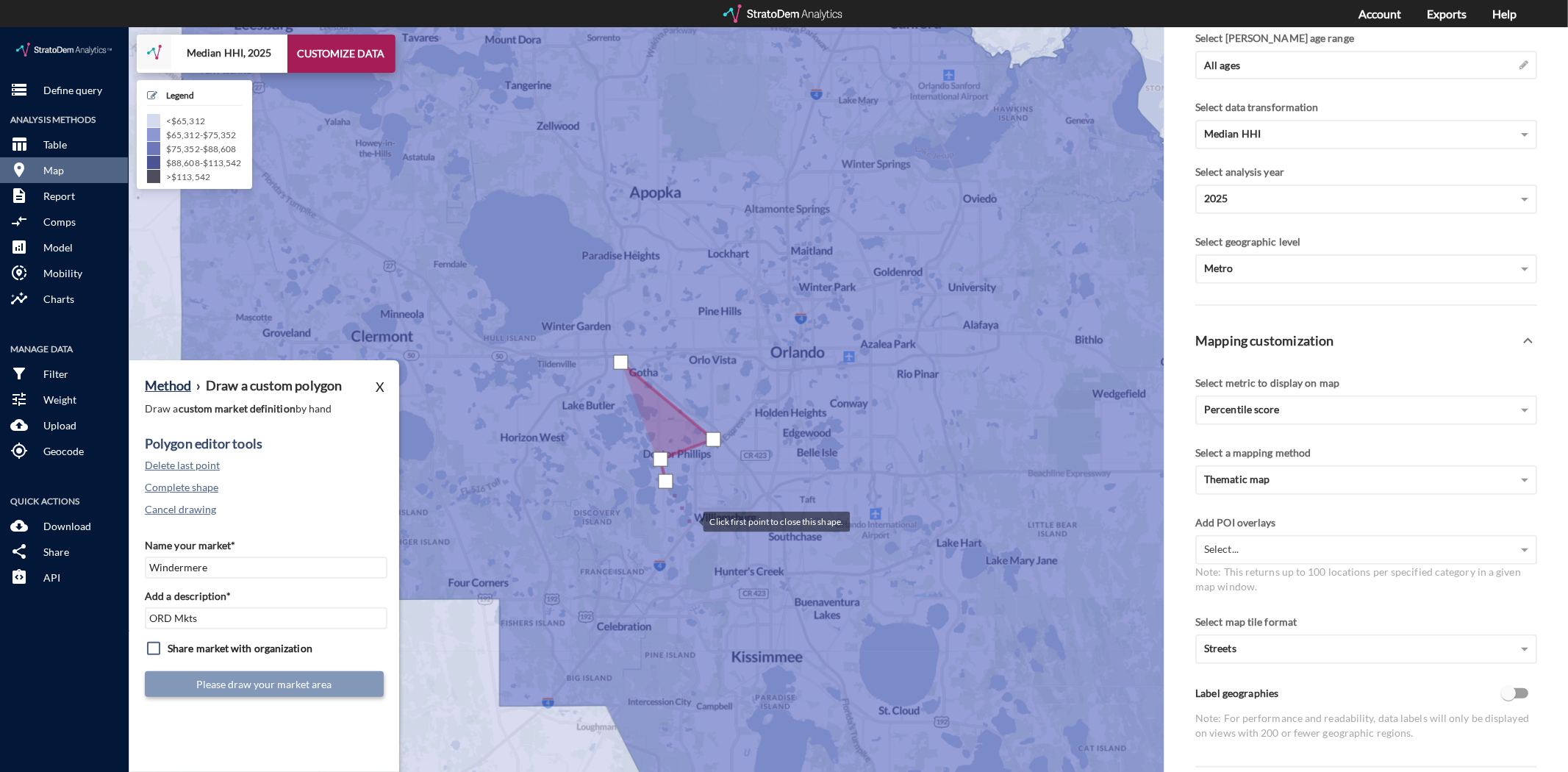
click div
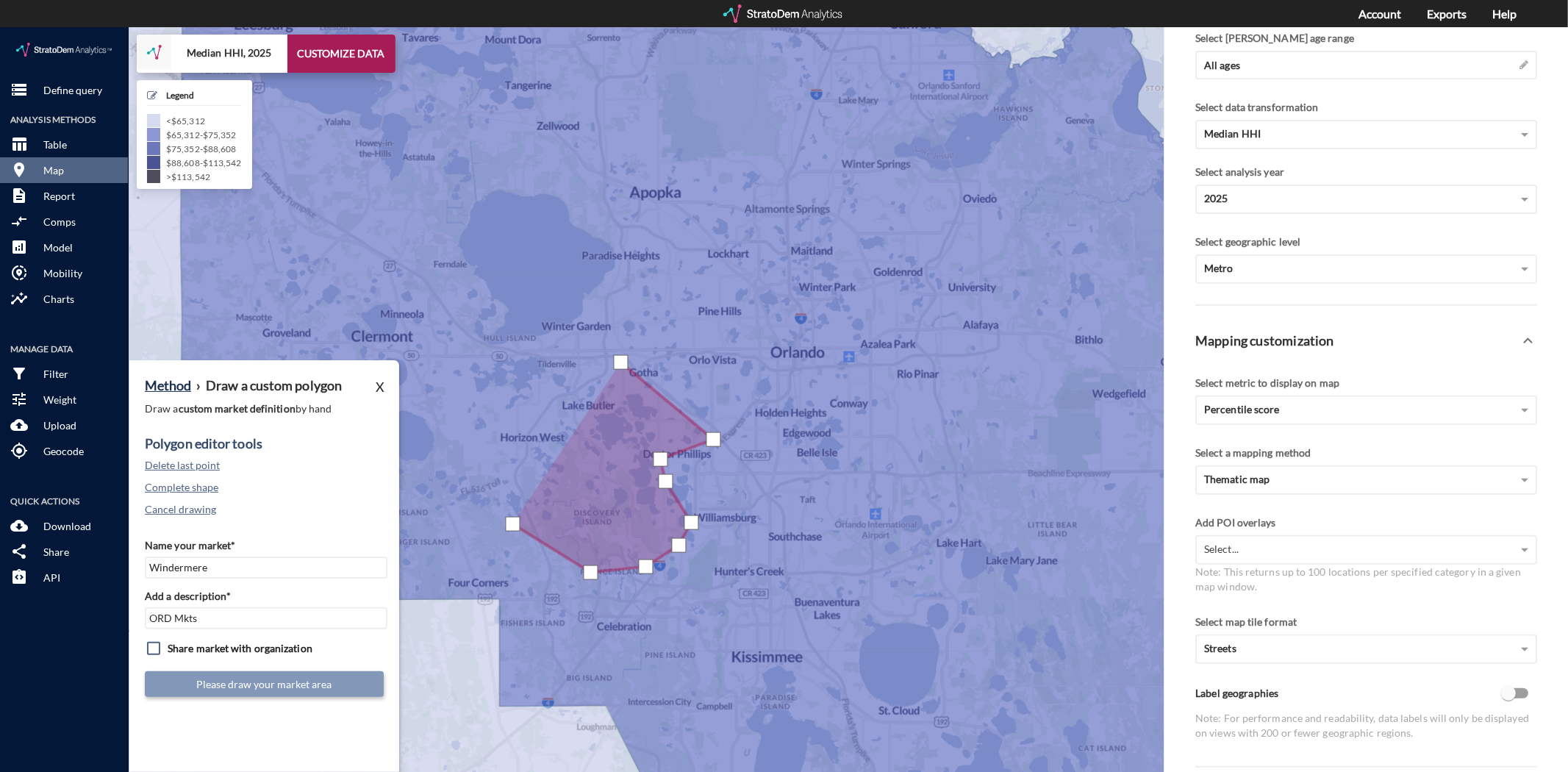
click div
drag, startPoint x: 500, startPoint y: 453, endPoint x: 500, endPoint y: 440, distance: 13.0
click div
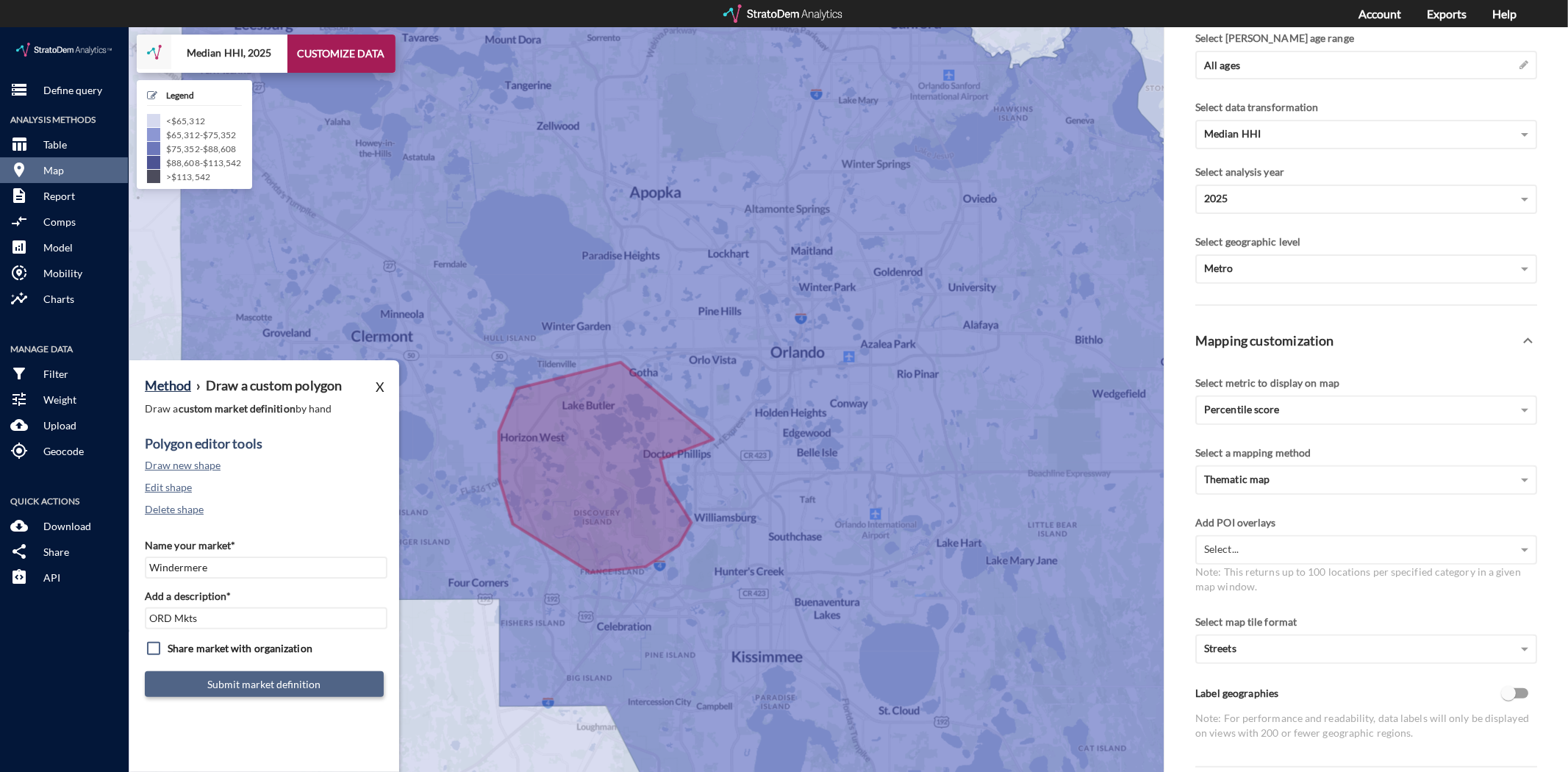
click button "Submit market definition"
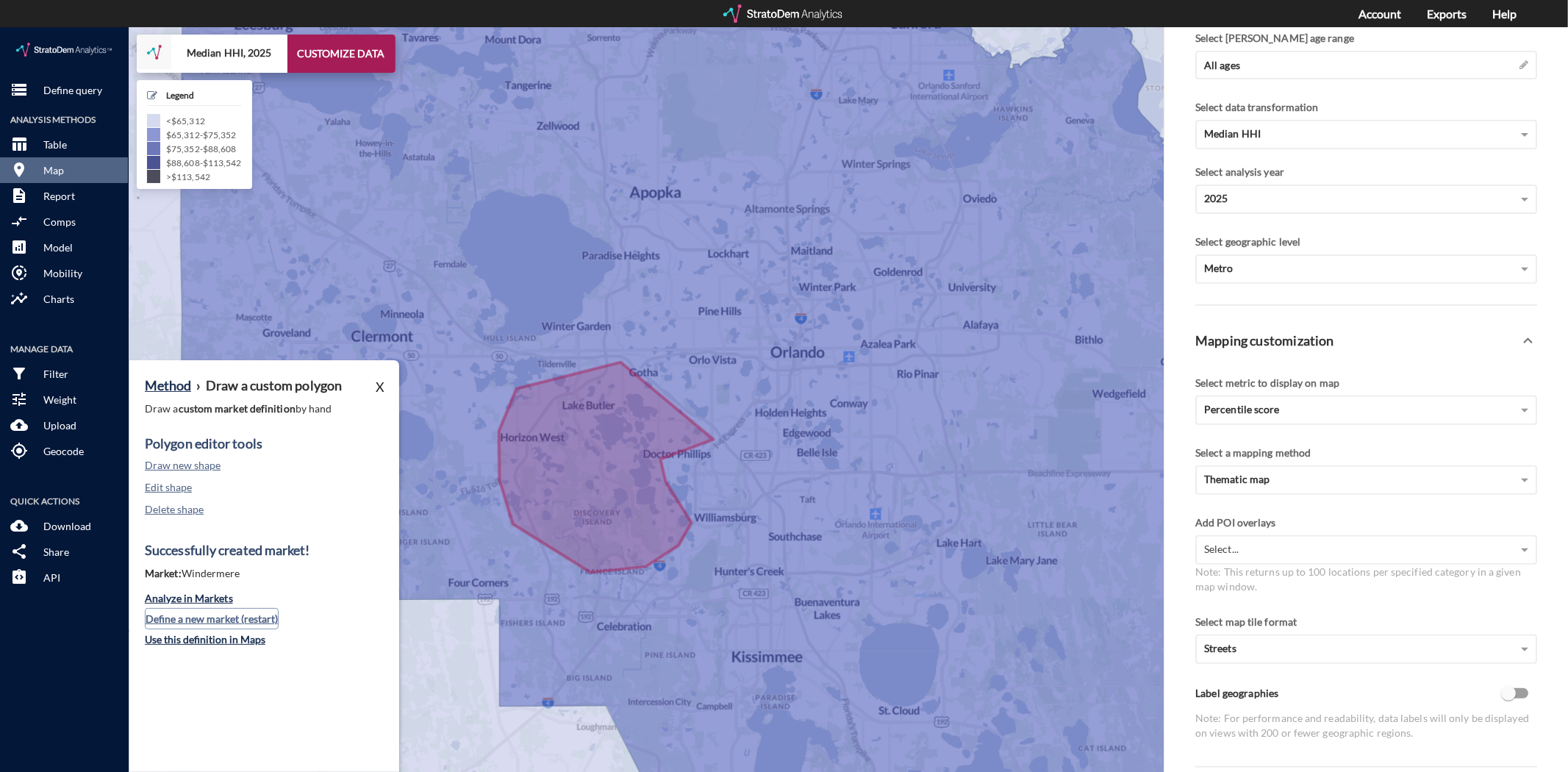
click button "Define a new market (restart)"
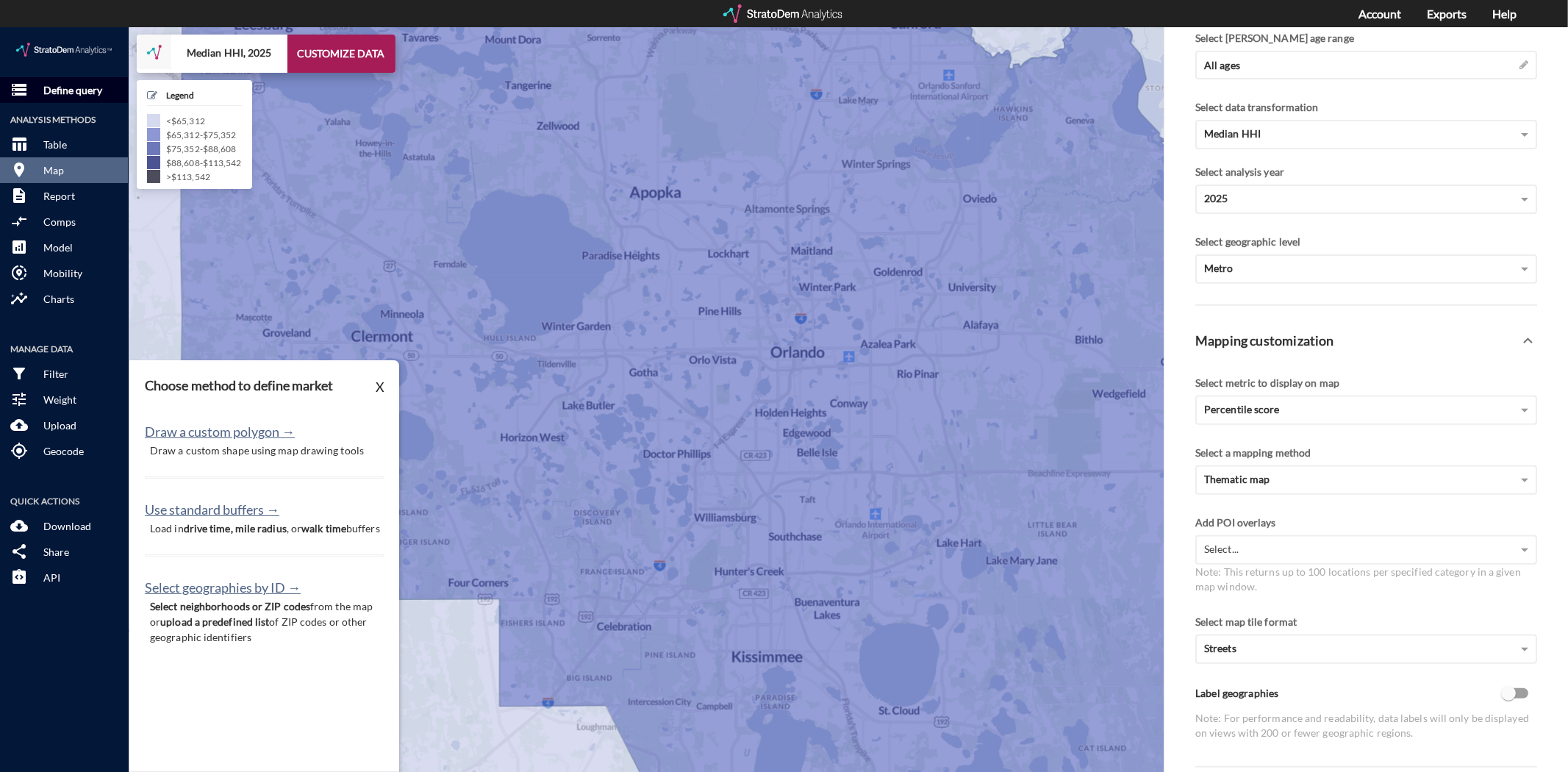
click p "Define query"
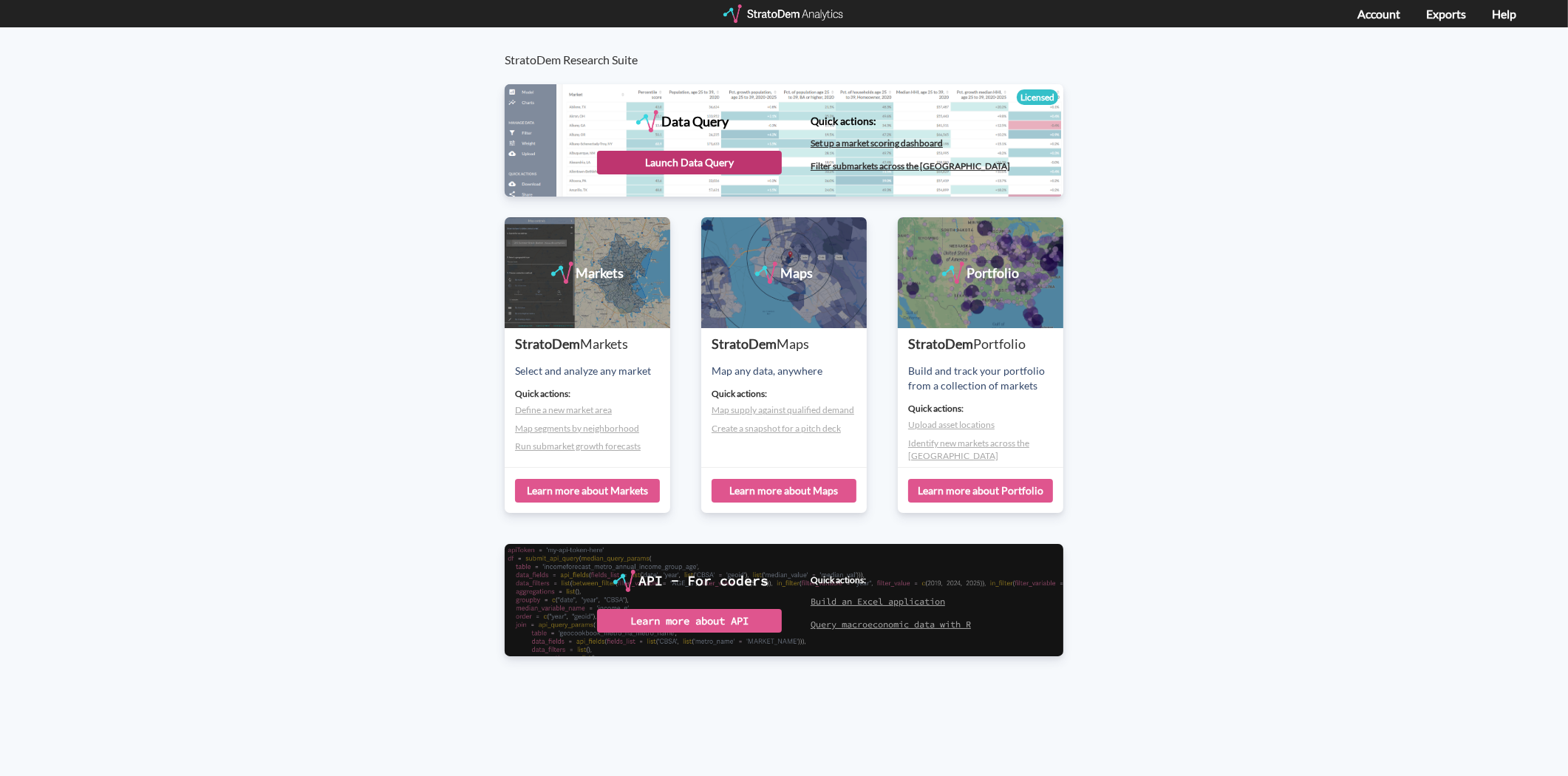
click at [635, 159] on div "Launch Data Query" at bounding box center [689, 162] width 185 height 24
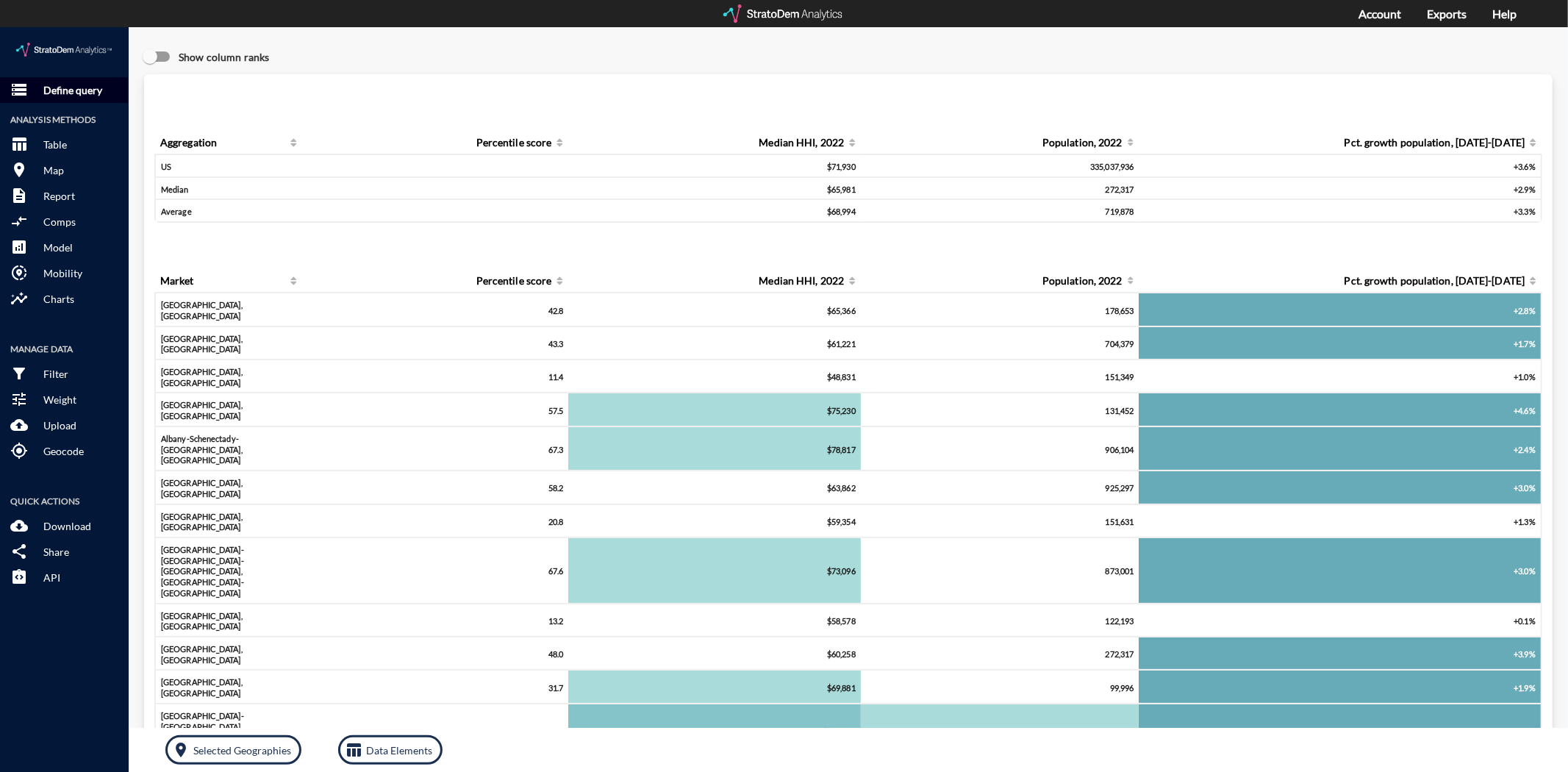
click p "Define query"
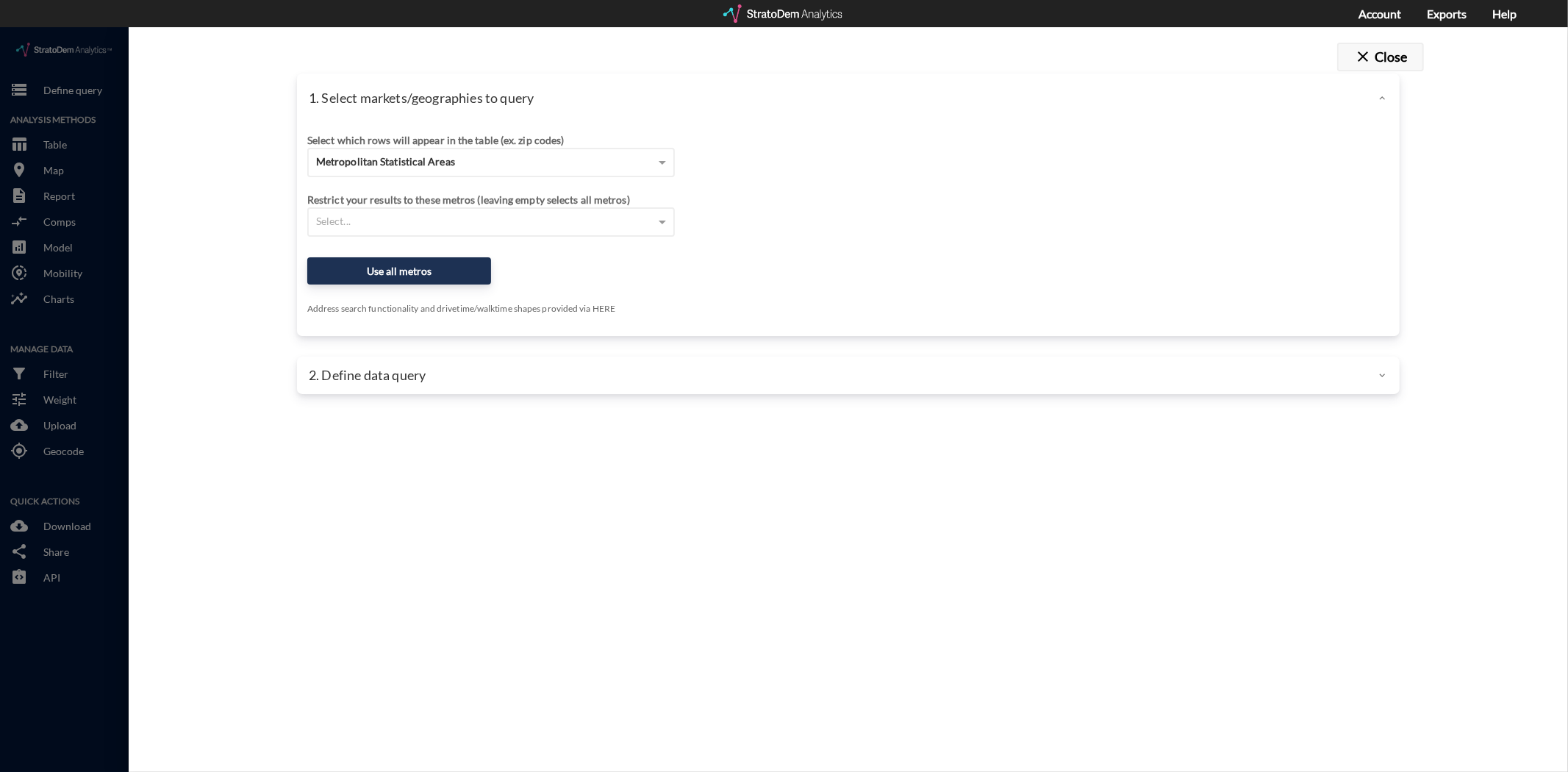
click button "close Close"
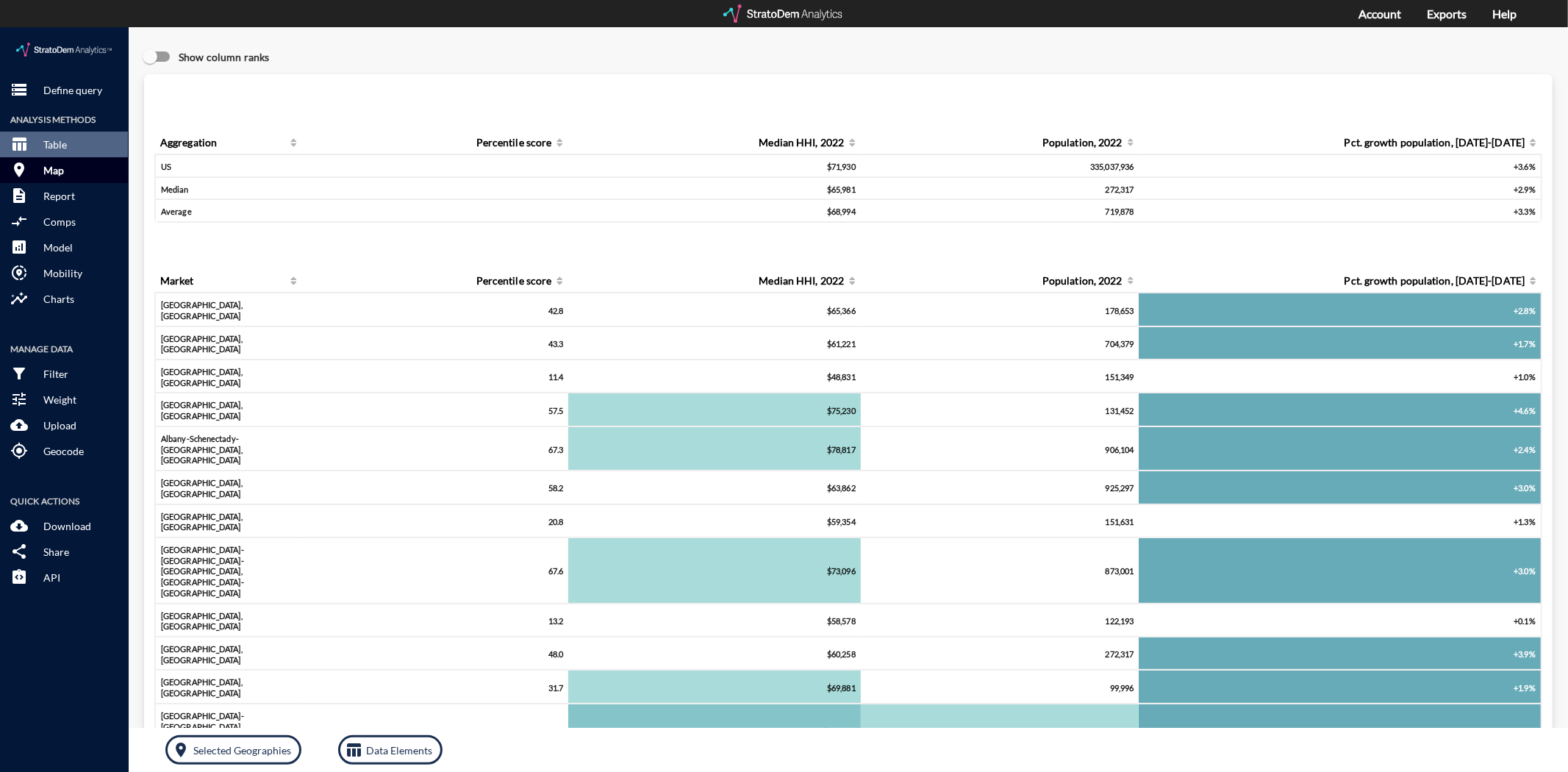
click button "room Map"
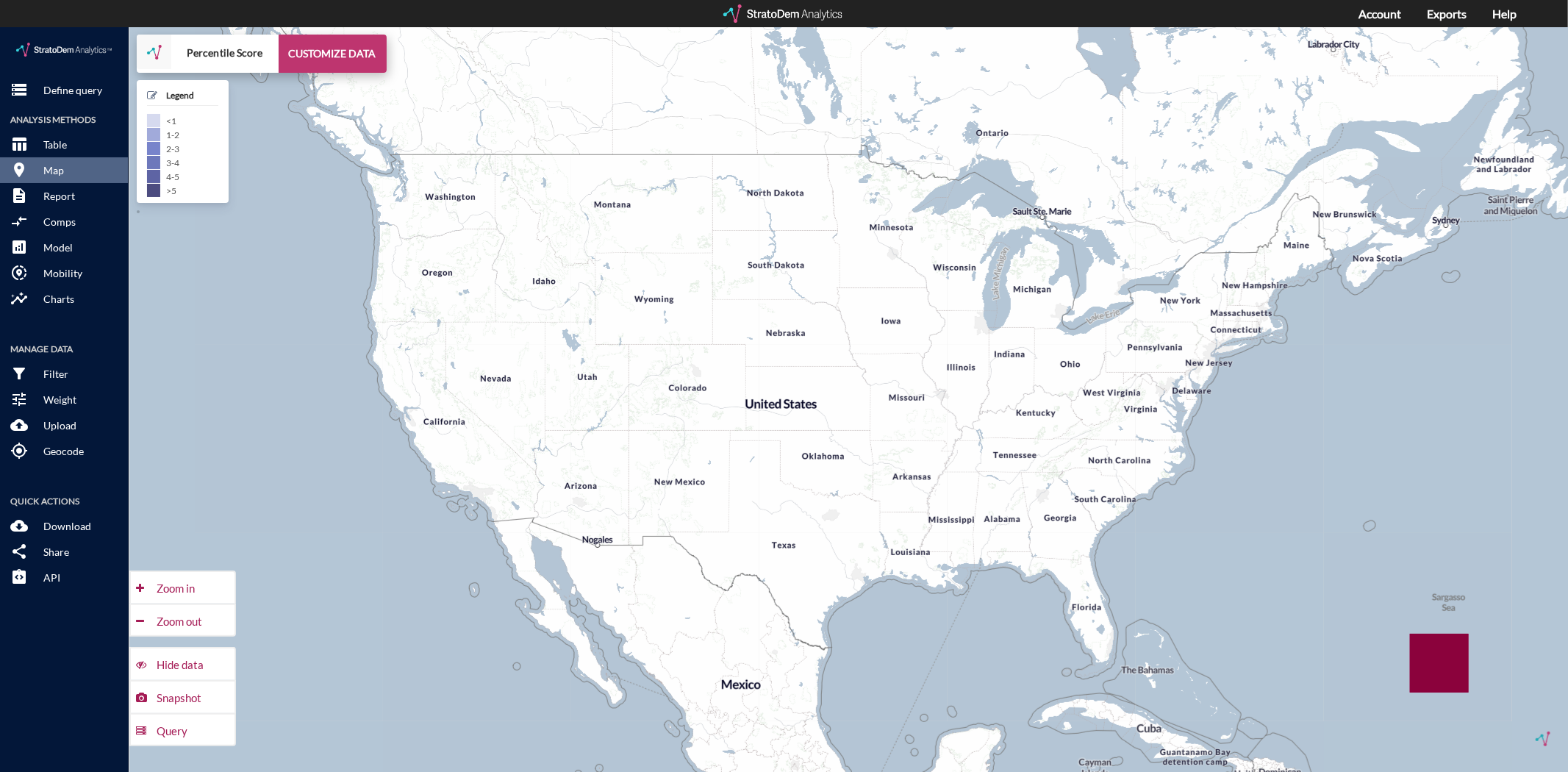
click button "CUSTOMIZE DATA"
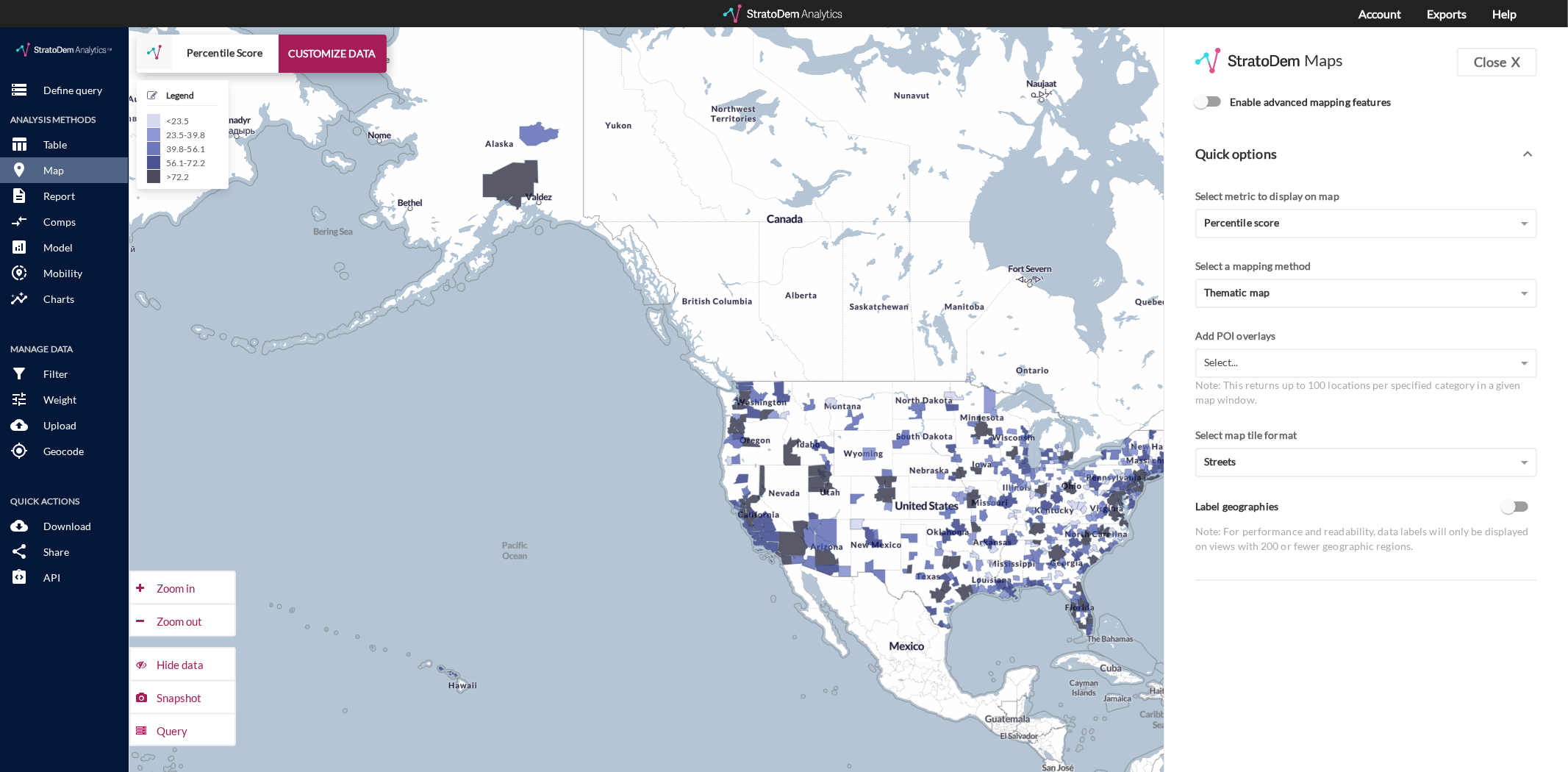
click input "Enable advanced mapping features"
checkbox input "true"
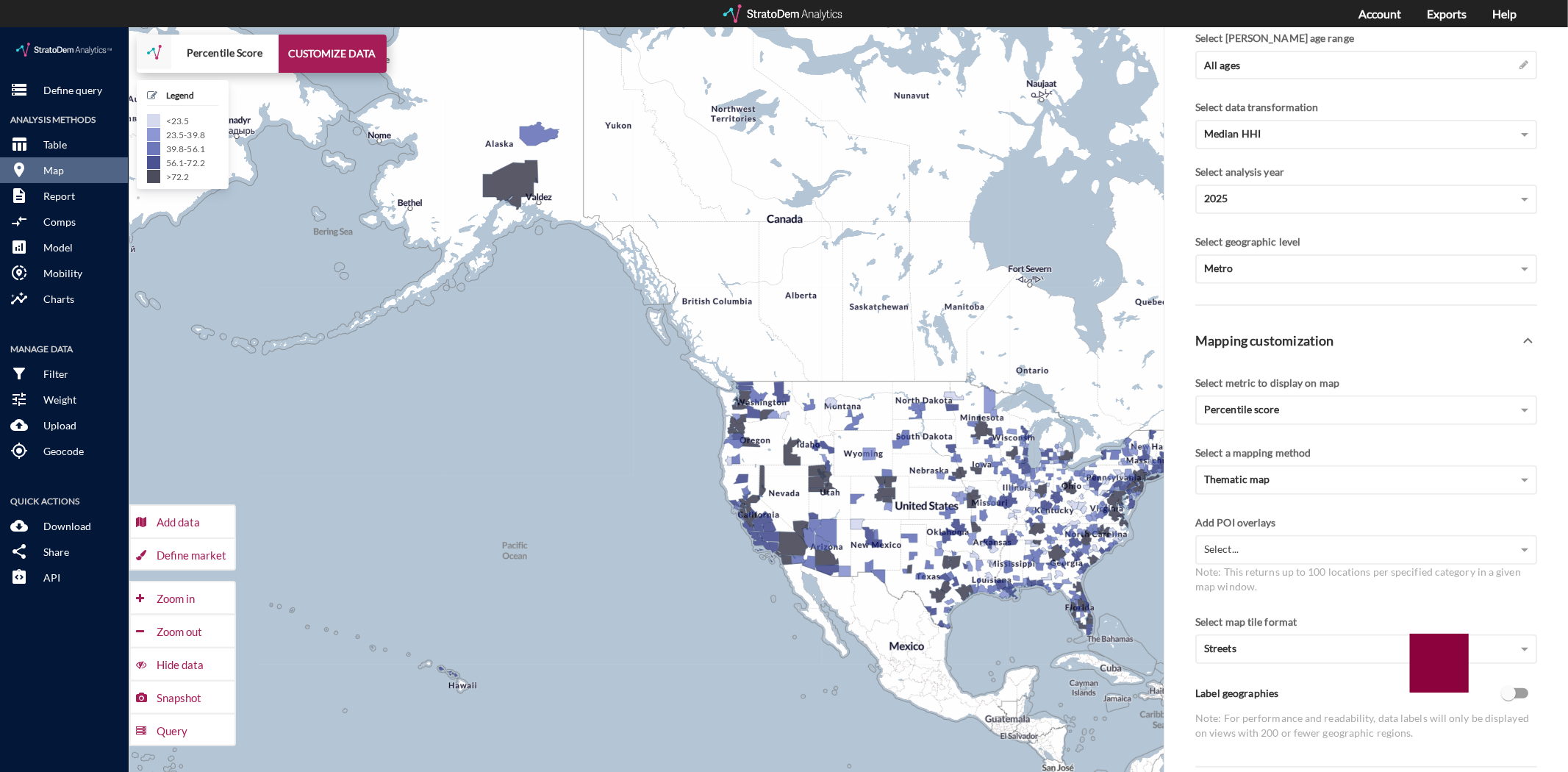
scroll to position [82, 0]
click div "Streets"
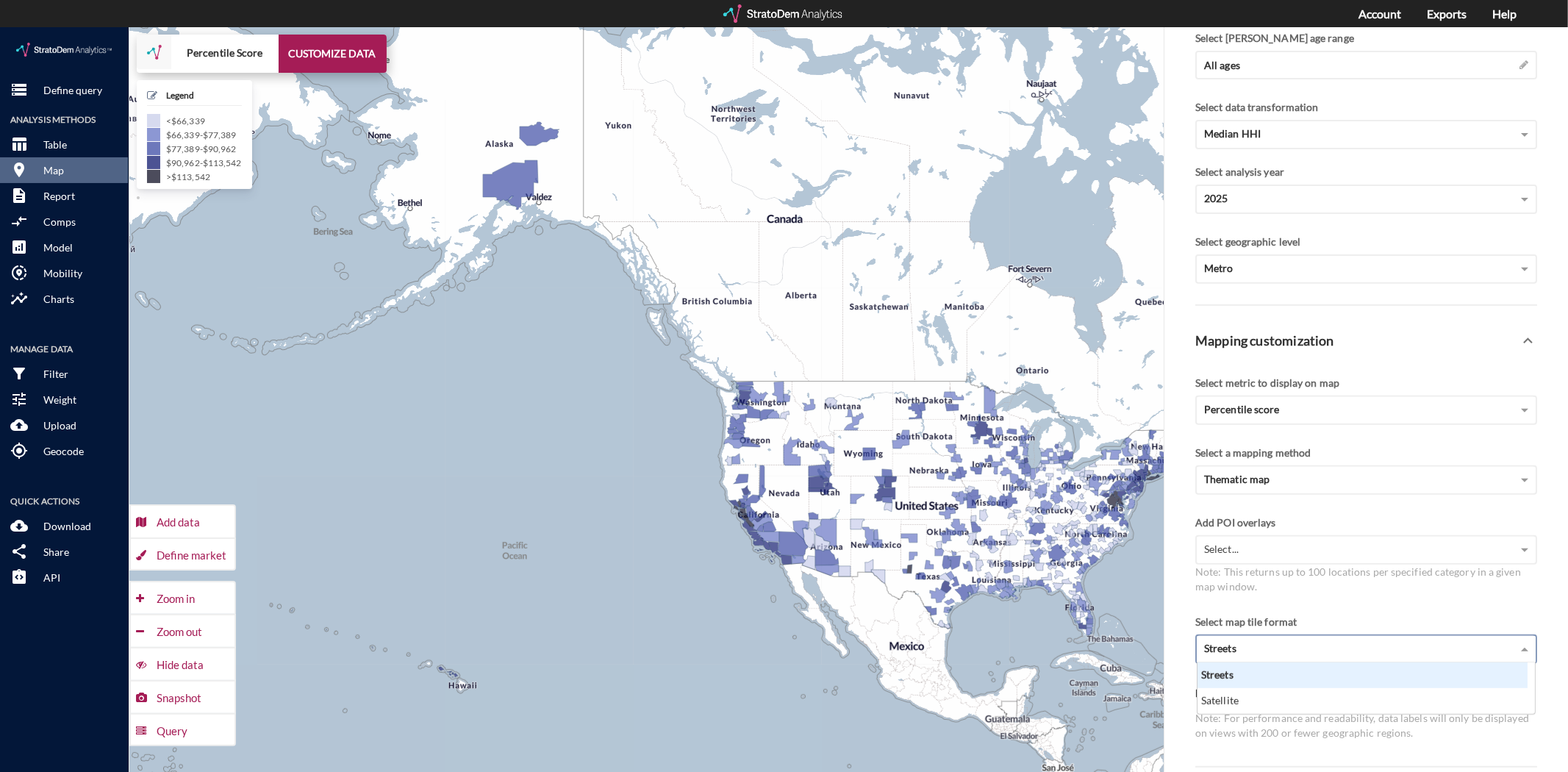
scroll to position [39, 322]
click div "Streets"
click span "Percentile score"
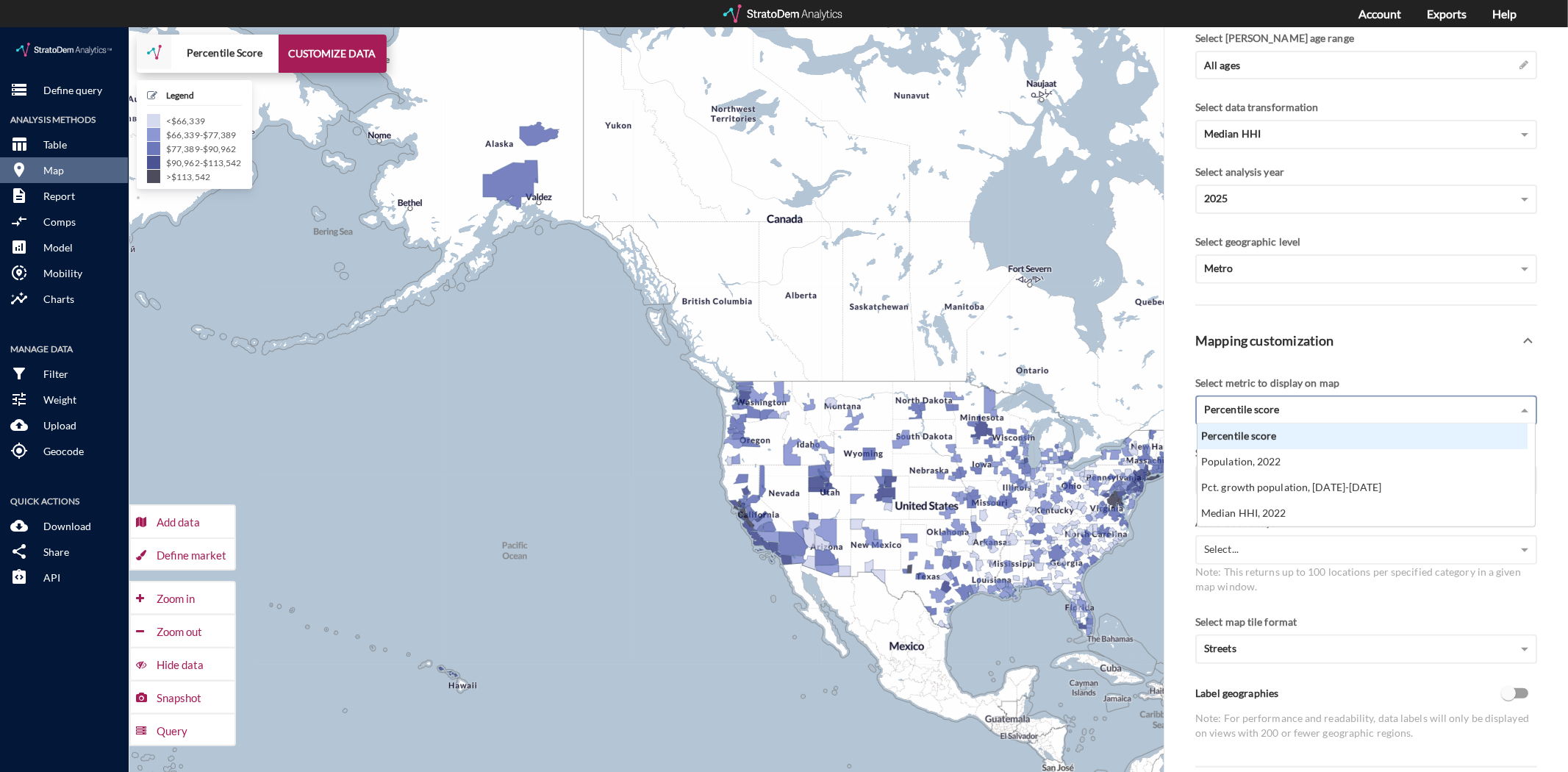
scroll to position [91, 322]
drag, startPoint x: 1267, startPoint y: 374, endPoint x: 1267, endPoint y: 400, distance: 26.0
click span "Percentile score"
click div "Mapping customization"
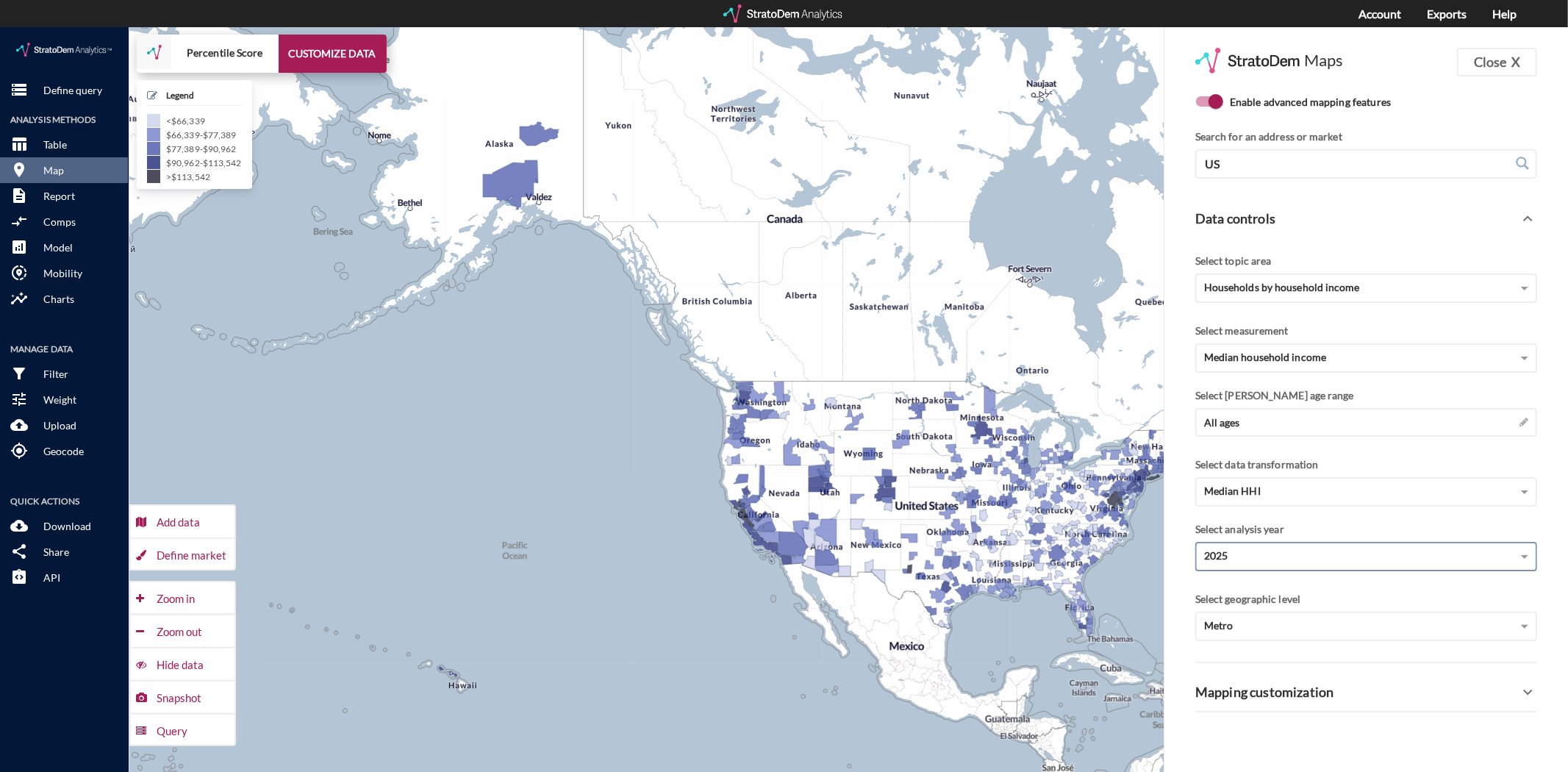
scroll to position [362, 0]
click div "Metro"
click div "County"
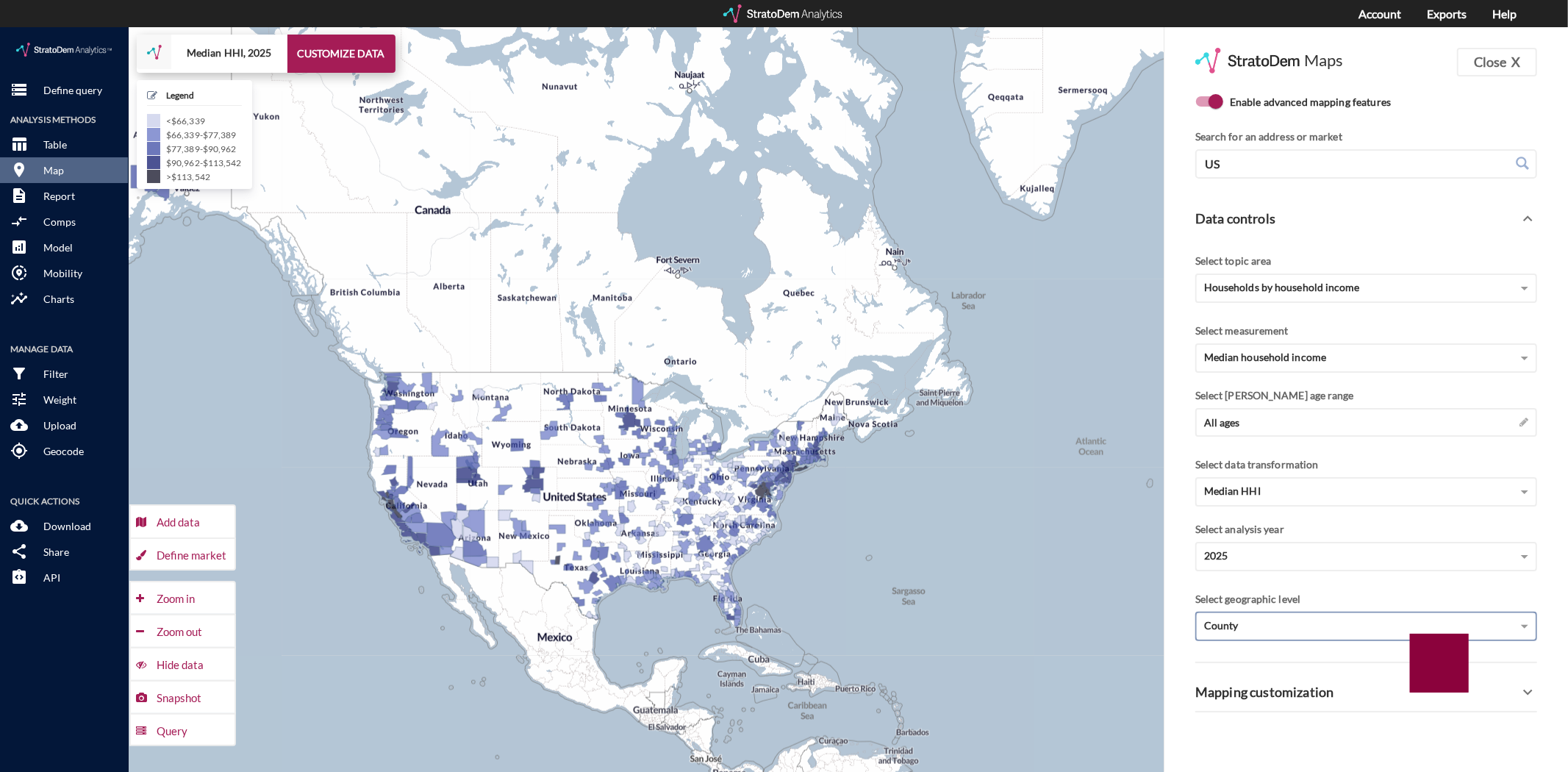
drag, startPoint x: 611, startPoint y: 588, endPoint x: 501, endPoint y: 579, distance: 110.4
click div "+ − Median HHI, 2025 CUSTOMIZE DATA Legend < $66,339 $66,339 - $77,389 $77,389 …"
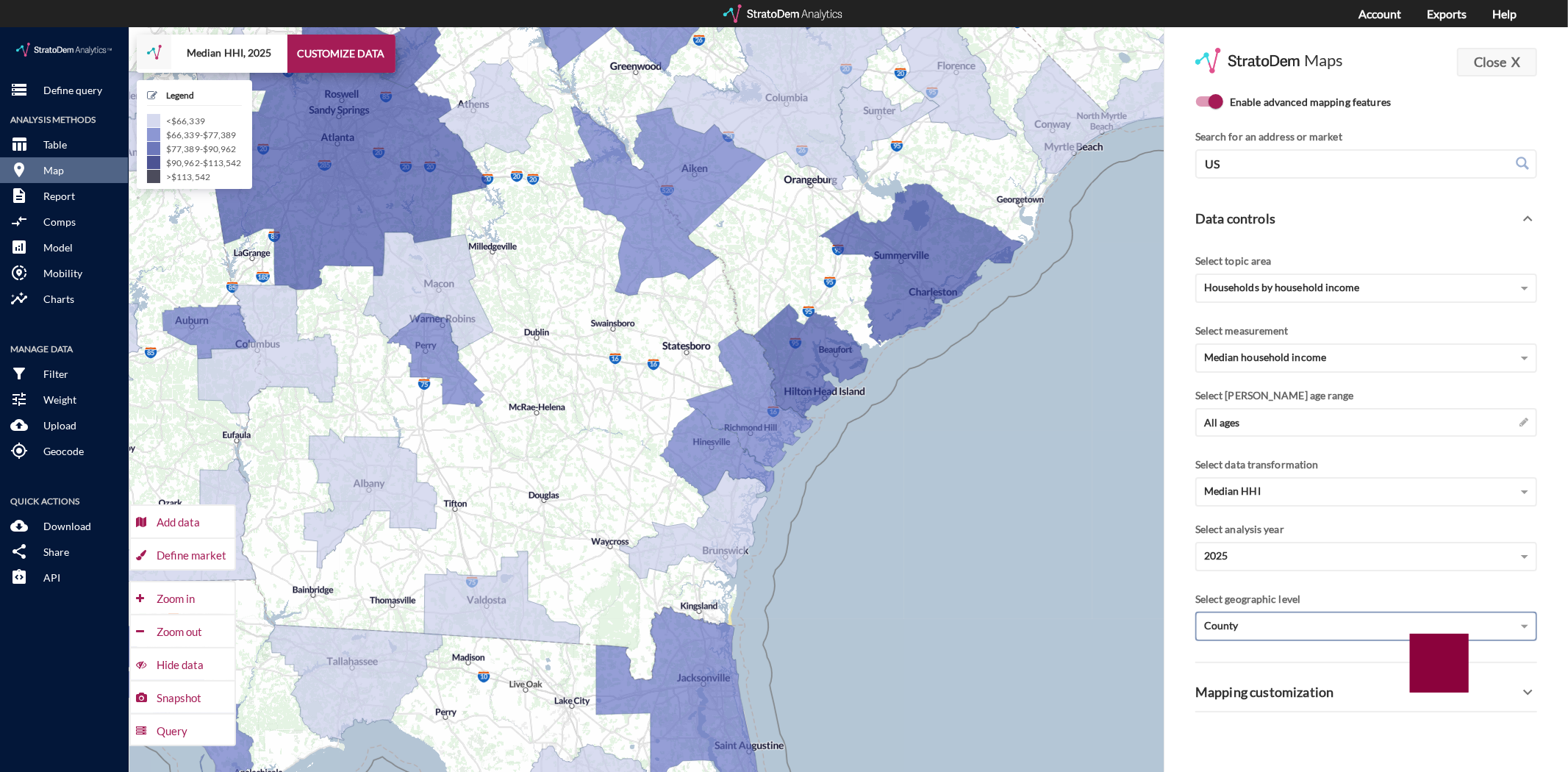
click button "Close X"
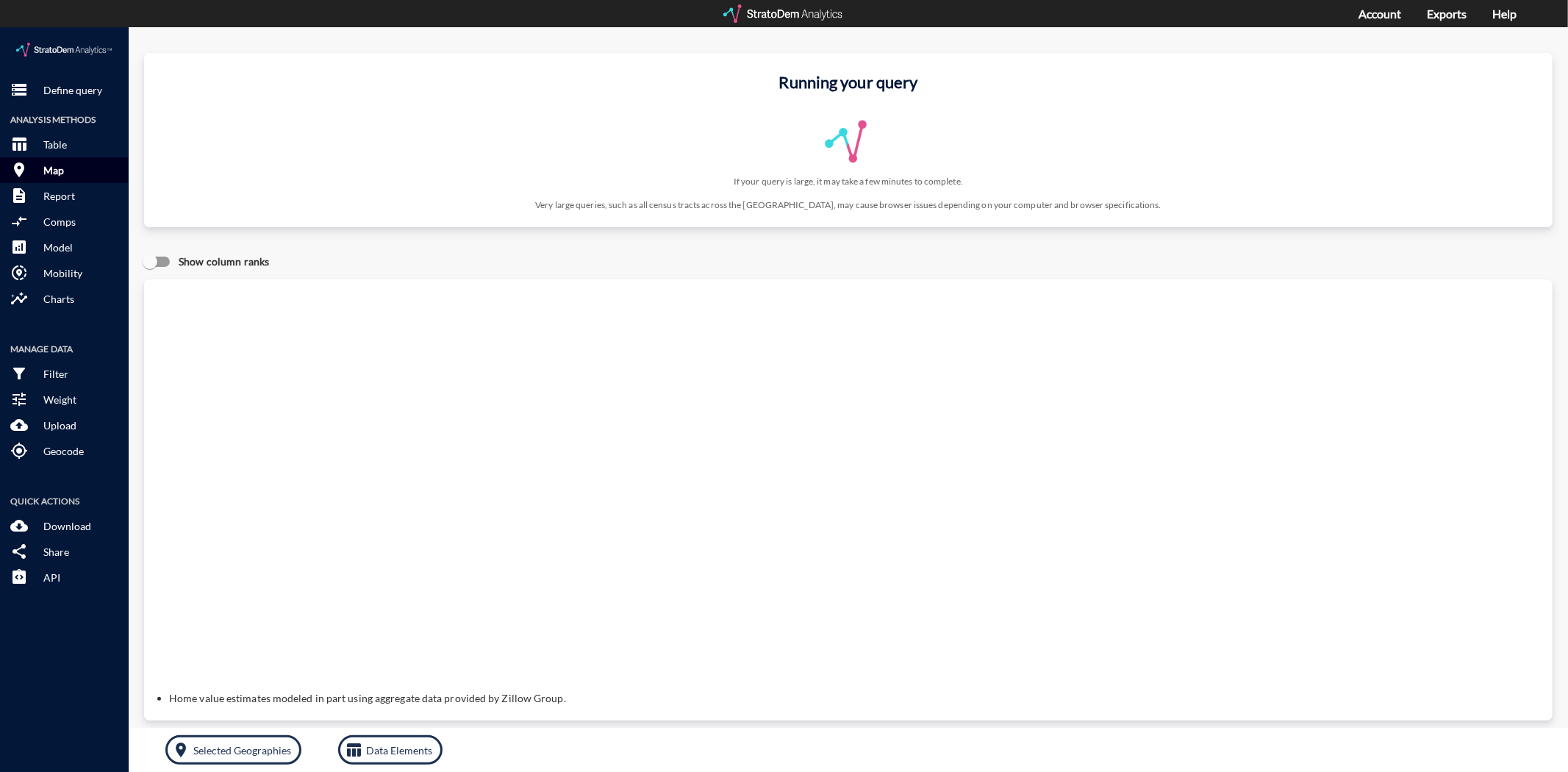
click p "Map"
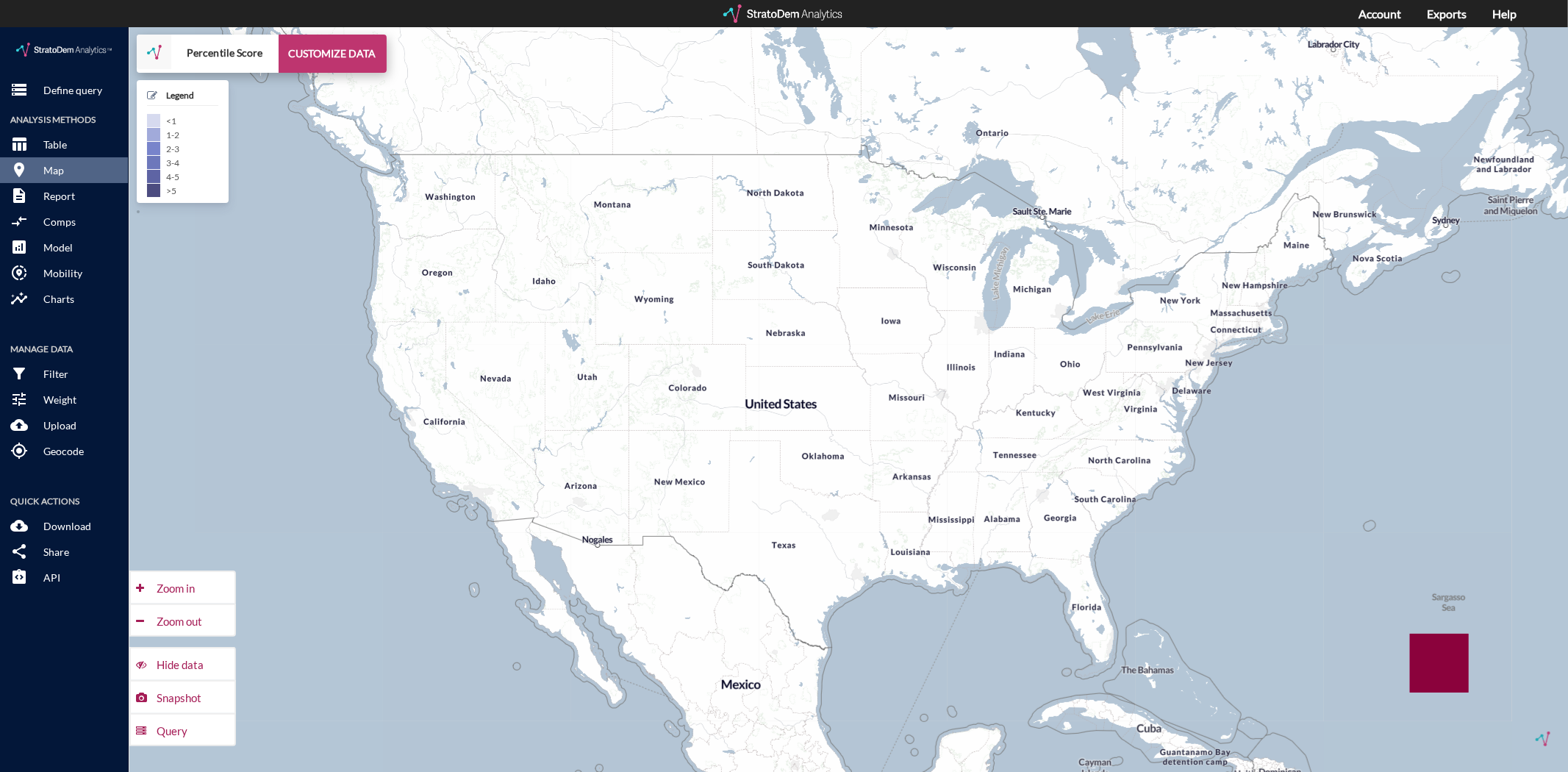
click button "CUSTOMIZE DATA"
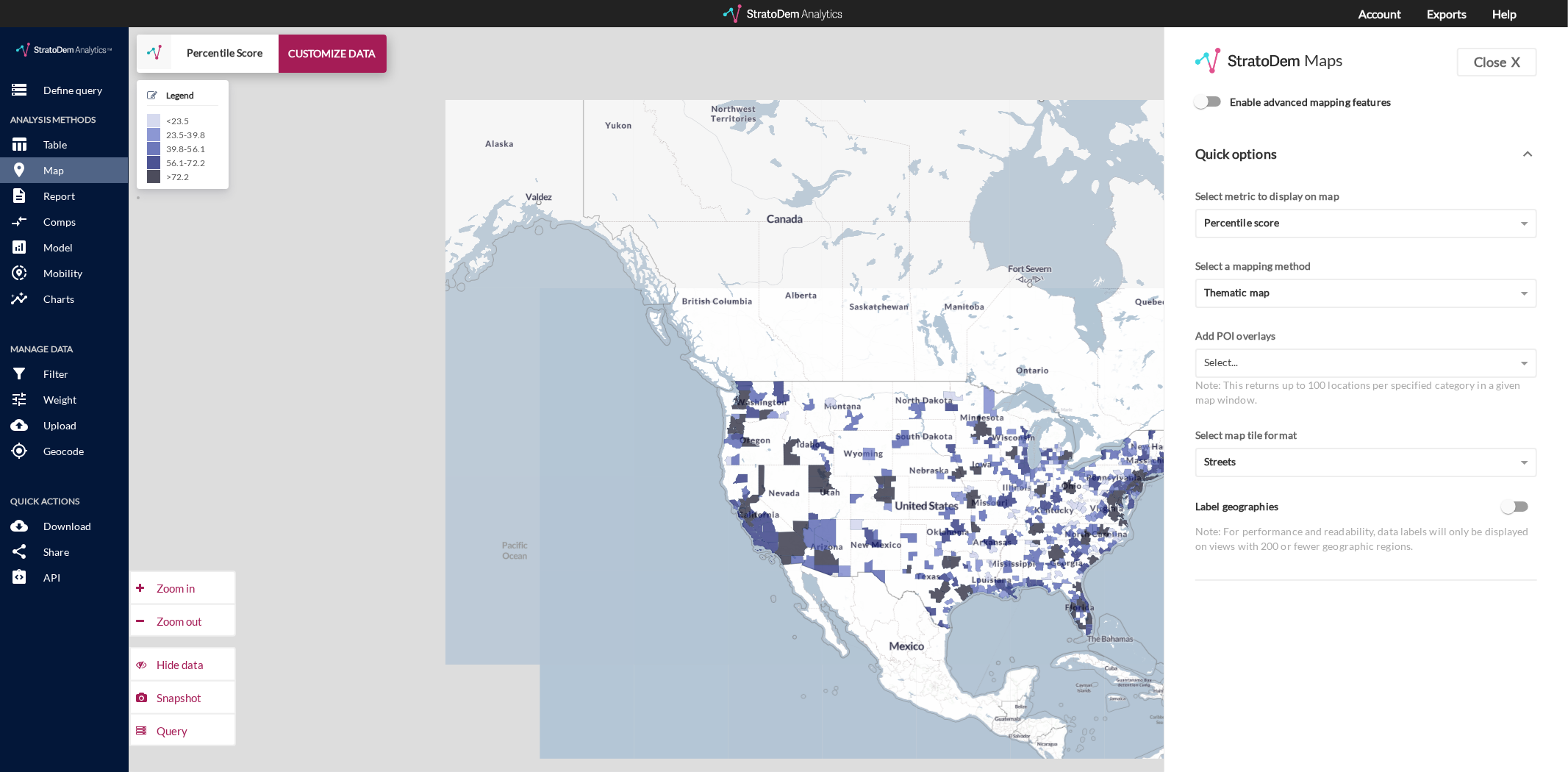
click input "Enable advanced mapping features"
checkbox input "true"
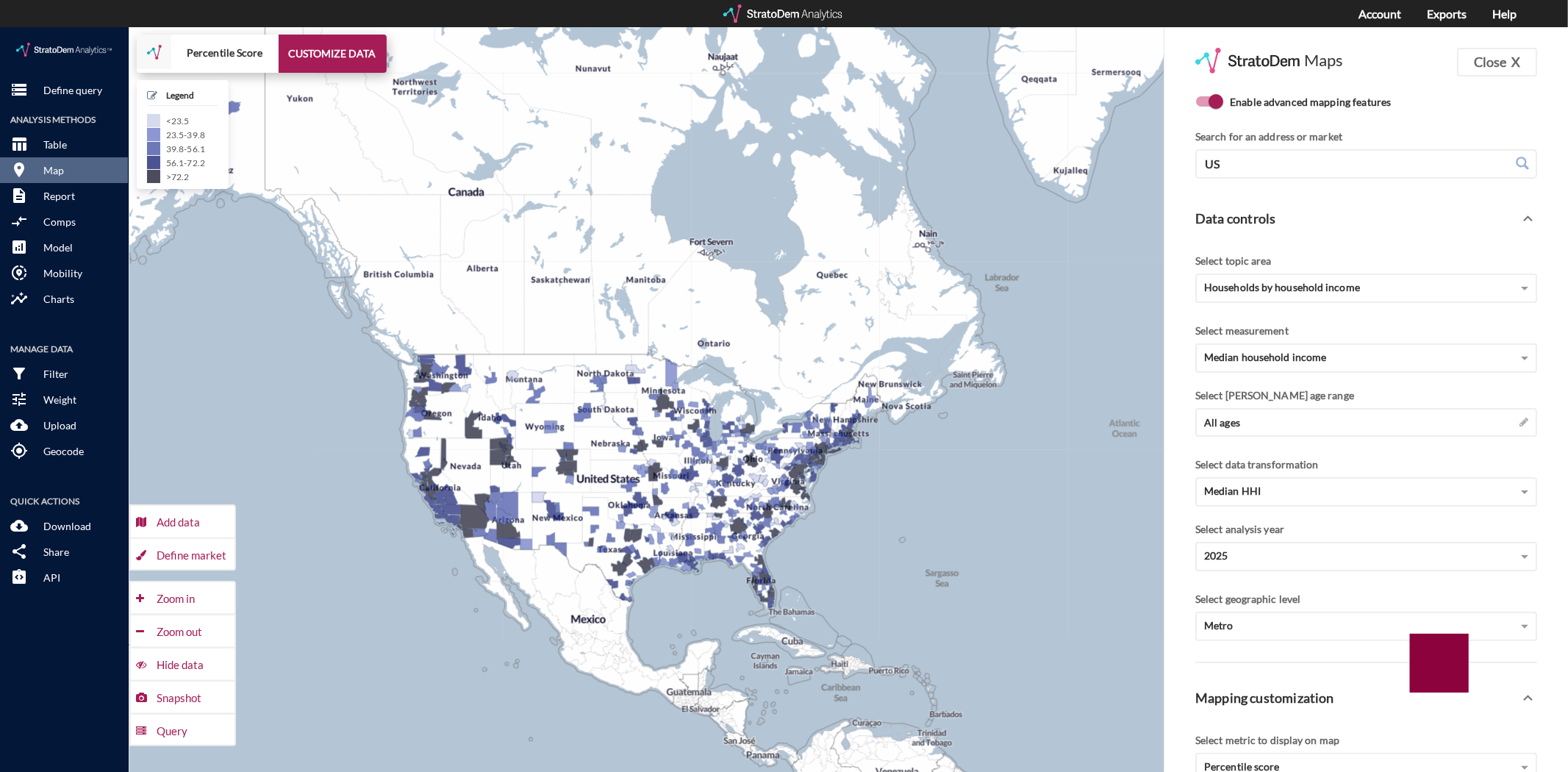
drag, startPoint x: 827, startPoint y: 592, endPoint x: 496, endPoint y: 568, distance: 331.9
click div "+ − Percentile Score CUSTOMIZE DATA Legend < 23.5 23.5 - 39.8 39.8 - 56.1 56.1 …"
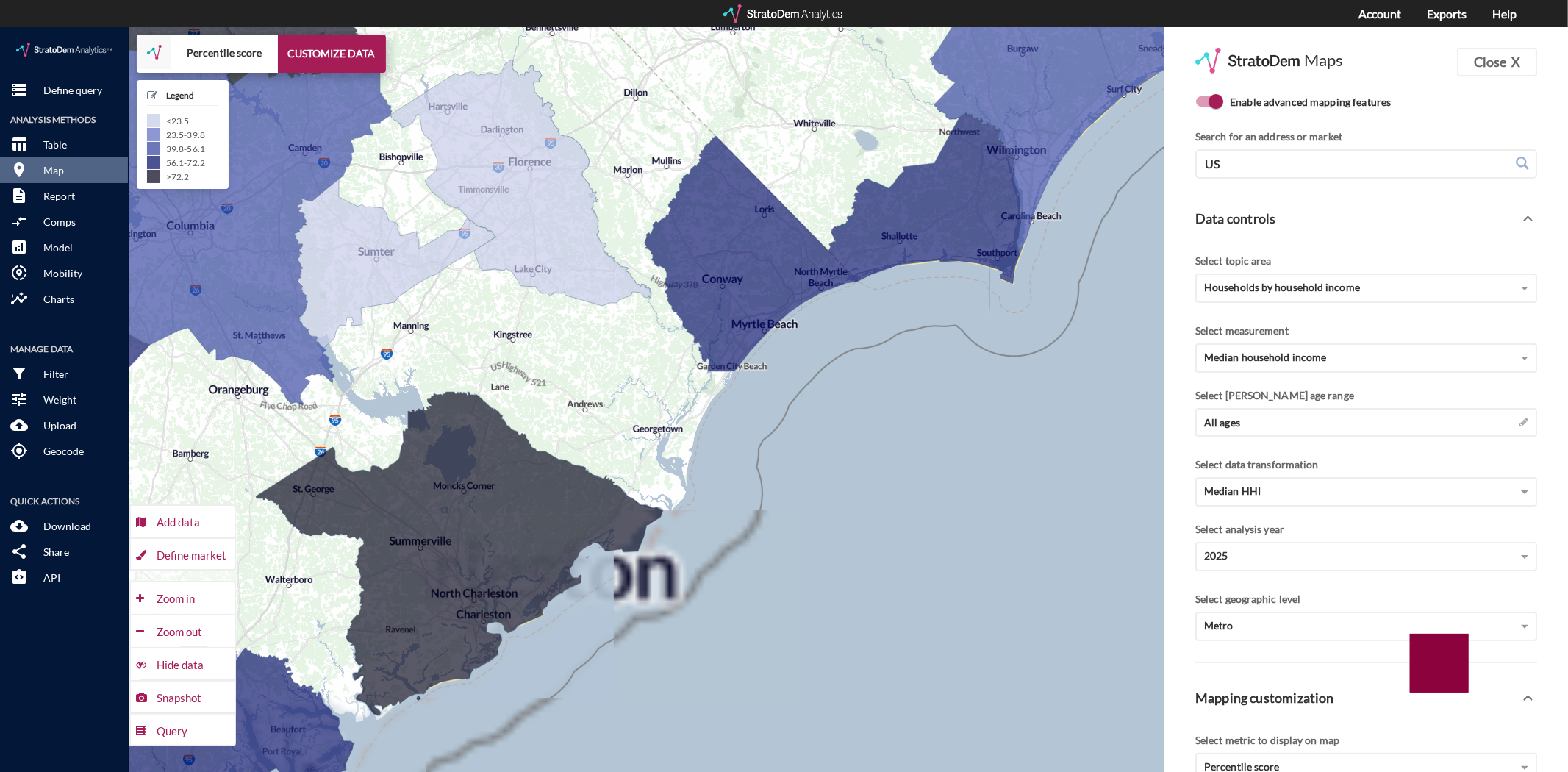
drag, startPoint x: 760, startPoint y: 302, endPoint x: 766, endPoint y: 172, distance: 130.1
click div "+ − Percentile score CUSTOMIZE DATA Legend < 23.5 23.5 - 39.8 39.8 - 56.1 56.1 …"
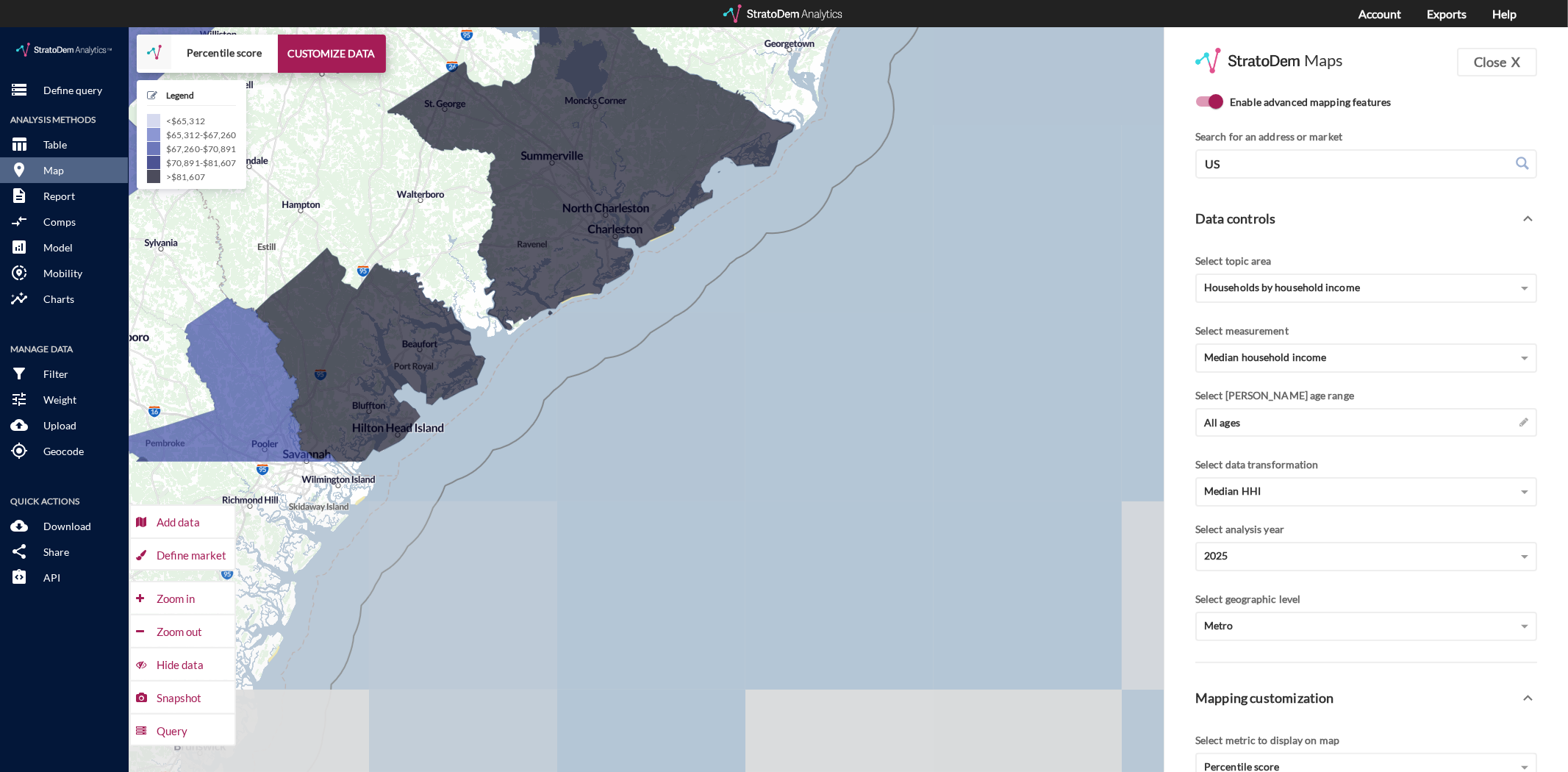
drag, startPoint x: 718, startPoint y: 355, endPoint x: 1096, endPoint y: 16, distance: 507.7
click div "+ − Percentile score CUSTOMIZE DATA Legend < $65,312 $65,312 - $67,260 $67,260 …"
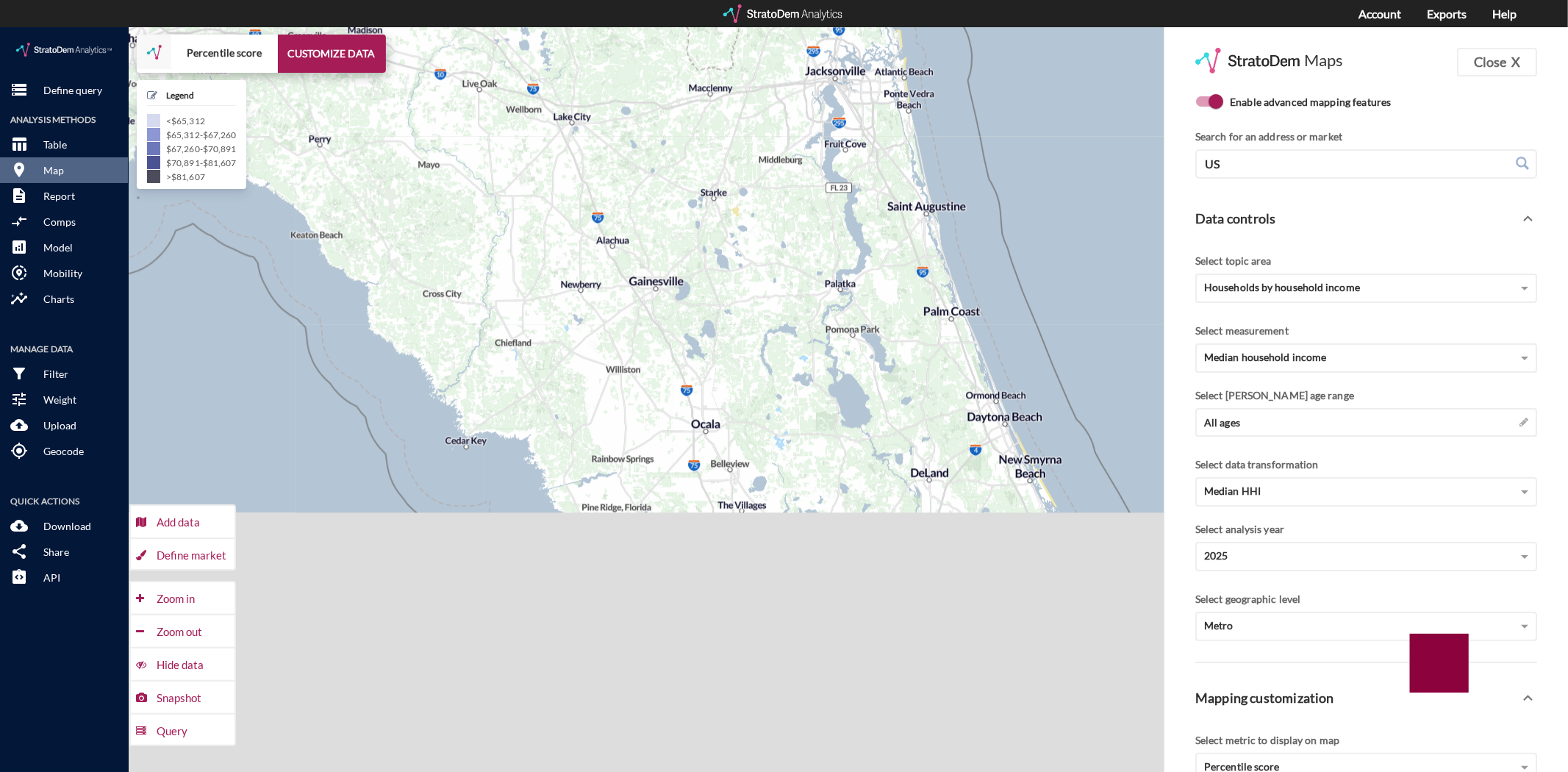
drag, startPoint x: 881, startPoint y: 286, endPoint x: 827, endPoint y: -95, distance: 384.8
click html "/vantagepoint/us/-1 storage Define query Analysis Methods table_chart Table roo…"
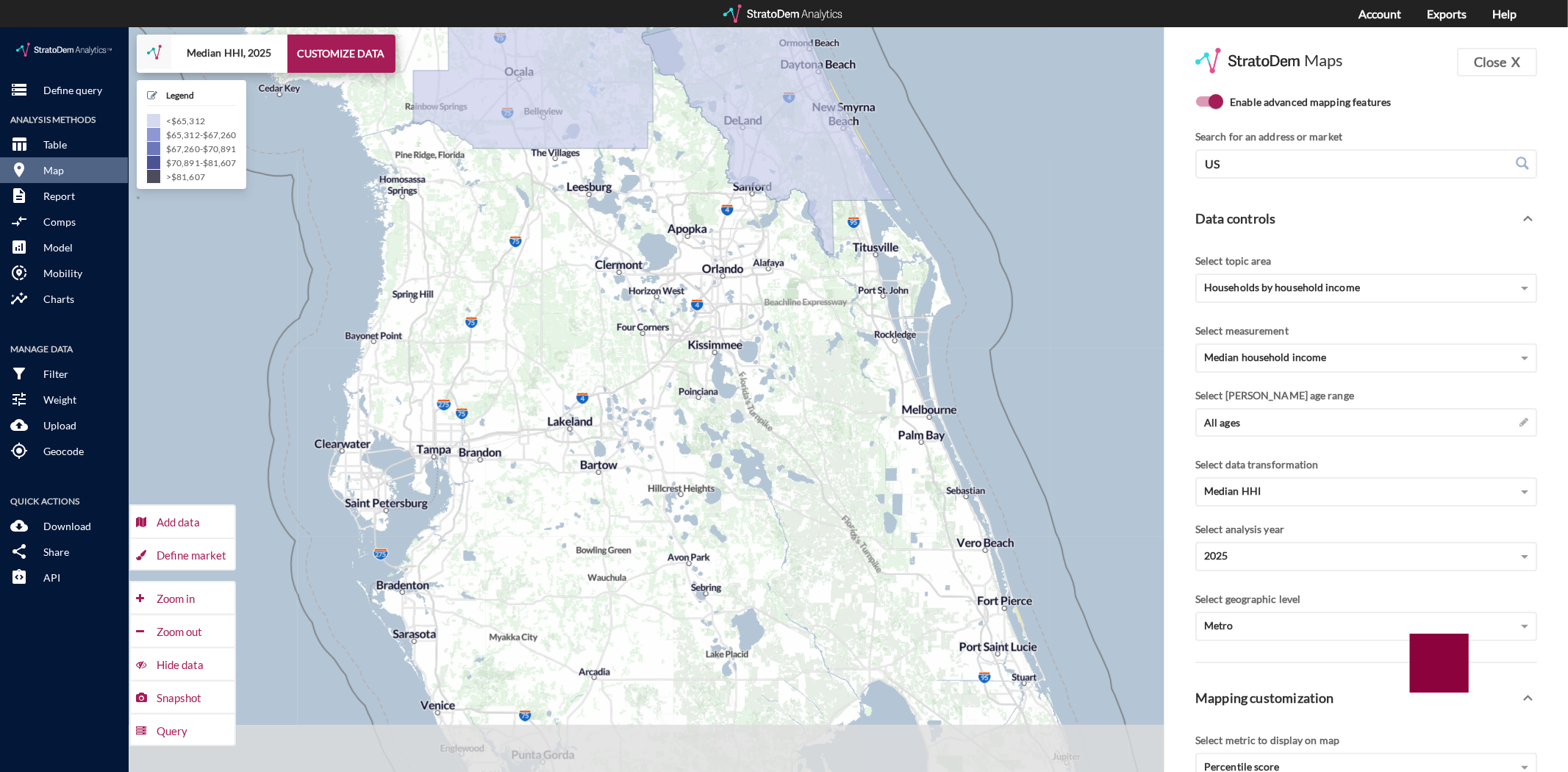
drag, startPoint x: 855, startPoint y: 387, endPoint x: 718, endPoint y: 158, distance: 266.9
click div "+ − Median HHI, 2025 CUSTOMIZE DATA Legend < $65,312 $65,312 - $67,260 $67,260 …"
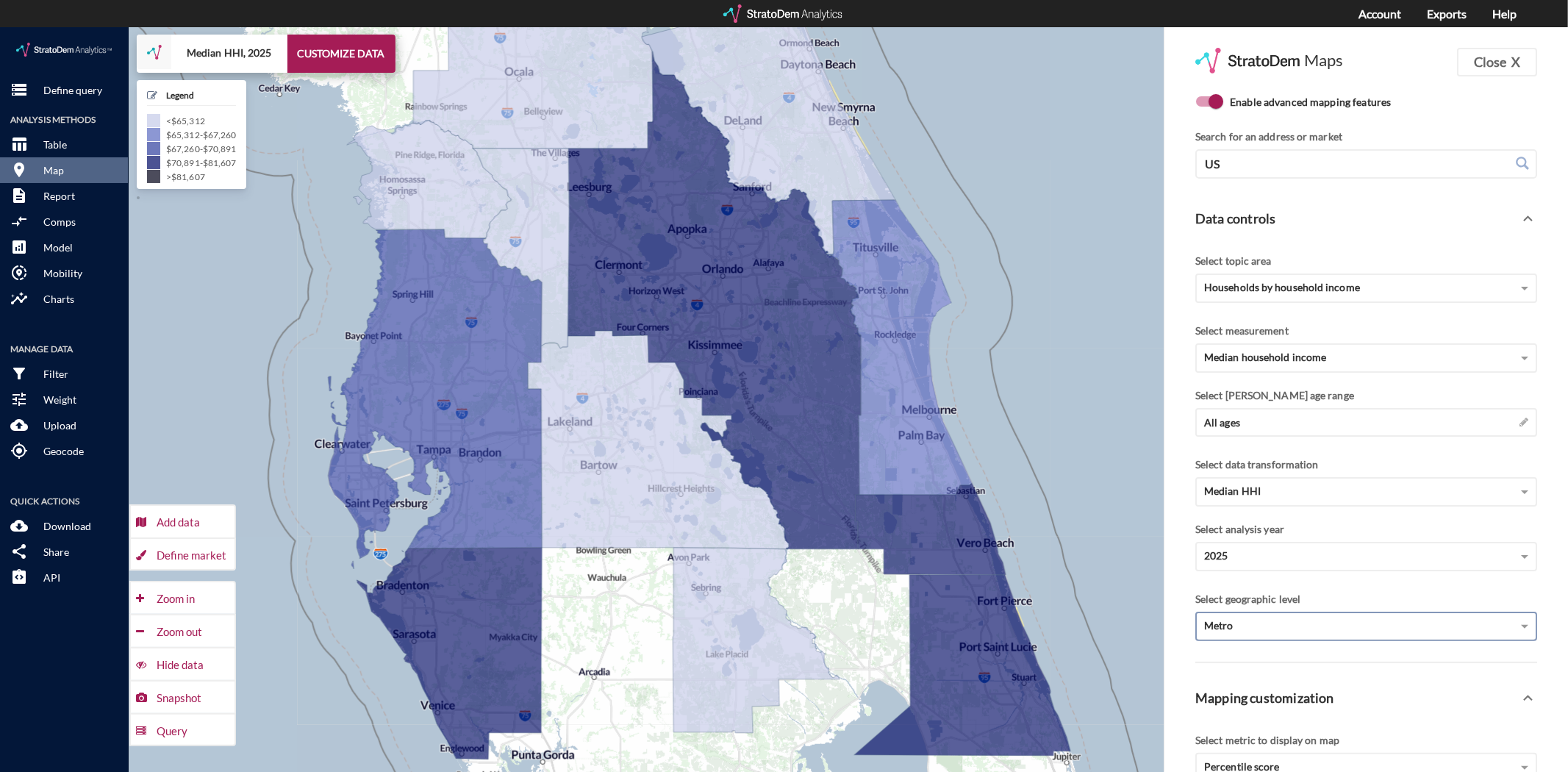
click div "Metro"
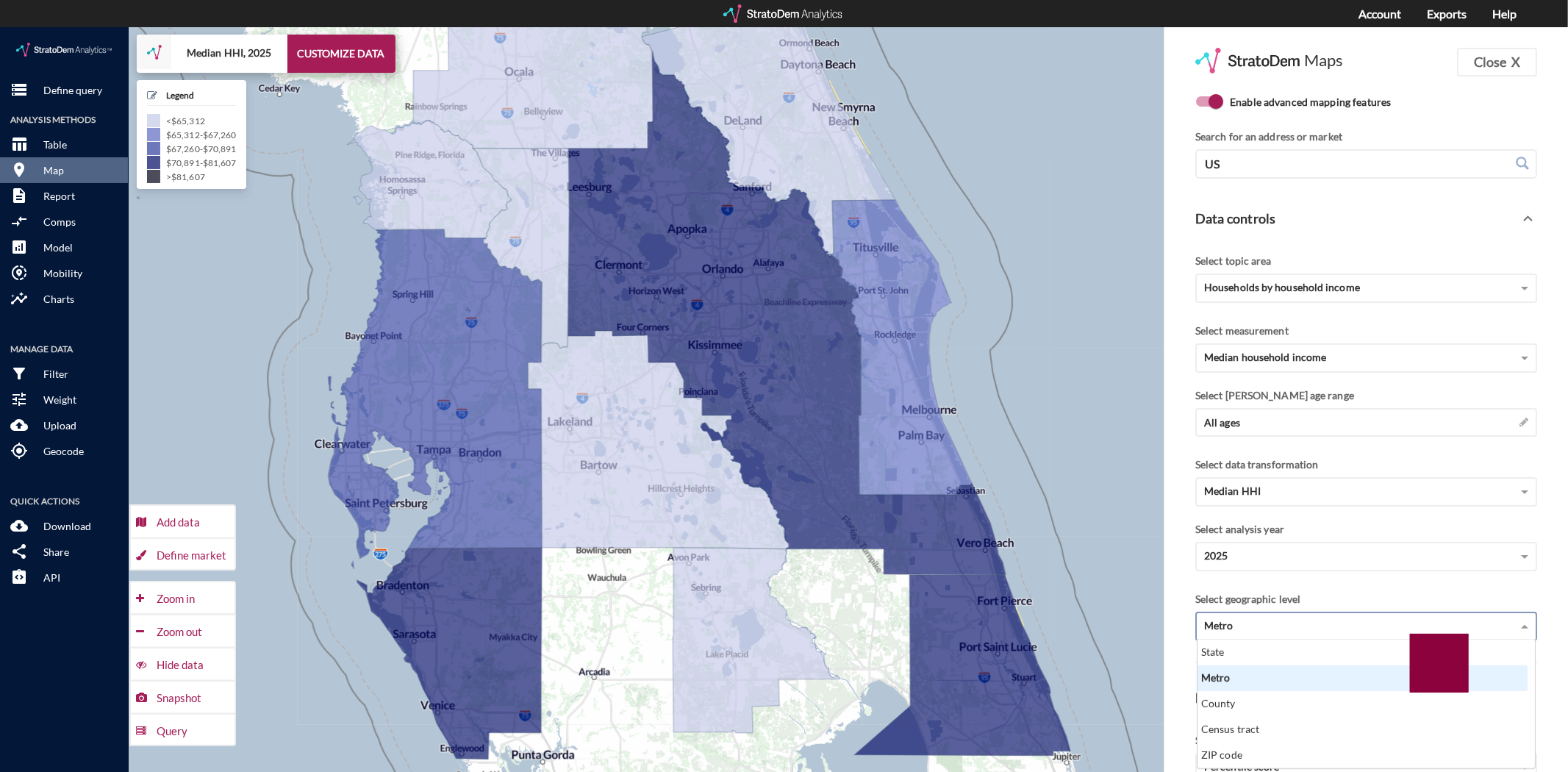
scroll to position [115, 322]
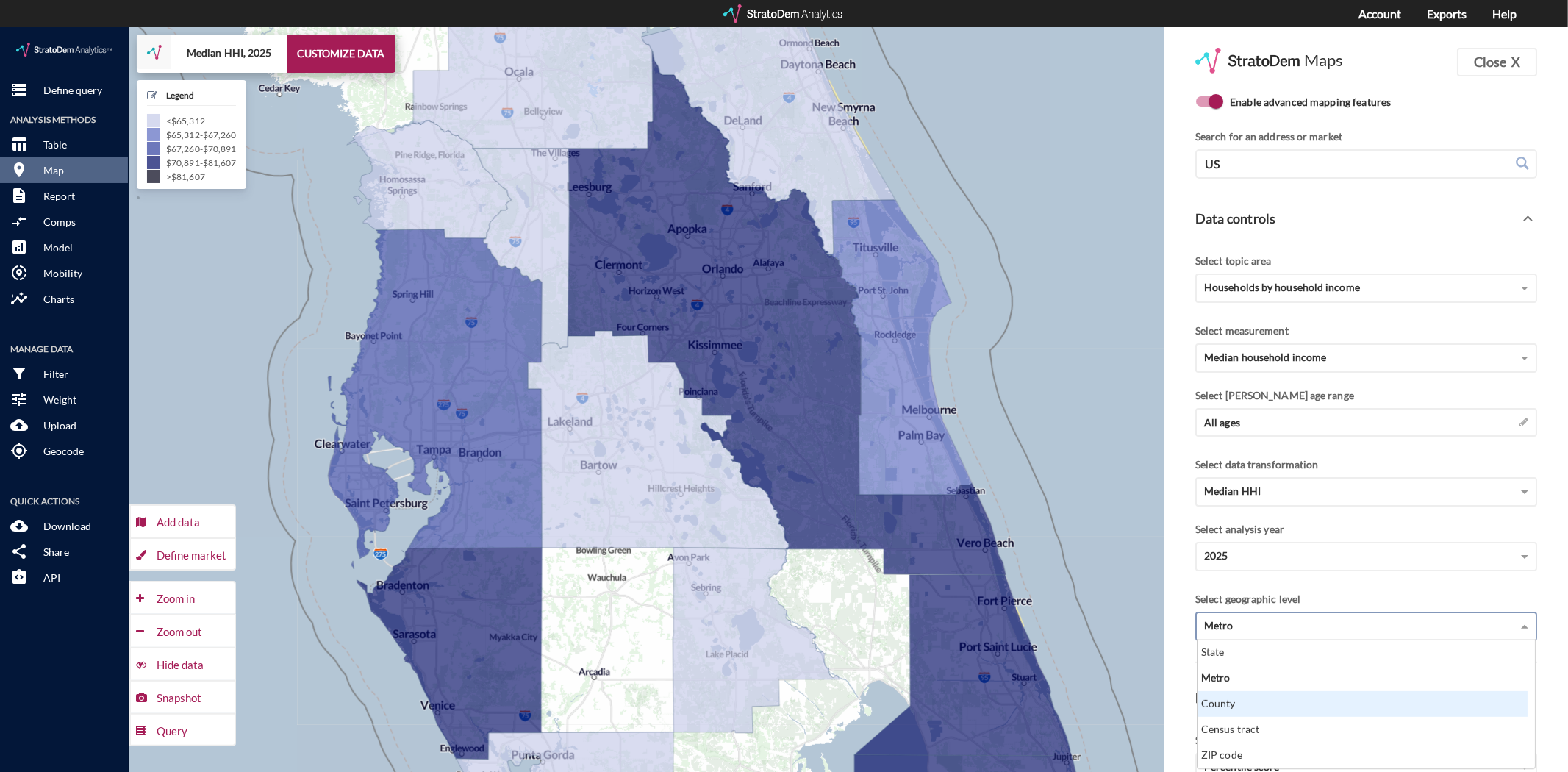
click div "County"
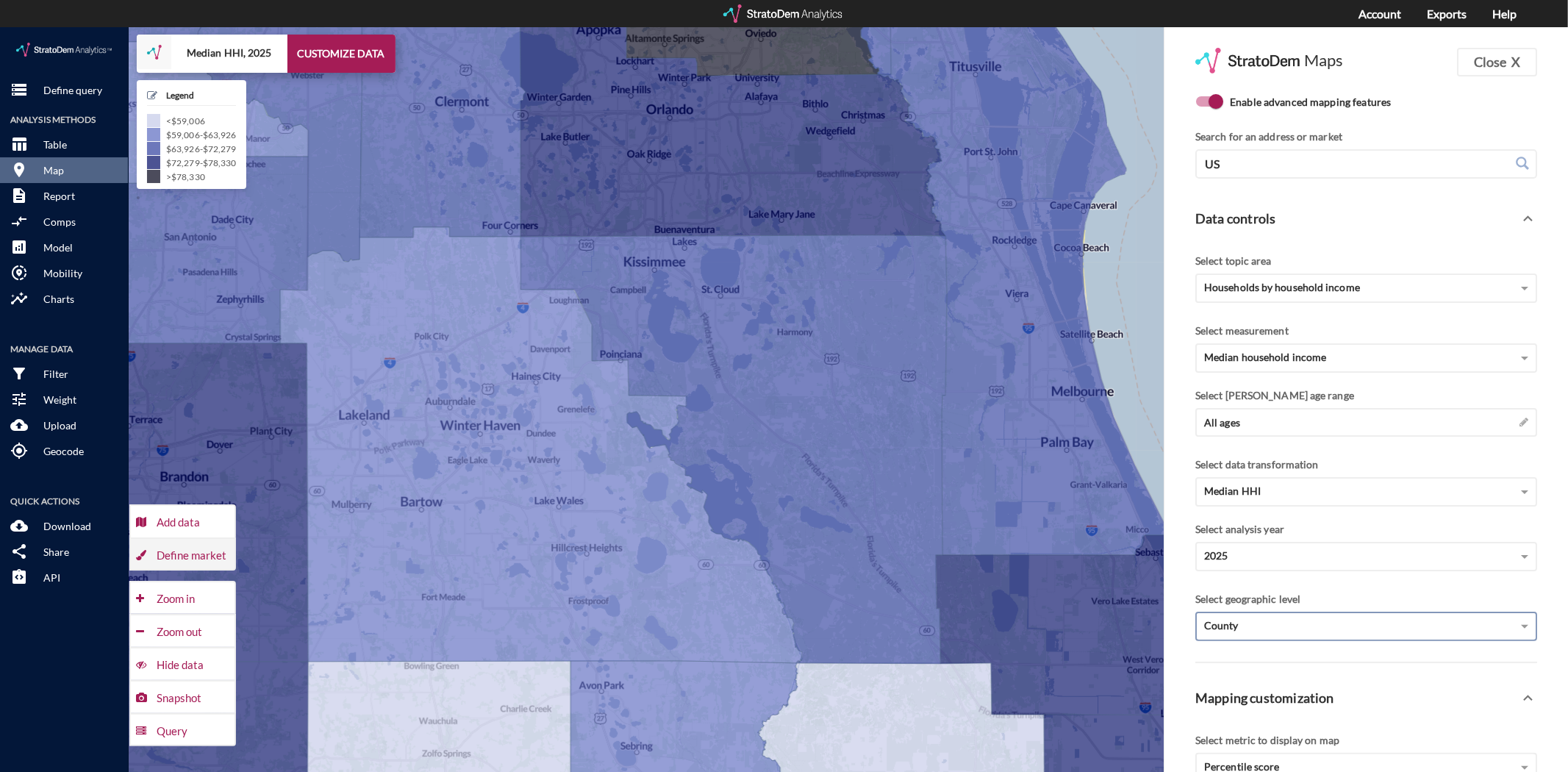
click div "Define market"
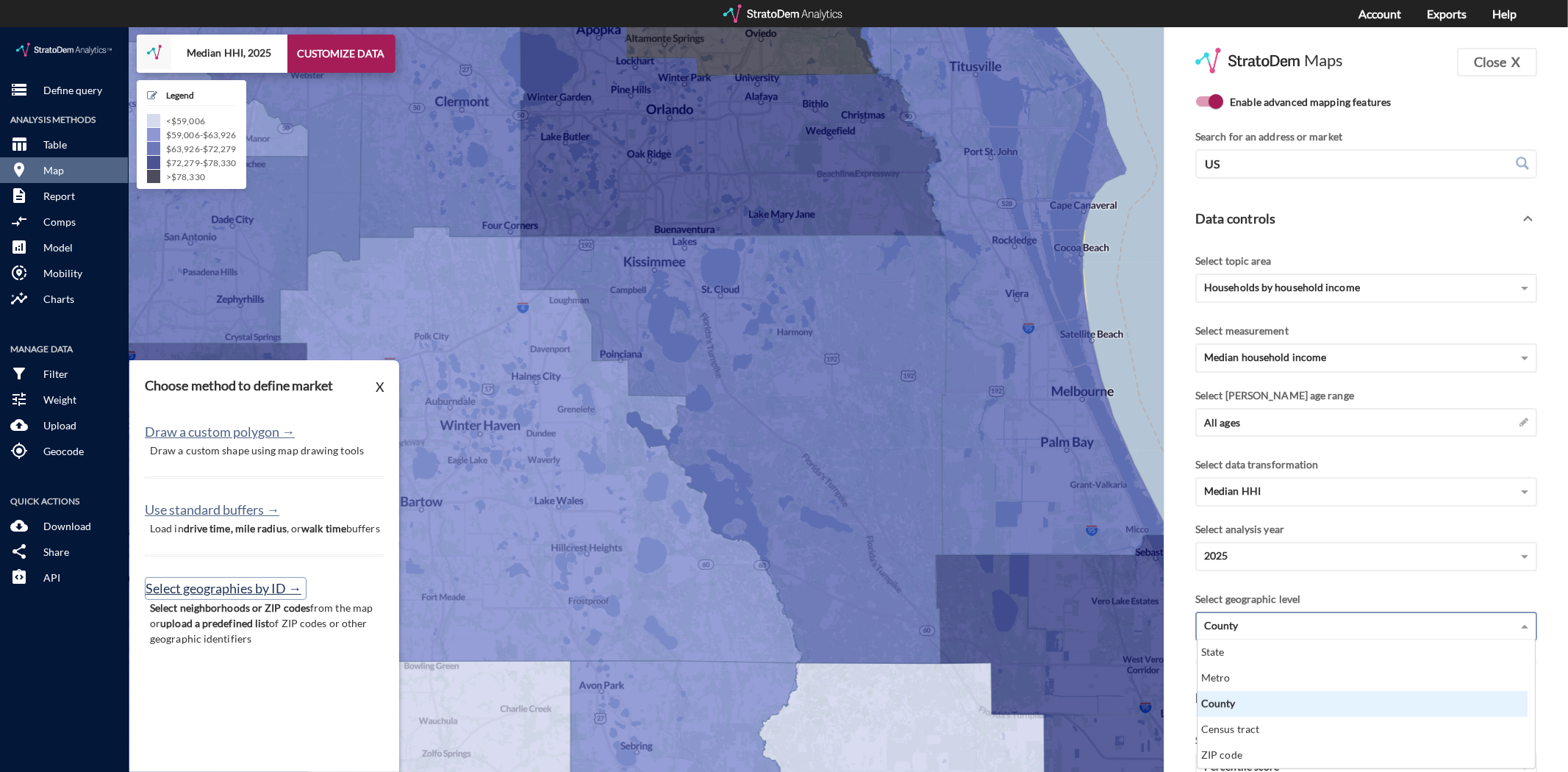
click button "Select geographies by ID →"
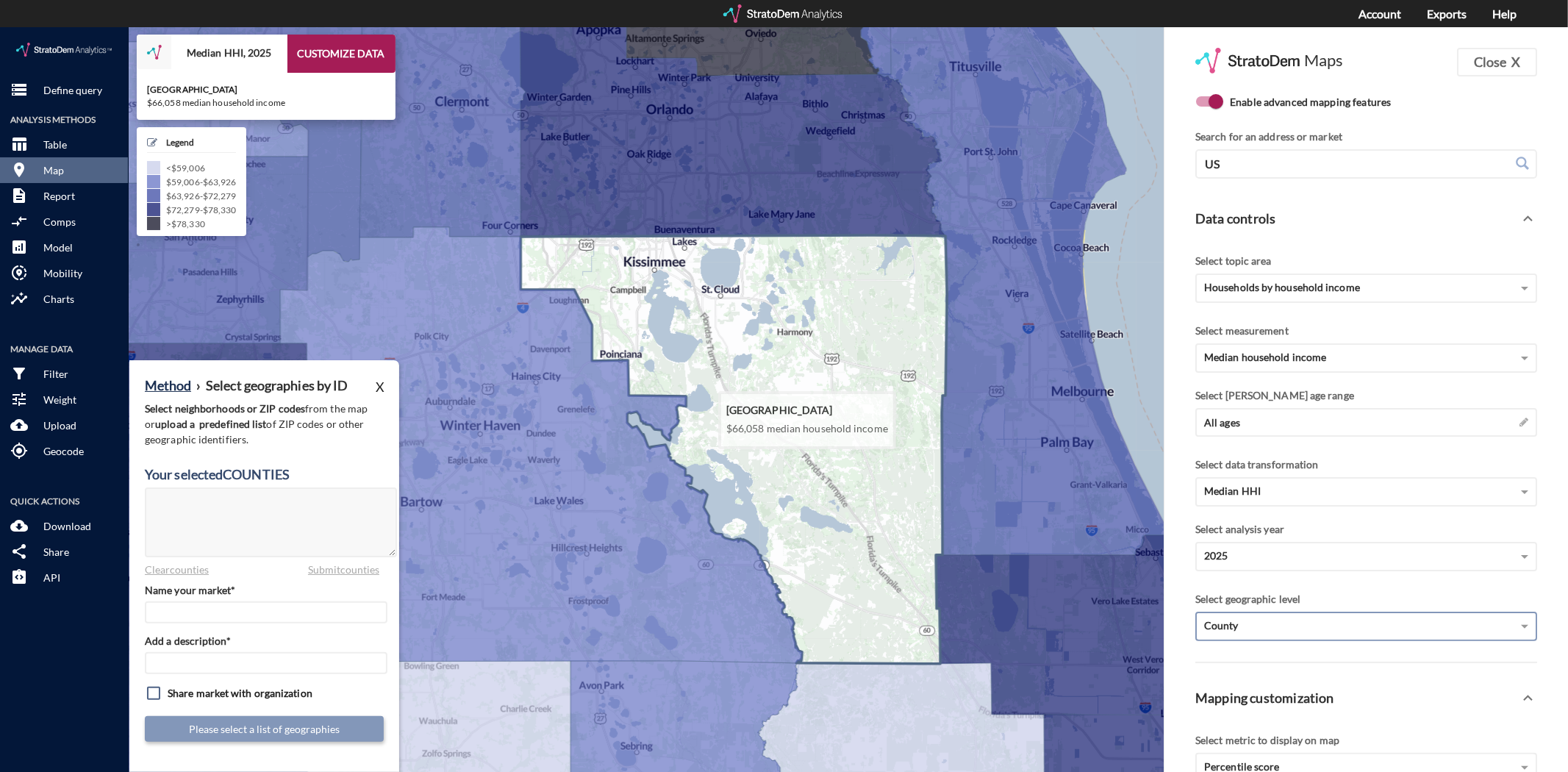
click icon
type textarea "12097"
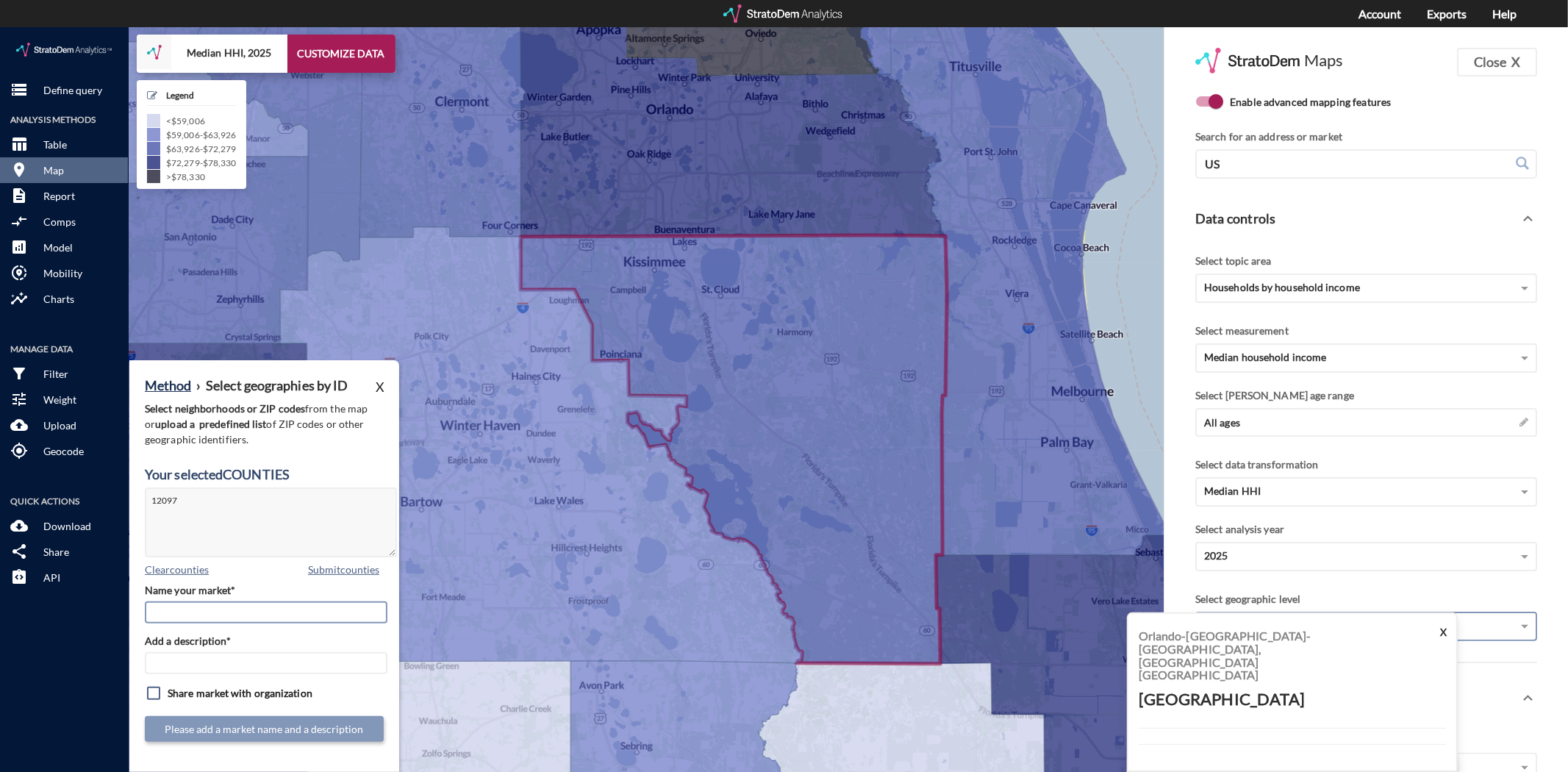
click input "Name your market*"
type input "[GEOGRAPHIC_DATA]"
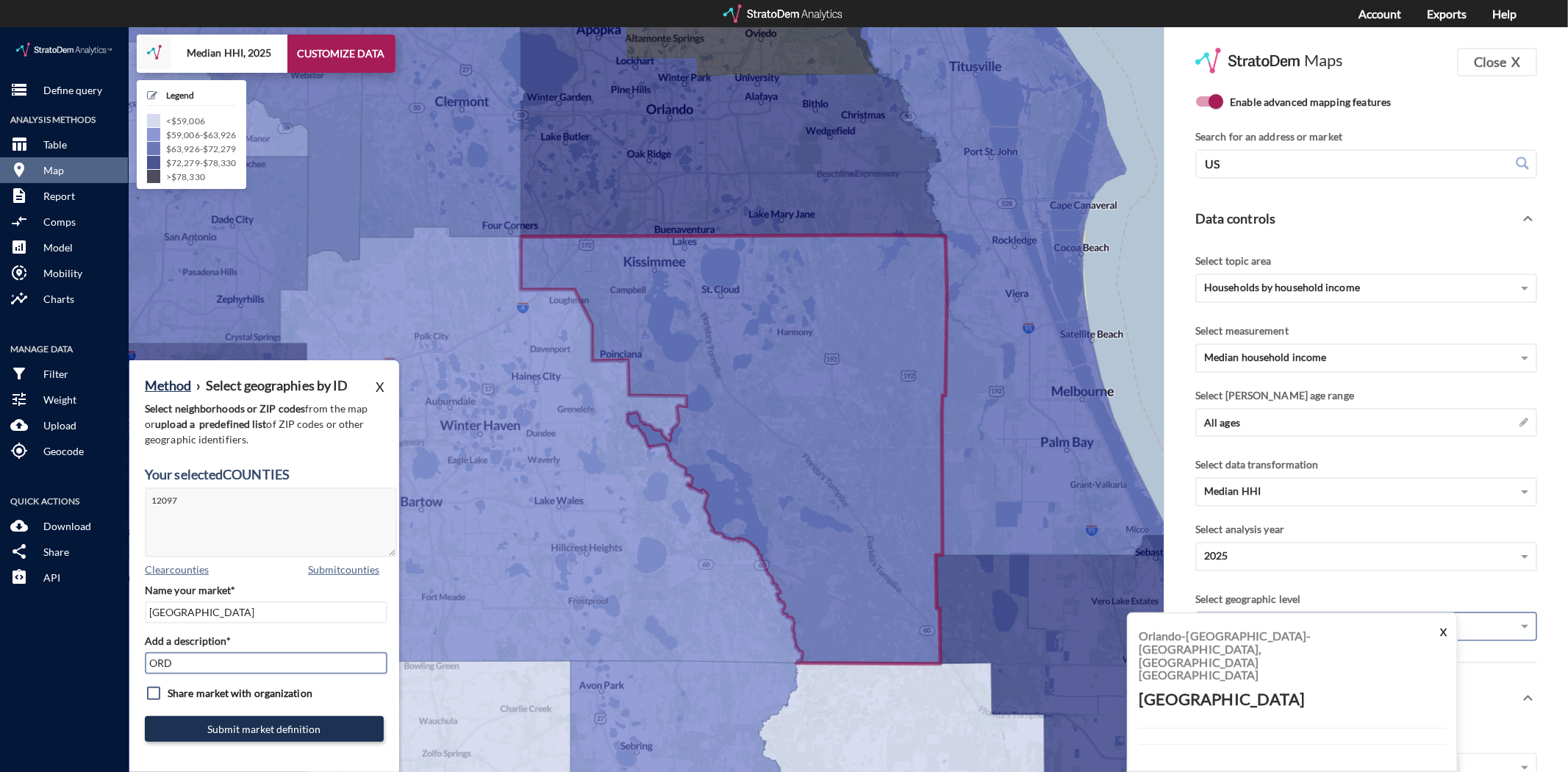
type input "ORD Mkts"
click button "Submit market definition"
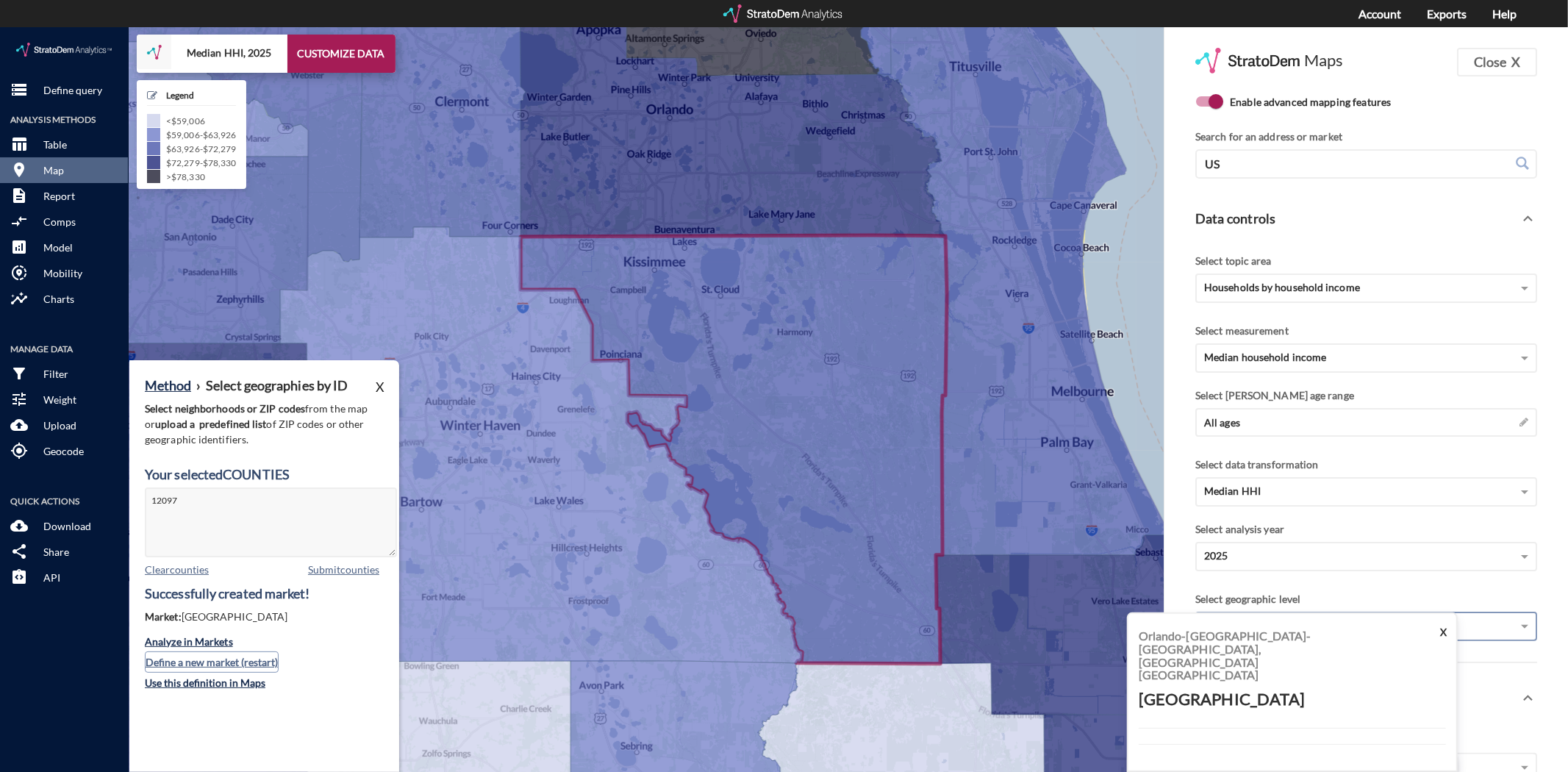
click button "Define a new market (restart)"
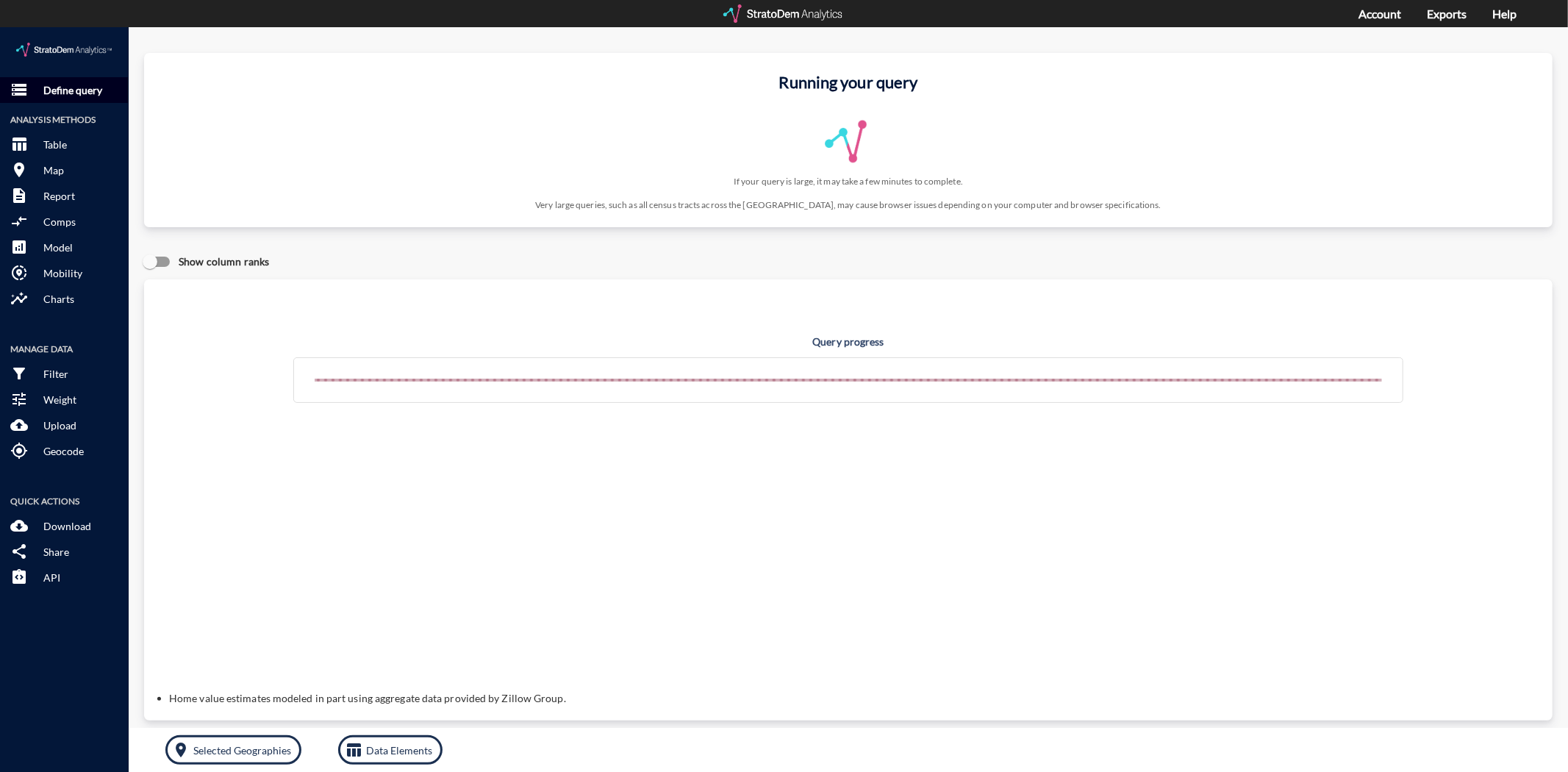
click p "Define query"
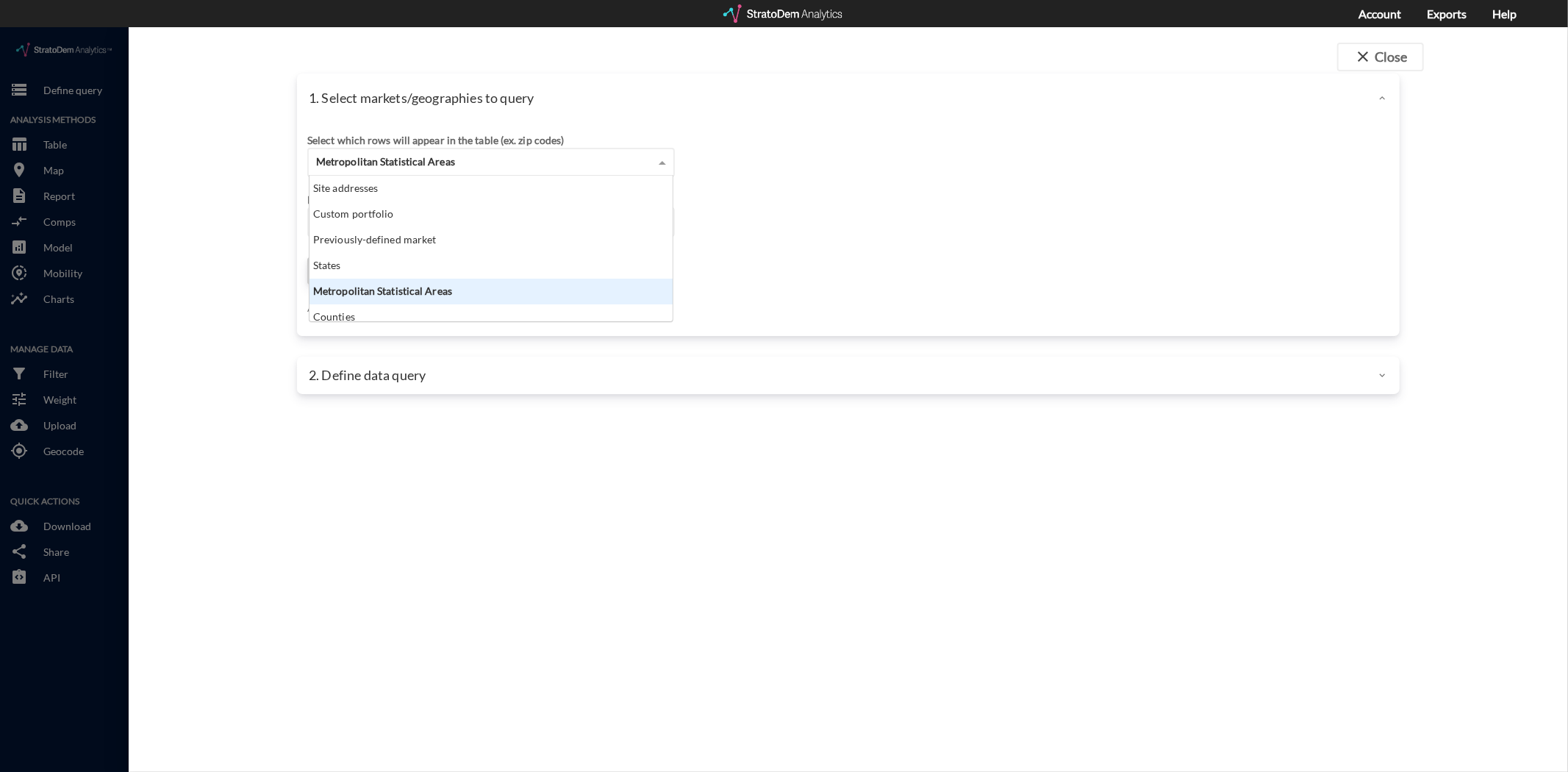
click div "Metropolitan Statistical Areas"
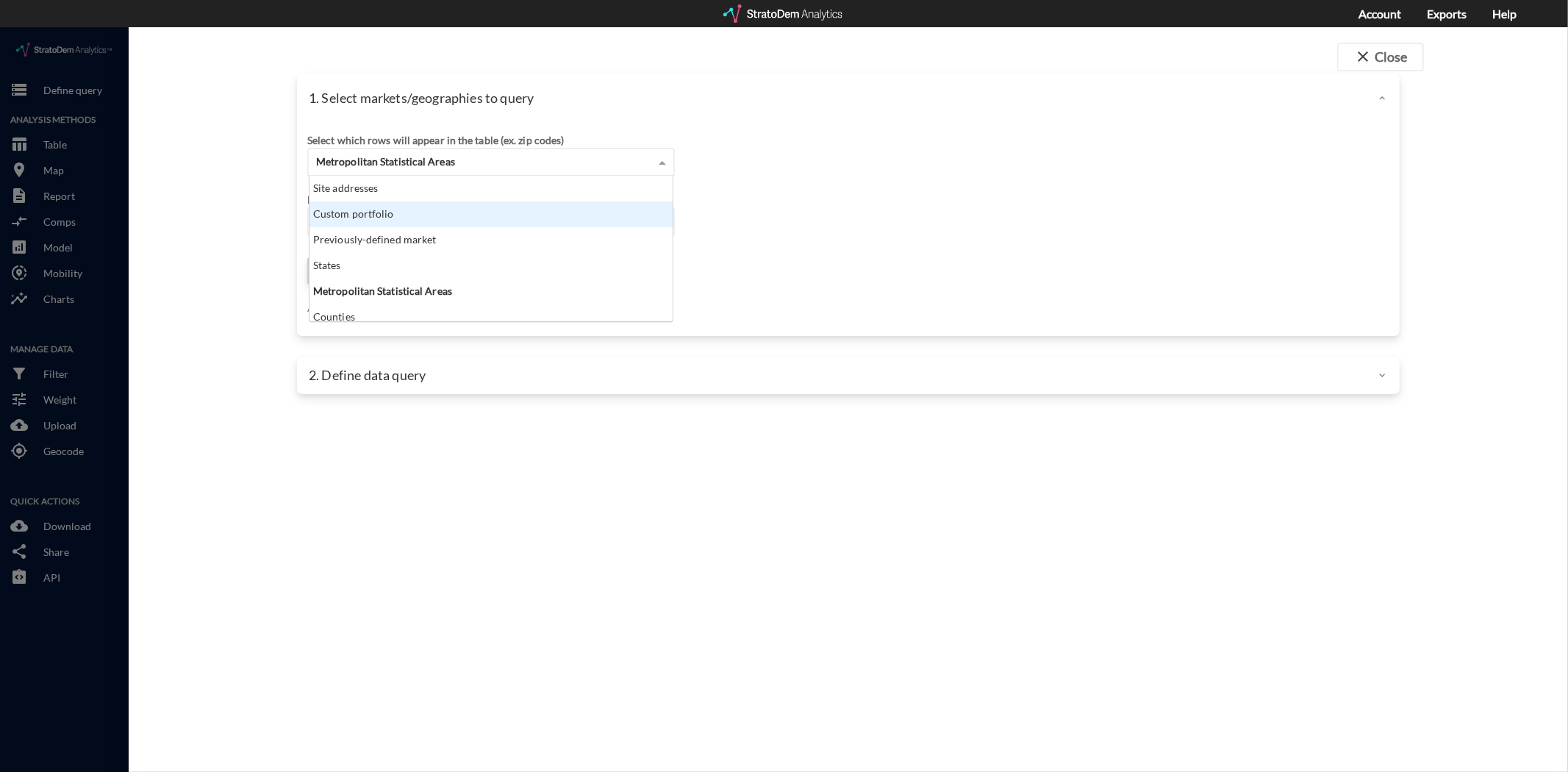
scroll to position [133, 356]
click div "Custom portfolio"
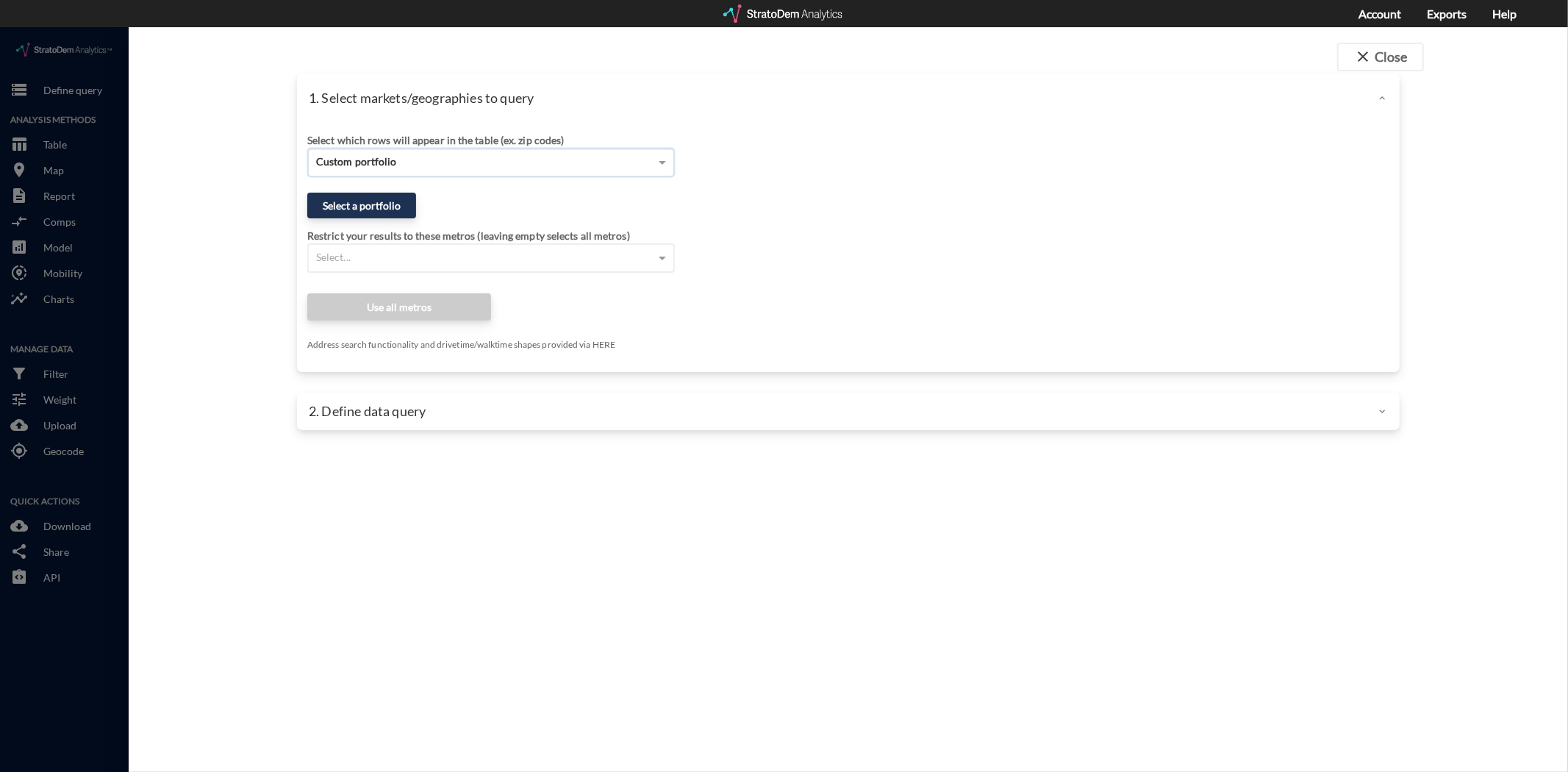
click div "Restrict your results to these metros (leaving empty selects all metros) Select…"
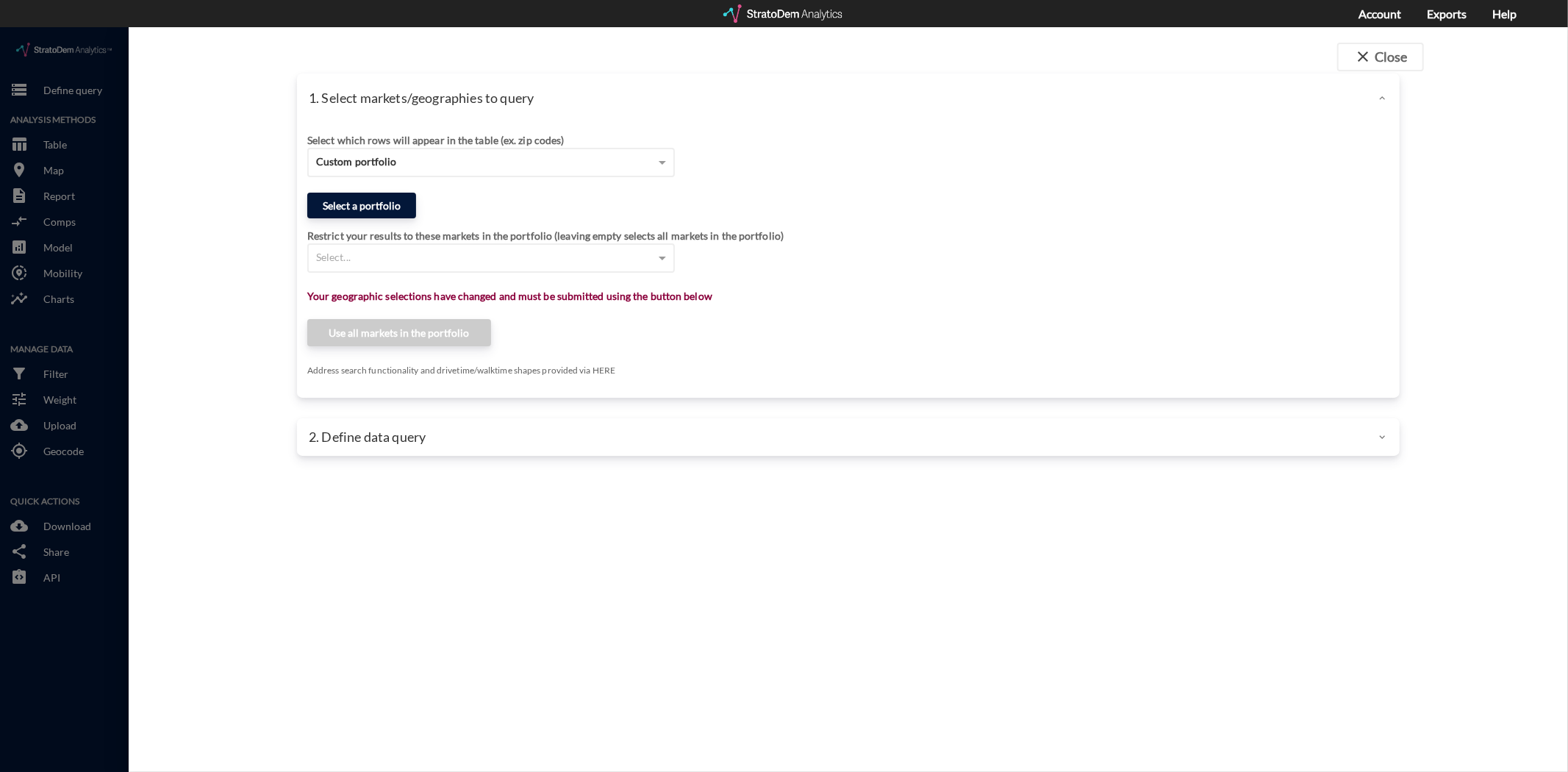
click button "Select a portfolio"
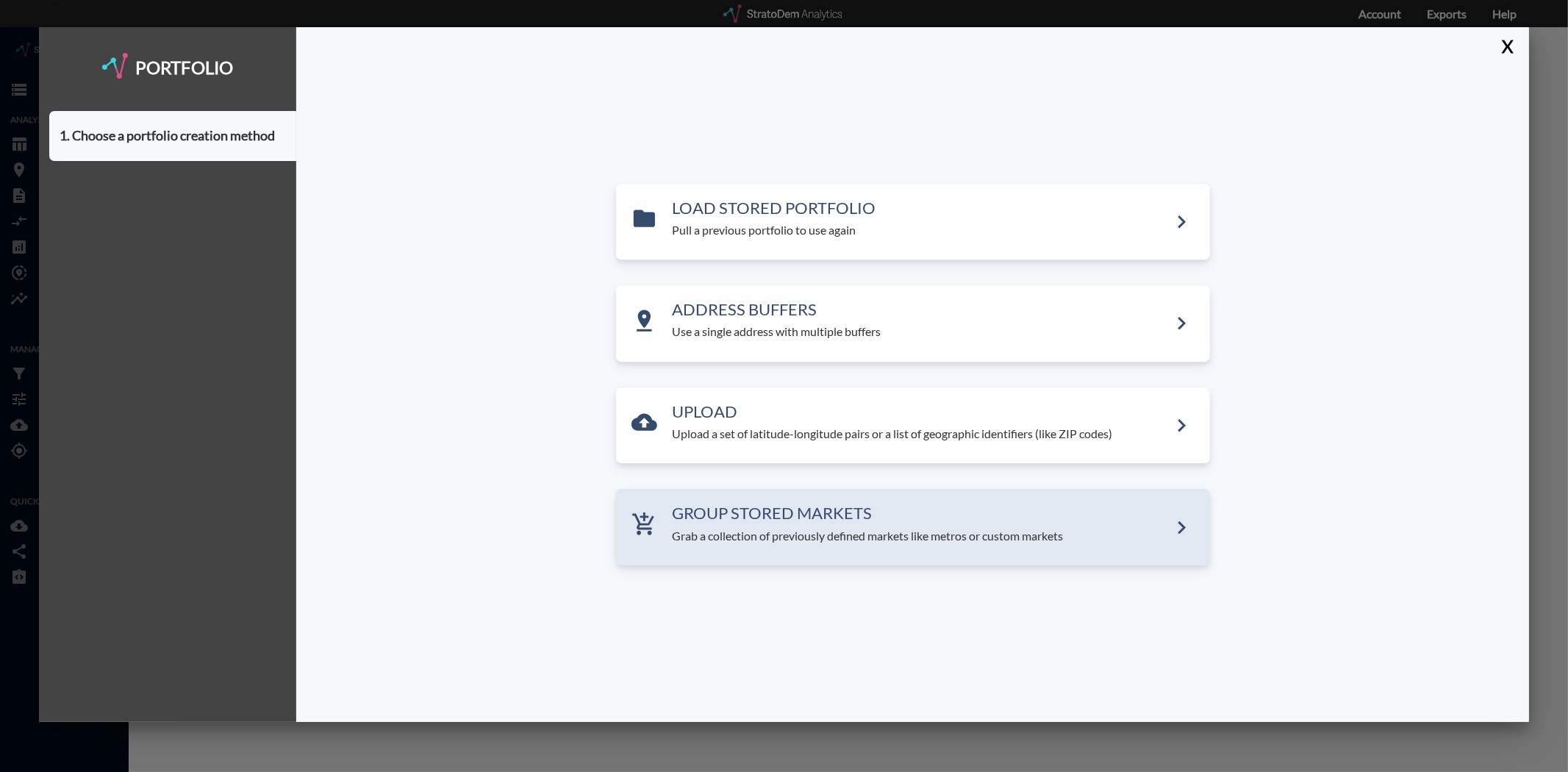
click at [818, 528] on p "Grab a collection of previously defined markets like metros or custom markets" at bounding box center [921, 536] width 497 height 16
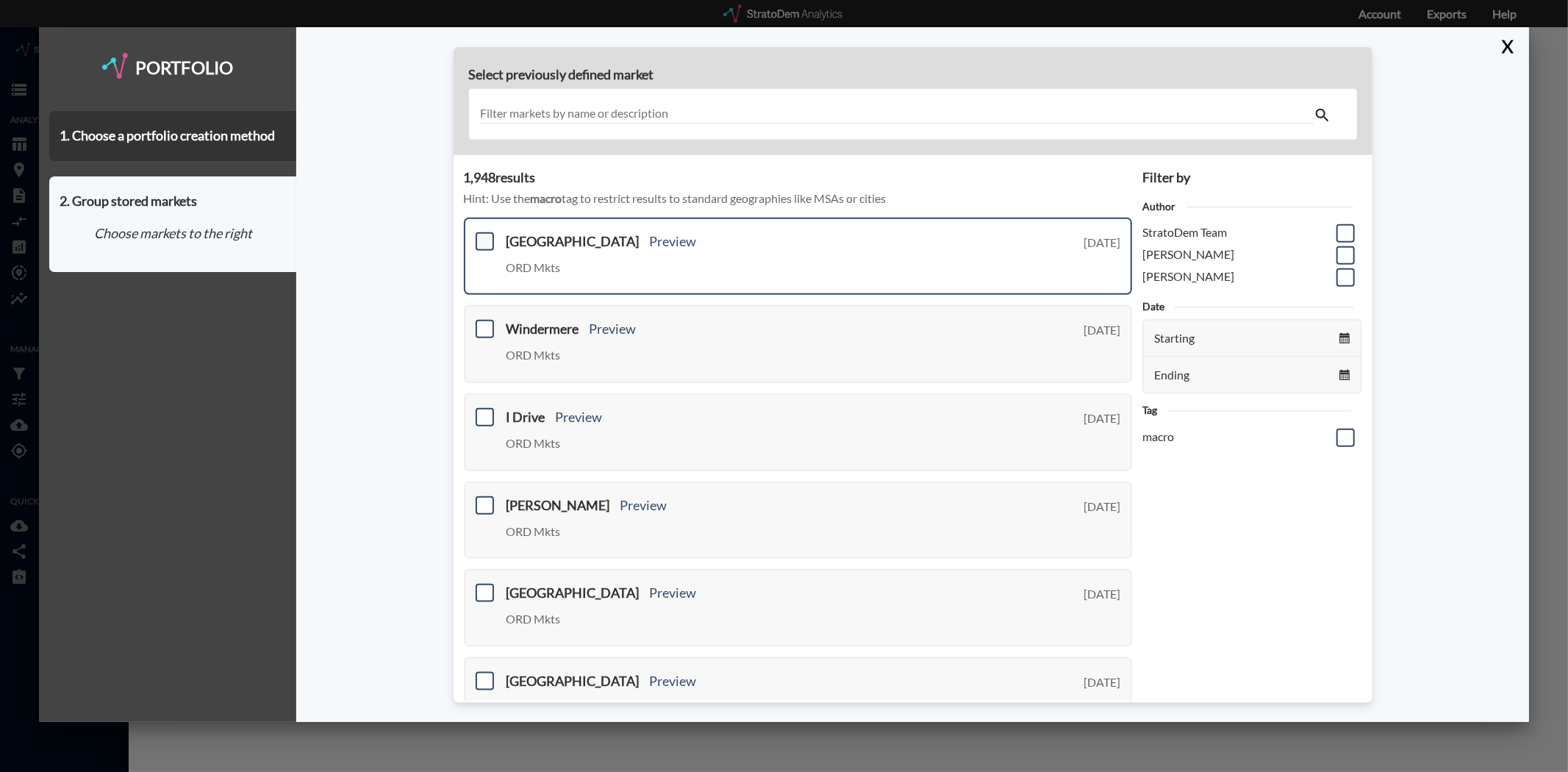
click at [483, 243] on span at bounding box center [485, 242] width 18 height 18
click at [483, 235] on input "checkbox" at bounding box center [483, 235] width 0 height 0
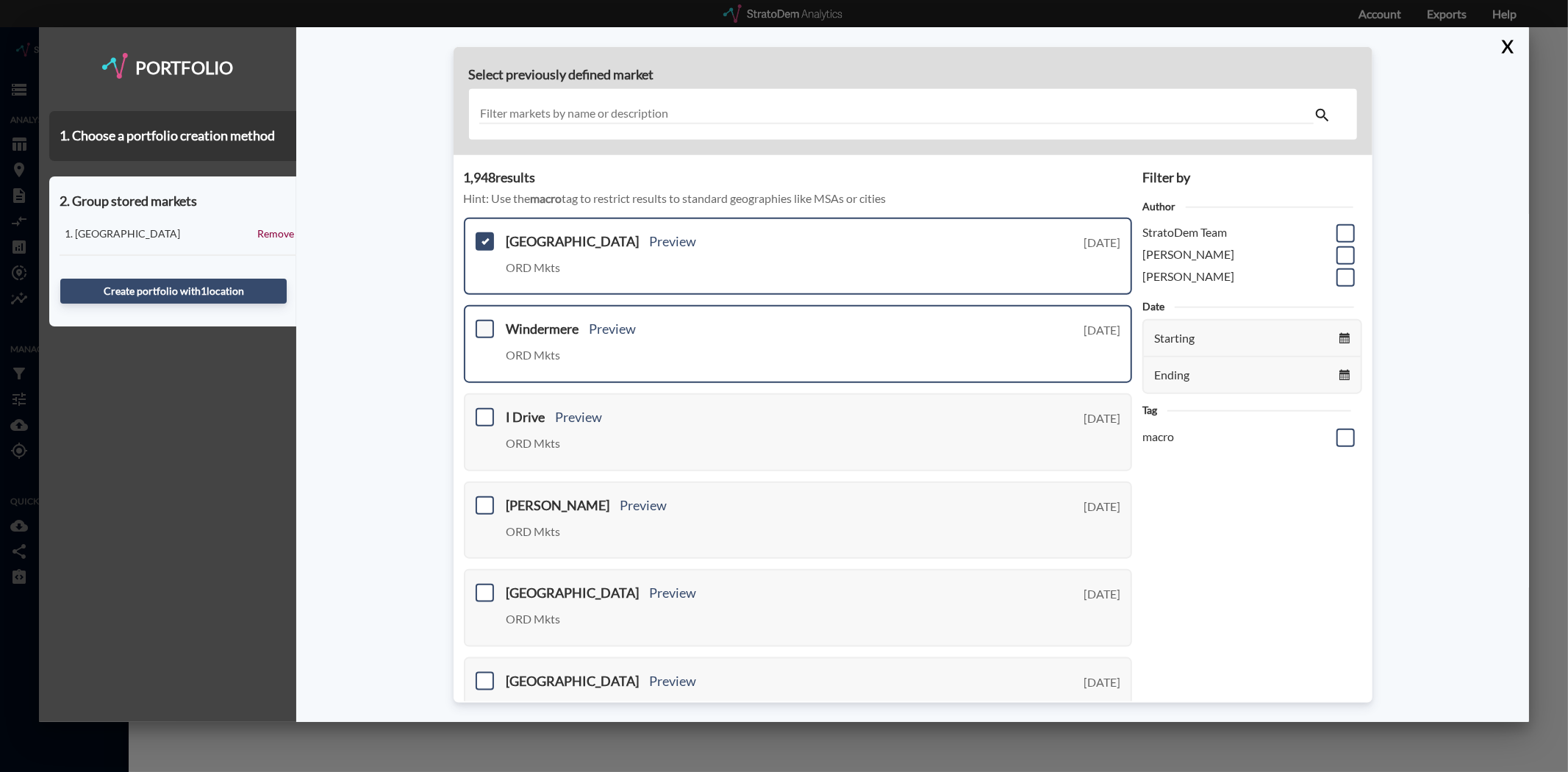
click at [491, 328] on span at bounding box center [485, 329] width 18 height 18
click at [483, 322] on input "checkbox" at bounding box center [483, 322] width 0 height 0
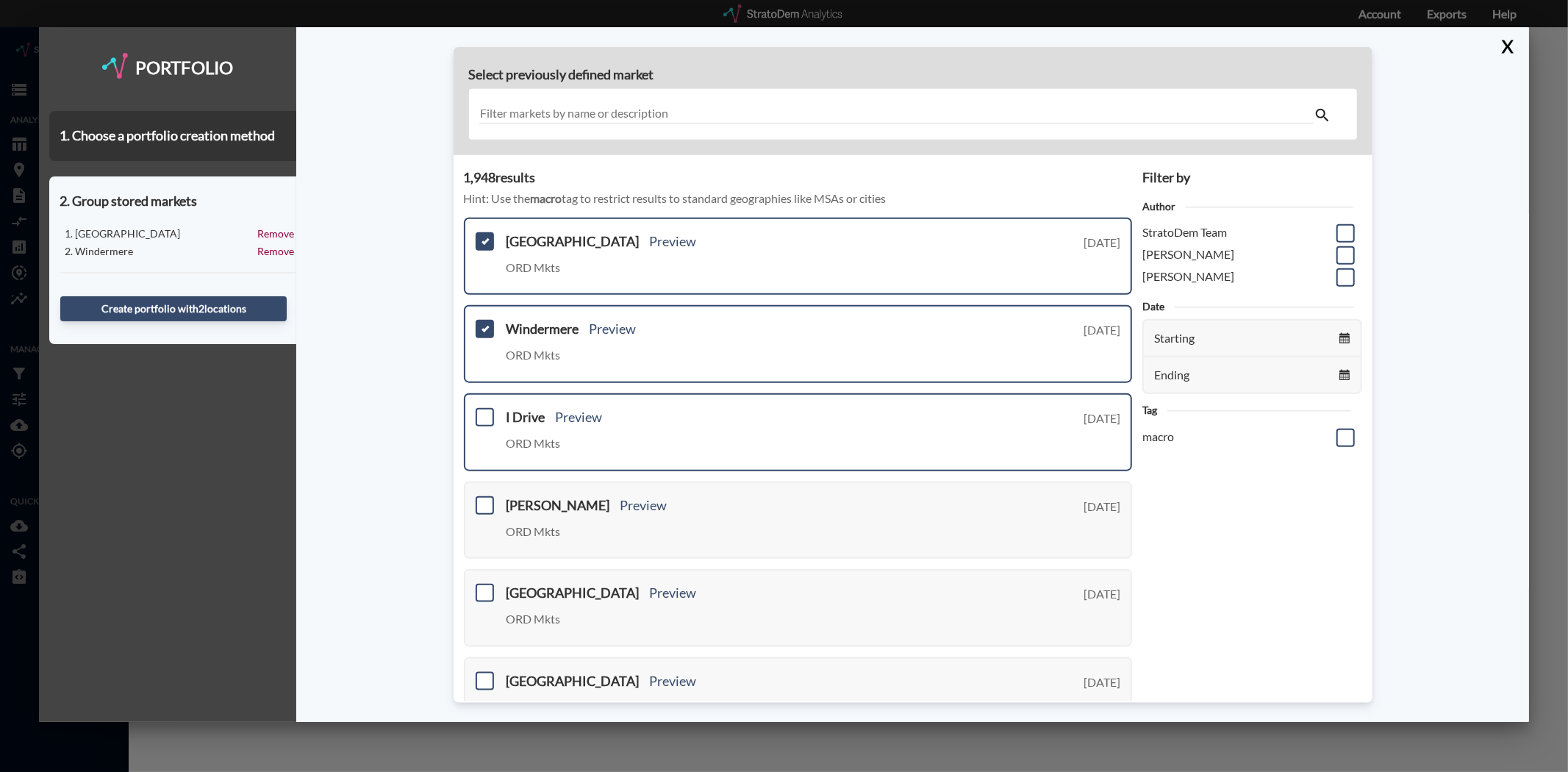
drag, startPoint x: 481, startPoint y: 422, endPoint x: 488, endPoint y: 442, distance: 21.2
click at [482, 422] on div "I Drive Preview ORD Mkts Tuesday, August 12, 2025" at bounding box center [798, 432] width 669 height 78
click at [479, 419] on span at bounding box center [485, 417] width 18 height 18
click at [483, 411] on input "checkbox" at bounding box center [483, 411] width 0 height 0
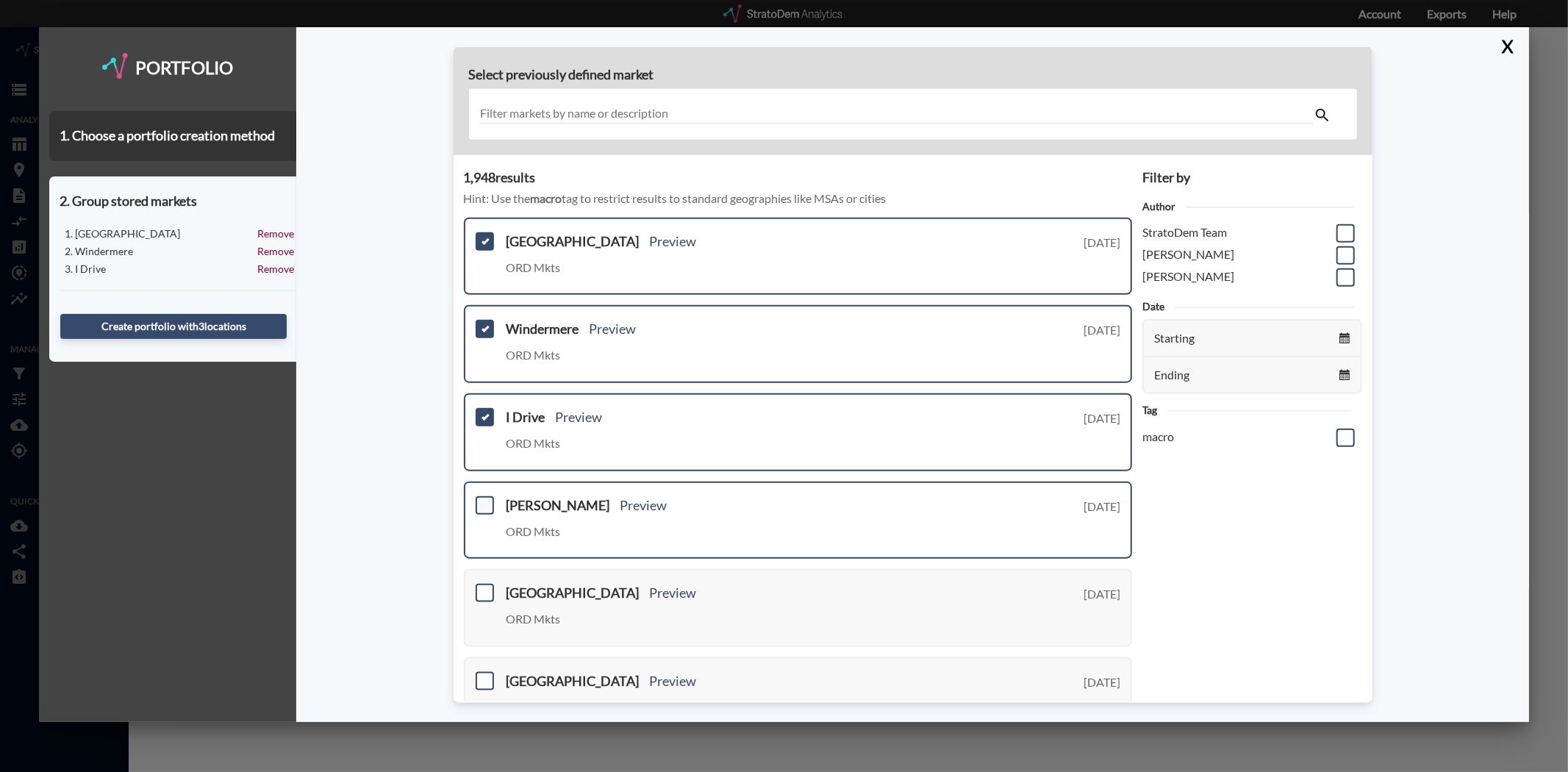
click at [483, 496] on span at bounding box center [485, 505] width 18 height 18
click at [483, 498] on input "checkbox" at bounding box center [483, 498] width 0 height 0
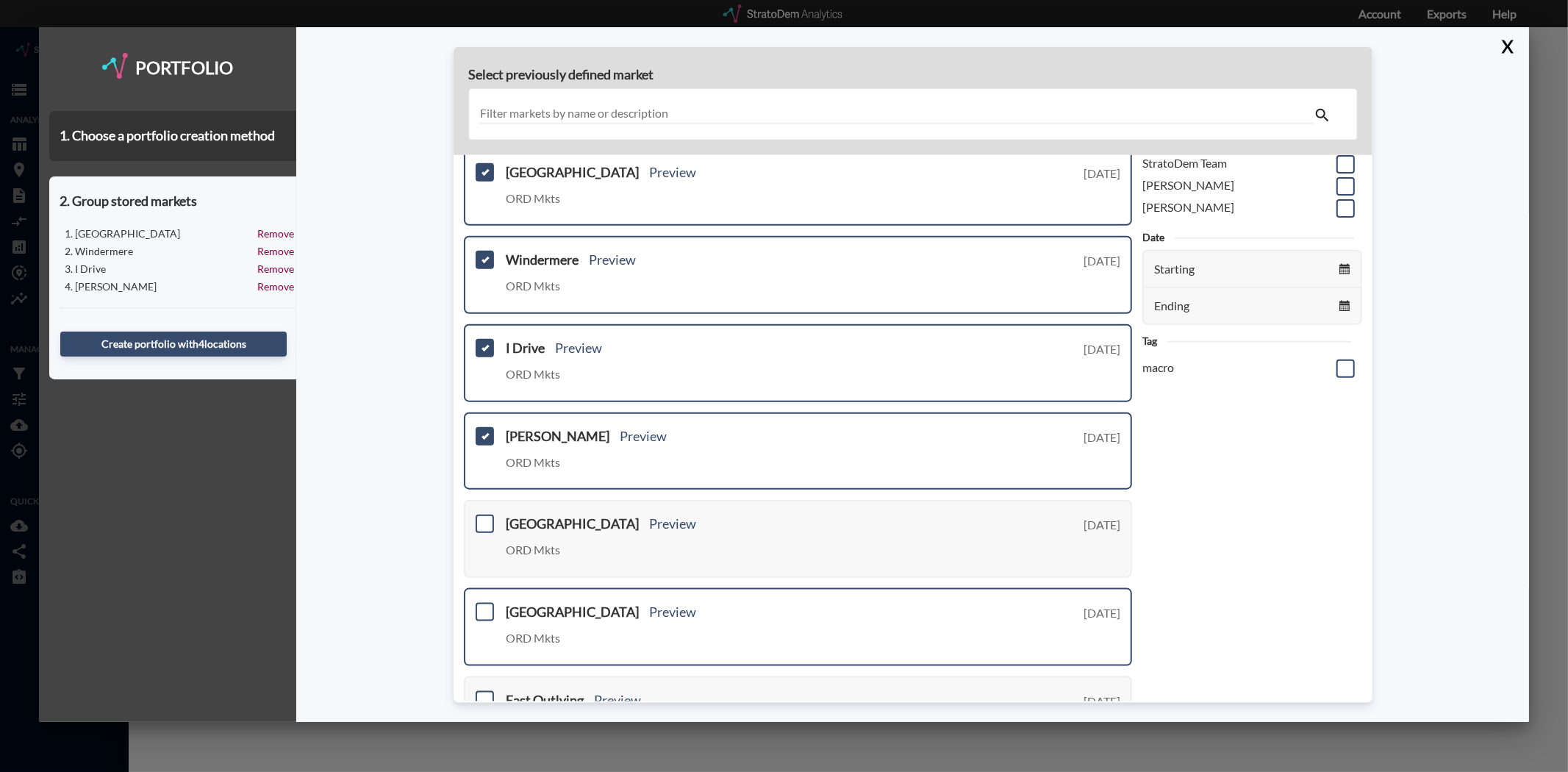
scroll to position [163, 0]
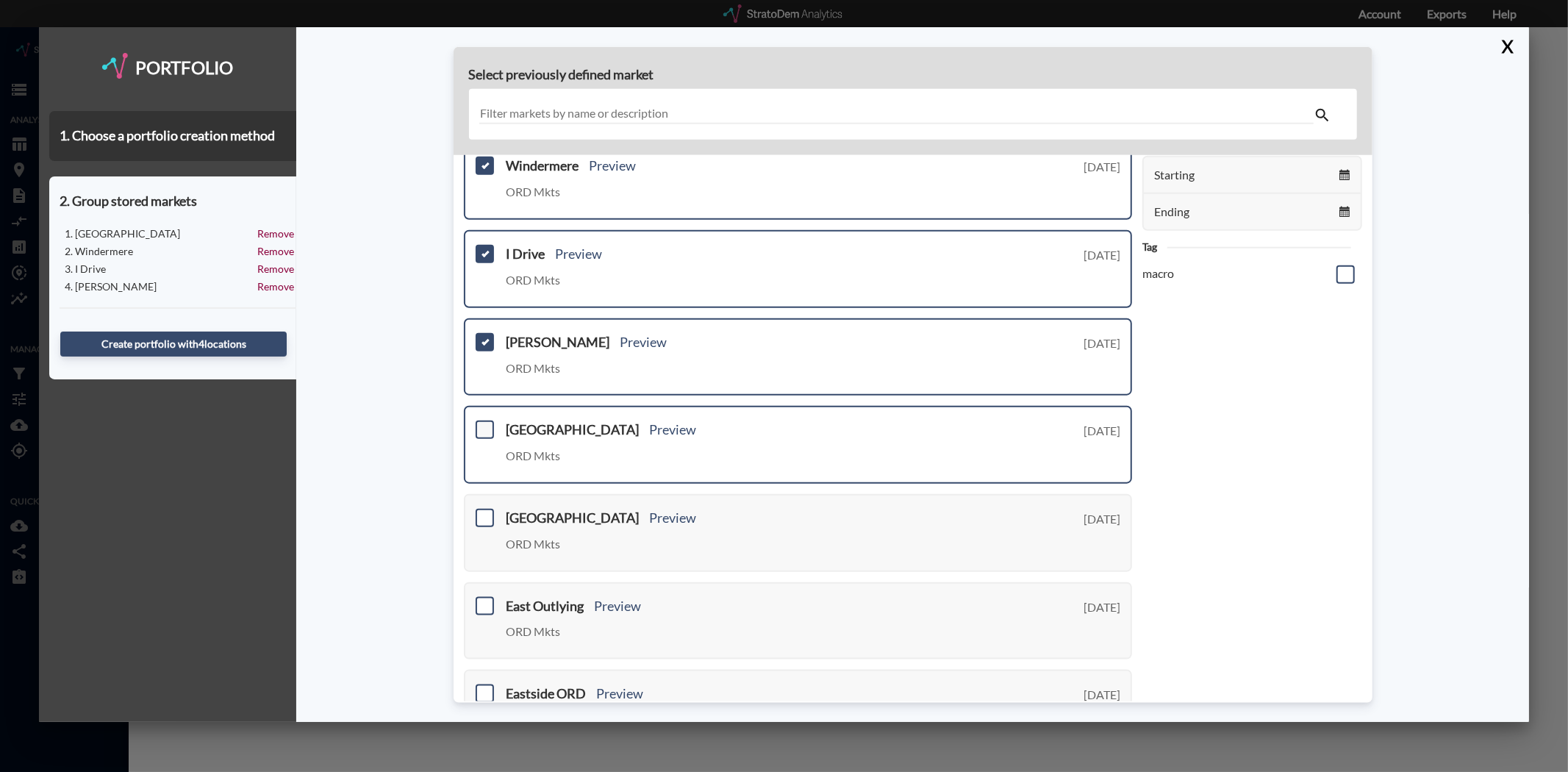
click at [490, 427] on span at bounding box center [485, 430] width 18 height 18
click at [483, 423] on input "checkbox" at bounding box center [483, 423] width 0 height 0
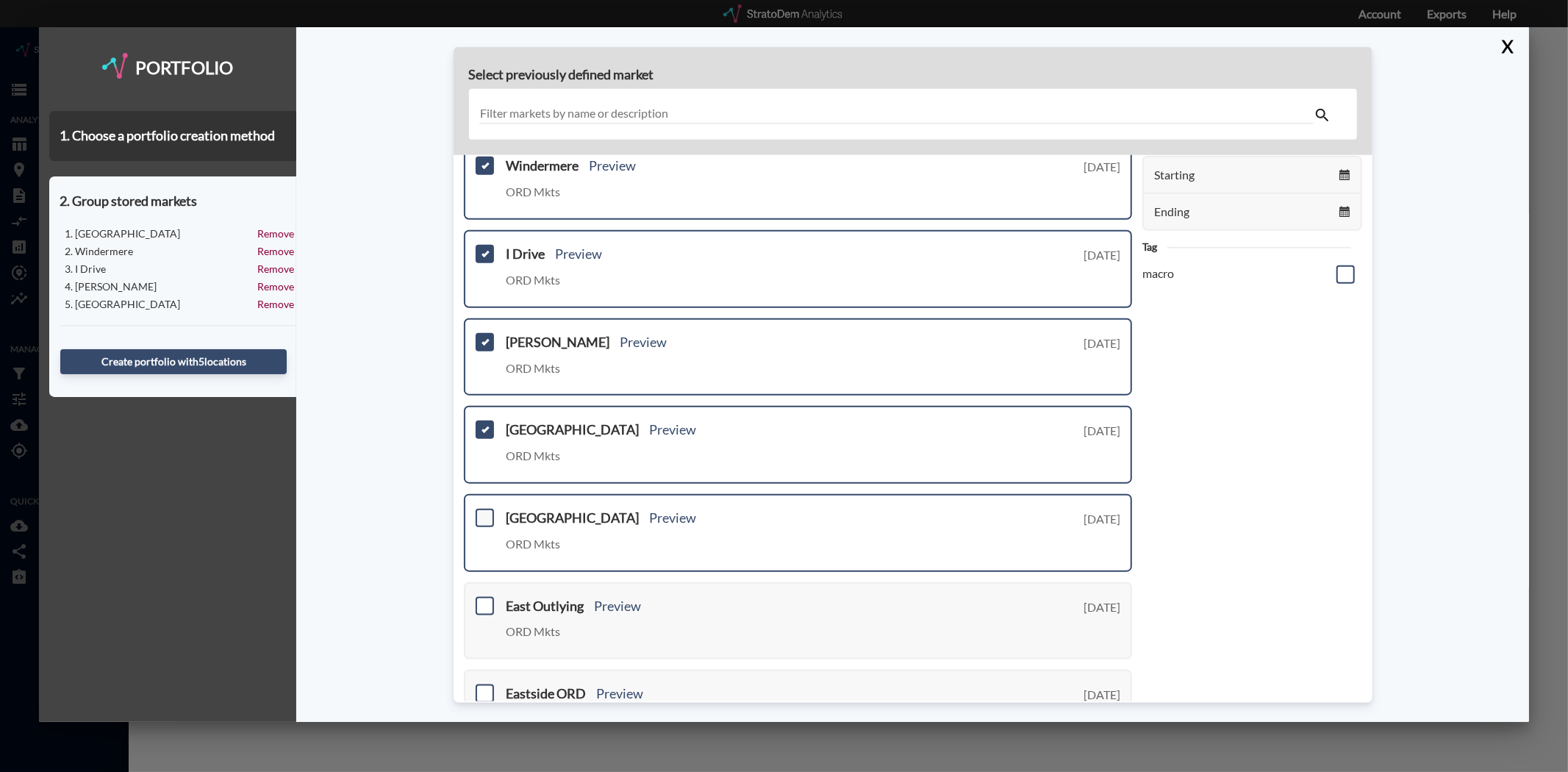
click at [486, 512] on span at bounding box center [485, 518] width 18 height 18
click at [483, 511] on input "checkbox" at bounding box center [483, 511] width 0 height 0
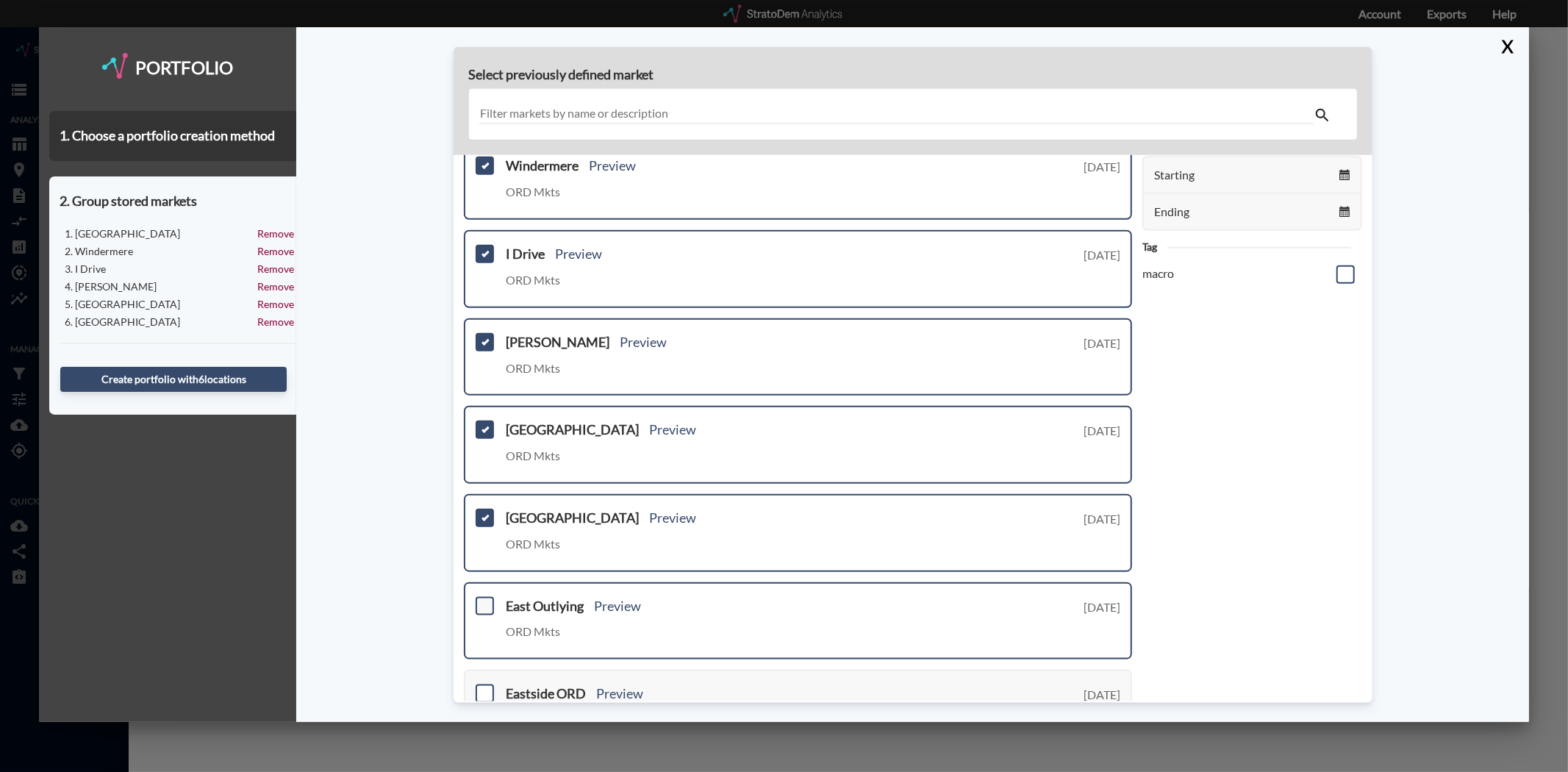
click at [479, 596] on span at bounding box center [485, 605] width 18 height 18
click at [483, 599] on input "checkbox" at bounding box center [483, 599] width 0 height 0
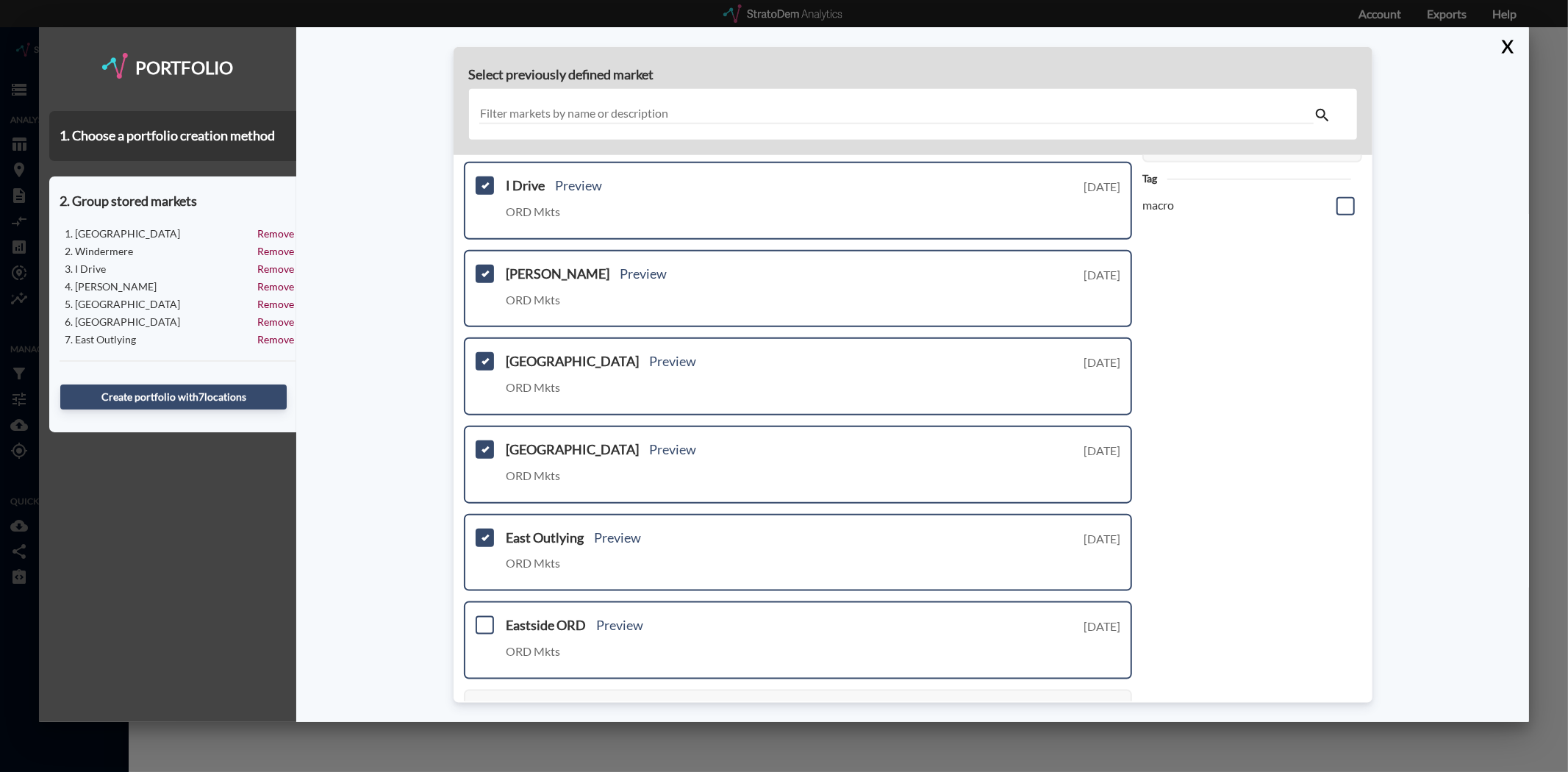
scroll to position [327, 0]
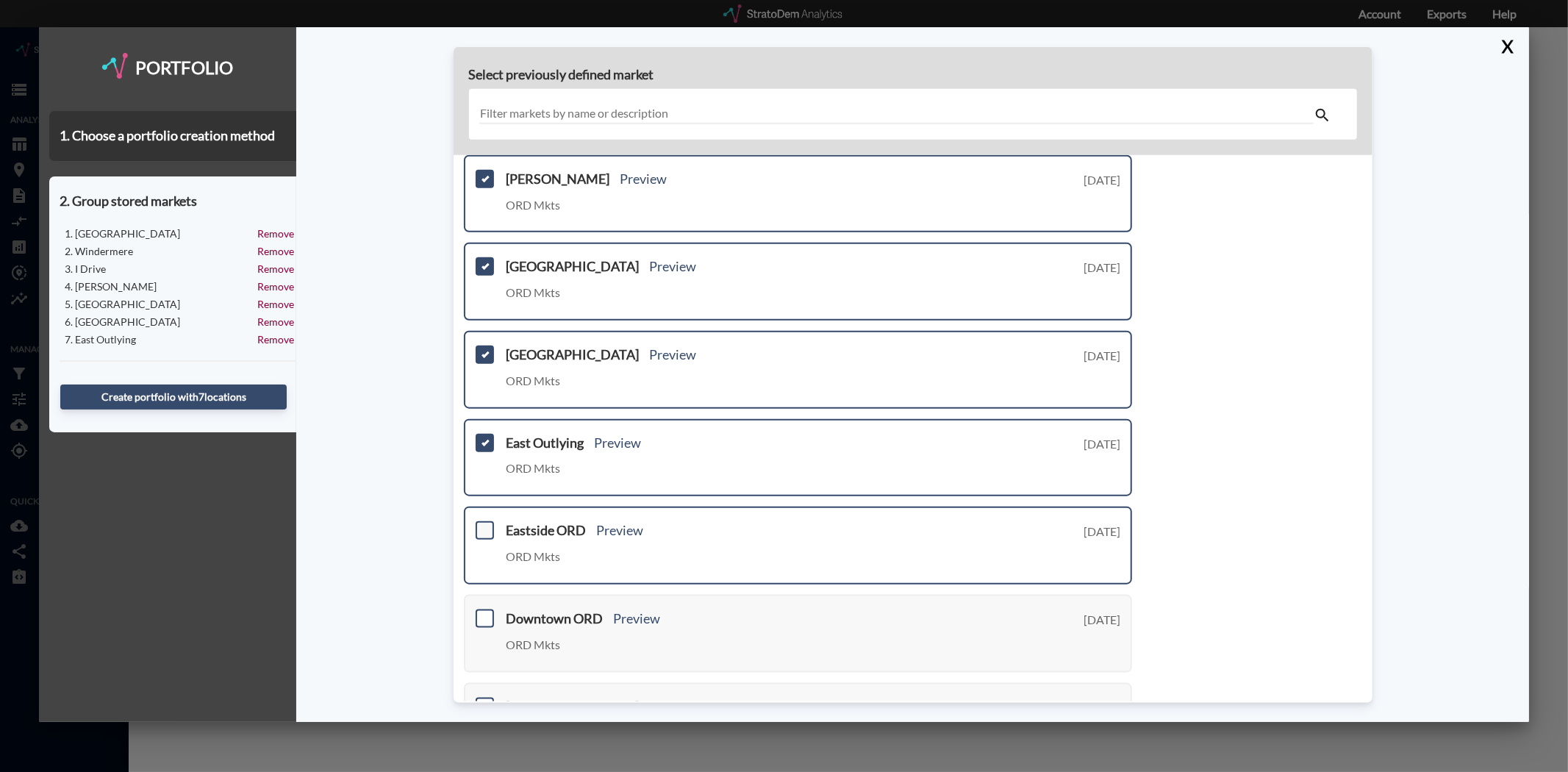
click at [487, 521] on span at bounding box center [485, 530] width 18 height 18
click at [483, 524] on input "checkbox" at bounding box center [483, 524] width 0 height 0
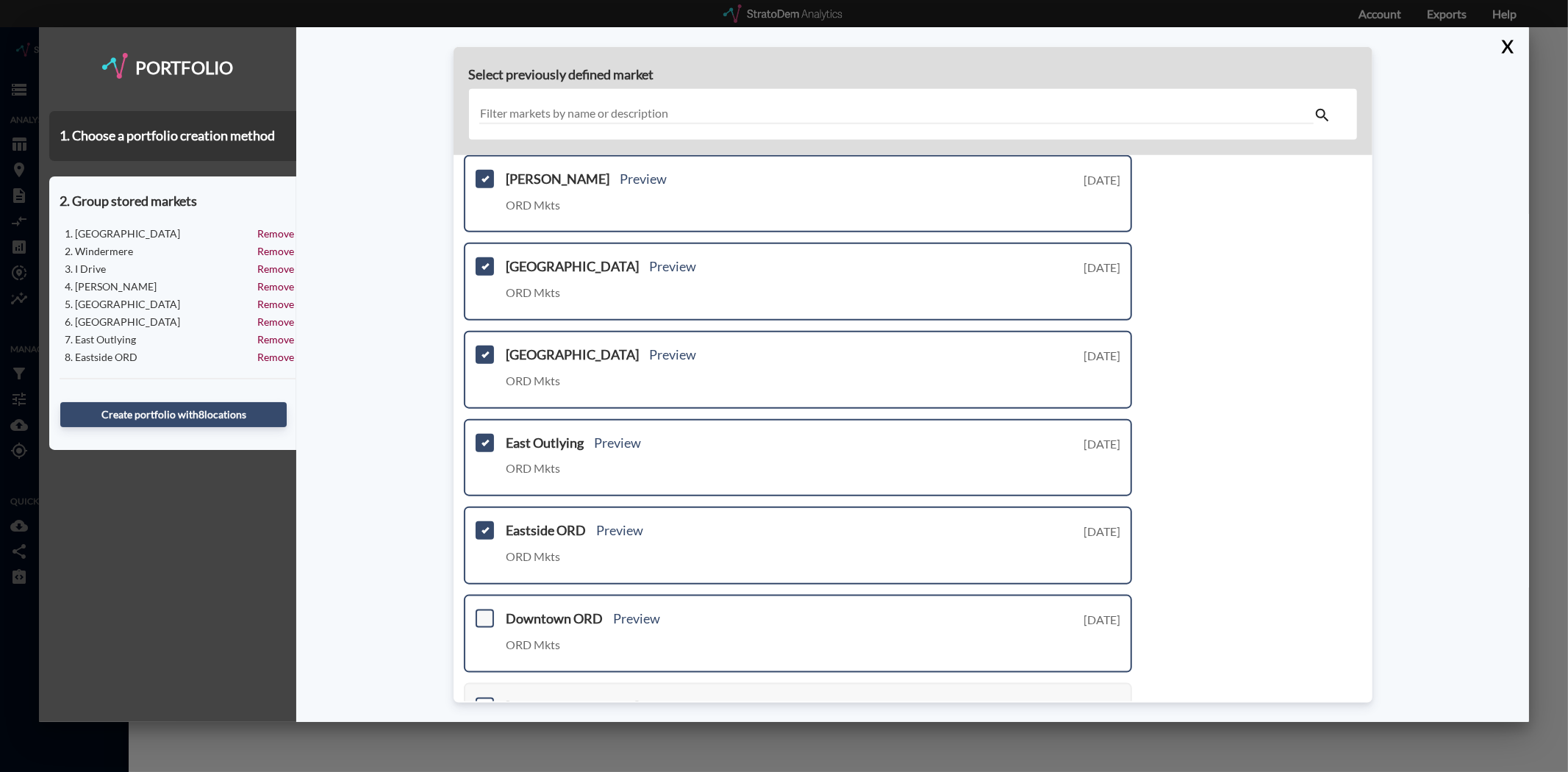
click at [490, 610] on span at bounding box center [485, 619] width 18 height 18
click at [483, 612] on input "checkbox" at bounding box center [483, 612] width 0 height 0
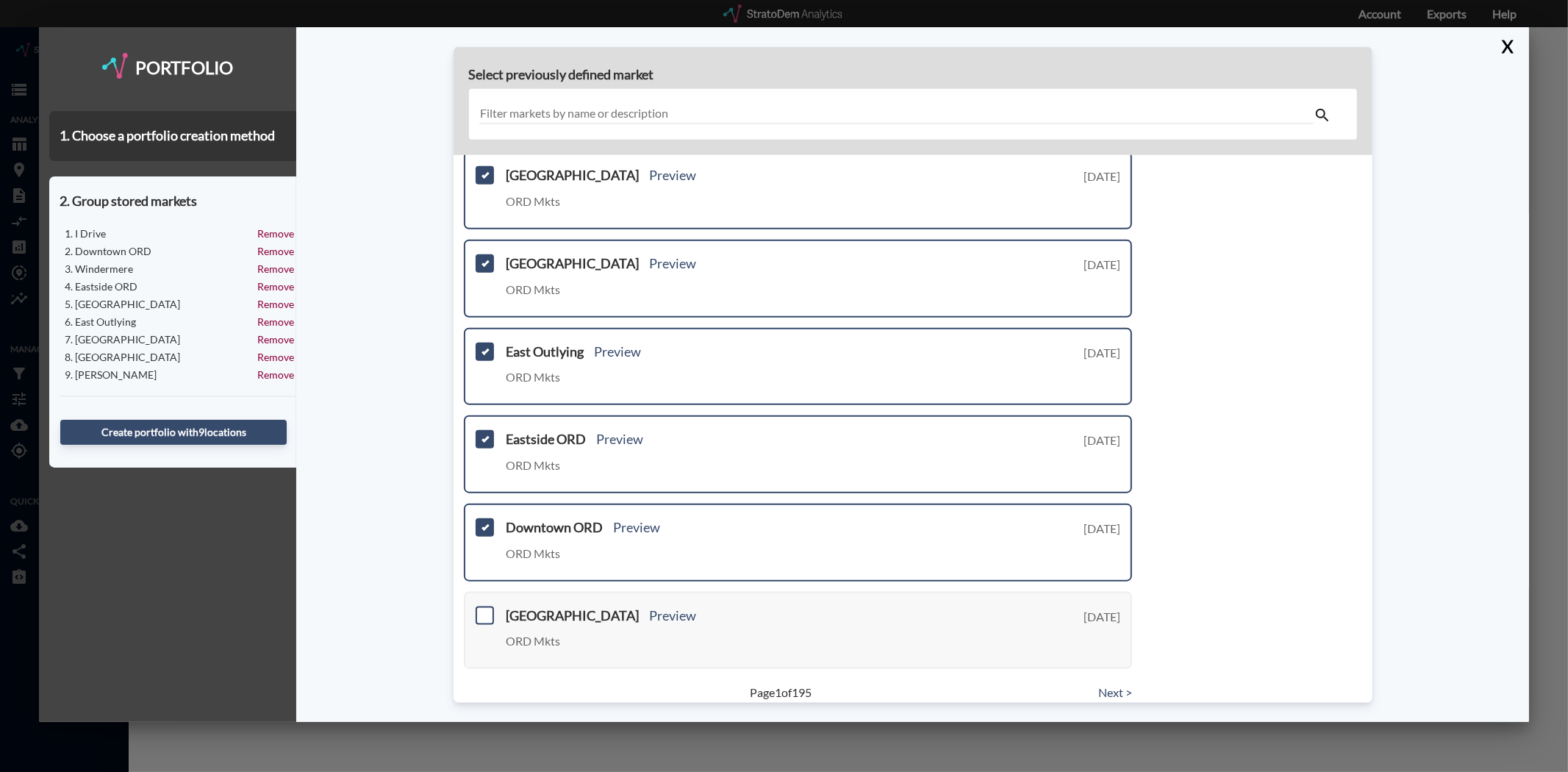
scroll to position [420, 0]
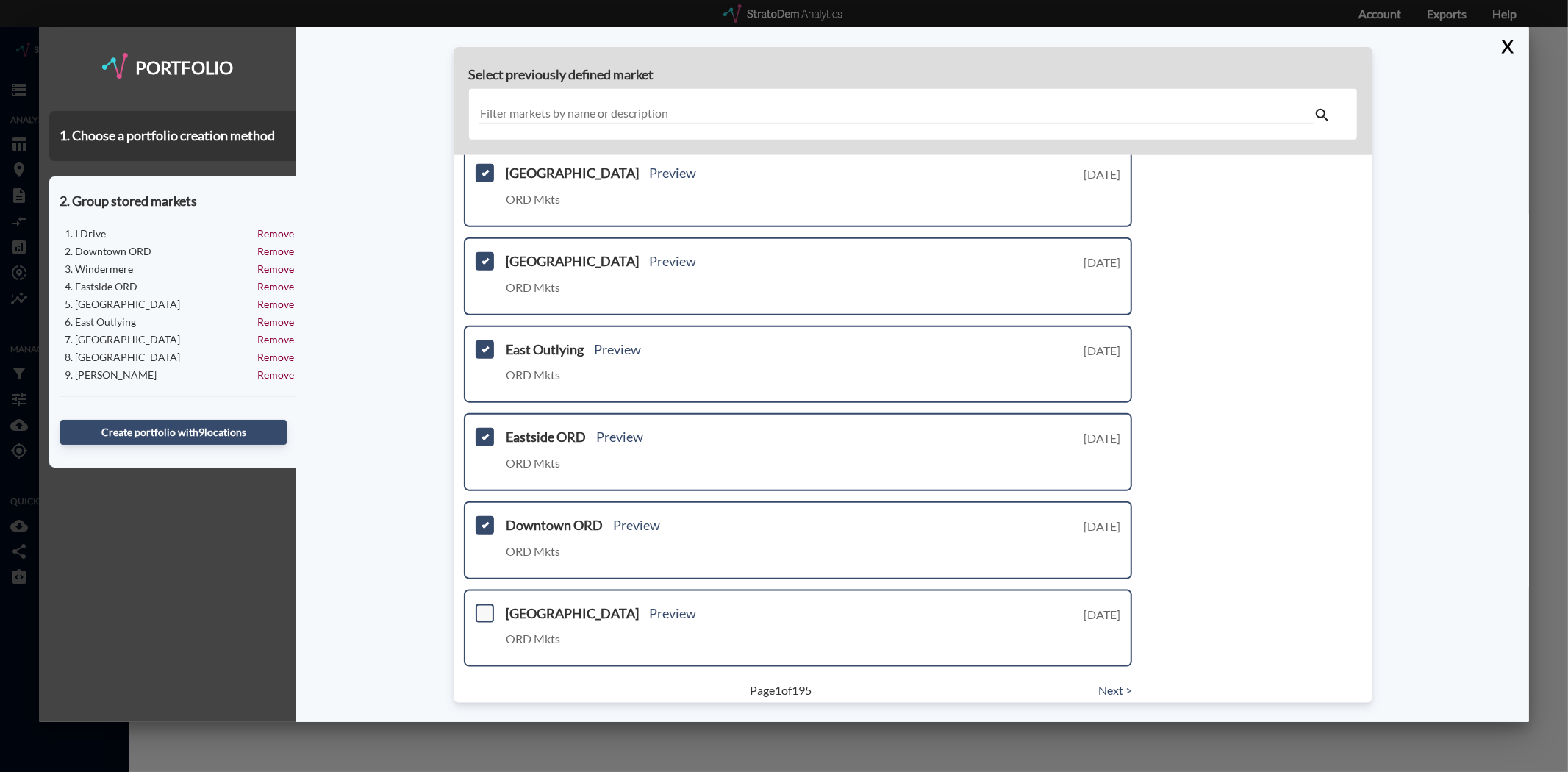
click at [486, 604] on span at bounding box center [485, 613] width 18 height 18
click at [483, 606] on input "checkbox" at bounding box center [483, 606] width 0 height 0
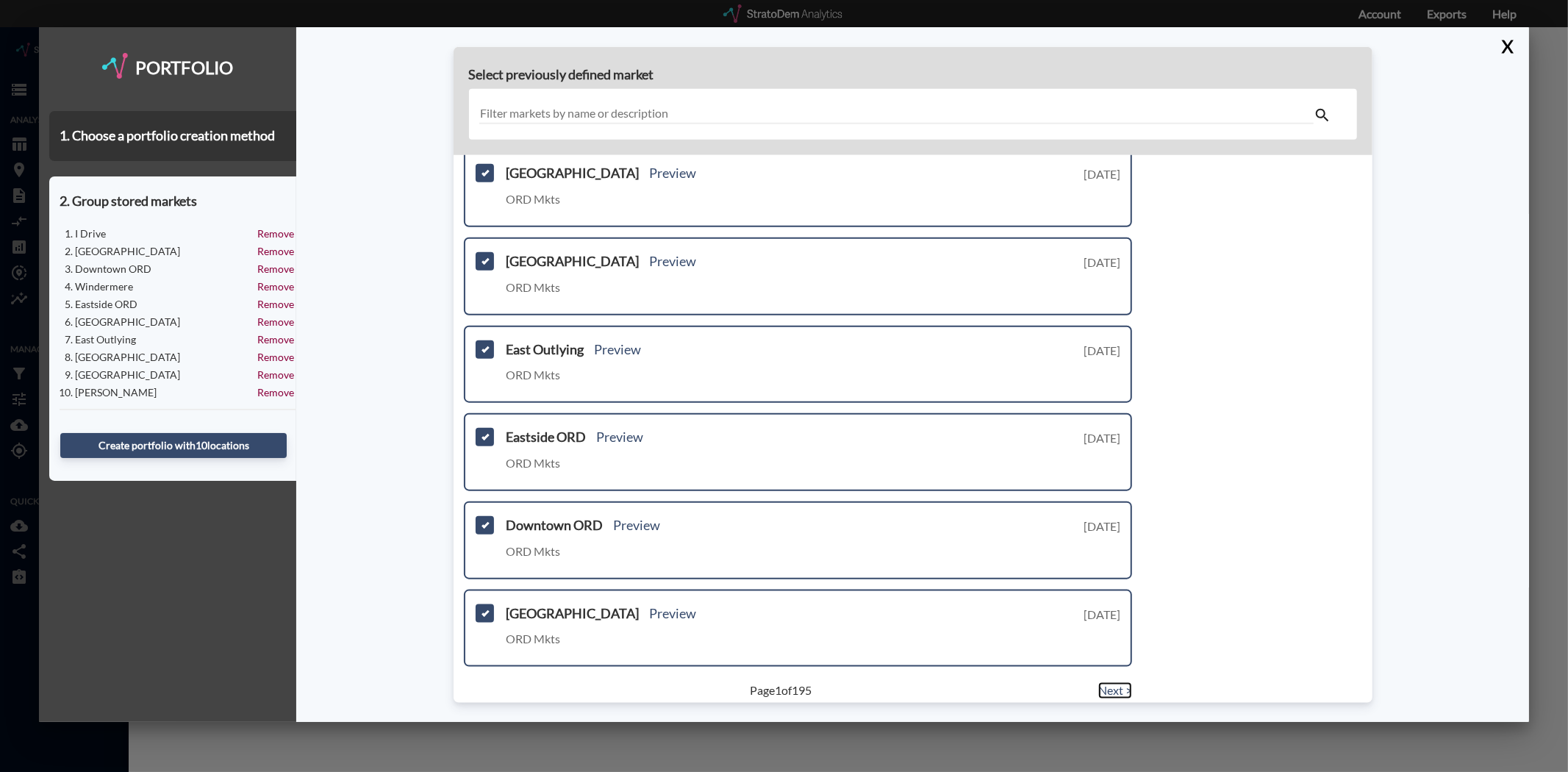
click at [1112, 682] on link "Next >" at bounding box center [1114, 690] width 34 height 16
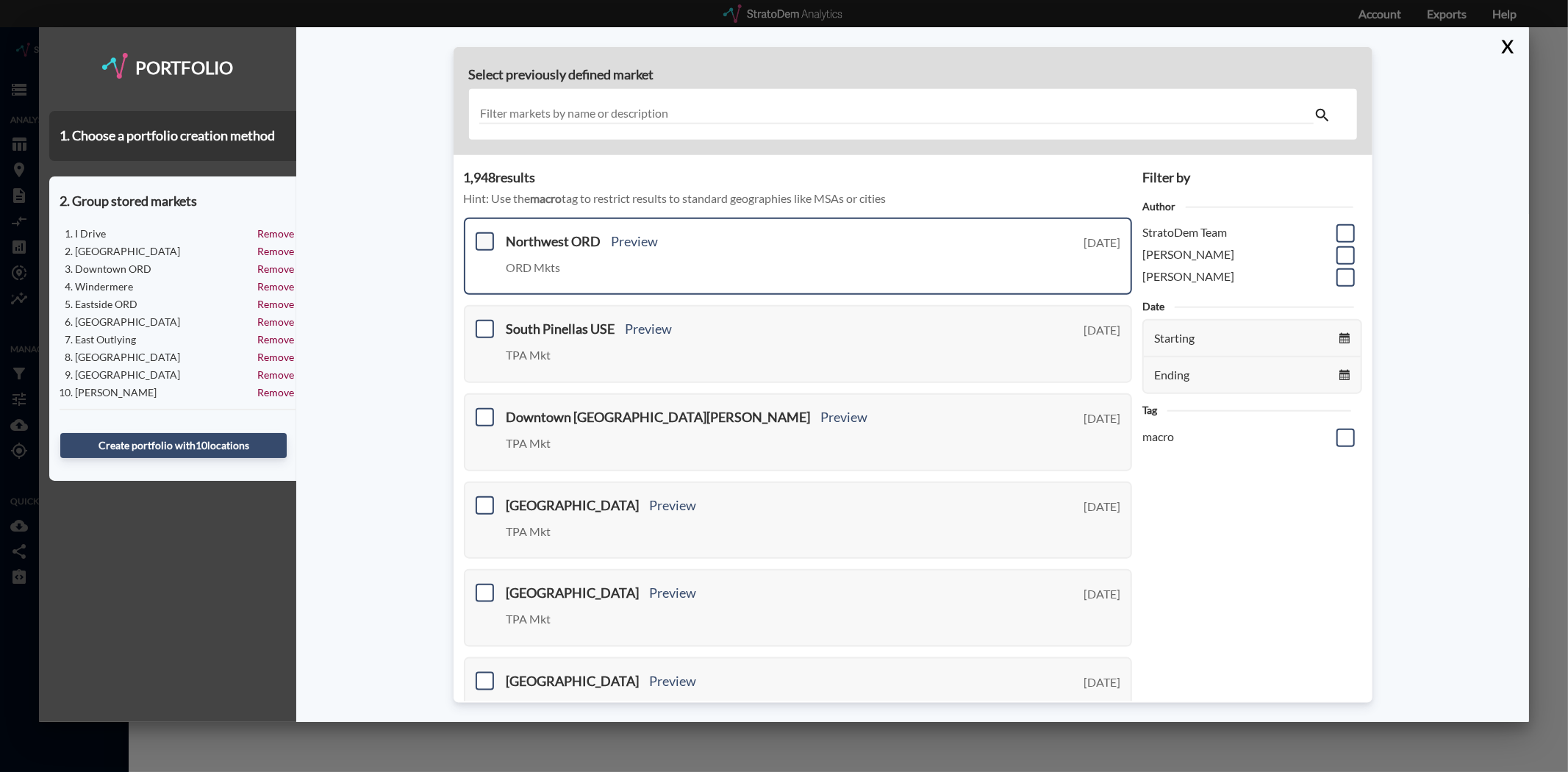
click at [480, 239] on span at bounding box center [485, 242] width 18 height 18
click at [483, 235] on input "checkbox" at bounding box center [483, 235] width 0 height 0
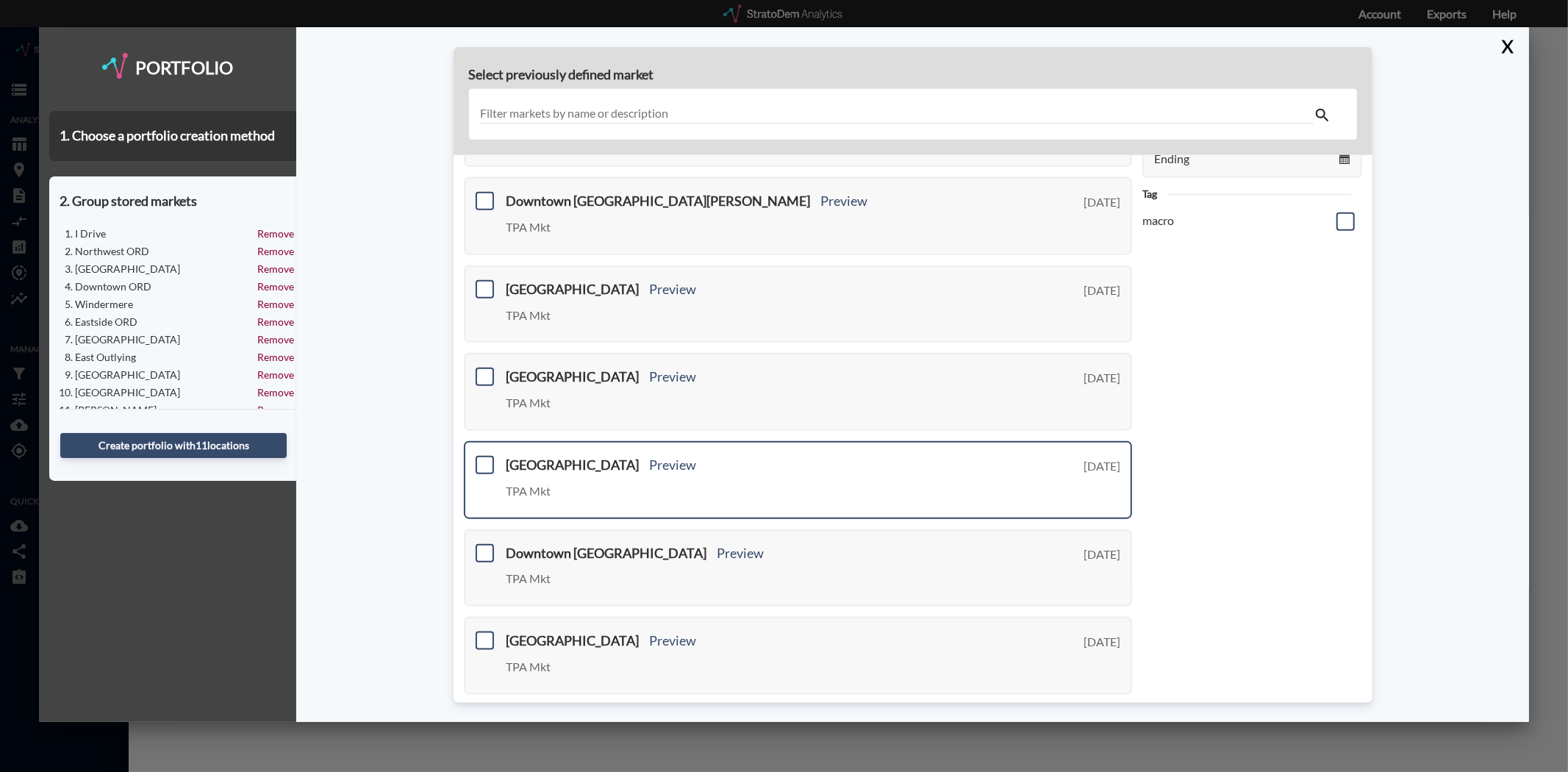
scroll to position [245, 0]
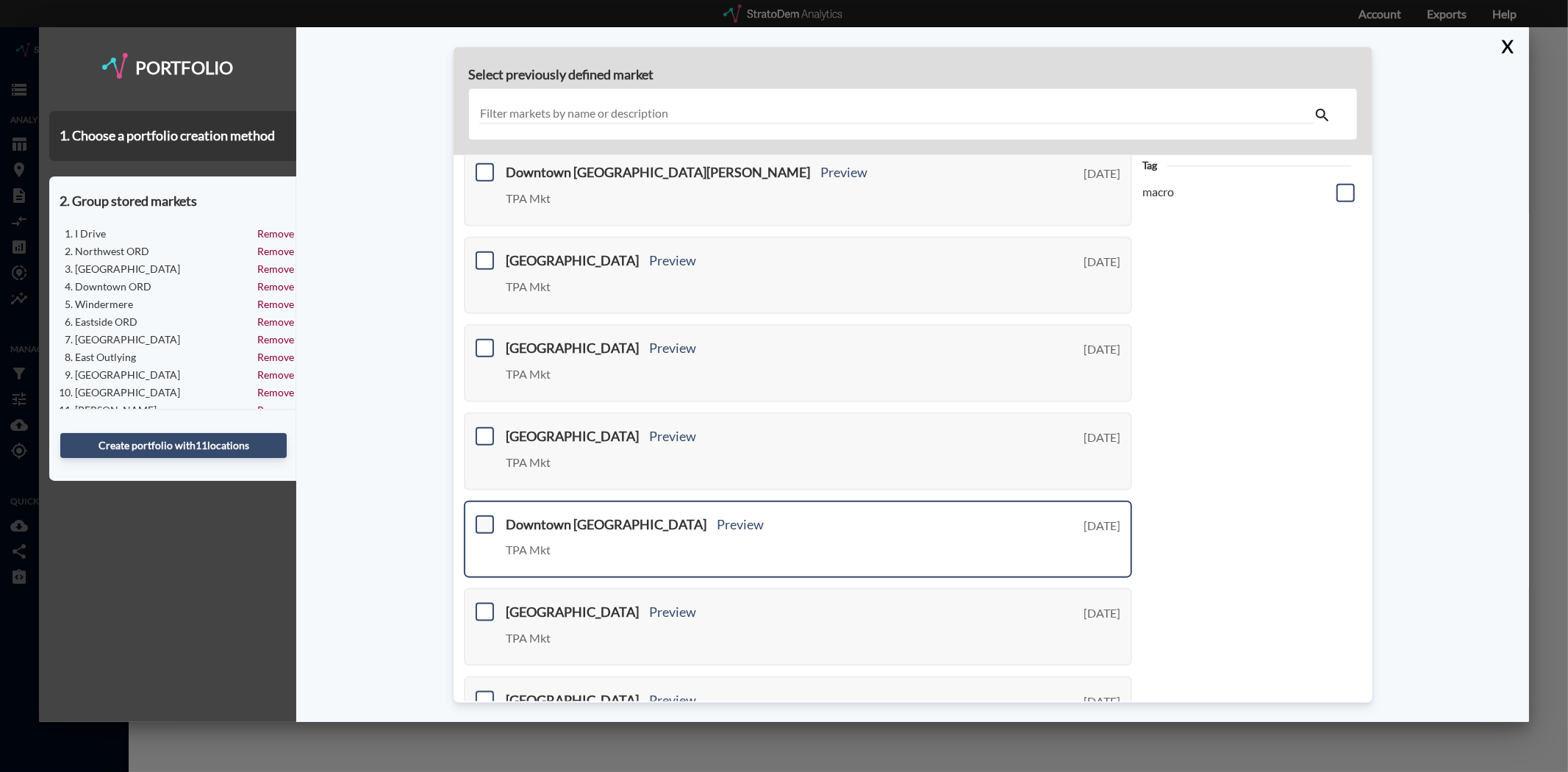
click at [482, 518] on span at bounding box center [485, 524] width 18 height 18
click at [483, 517] on input "checkbox" at bounding box center [483, 517] width 0 height 0
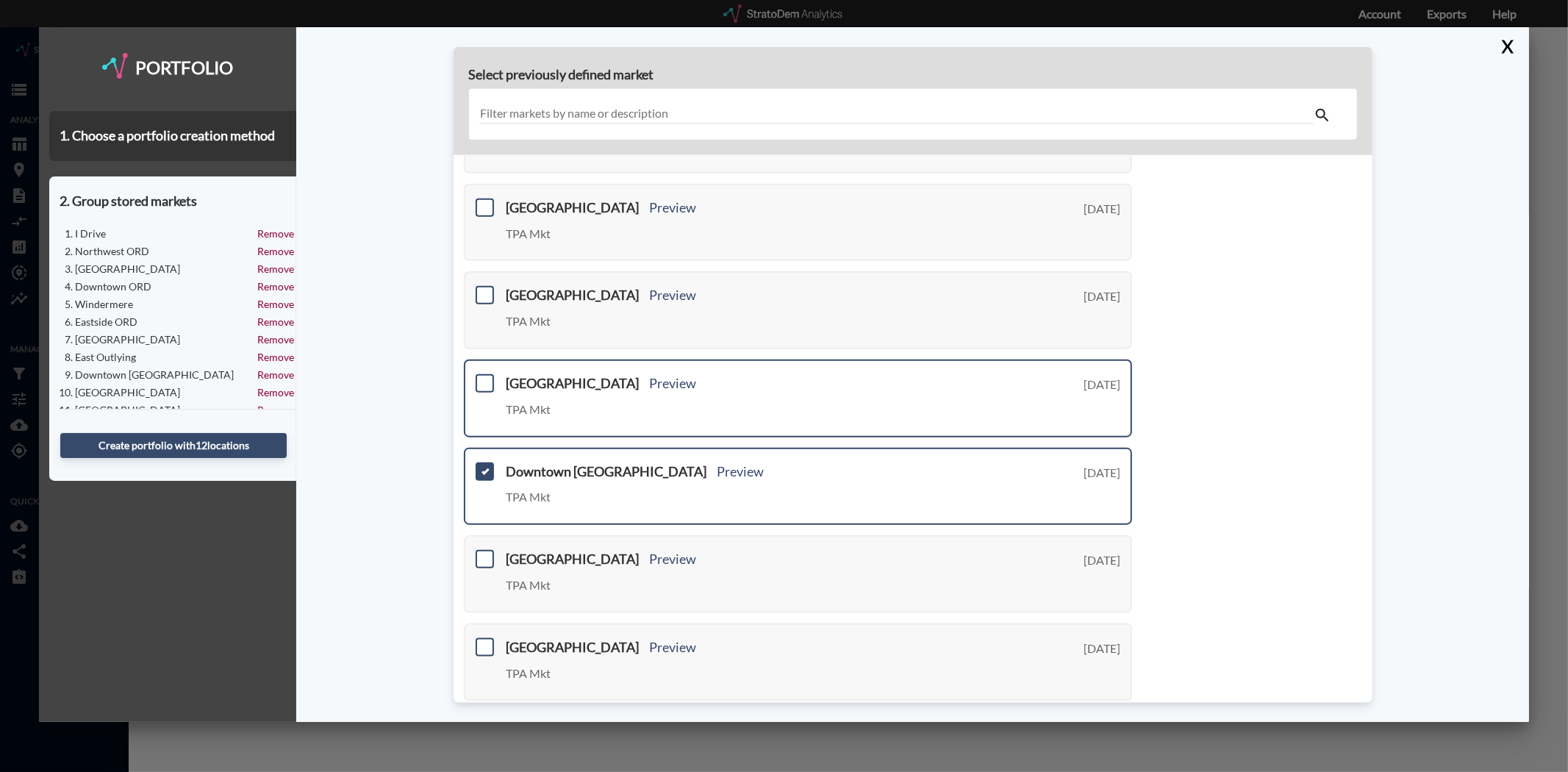
scroll to position [327, 0]
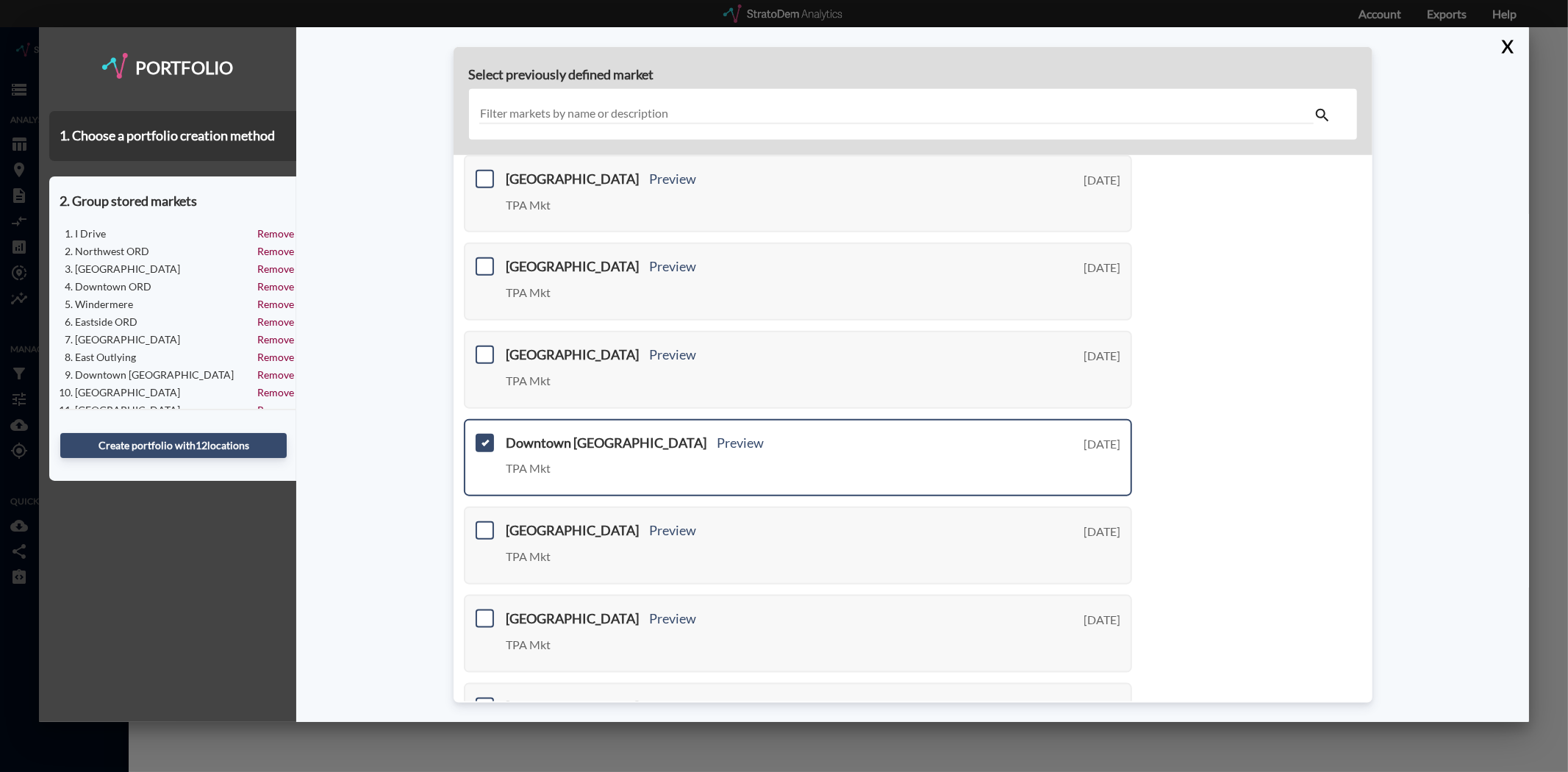
click at [473, 434] on div "Downtown Tampa Preview TPA Mkt Tuesday, August 12, 2025" at bounding box center [798, 457] width 669 height 78
click at [483, 433] on span at bounding box center [485, 442] width 18 height 18
click at [483, 435] on input "checkbox" at bounding box center [483, 435] width 0 height 0
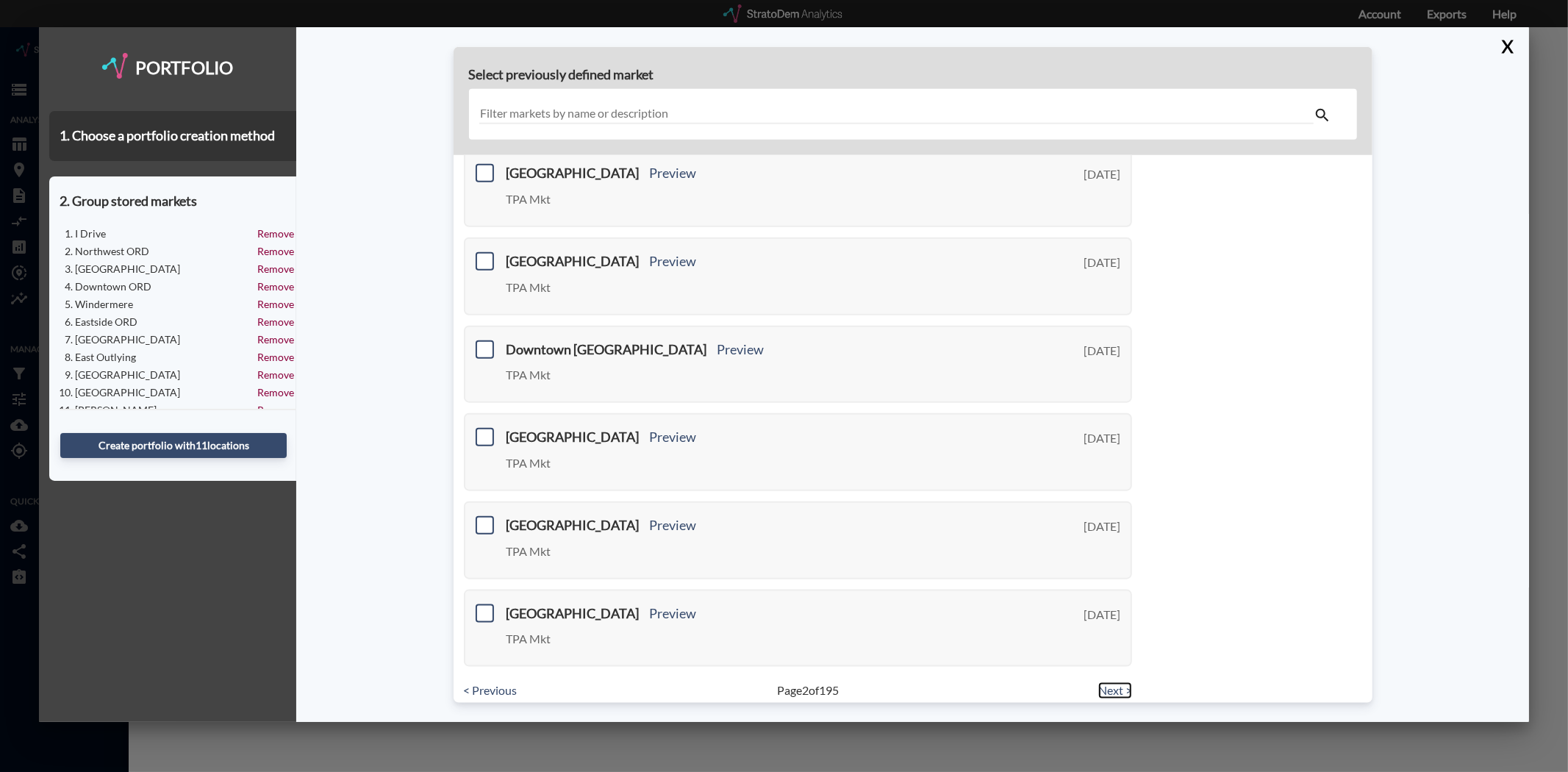
click at [1114, 682] on link "Next >" at bounding box center [1114, 690] width 34 height 16
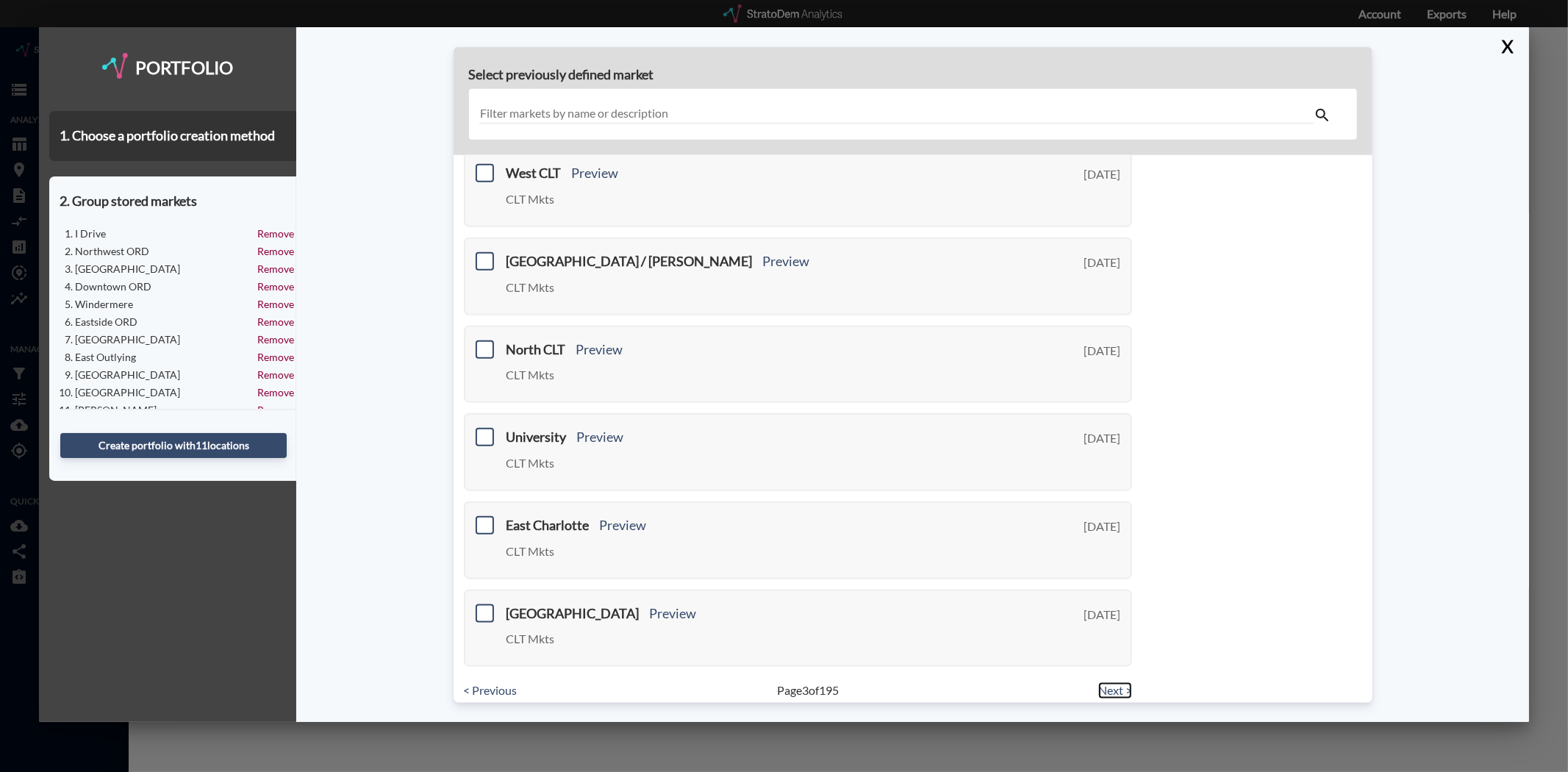
click at [1109, 682] on link "Next >" at bounding box center [1114, 690] width 34 height 16
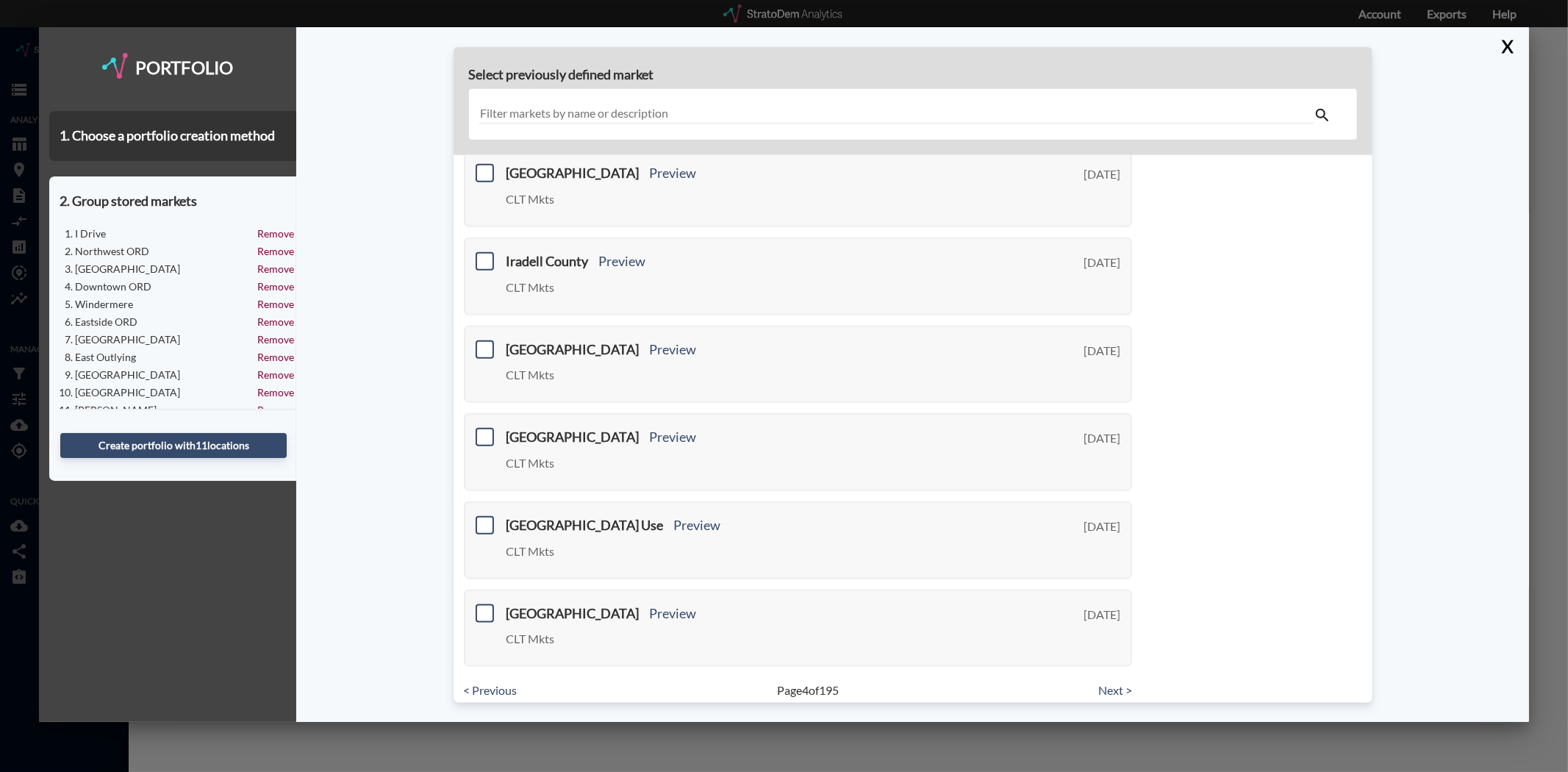
click at [1104, 666] on div "1,948 result s Hint: Use the macro tag to restrict results to standard geograph…" at bounding box center [798, 224] width 690 height 979
click at [1106, 682] on link "Next >" at bounding box center [1114, 690] width 34 height 16
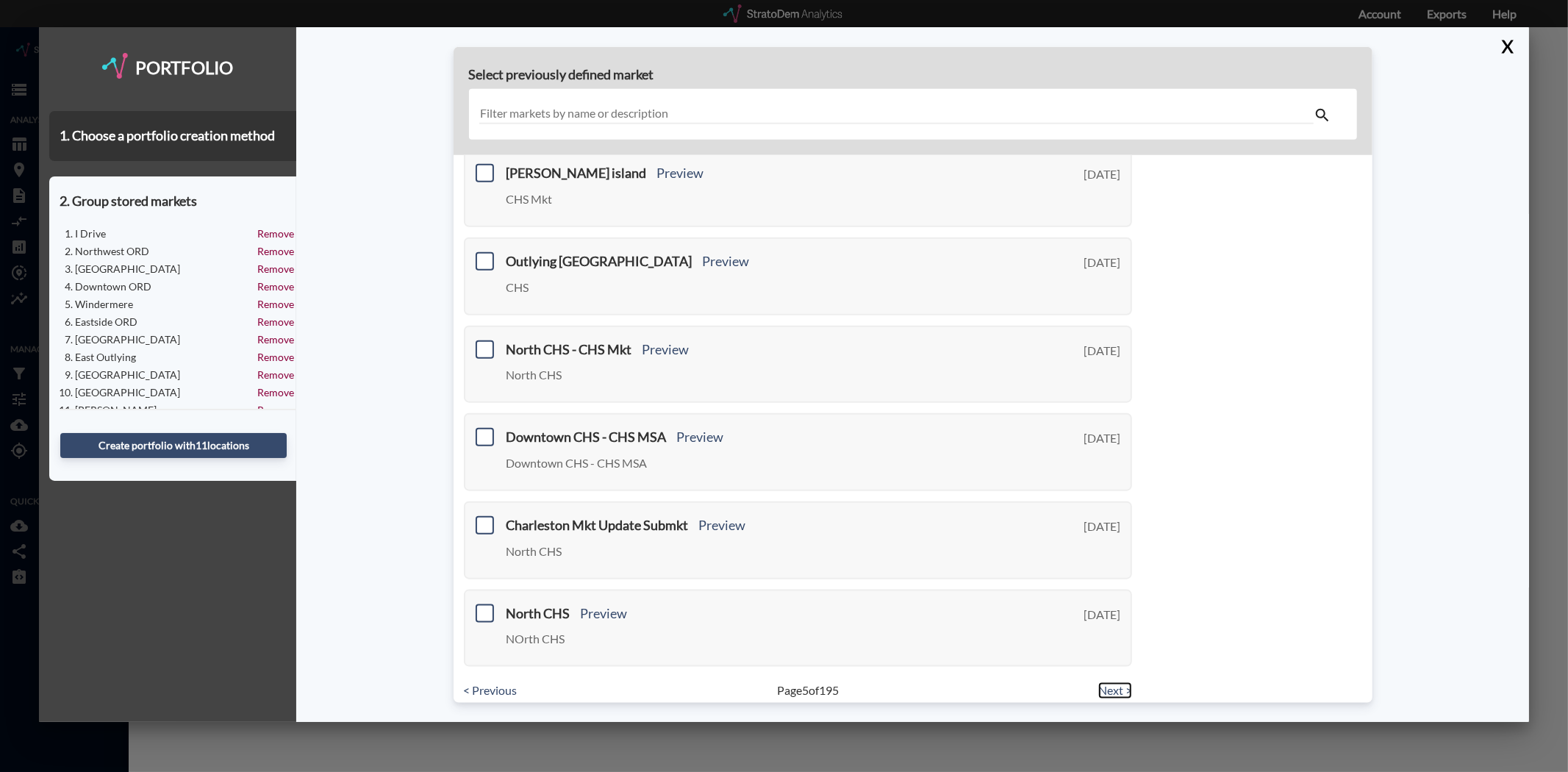
click at [1108, 682] on link "Next >" at bounding box center [1114, 690] width 34 height 16
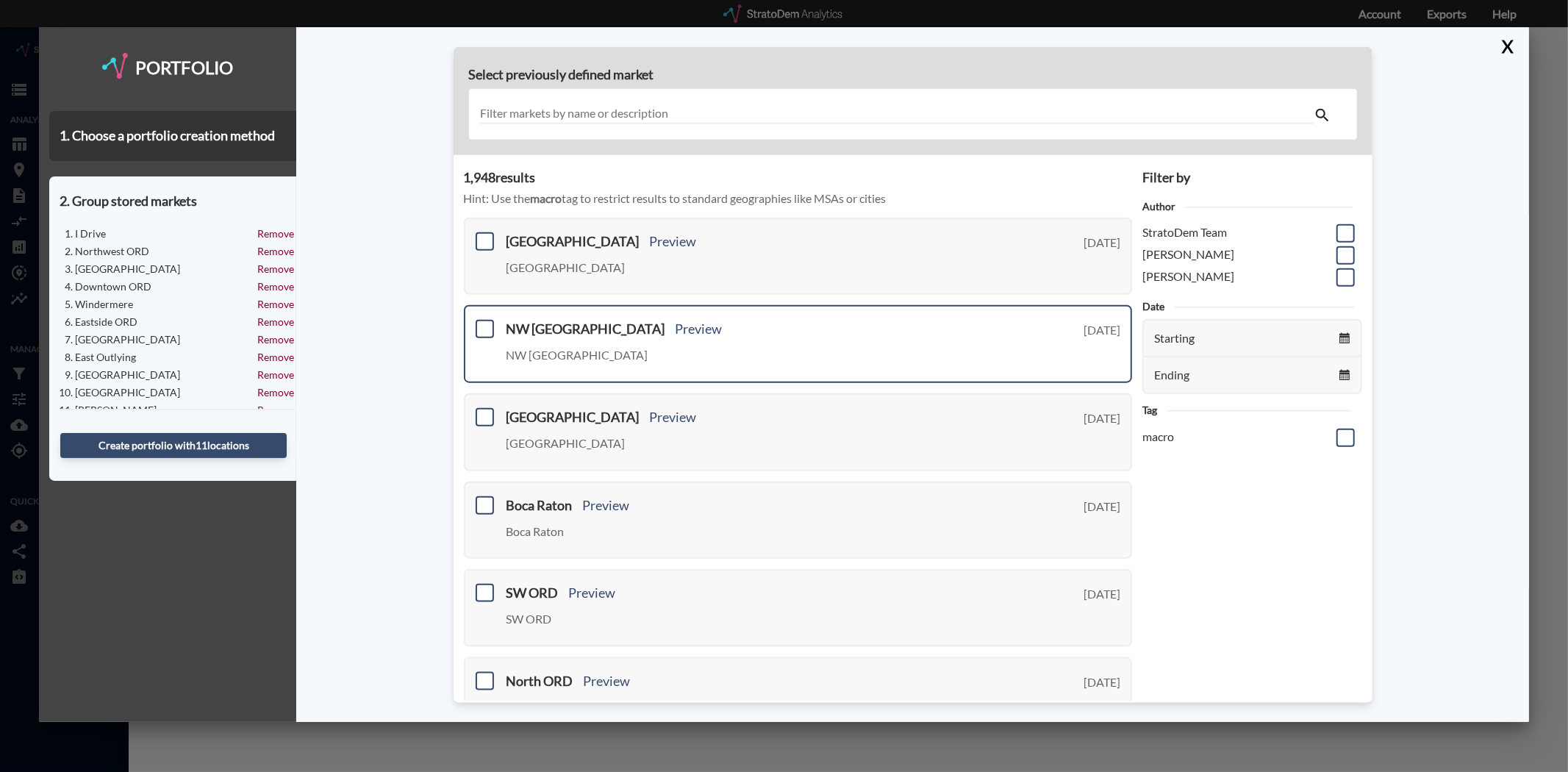
scroll to position [82, 0]
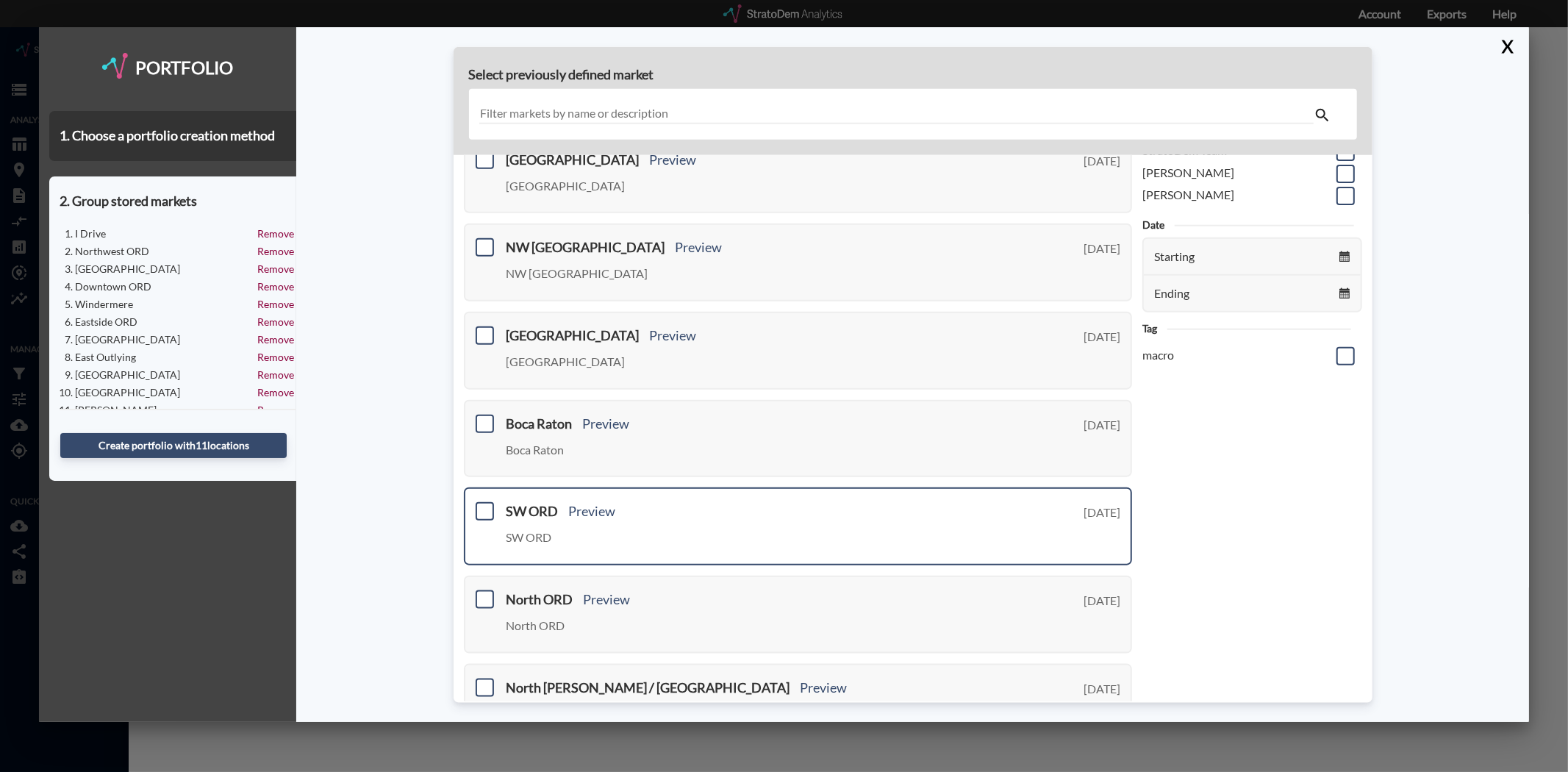
click at [517, 505] on h3 "SW ORD Preview" at bounding box center [758, 511] width 504 height 15
click at [479, 502] on span at bounding box center [485, 511] width 18 height 18
click at [483, 505] on input "checkbox" at bounding box center [483, 505] width 0 height 0
click at [479, 592] on span at bounding box center [485, 600] width 18 height 18
click at [483, 593] on input "checkbox" at bounding box center [483, 593] width 0 height 0
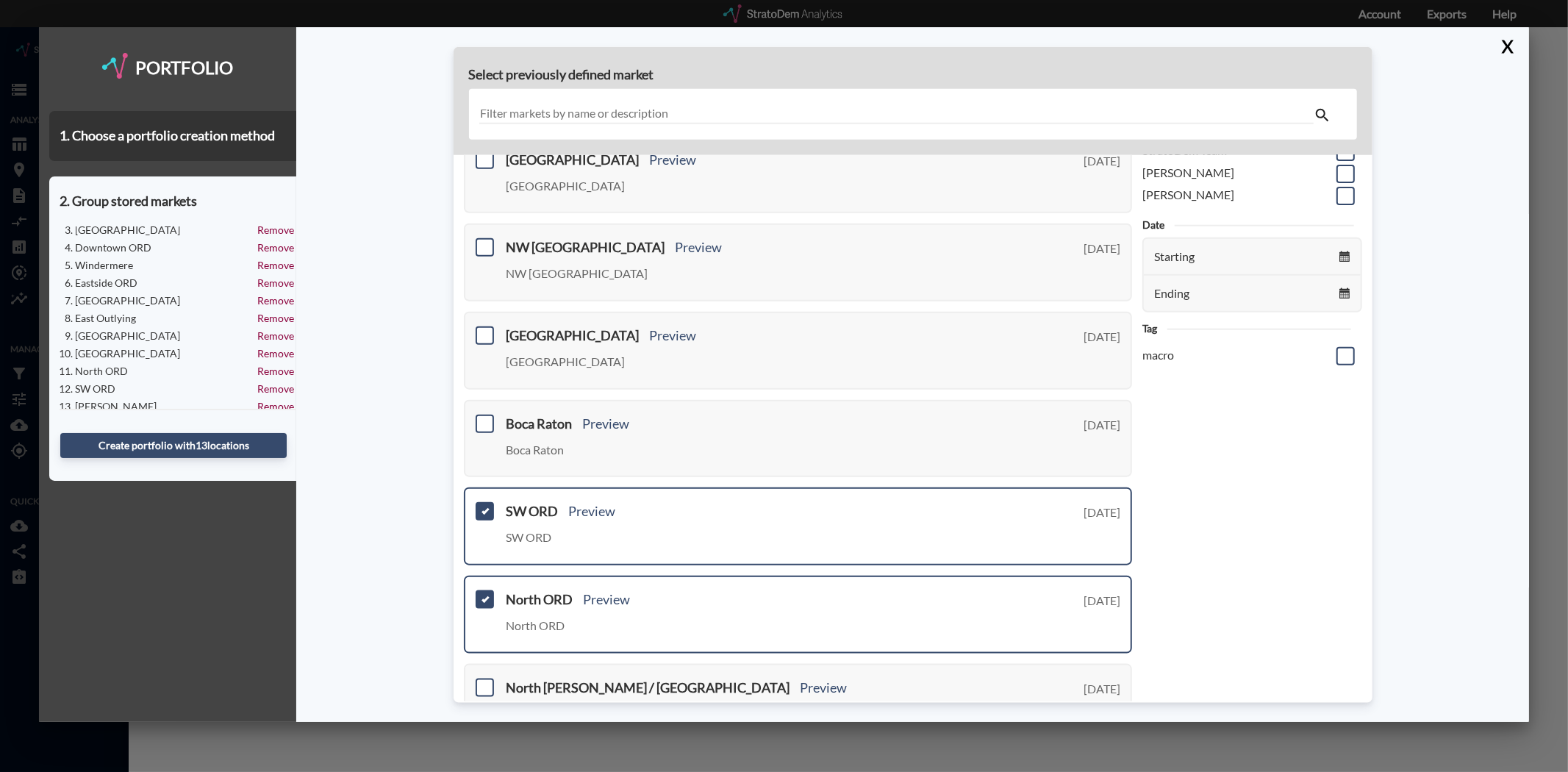
scroll to position [56, 0]
click at [170, 443] on button "Create portfolio with 13 location s" at bounding box center [173, 445] width 226 height 25
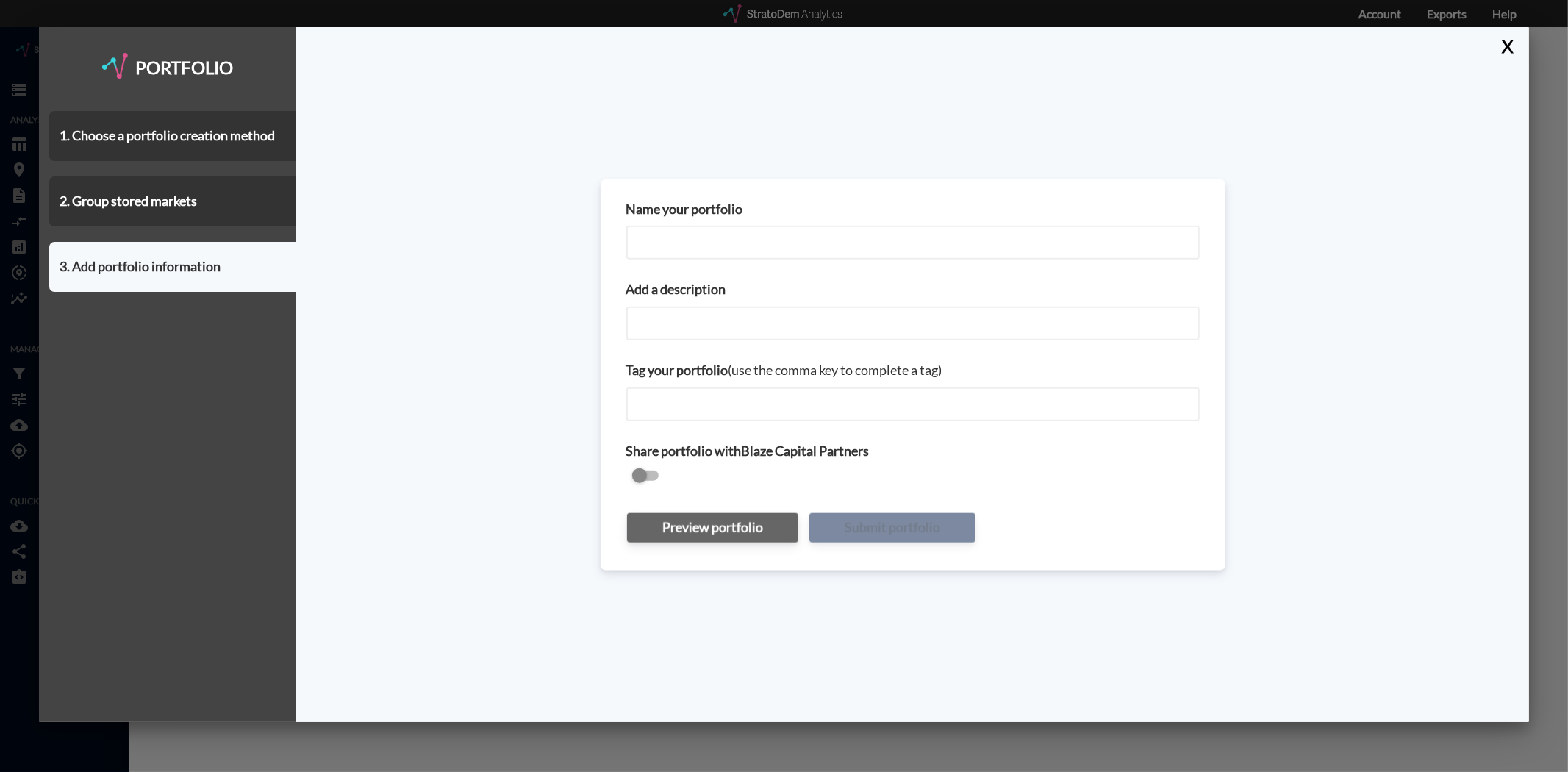
click at [794, 245] on input "Name your portfolio" at bounding box center [912, 242] width 573 height 34
type input "T"
type input "Orlando Submarkets - MUC Call"
click at [770, 321] on input "Add a description" at bounding box center [912, 323] width 573 height 34
paste input "Orlando Submarkets - MUC Call"
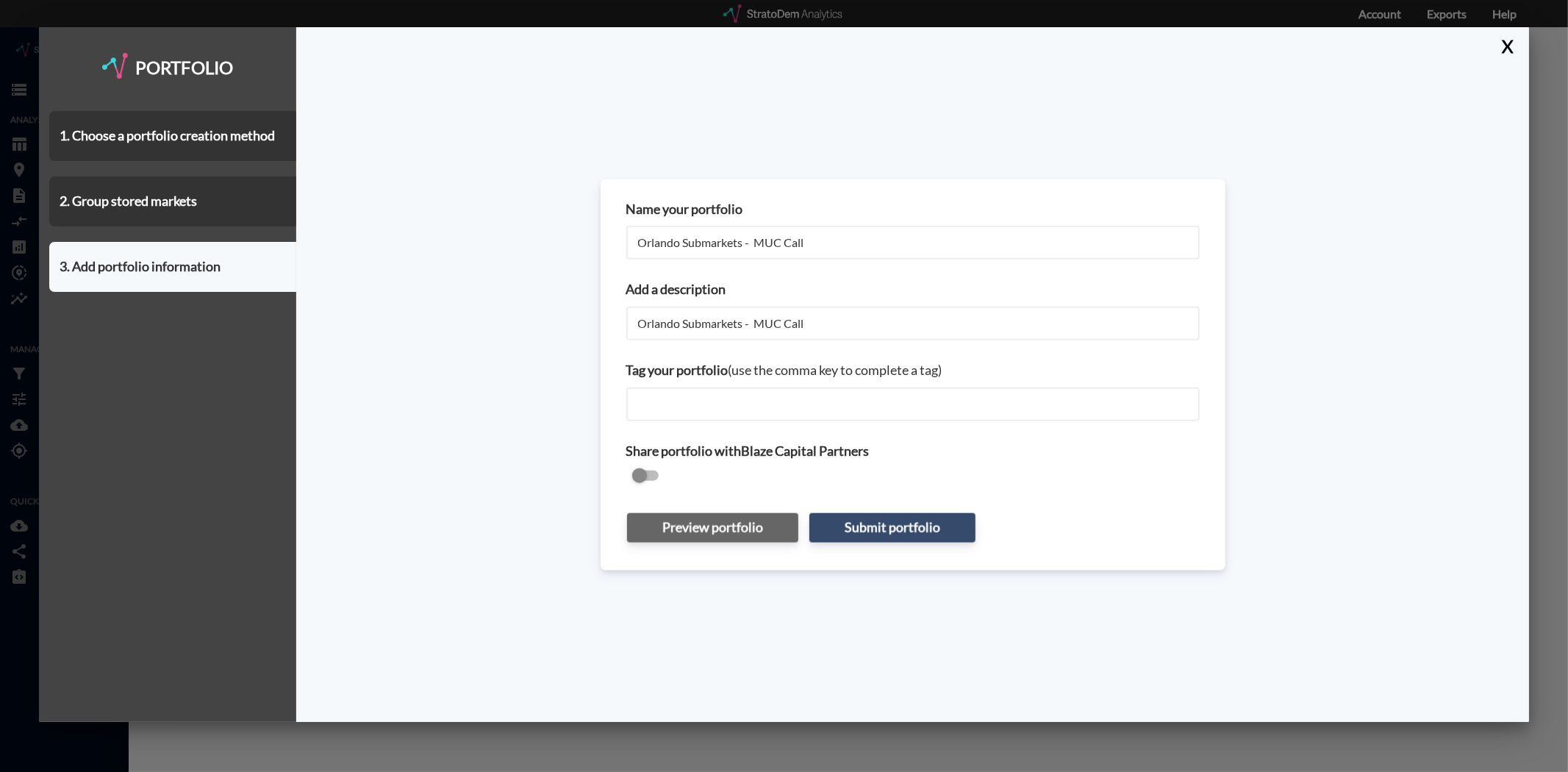
drag, startPoint x: 751, startPoint y: 322, endPoint x: 487, endPoint y: 313, distance: 264.2
click at [487, 313] on div "Name your portfolio Orlando Submarkets - MUC Call Add a description Orlando Sub…" at bounding box center [912, 374] width 1232 height 694
type input "MUC Call"
click at [928, 518] on button "Submit portfolio" at bounding box center [892, 528] width 166 height 30
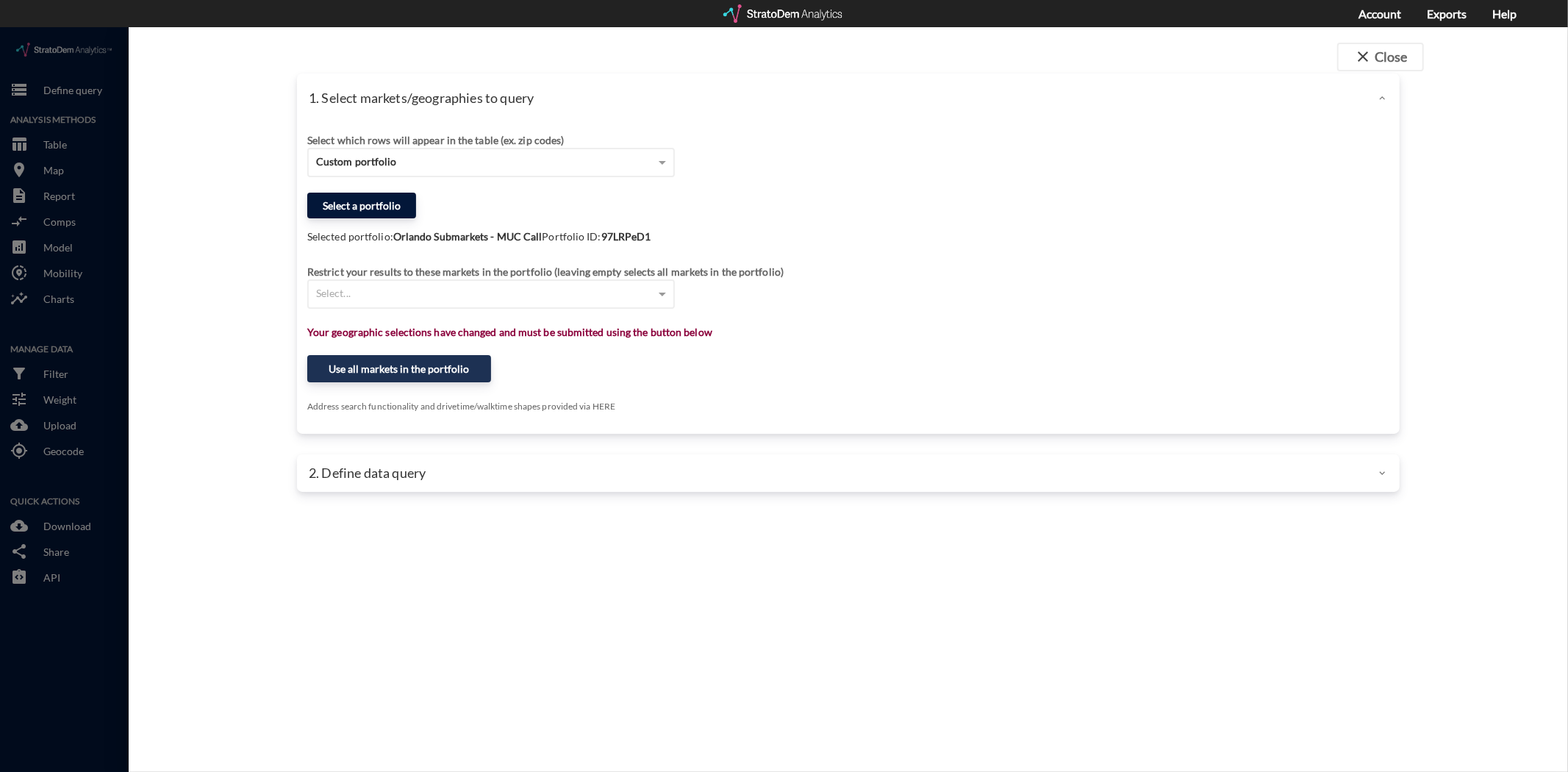
click button "Select a portfolio"
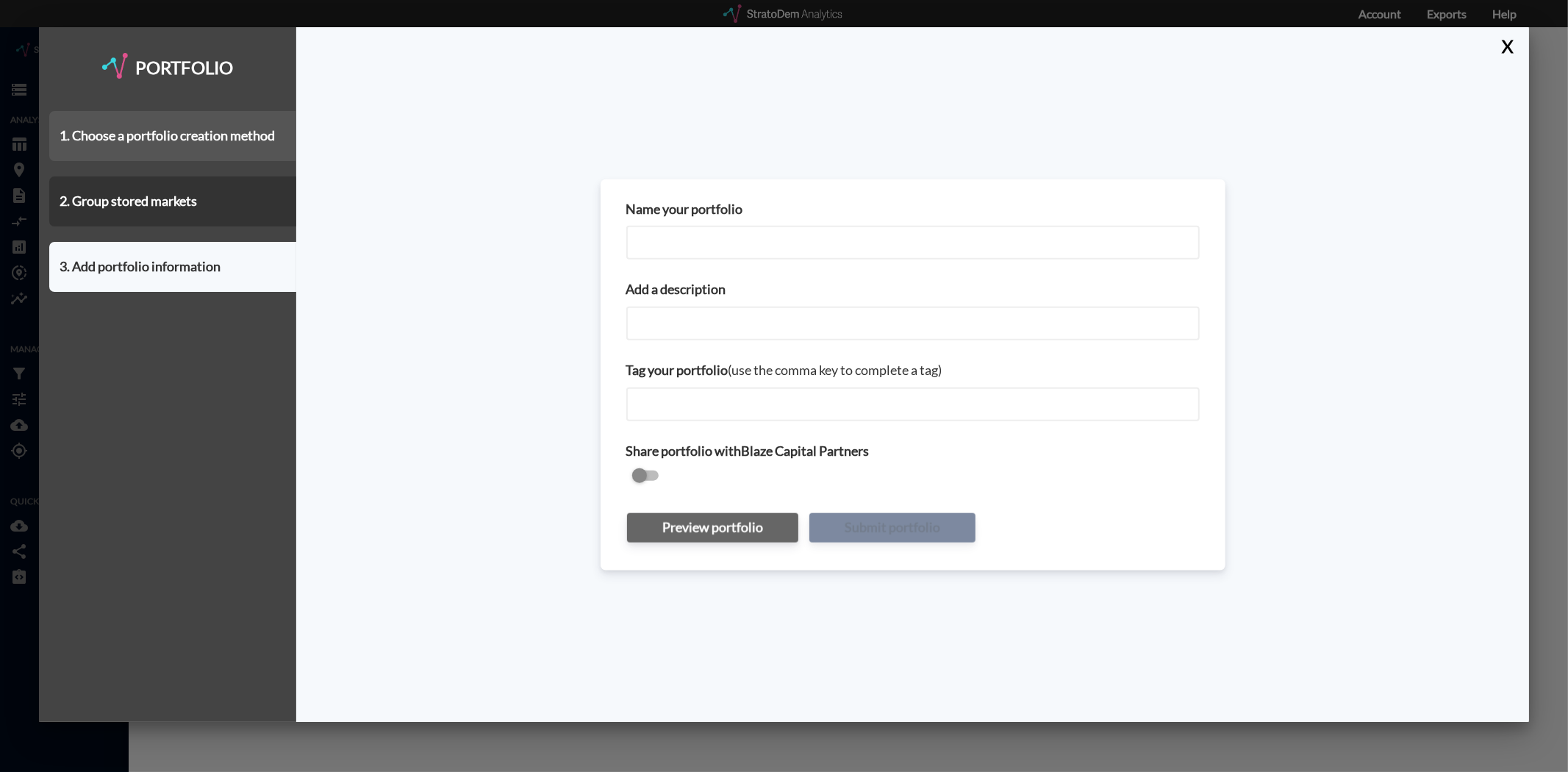
click at [170, 134] on div "1. Choose a portfolio creation method" at bounding box center [172, 136] width 247 height 50
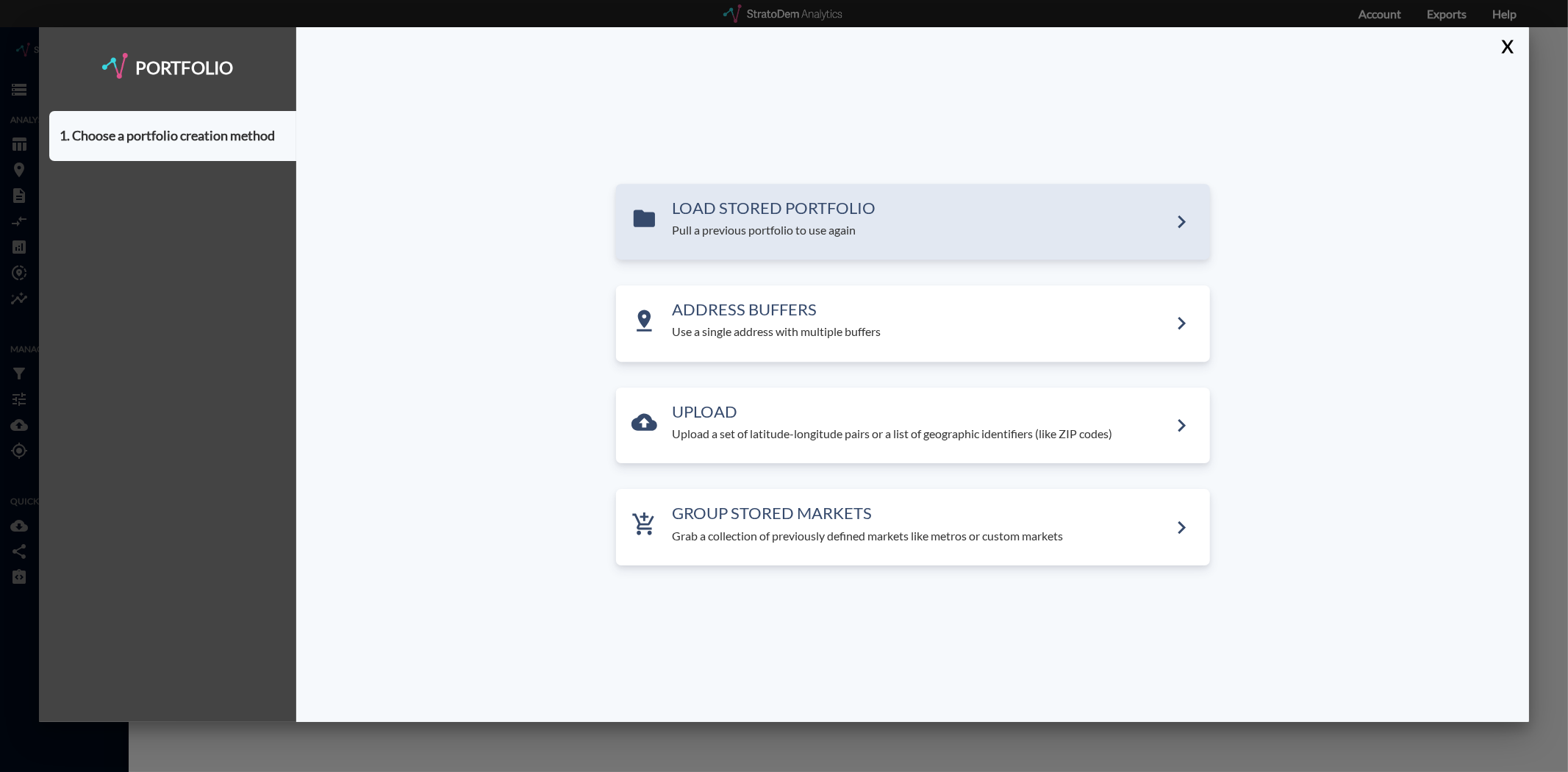
click at [794, 233] on p "Pull a previous portfolio to use again" at bounding box center [921, 230] width 497 height 16
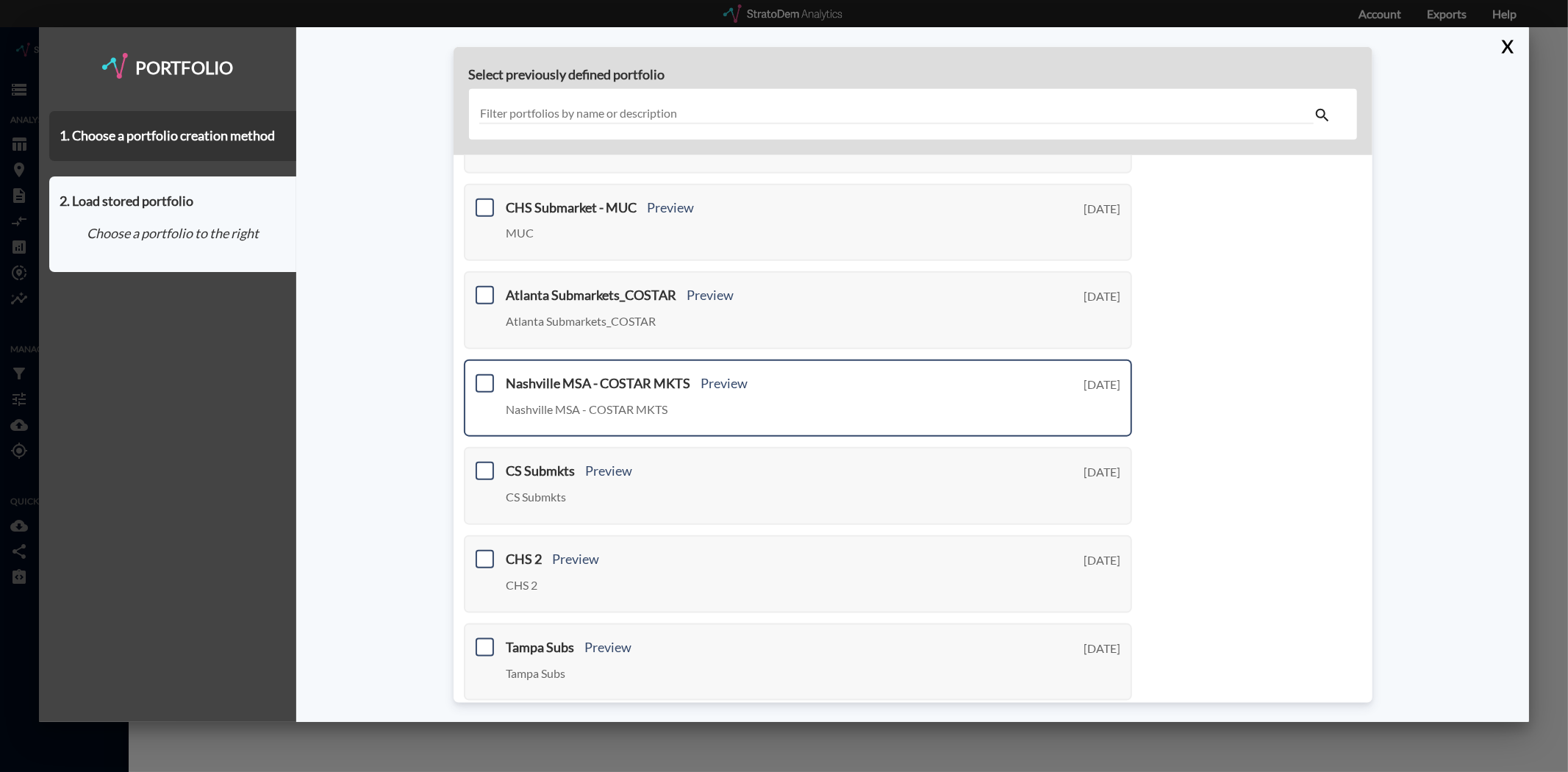
scroll to position [402, 0]
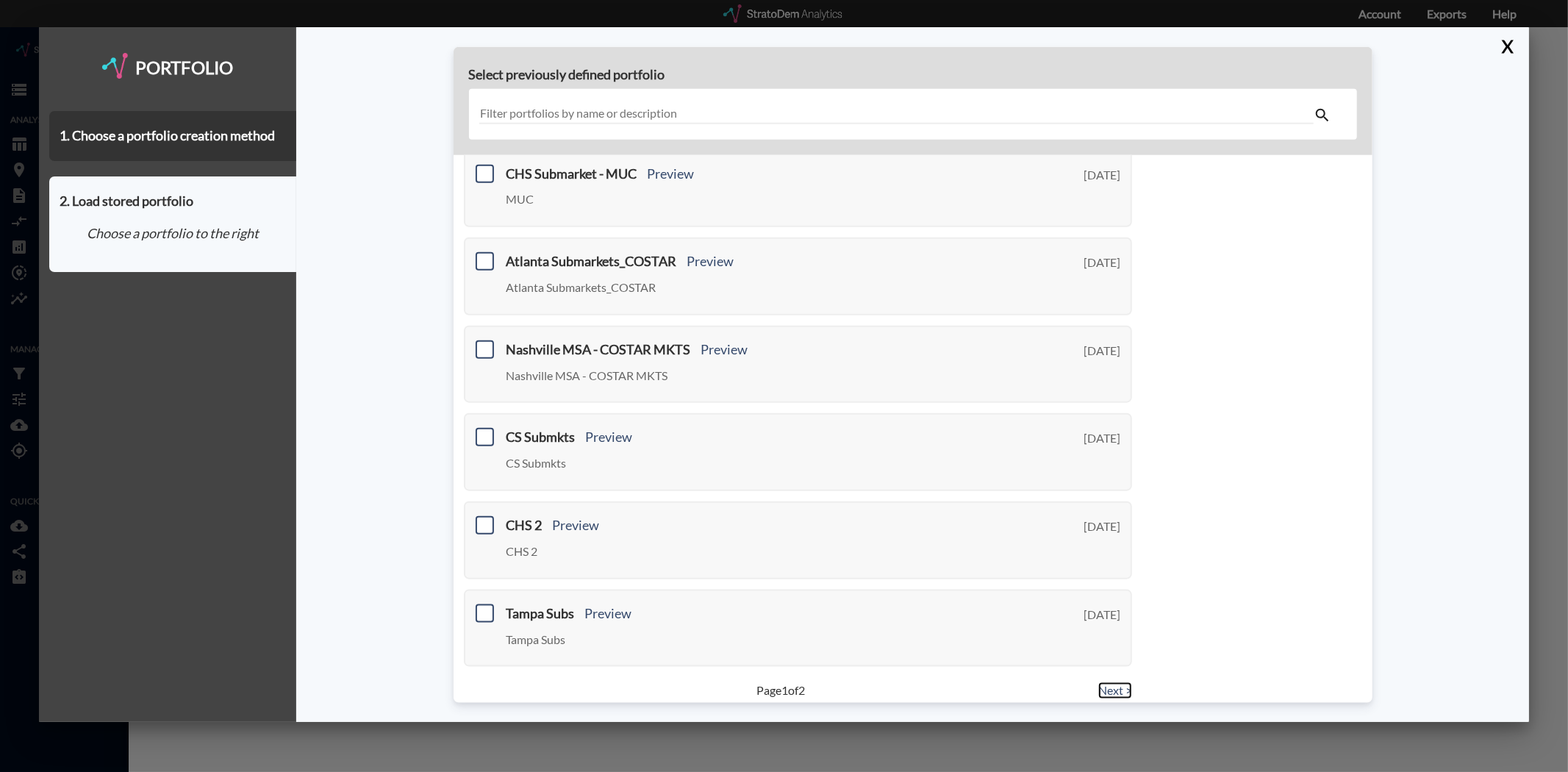
click at [1112, 682] on link "Next >" at bounding box center [1114, 690] width 34 height 16
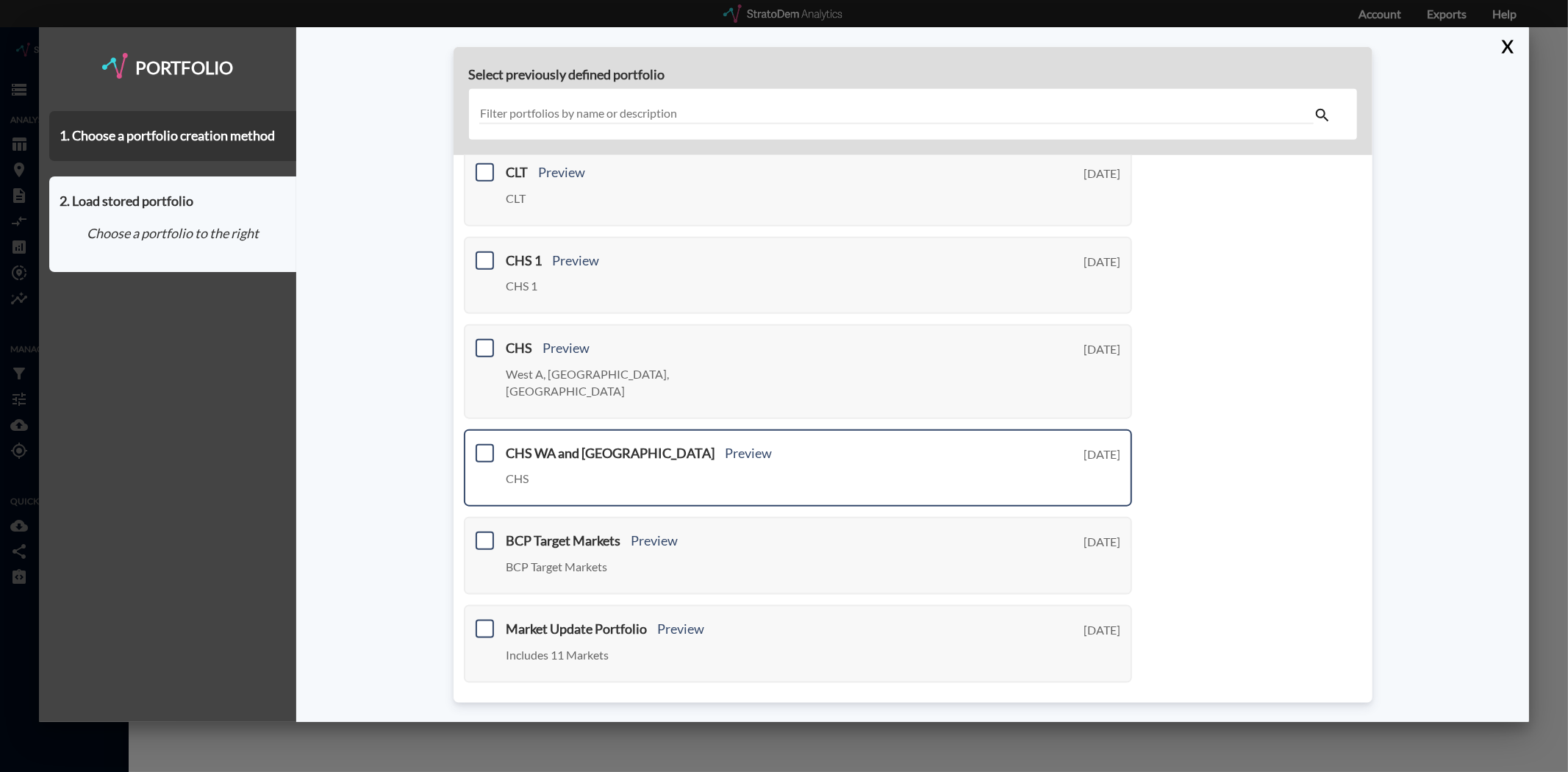
scroll to position [0, 0]
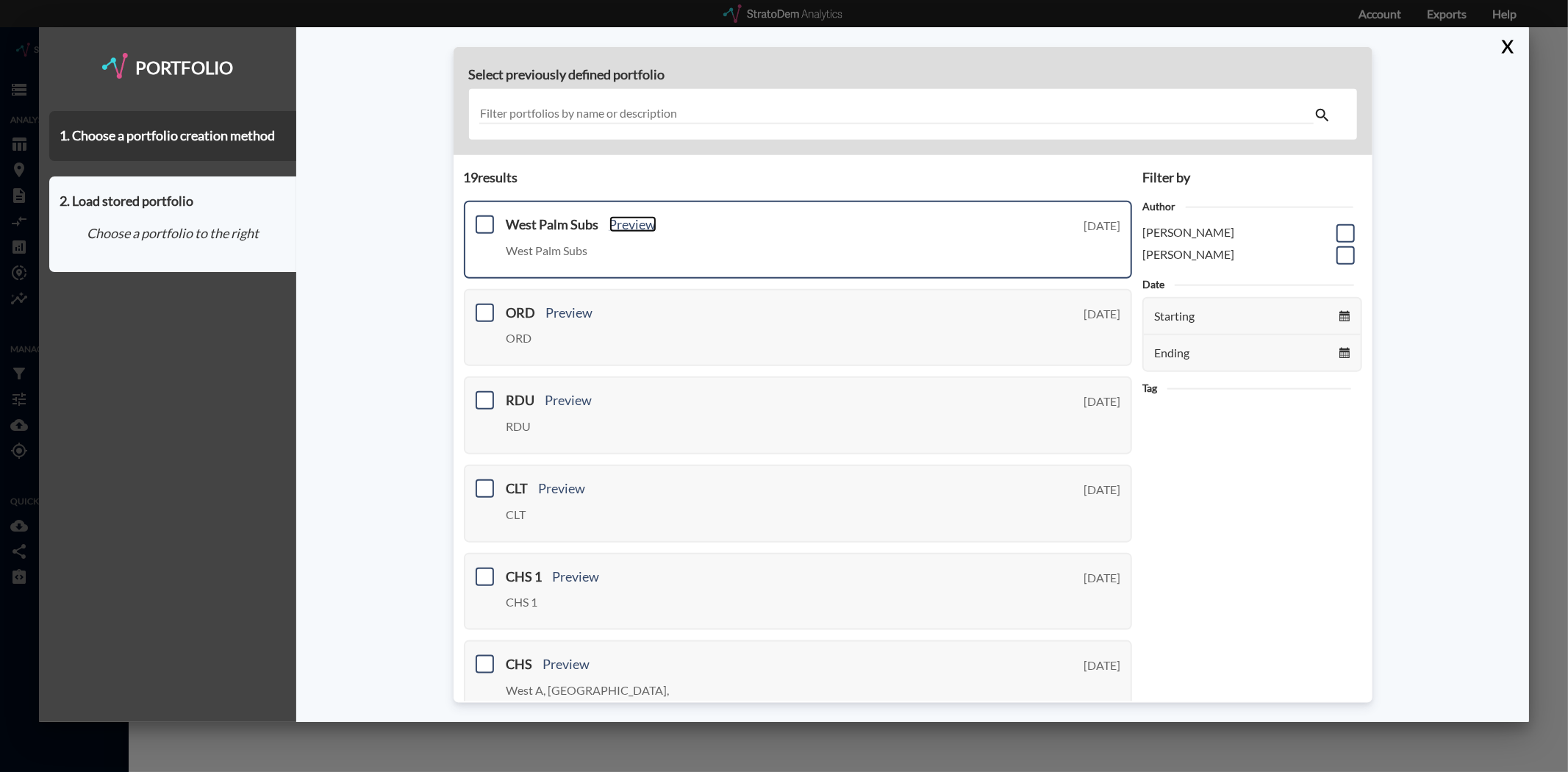
click at [619, 219] on link "Preview" at bounding box center [633, 224] width 47 height 16
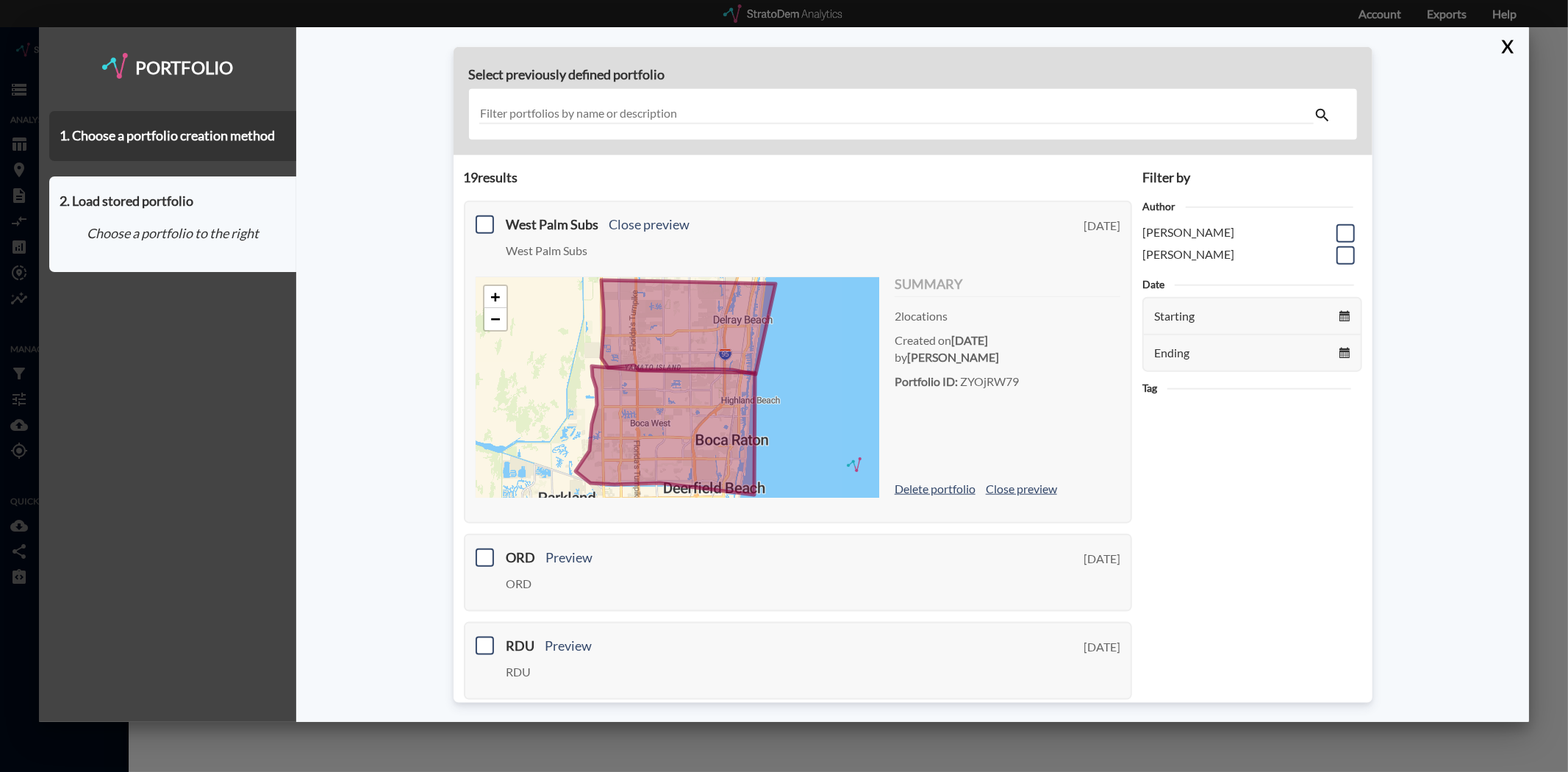
click at [557, 190] on div "19 result s West Palm Subs Close preview West Palm Subs Monday, July 21, 2025 +…" at bounding box center [798, 723] width 690 height 1137
click at [632, 223] on link "Close preview" at bounding box center [650, 224] width 81 height 16
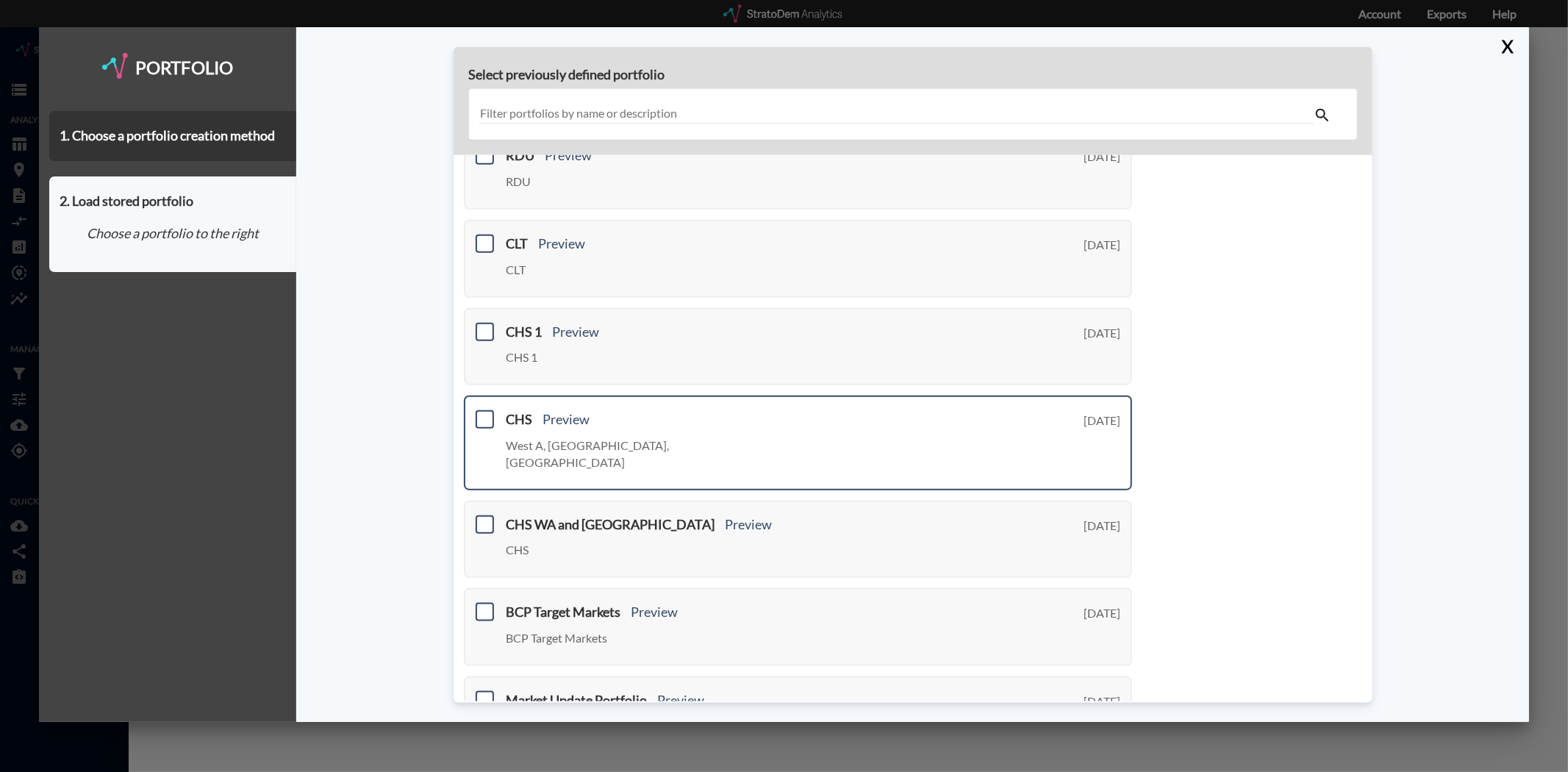
scroll to position [317, 0]
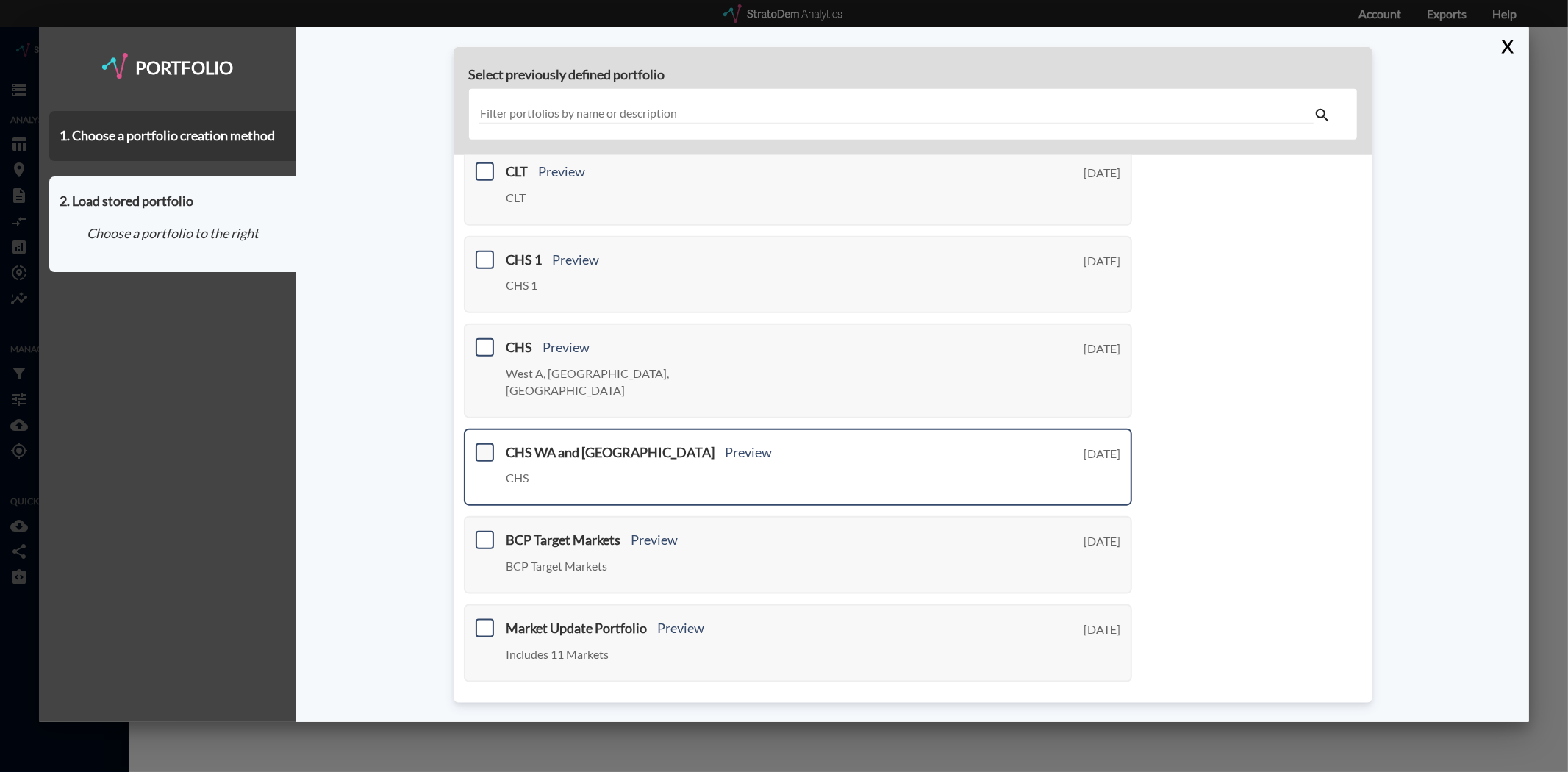
click at [482, 442] on span at bounding box center [485, 451] width 18 height 18
click at [483, 445] on input "checkbox" at bounding box center [483, 445] width 0 height 0
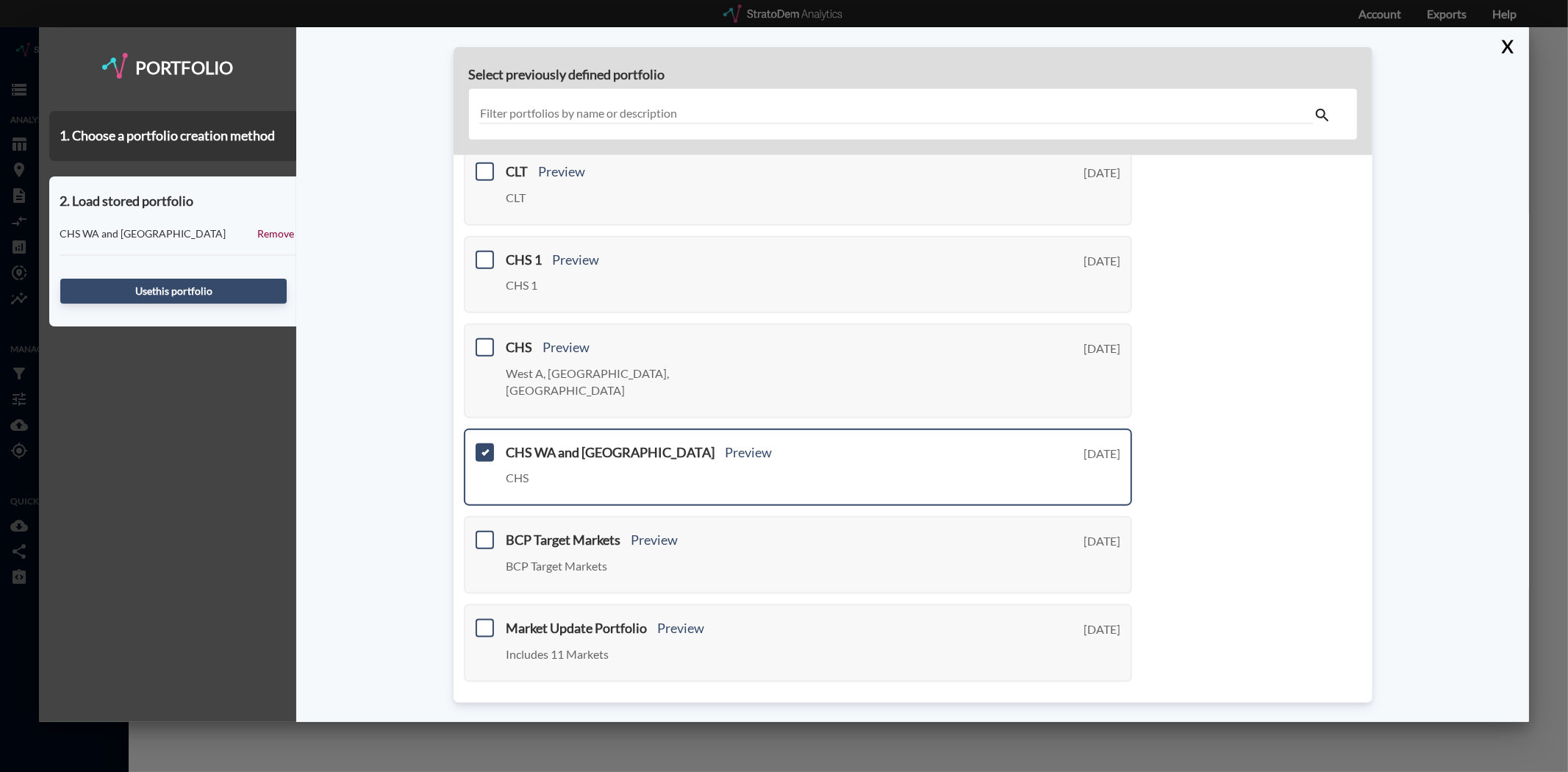
click at [476, 442] on span at bounding box center [485, 451] width 18 height 18
click at [483, 445] on input "checkbox" at bounding box center [483, 445] width 0 height 0
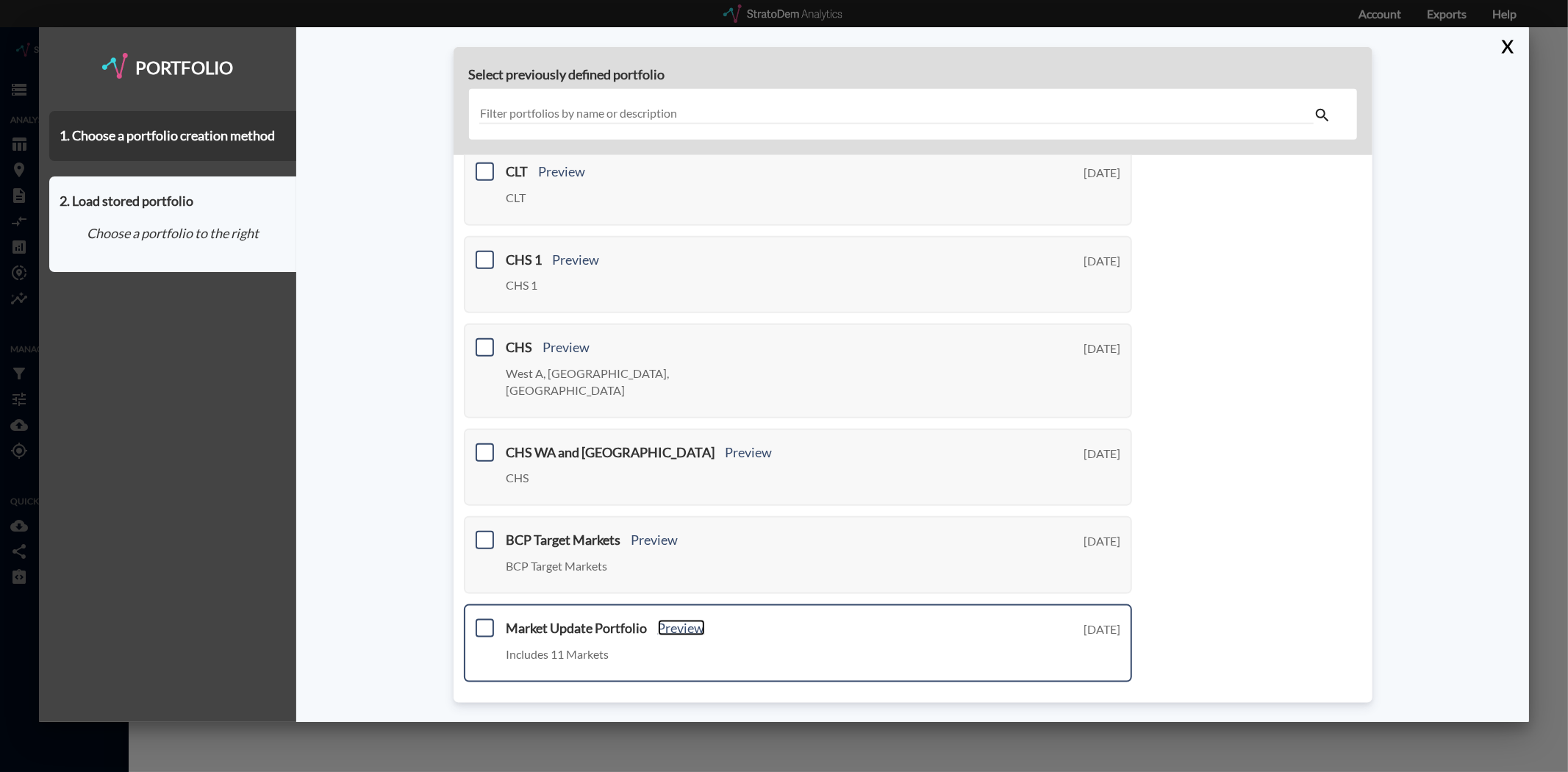
click at [682, 619] on link "Preview" at bounding box center [681, 628] width 47 height 16
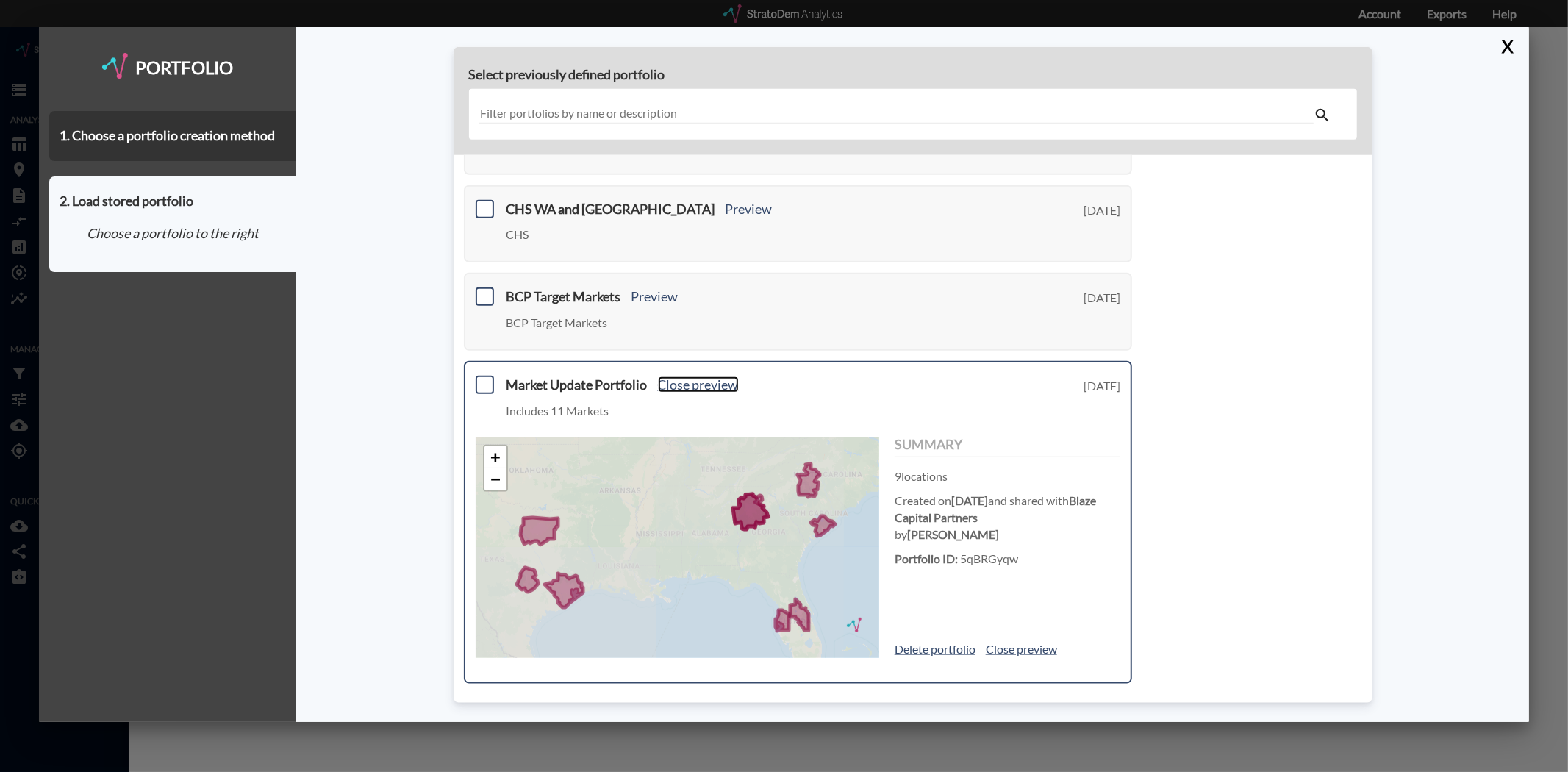
scroll to position [562, 0]
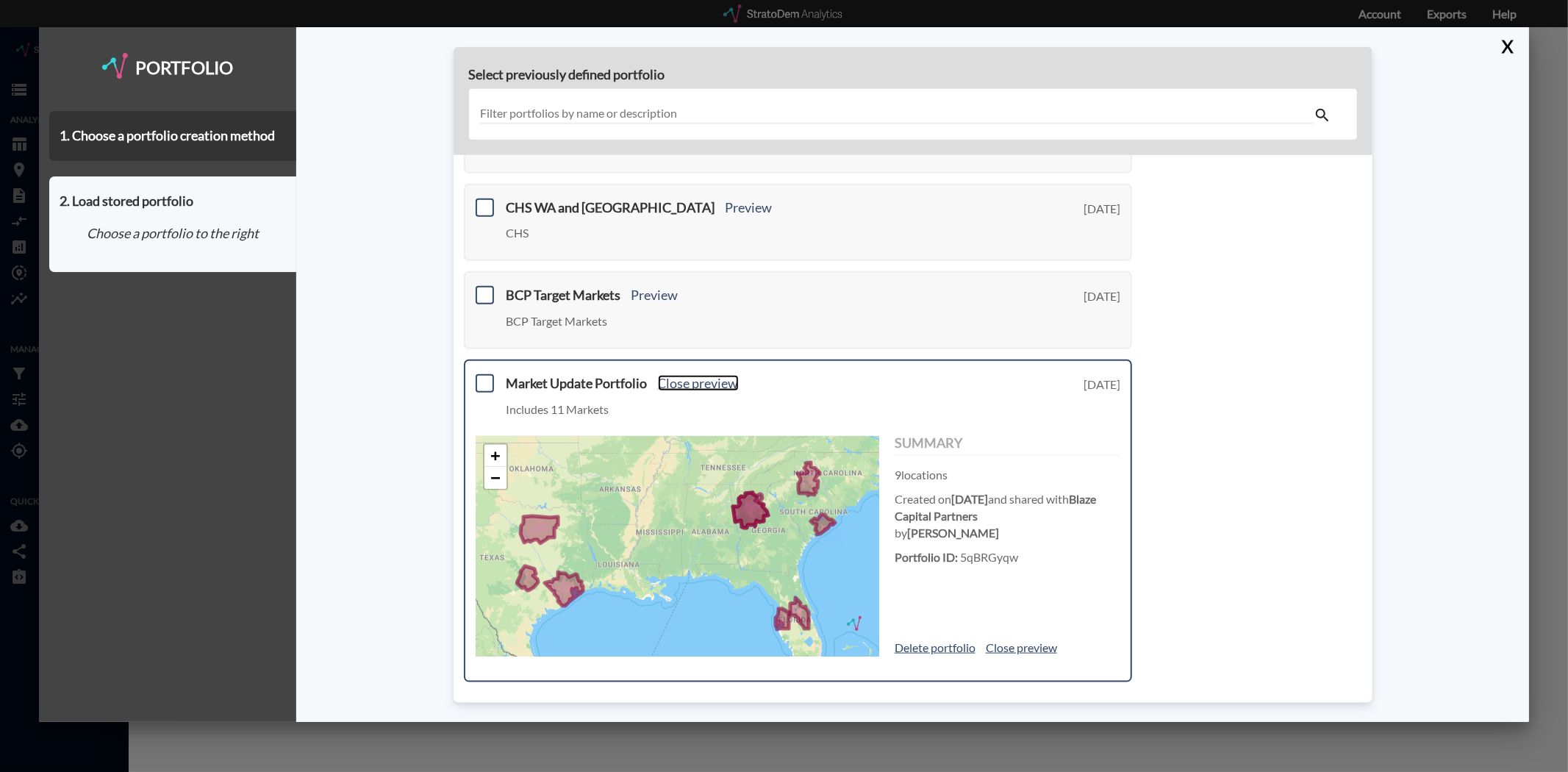
click at [685, 374] on link "Close preview" at bounding box center [699, 383] width 81 height 16
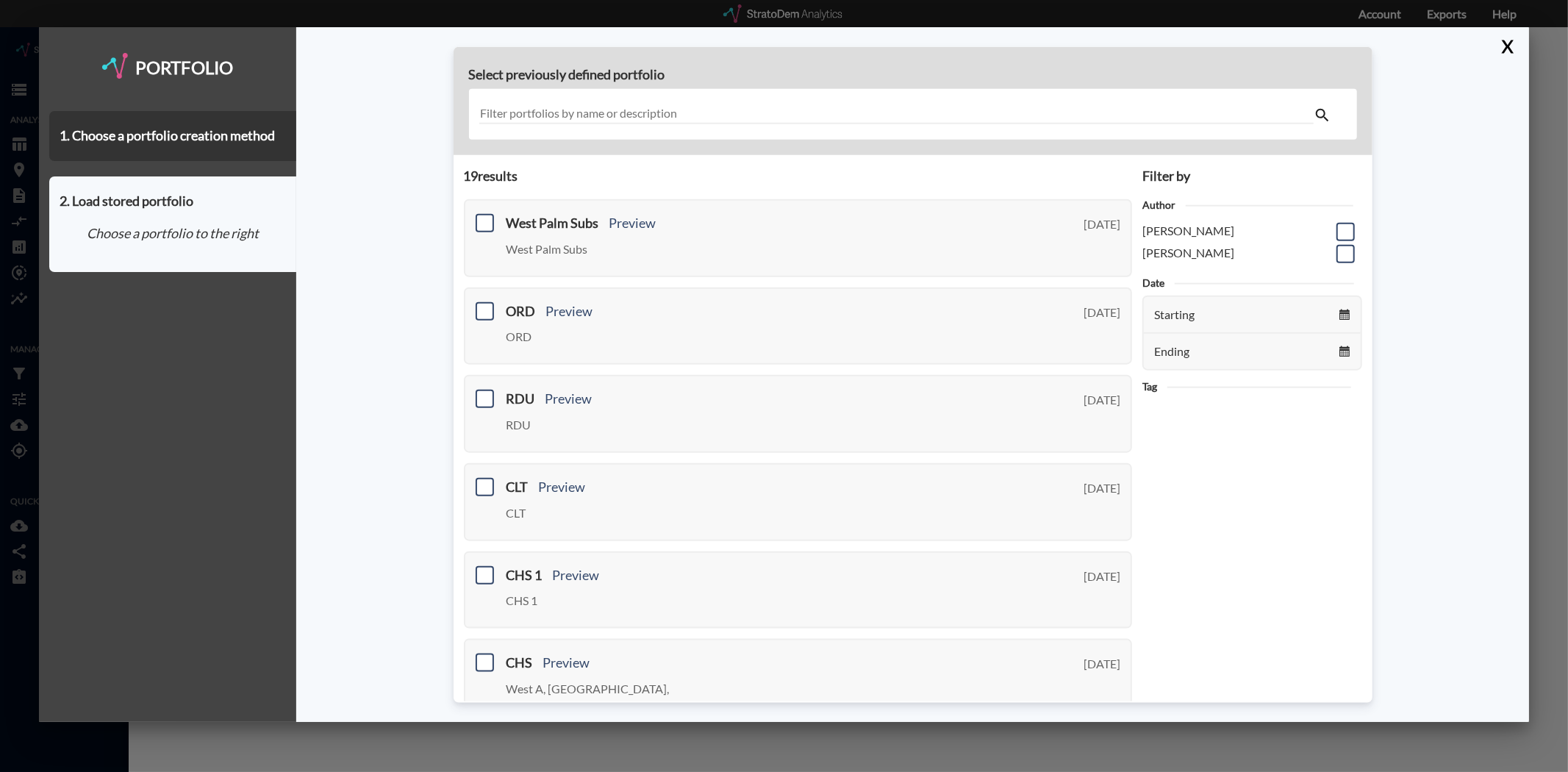
scroll to position [0, 0]
click at [206, 129] on div "1. Choose a portfolio creation method" at bounding box center [172, 136] width 247 height 50
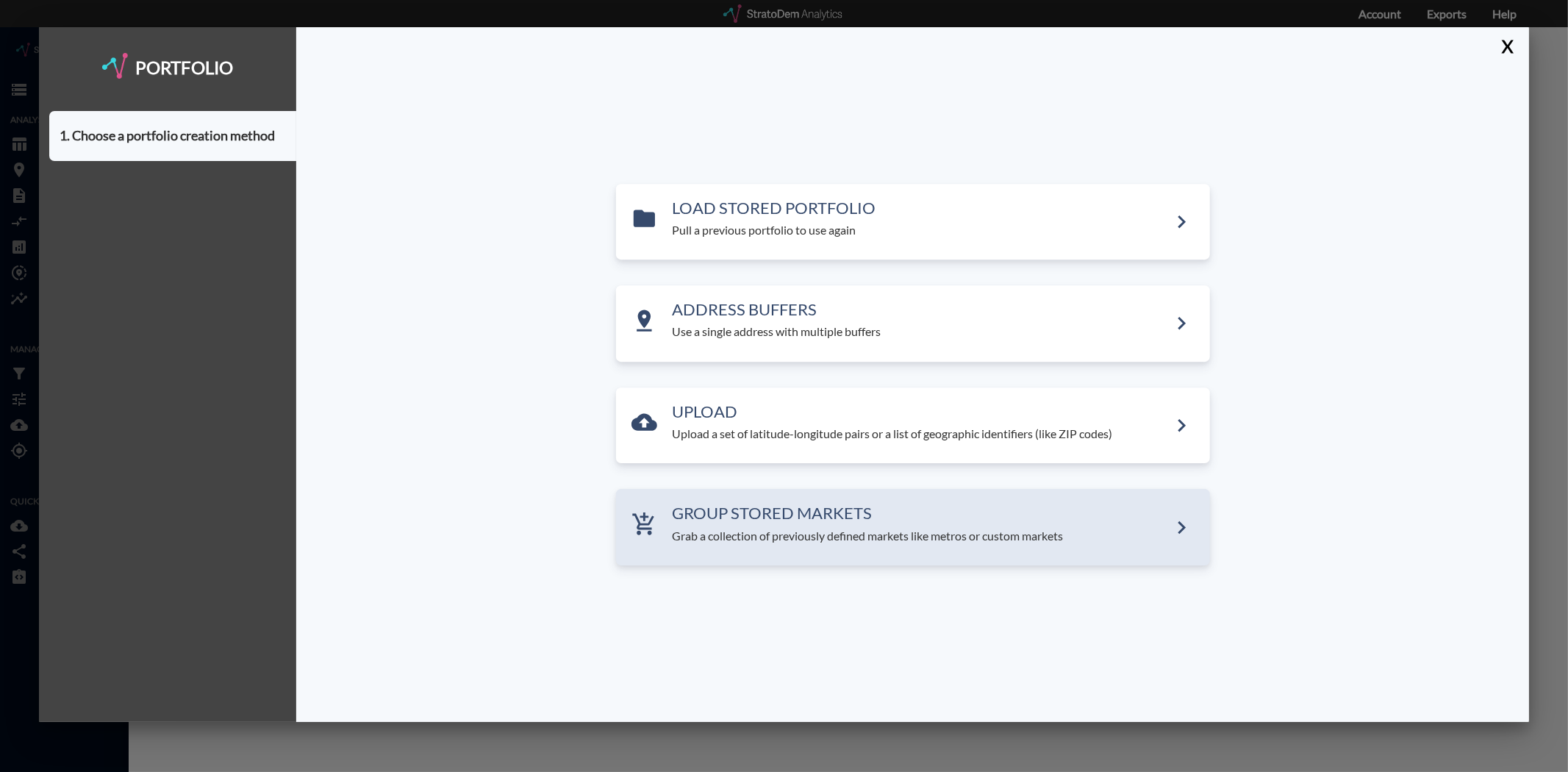
click at [787, 525] on div "GROUP STORED MARKETS Grab a collection of previously defined markets like metro…" at bounding box center [921, 525] width 497 height 40
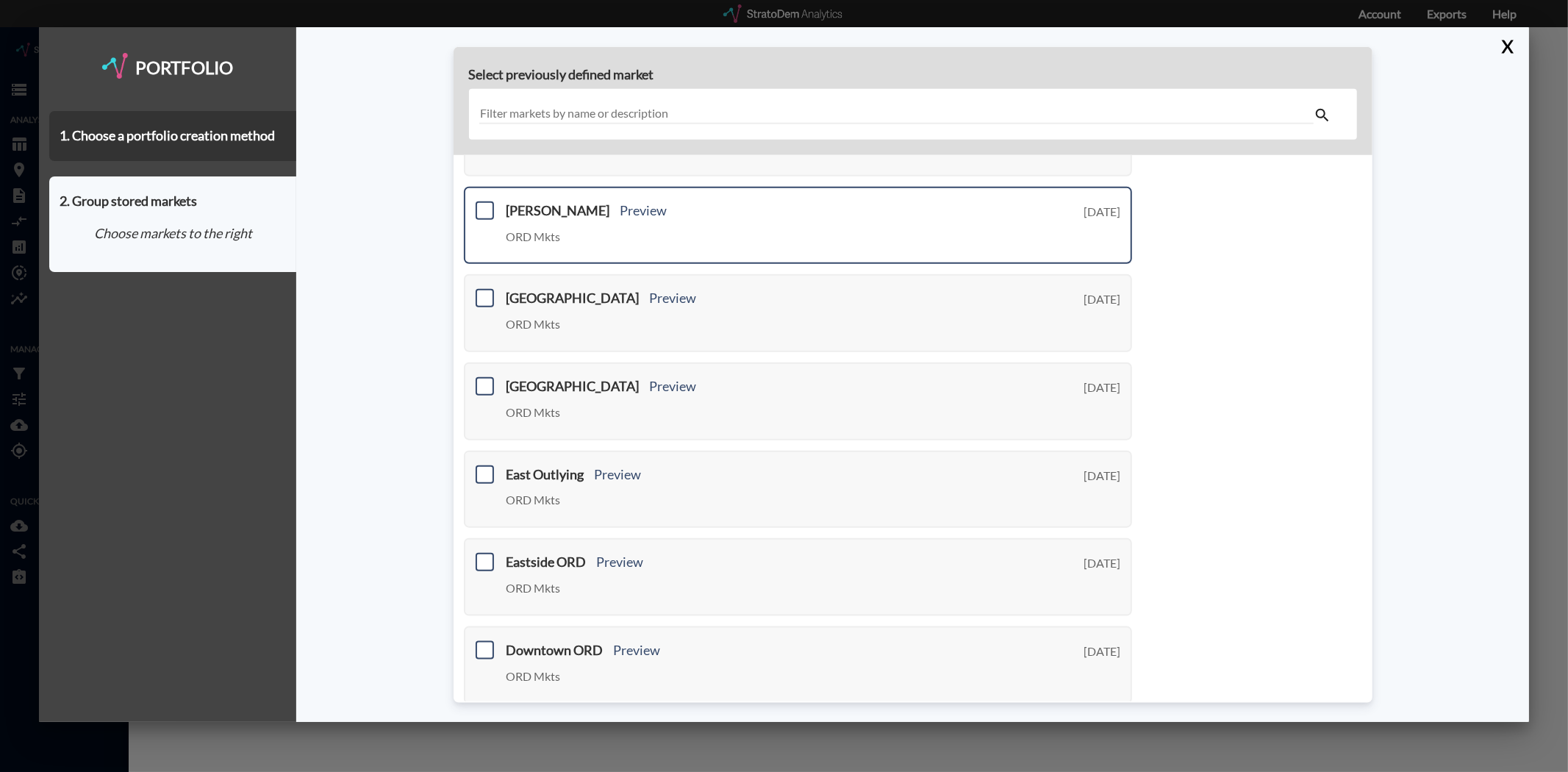
scroll to position [420, 0]
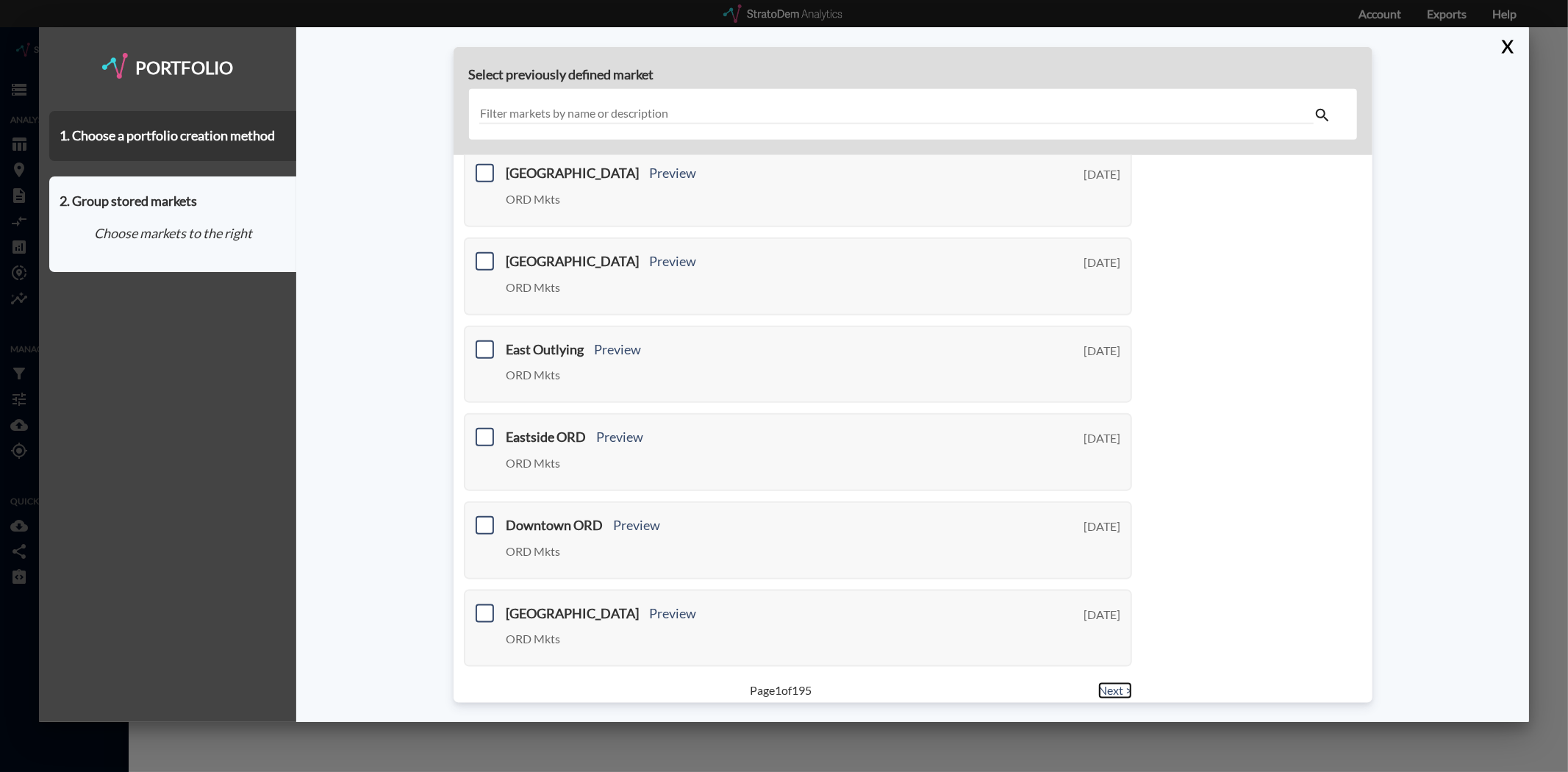
click at [1113, 682] on link "Next >" at bounding box center [1114, 690] width 34 height 16
click at [1111, 682] on link "Next >" at bounding box center [1114, 690] width 34 height 16
click at [1110, 682] on link "Next >" at bounding box center [1114, 690] width 34 height 16
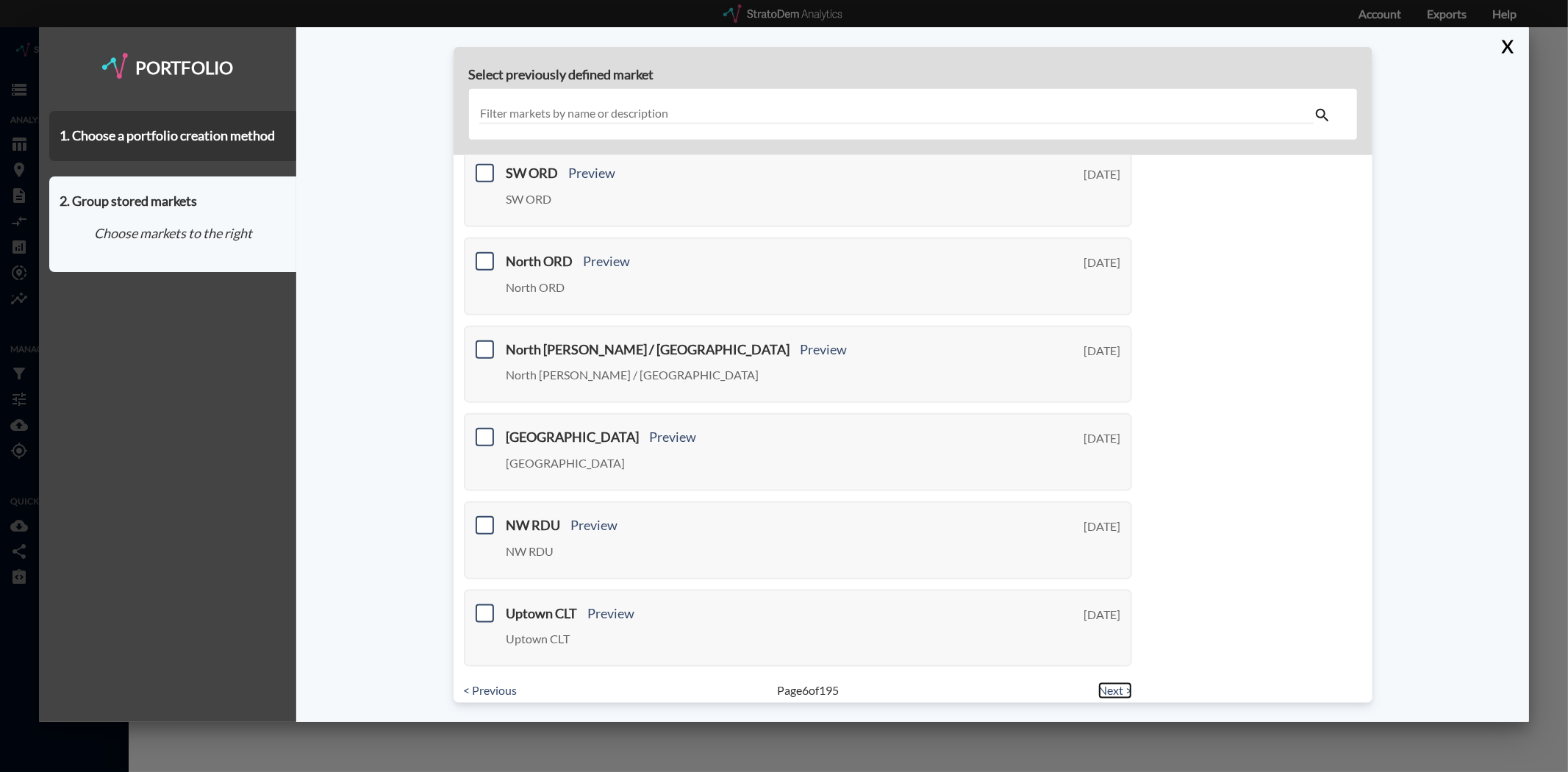
click at [1103, 682] on link "Next >" at bounding box center [1114, 690] width 34 height 16
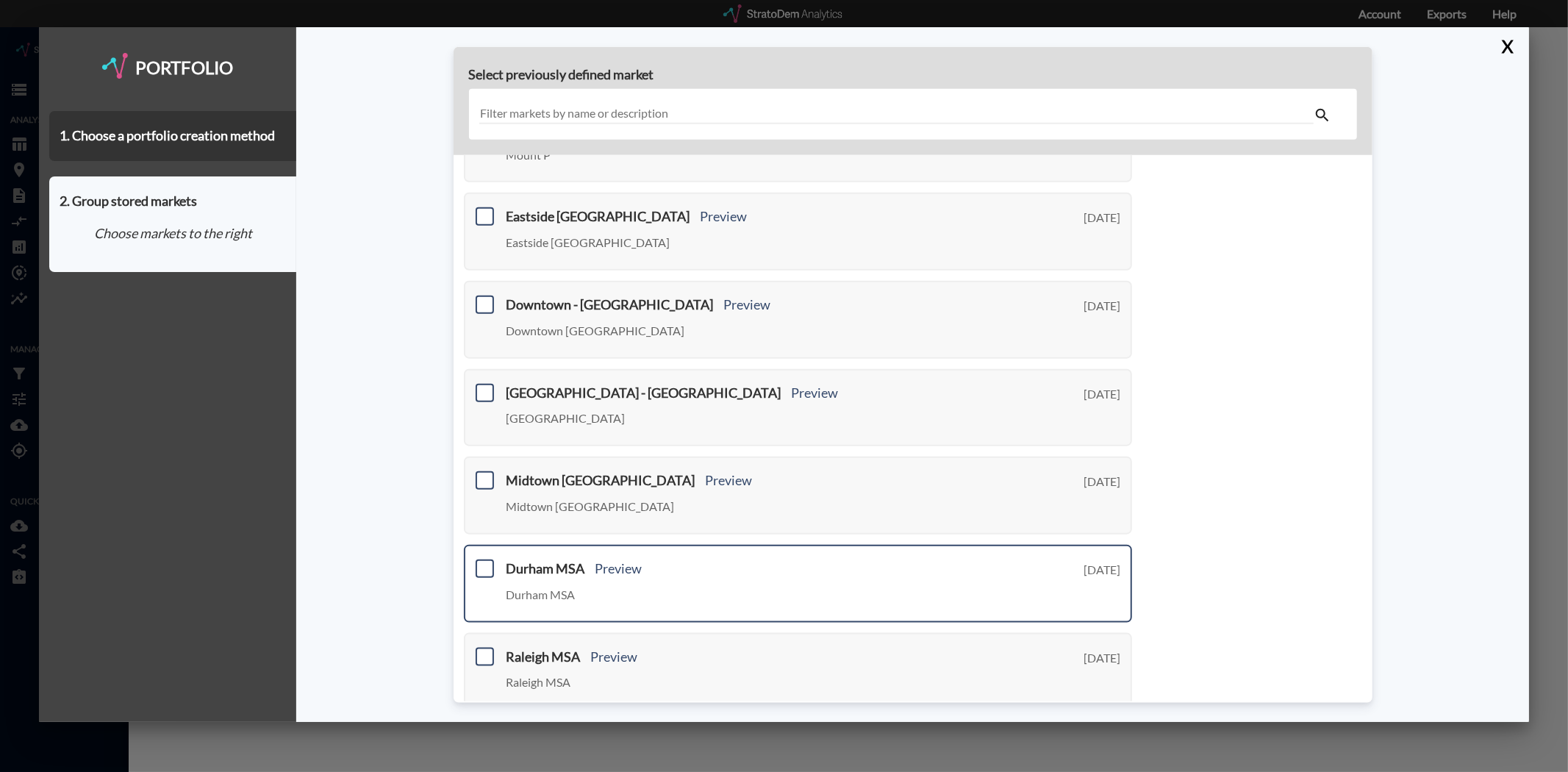
scroll to position [338, 0]
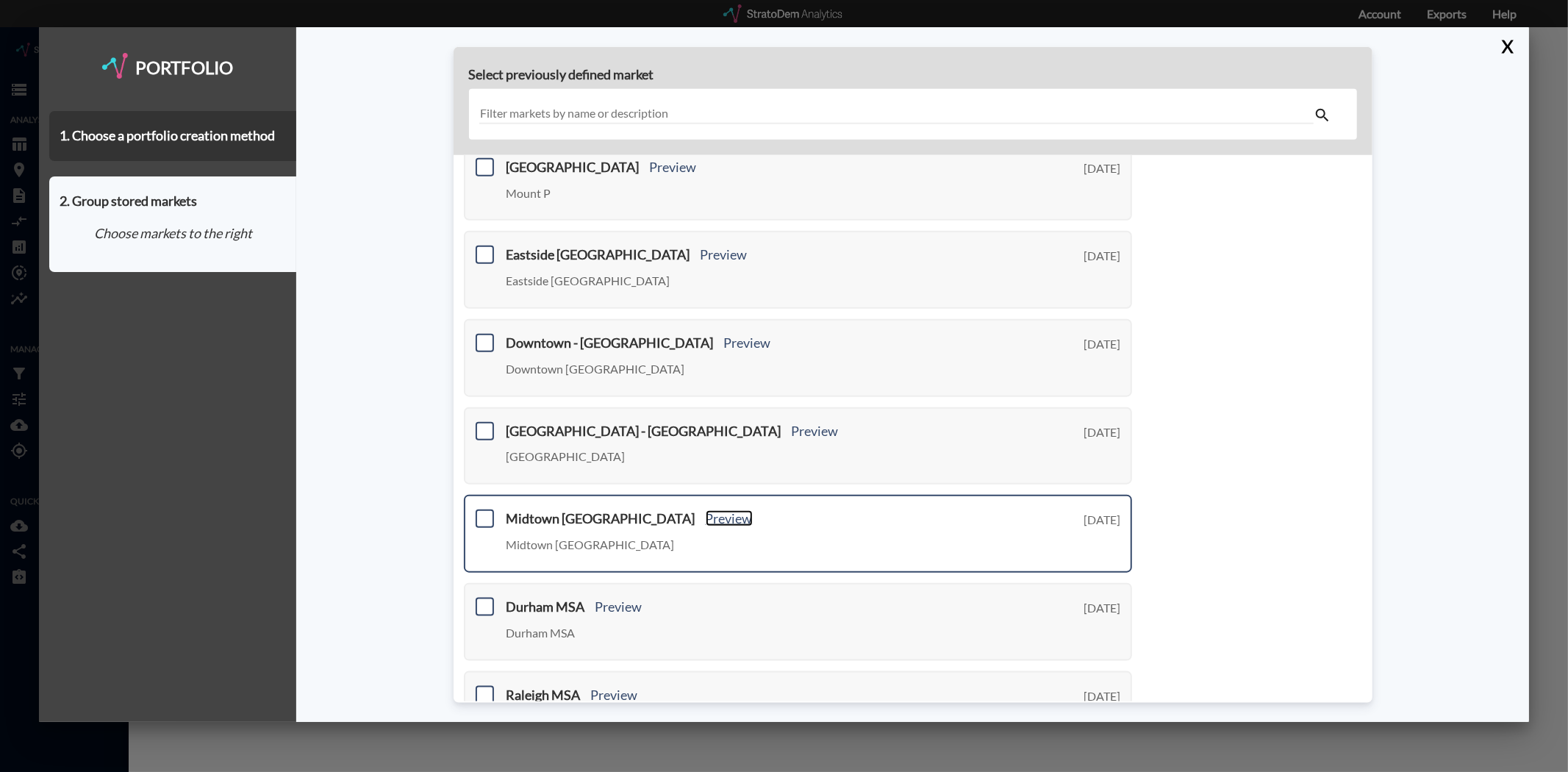
click at [706, 511] on link "Preview" at bounding box center [729, 518] width 47 height 16
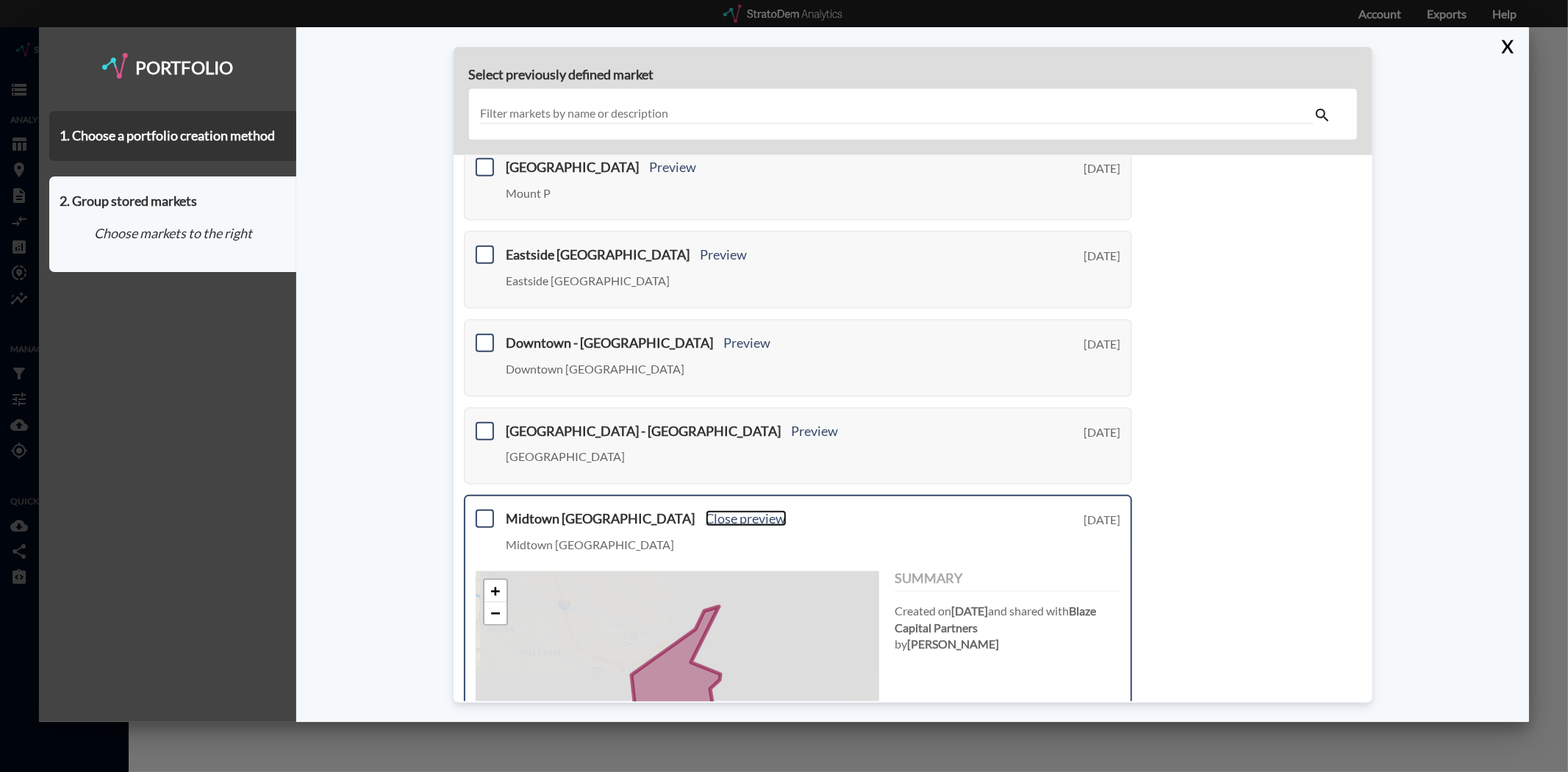
click at [706, 510] on link "Close preview" at bounding box center [746, 518] width 81 height 16
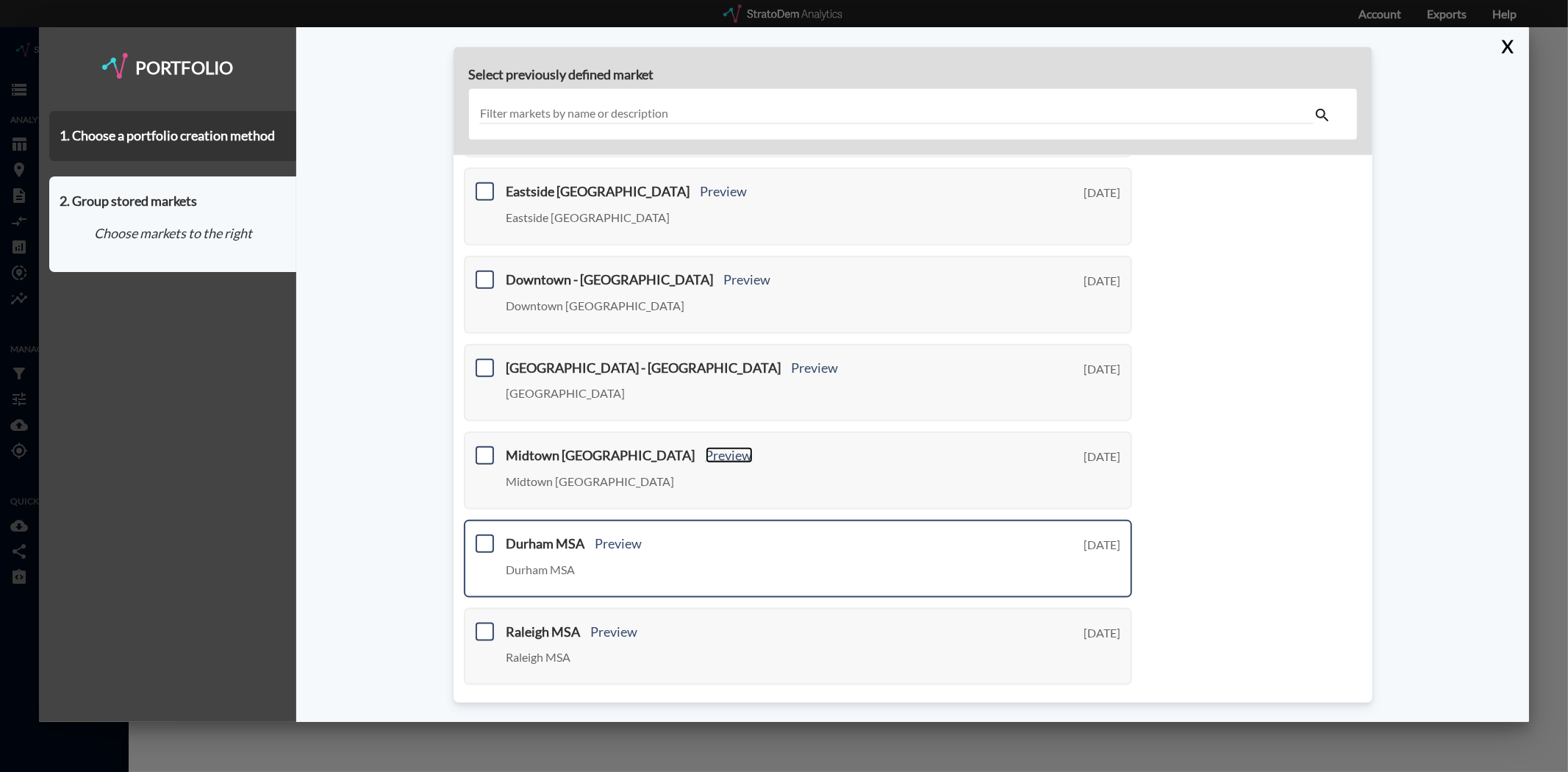
scroll to position [420, 0]
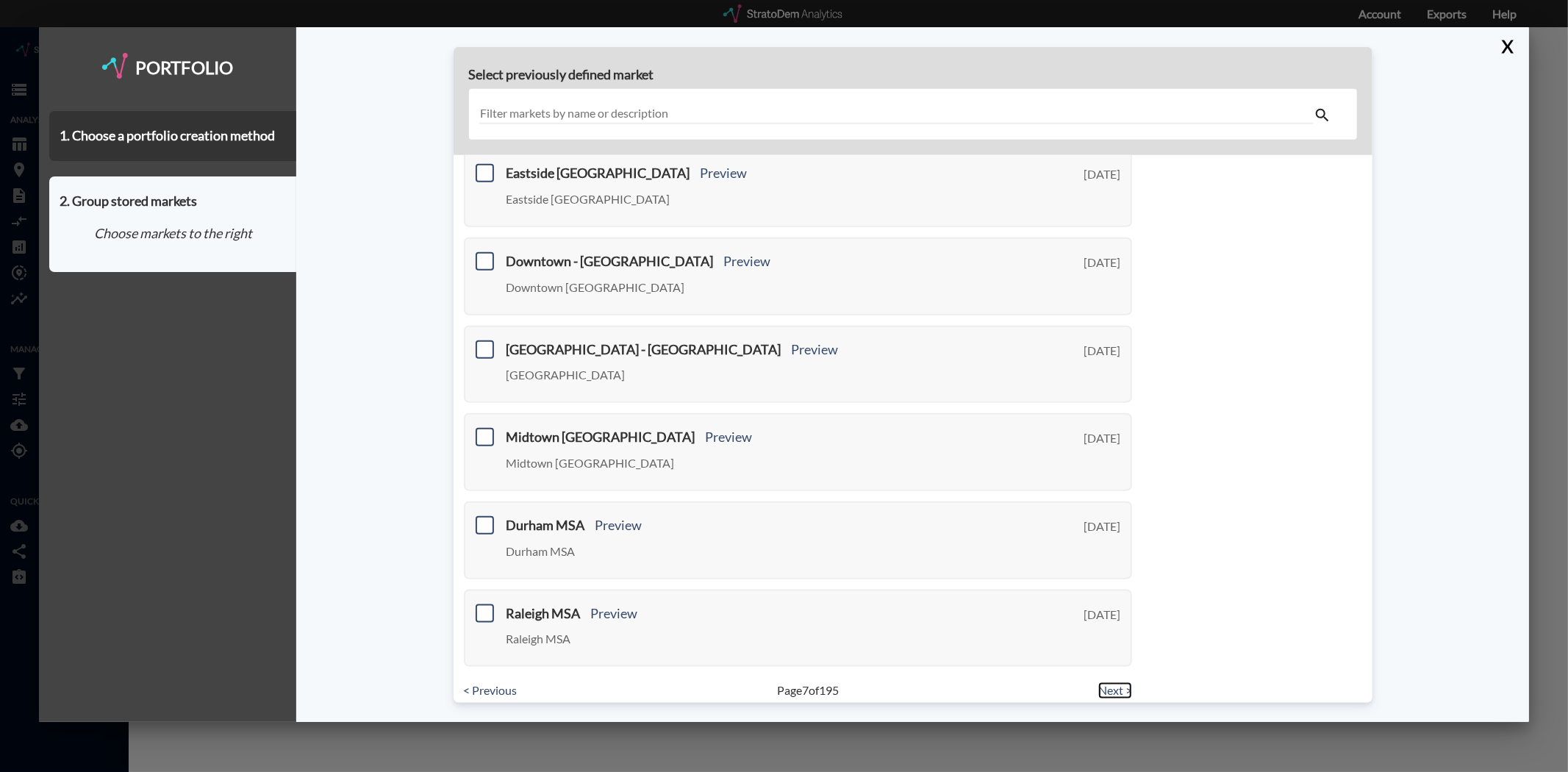
click at [1100, 682] on link "Next >" at bounding box center [1114, 690] width 34 height 16
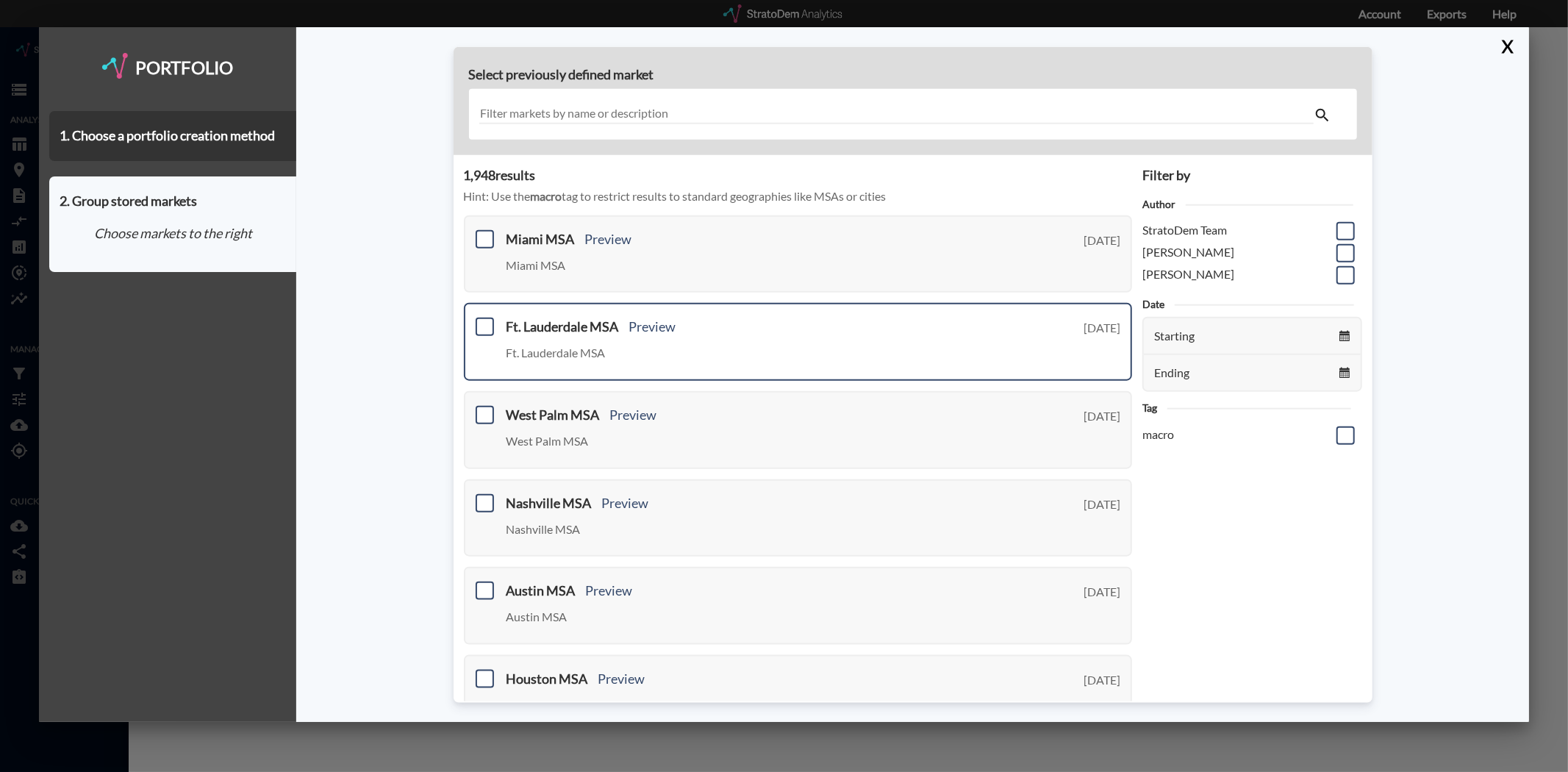
scroll to position [0, 0]
click at [651, 327] on link "Preview" at bounding box center [652, 329] width 47 height 16
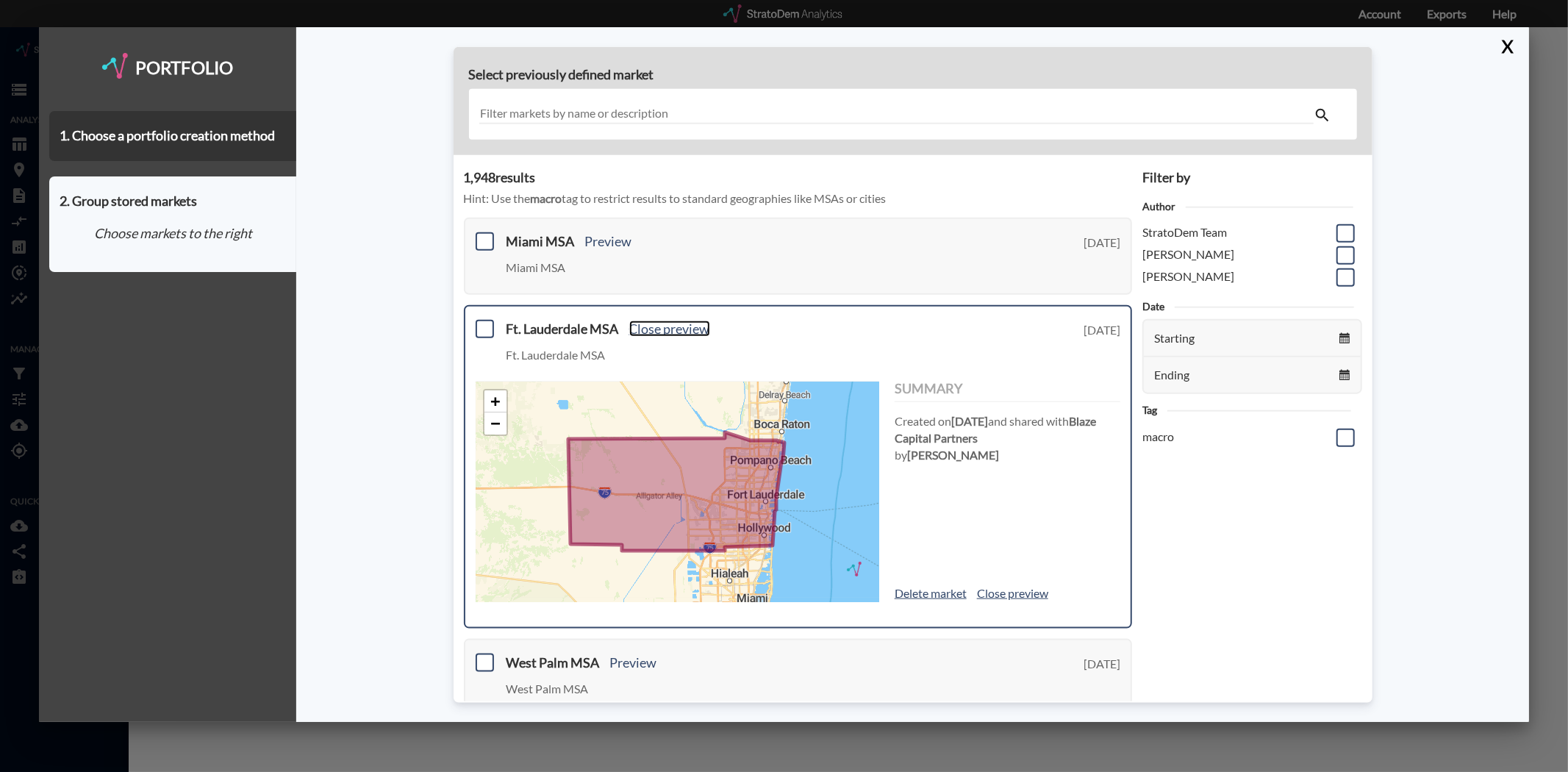
click at [652, 327] on link "Close preview" at bounding box center [670, 329] width 81 height 16
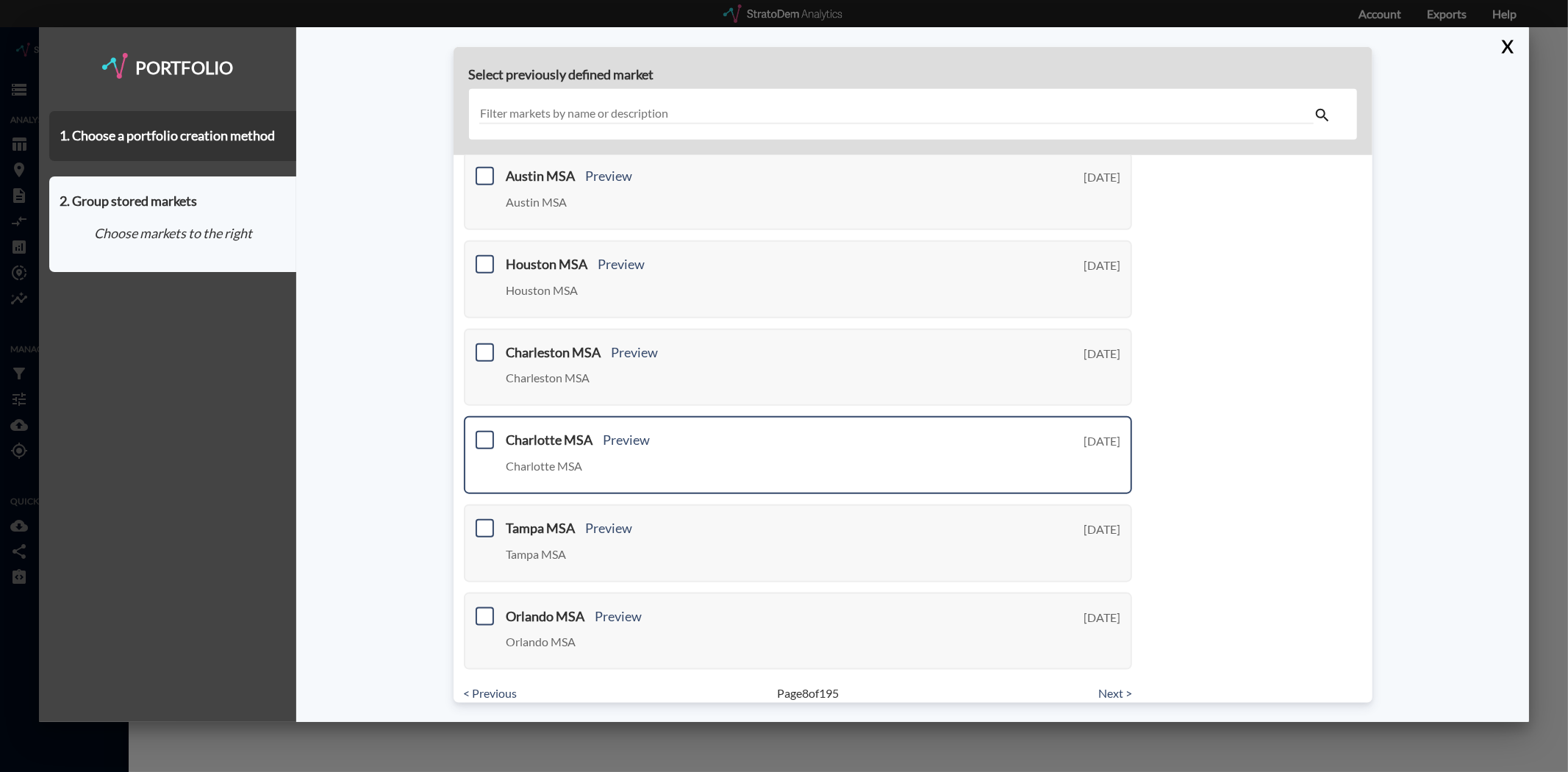
scroll to position [420, 0]
click at [1101, 682] on link "Next >" at bounding box center [1114, 690] width 34 height 16
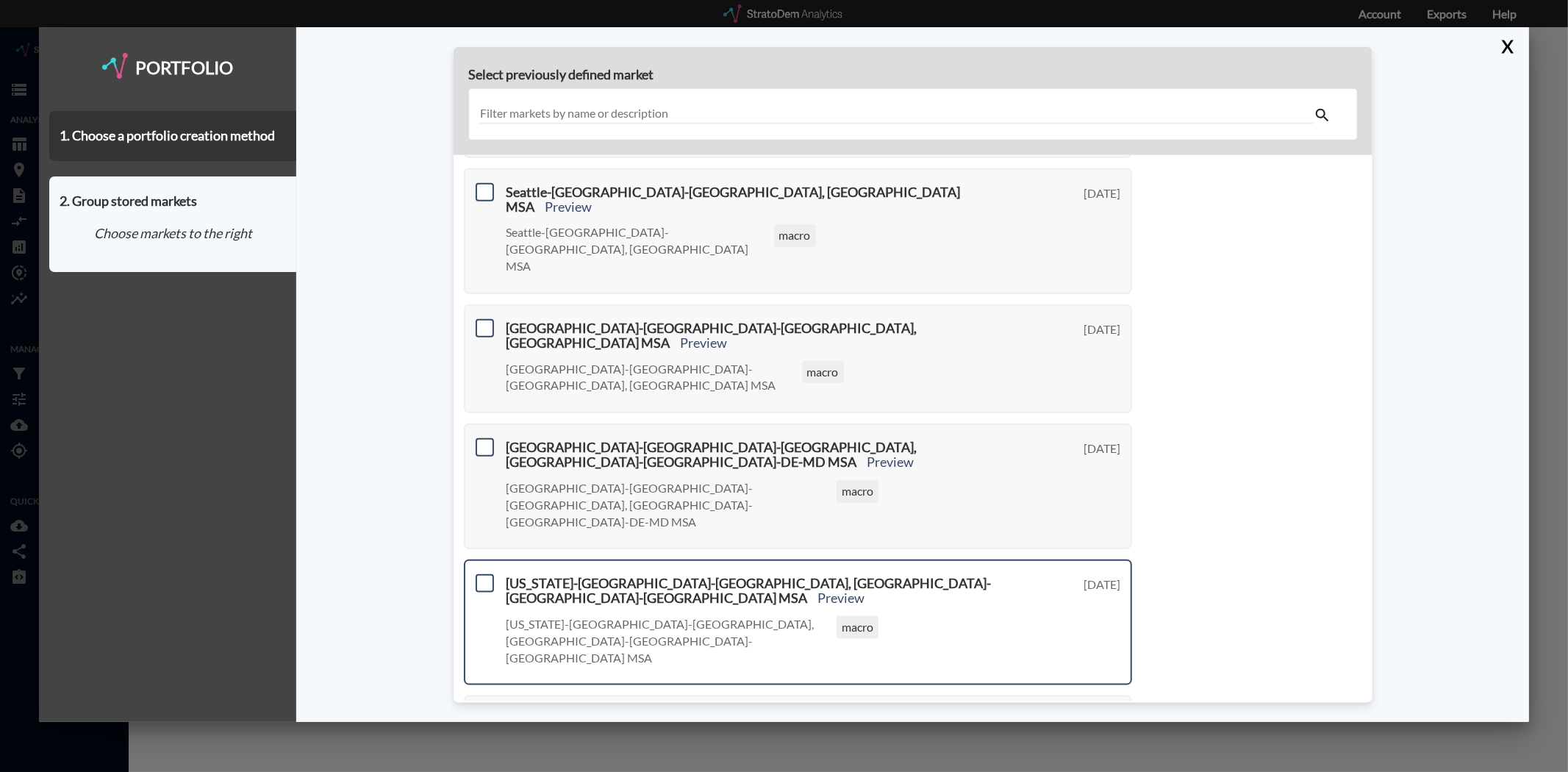
scroll to position [472, 0]
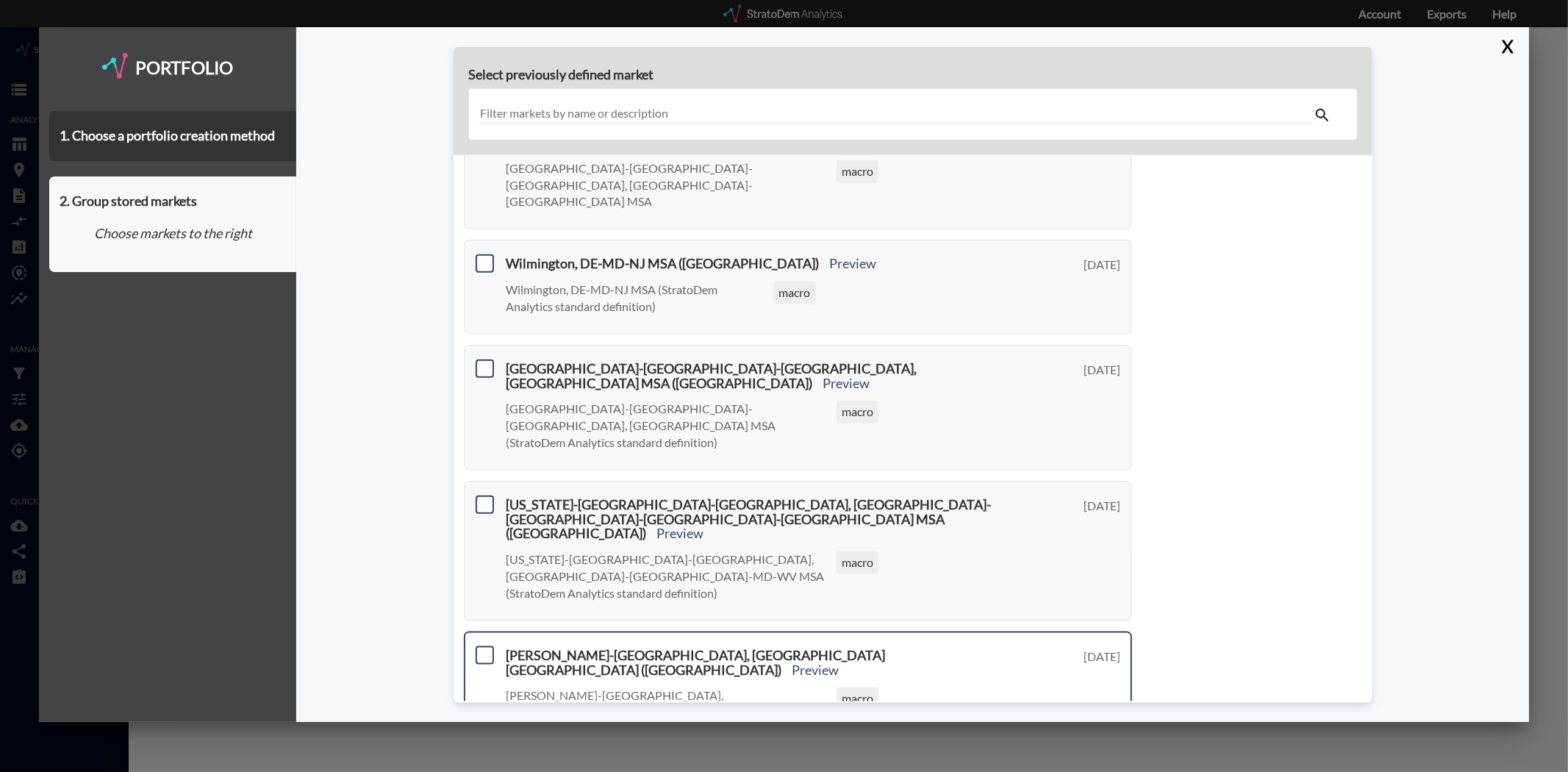
scroll to position [535, 0]
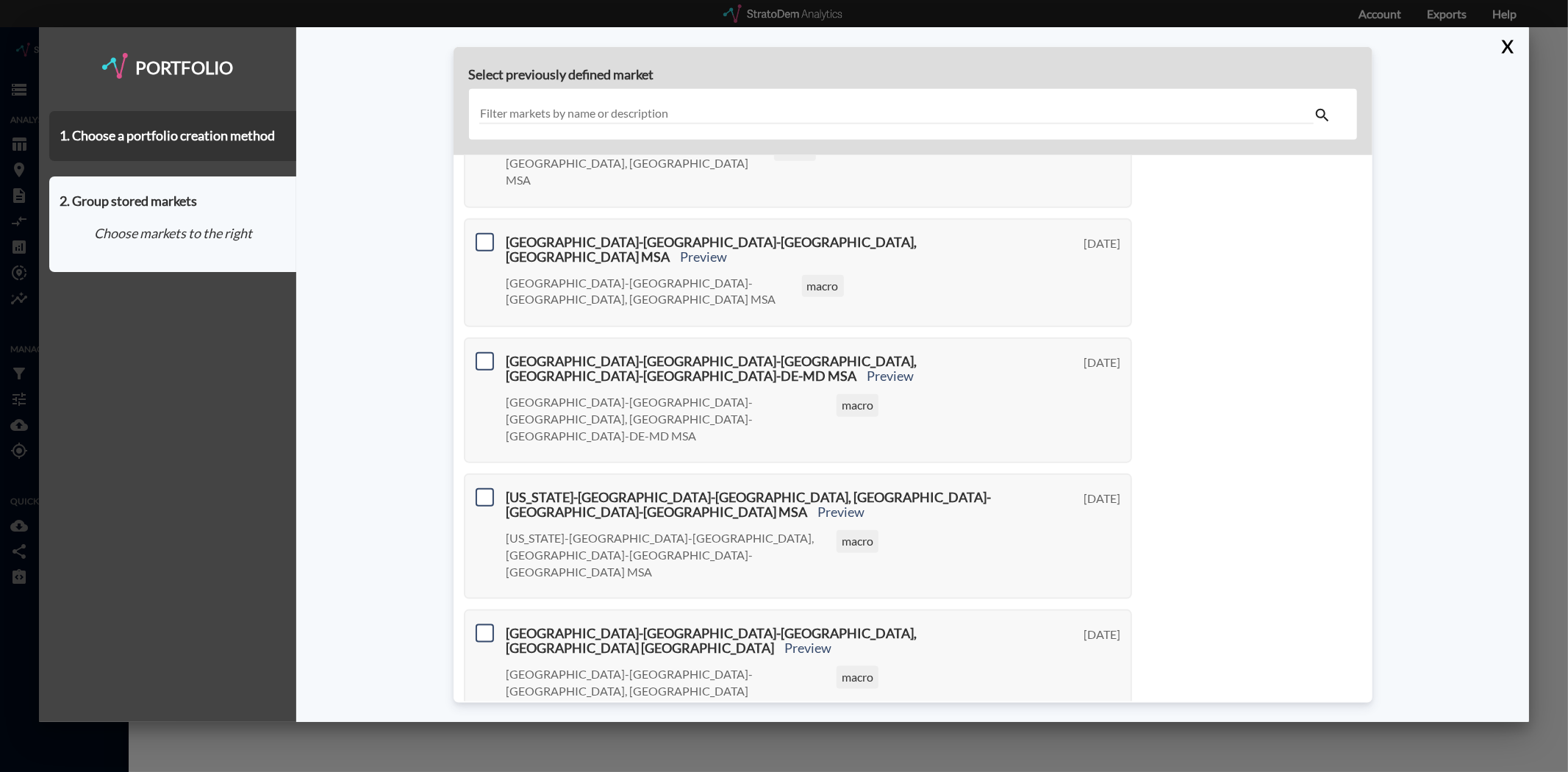
scroll to position [472, 0]
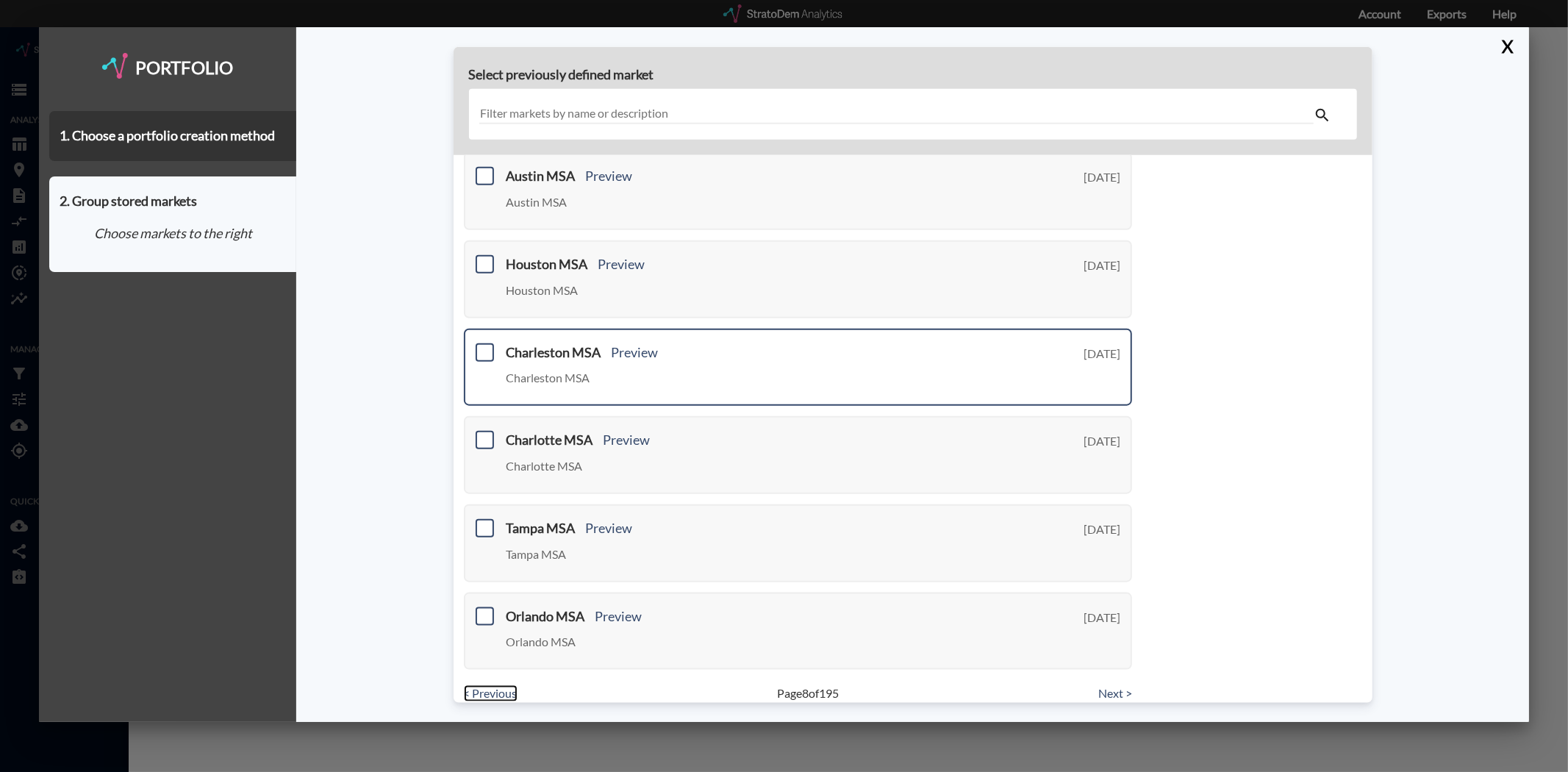
scroll to position [420, 0]
click at [1509, 44] on button "X" at bounding box center [1504, 46] width 26 height 38
